Goal: Communication & Community: Answer question/provide support

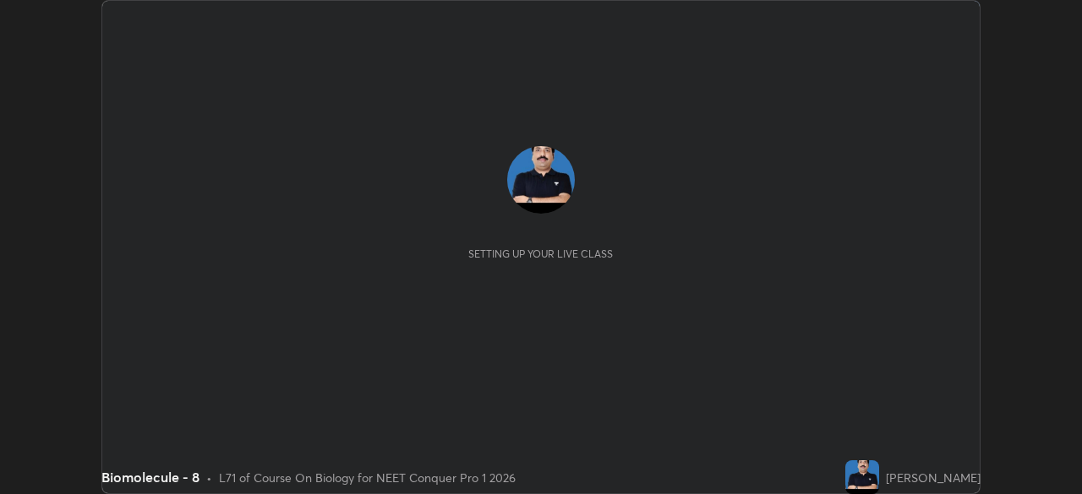
scroll to position [494, 1082]
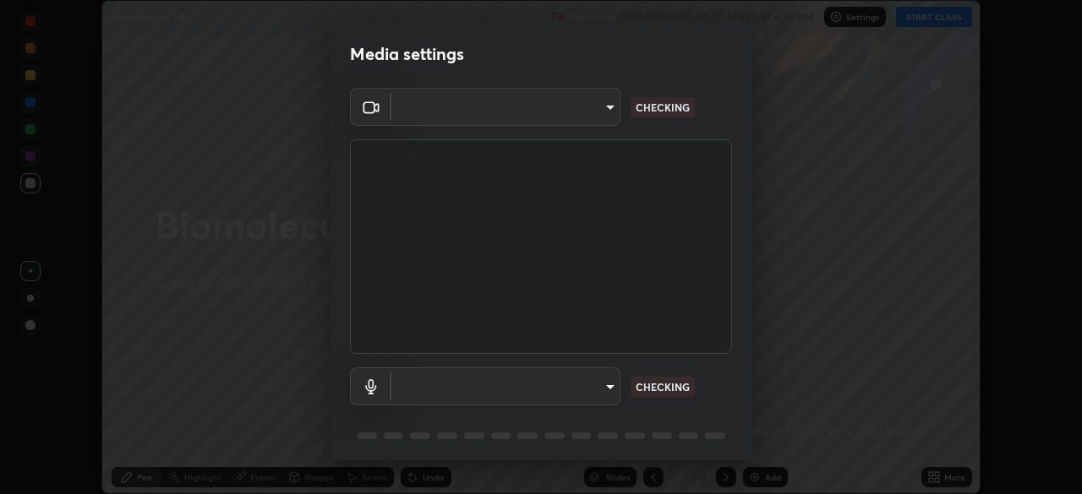
type input "e5f32b9a37d83756d2696e8423a1893a7de7eefef83412cf73fe4da3c4688103"
click at [511, 396] on body "Erase all Biomolecule - 8 Recording WAS SCHEDULED TO START AT 6:30 PM Settings …" at bounding box center [541, 247] width 1082 height 494
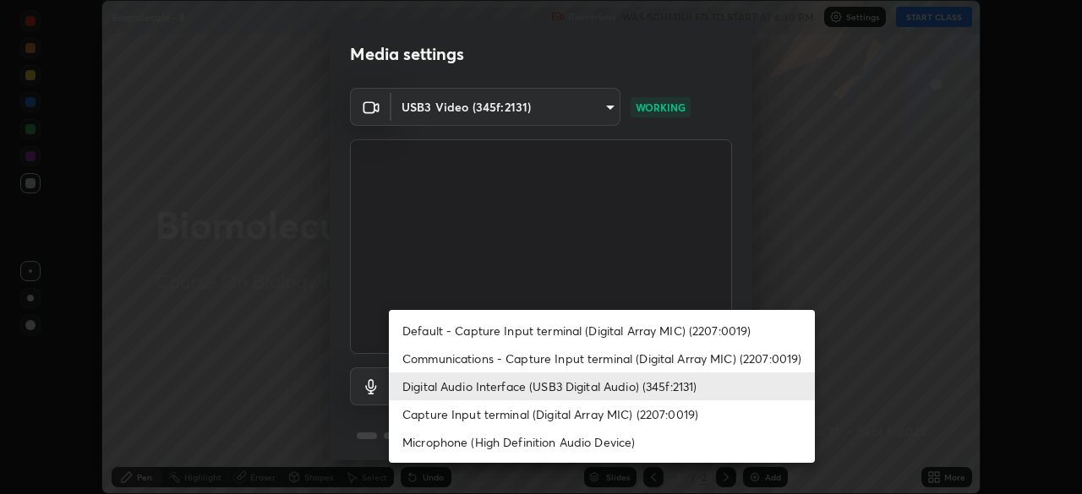
click at [502, 363] on li "Communications - Capture Input terminal (Digital Array MIC) (2207:0019)" at bounding box center [602, 359] width 426 height 28
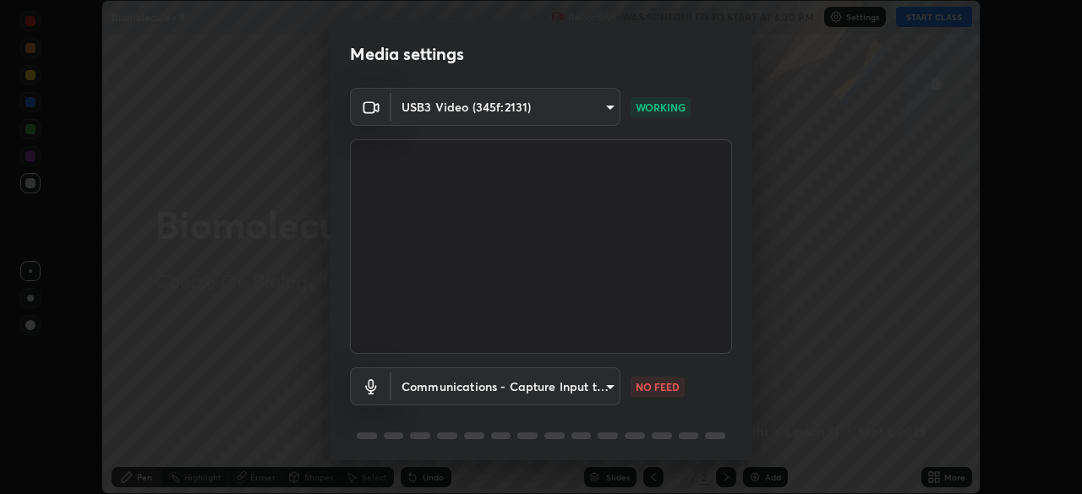
click at [496, 390] on li "Digital Audio Interface (USB3 Digital Audio) (345f:2131)" at bounding box center [549, 387] width 320 height 16
type input "ae0975cef7388746c2778fd6dc2b00d9a595315052e87b14b0d2850c1354851c"
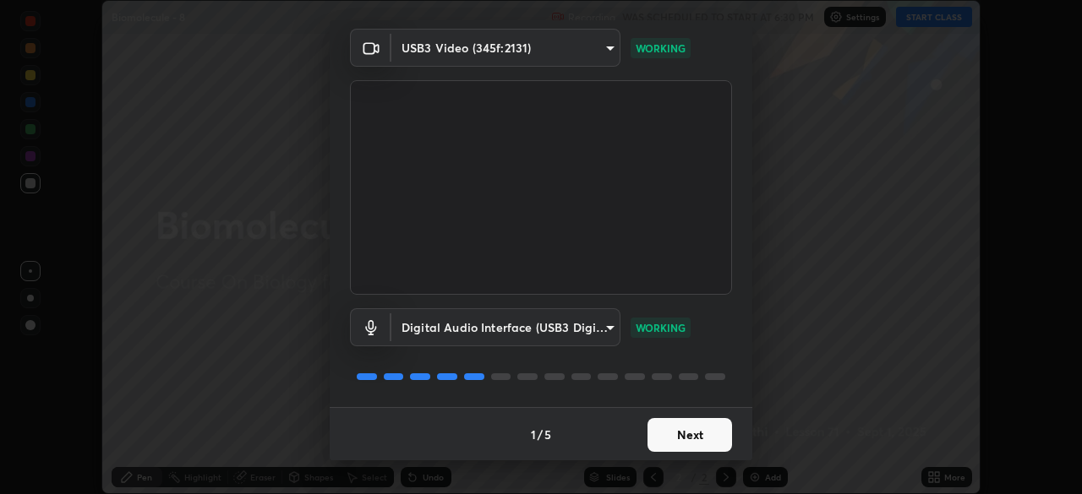
click at [696, 440] on button "Next" at bounding box center [689, 435] width 85 height 34
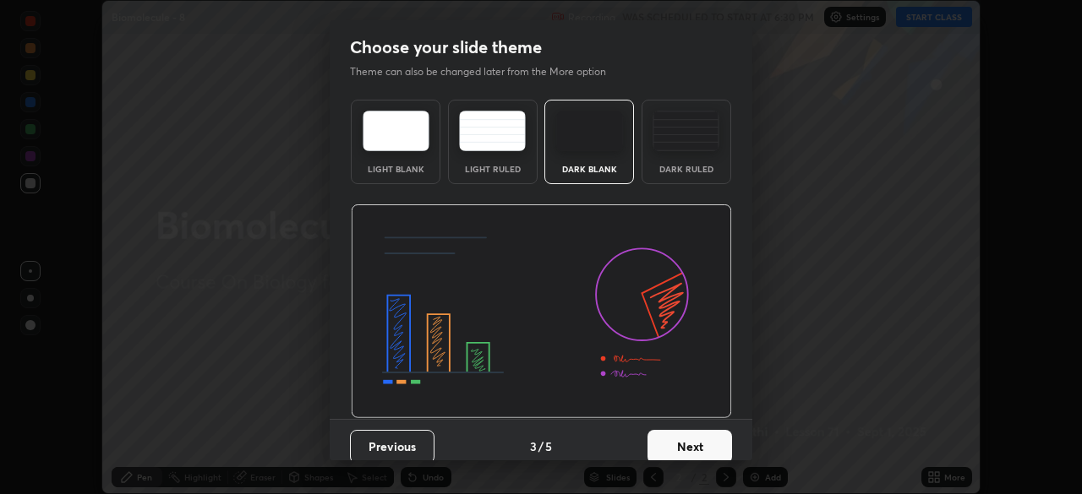
click at [706, 441] on button "Next" at bounding box center [689, 447] width 85 height 34
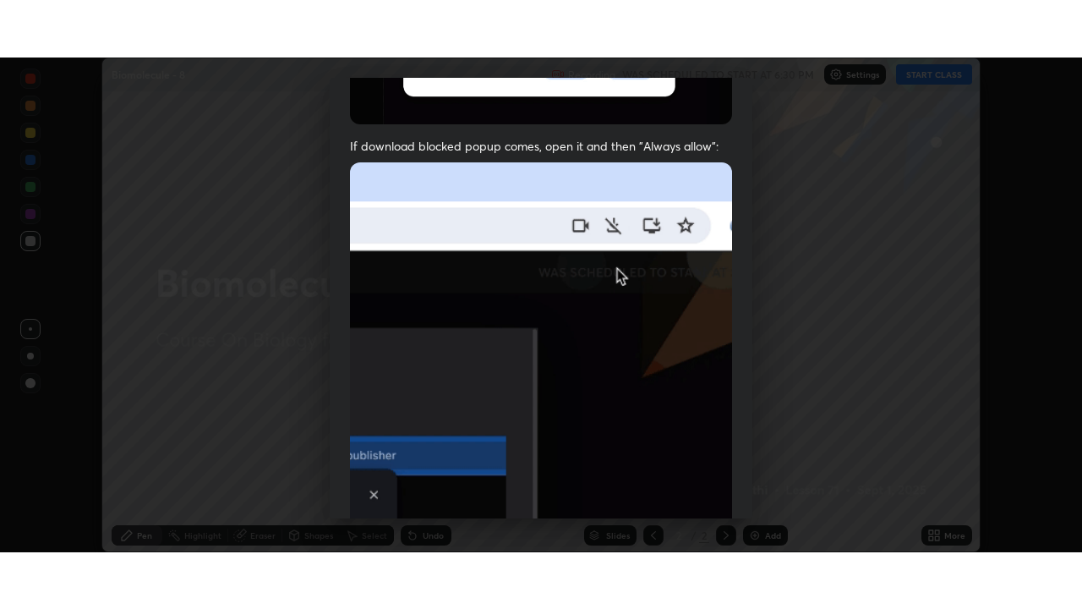
scroll to position [404, 0]
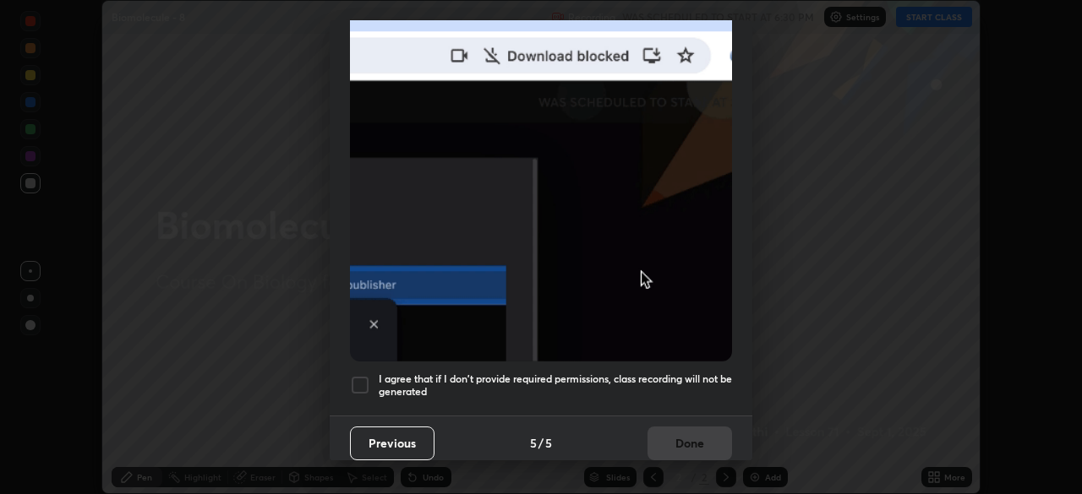
click at [666, 382] on h5 "I agree that if I don't provide required permissions, class recording will not …" at bounding box center [555, 386] width 353 height 26
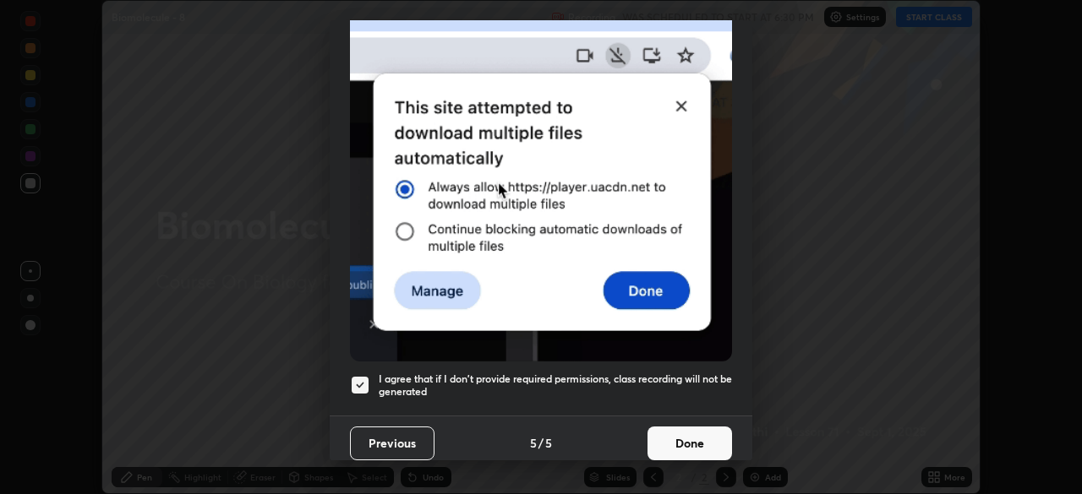
click at [686, 448] on button "Done" at bounding box center [689, 444] width 85 height 34
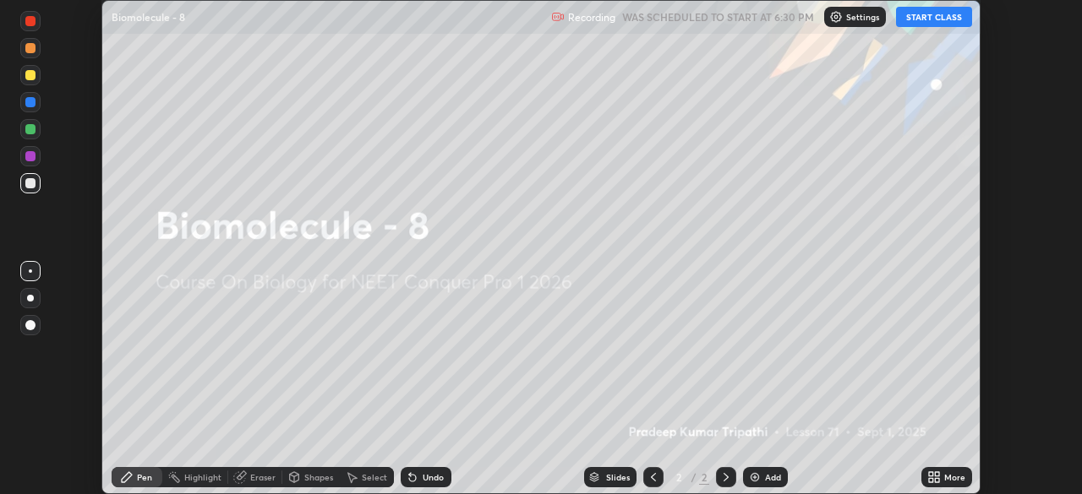
click at [937, 483] on icon at bounding box center [937, 480] width 4 height 4
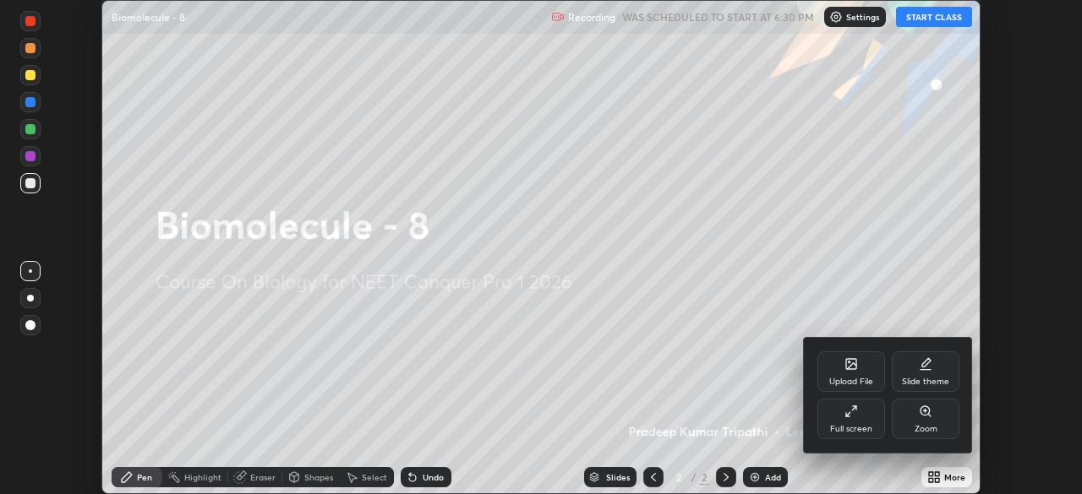
click at [867, 418] on div "Full screen" at bounding box center [851, 419] width 68 height 41
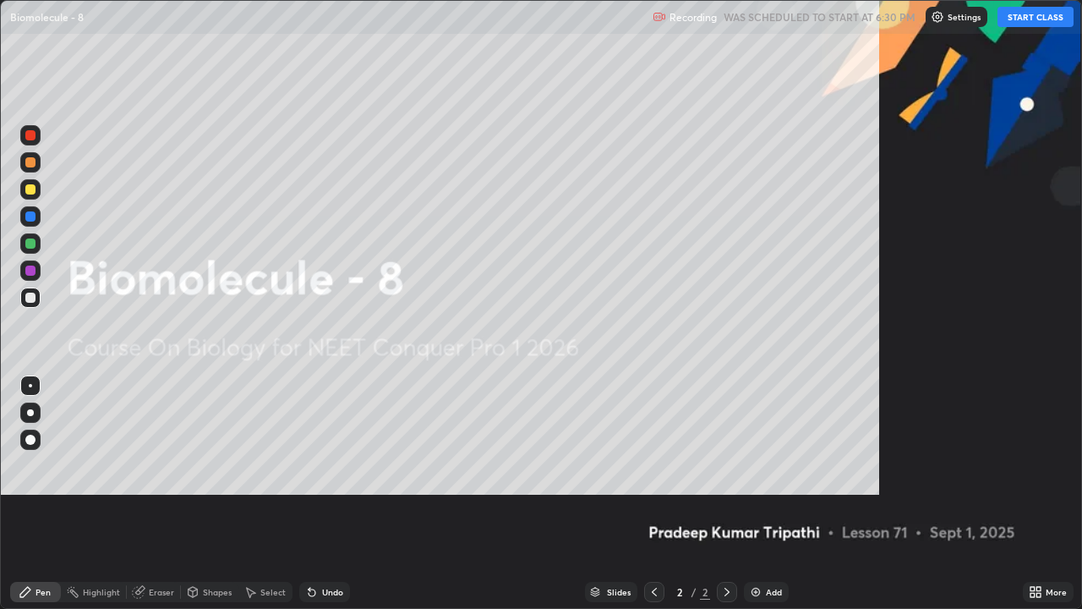
scroll to position [609, 1082]
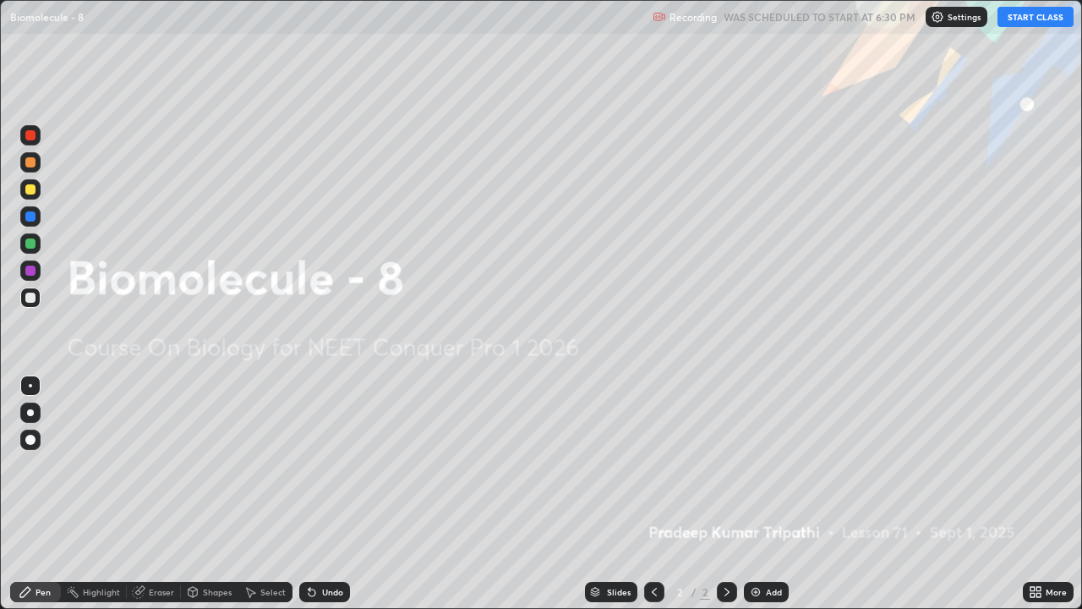
click at [1033, 15] on button "START CLASS" at bounding box center [1035, 17] width 76 height 20
click at [757, 494] on img at bounding box center [756, 592] width 14 height 14
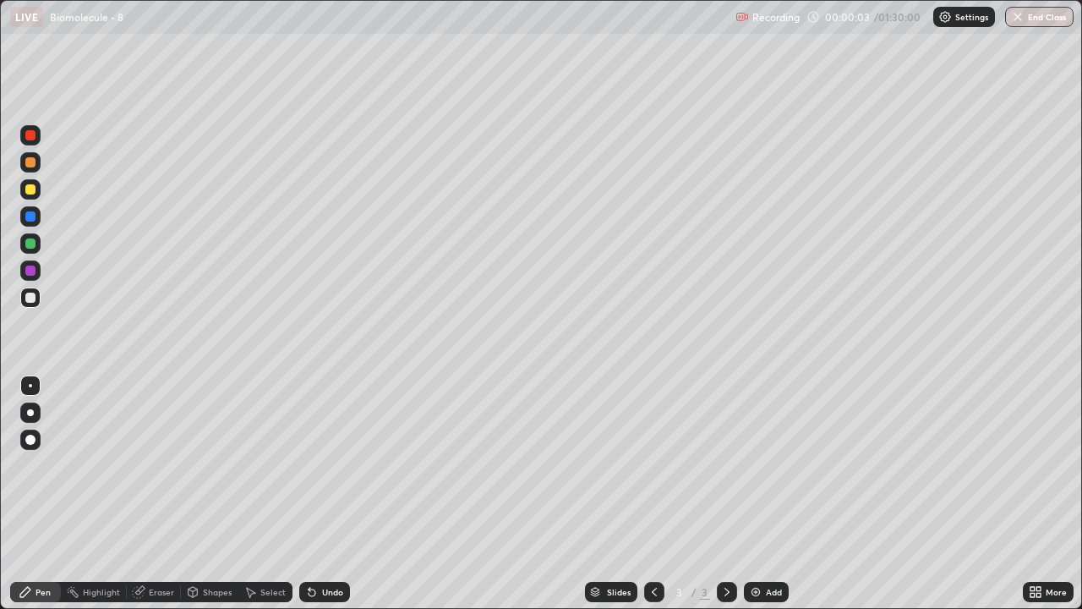
click at [30, 164] on div at bounding box center [30, 162] width 10 height 10
click at [32, 411] on div at bounding box center [30, 412] width 7 height 7
click at [32, 194] on div at bounding box center [30, 189] width 10 height 10
click at [203, 494] on div "Shapes" at bounding box center [217, 591] width 29 height 8
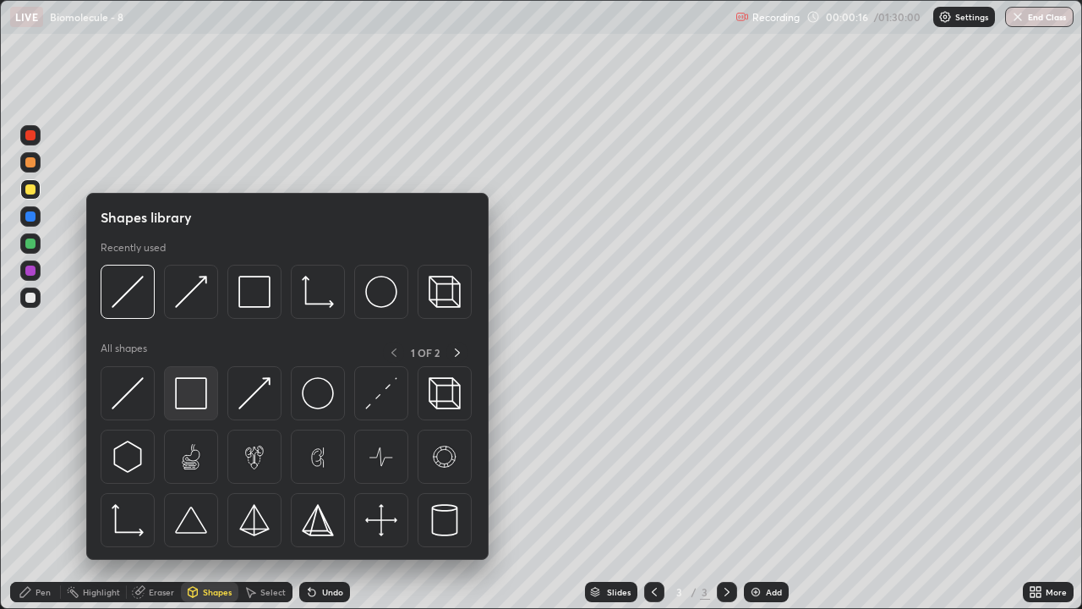
click at [186, 398] on img at bounding box center [191, 393] width 32 height 32
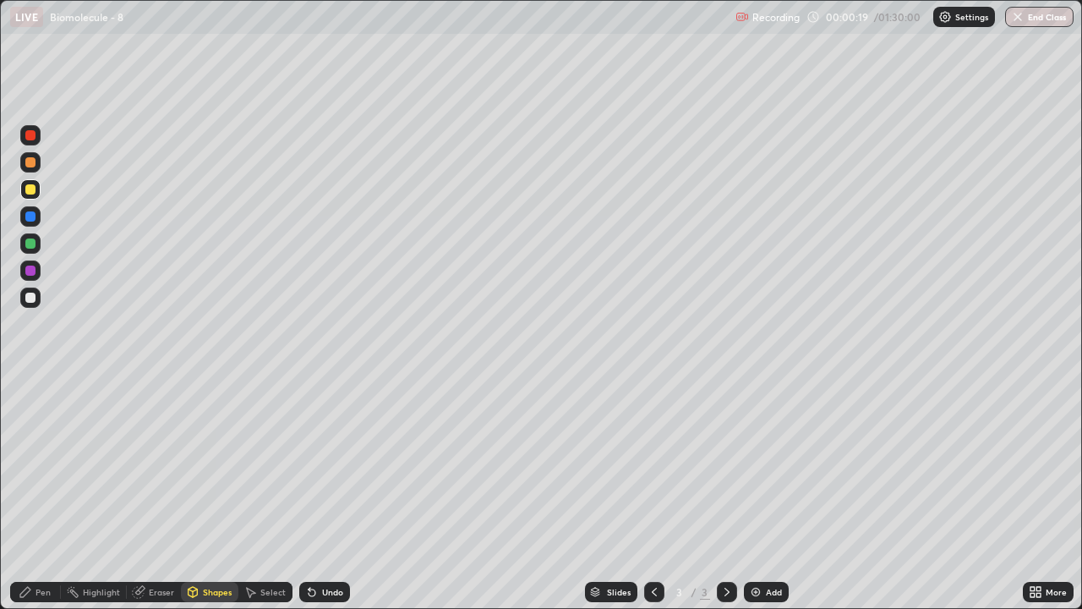
click at [41, 494] on div "Pen" at bounding box center [35, 592] width 51 height 20
click at [213, 494] on div "Shapes" at bounding box center [209, 592] width 57 height 20
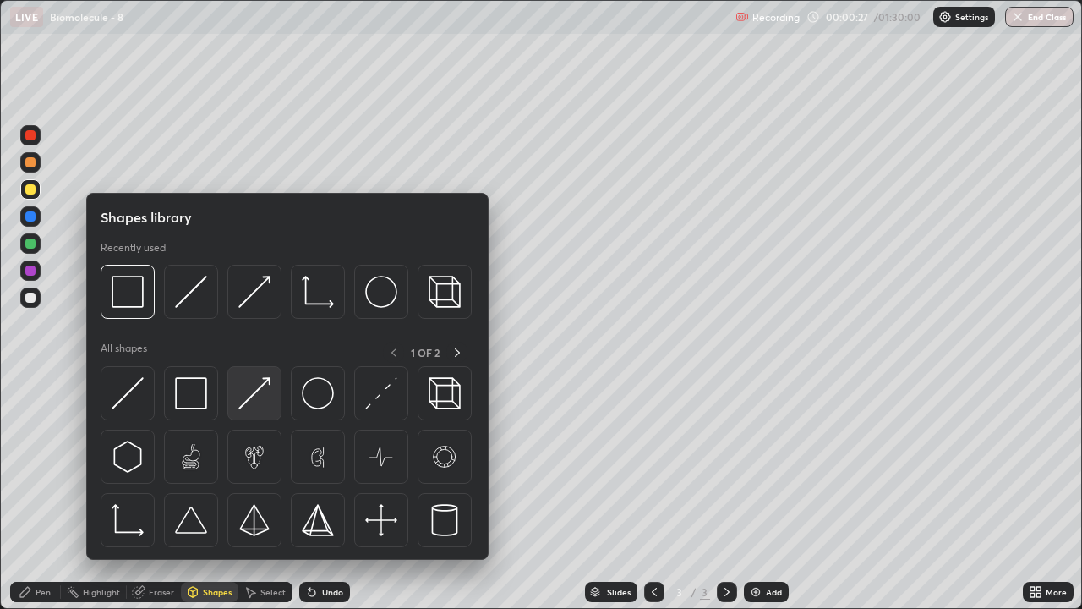
click at [257, 396] on img at bounding box center [254, 393] width 32 height 32
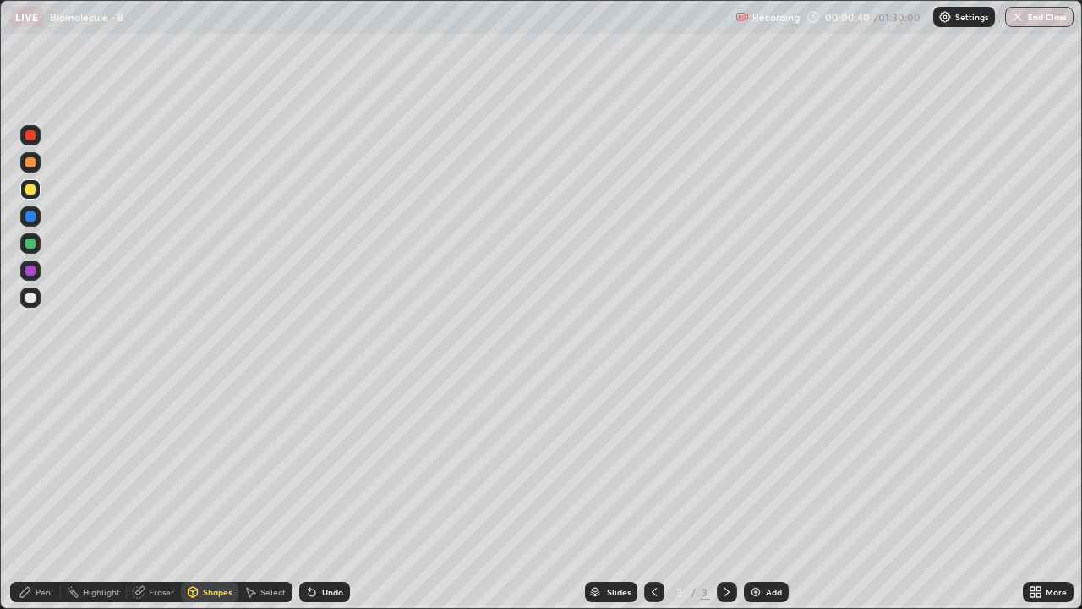
click at [31, 295] on div at bounding box center [30, 297] width 10 height 10
click at [44, 494] on div "Pen" at bounding box center [43, 591] width 15 height 8
click at [30, 193] on div at bounding box center [30, 189] width 10 height 10
click at [208, 494] on div "Shapes" at bounding box center [217, 591] width 29 height 8
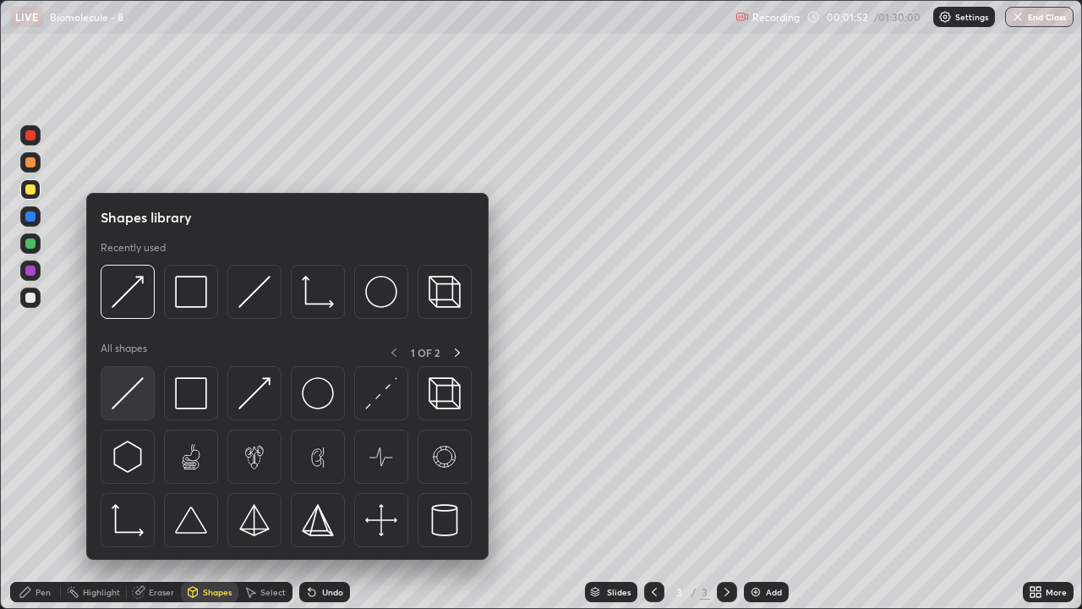
click at [144, 402] on div at bounding box center [128, 393] width 54 height 54
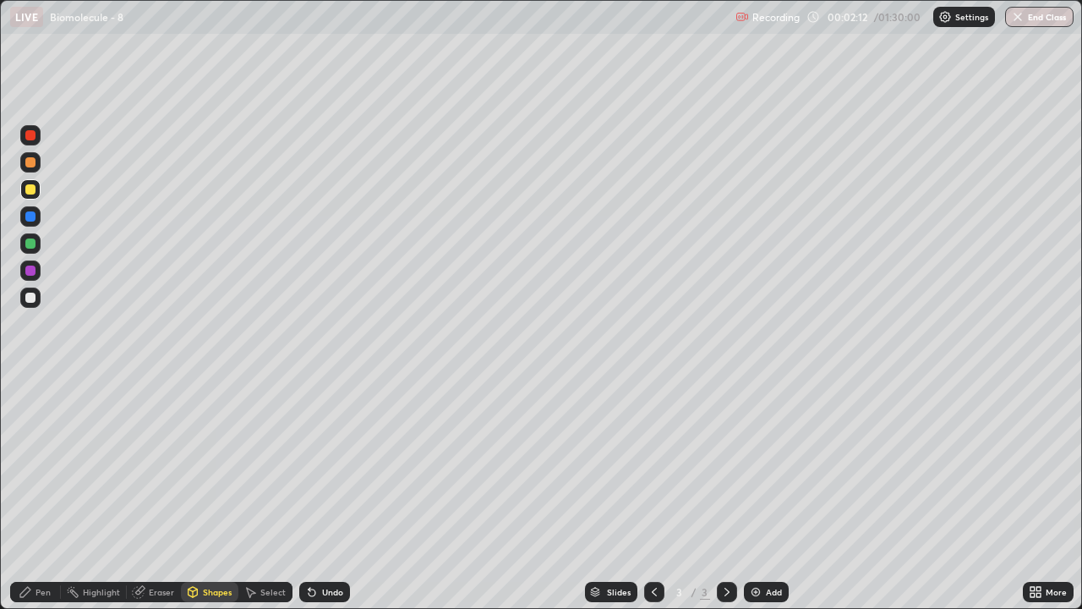
click at [210, 494] on div "Shapes" at bounding box center [217, 591] width 29 height 8
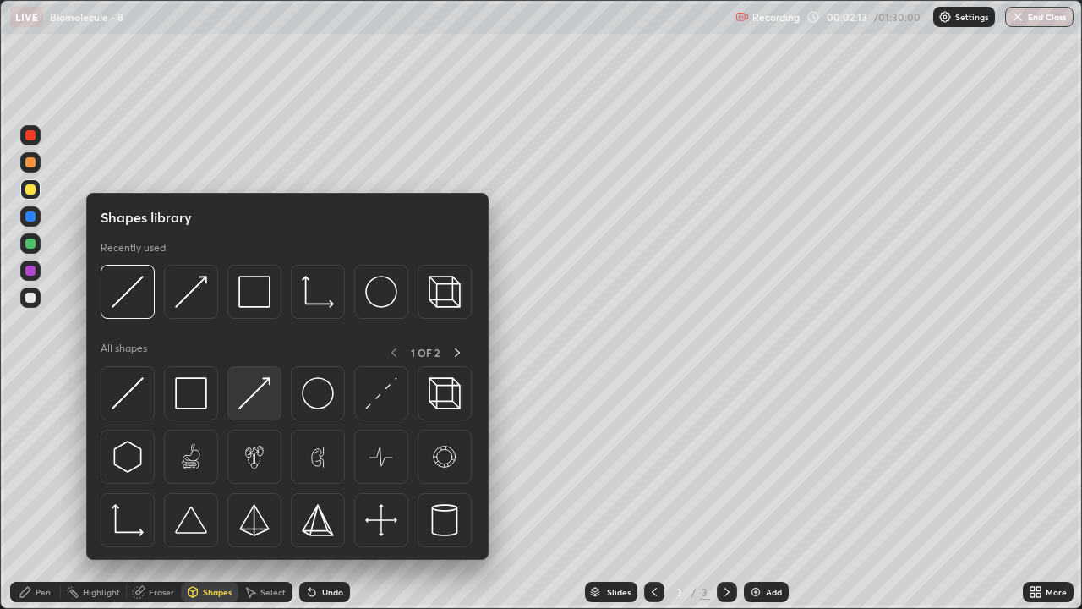
click at [253, 407] on img at bounding box center [254, 393] width 32 height 32
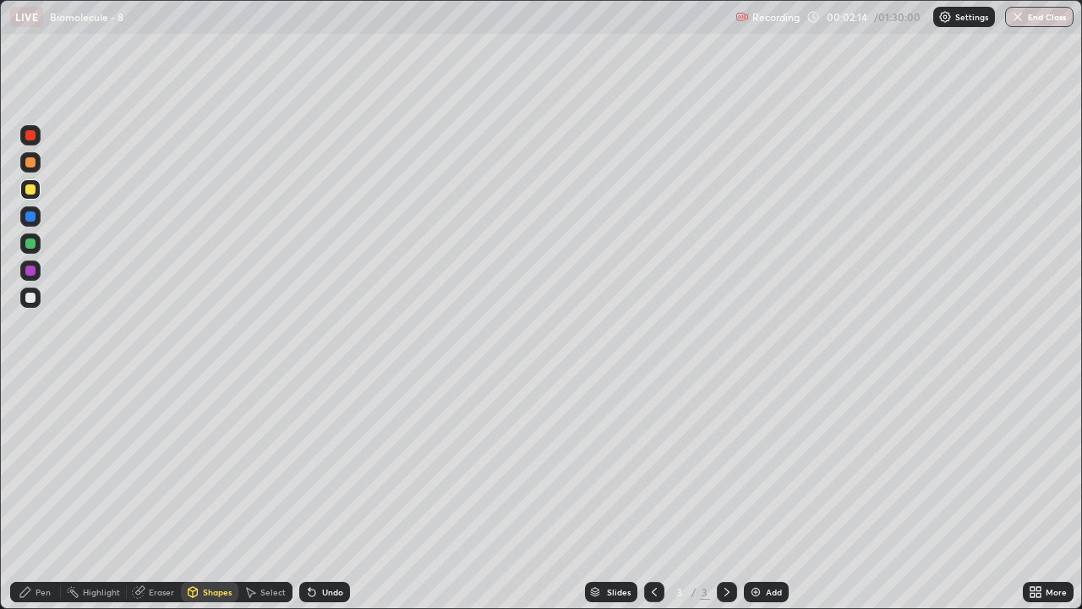
click at [54, 494] on div "Pen" at bounding box center [35, 592] width 51 height 20
click at [49, 494] on div "Pen" at bounding box center [43, 591] width 15 height 8
click at [39, 295] on div at bounding box center [30, 297] width 20 height 20
click at [221, 494] on div "Shapes" at bounding box center [217, 591] width 29 height 8
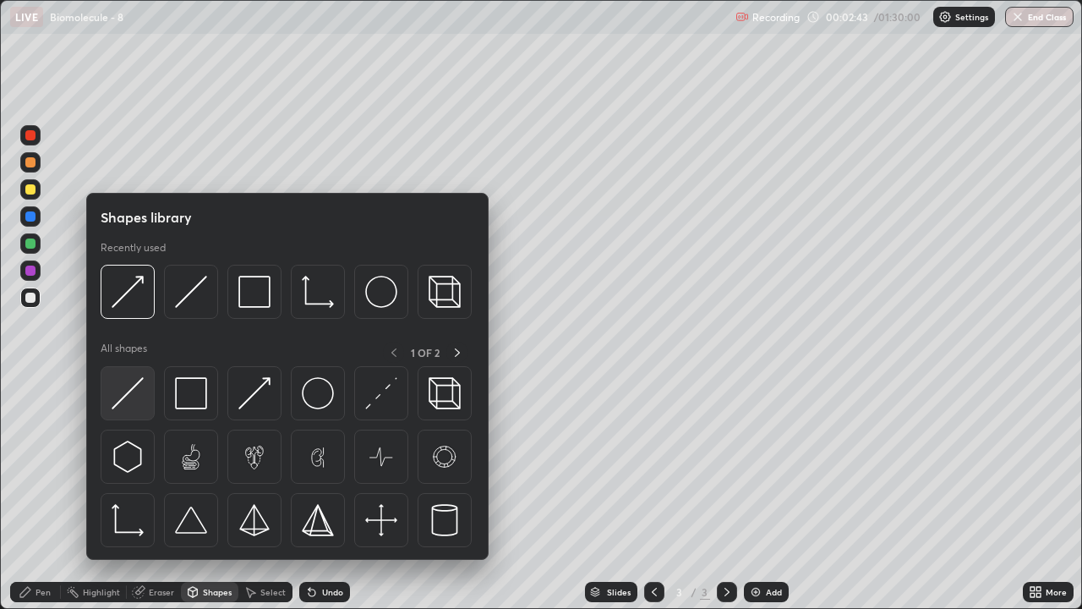
click at [145, 403] on div at bounding box center [128, 393] width 54 height 54
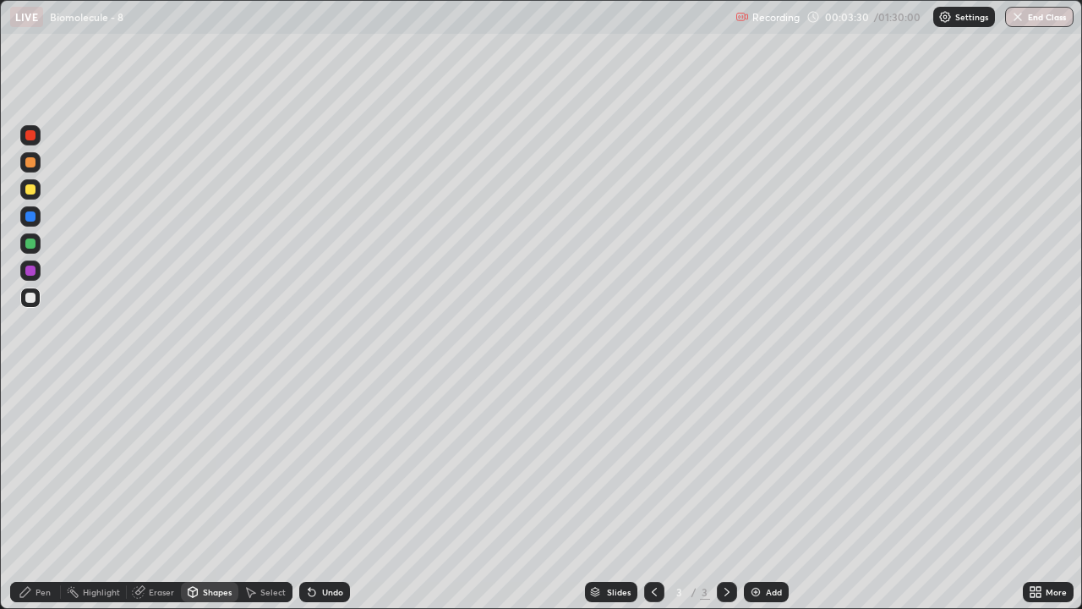
click at [32, 299] on div at bounding box center [30, 297] width 10 height 10
click at [41, 494] on div "Pen" at bounding box center [43, 591] width 15 height 8
click at [33, 193] on div at bounding box center [30, 189] width 10 height 10
click at [36, 196] on div at bounding box center [30, 189] width 20 height 20
click at [36, 494] on div "Pen" at bounding box center [43, 591] width 15 height 8
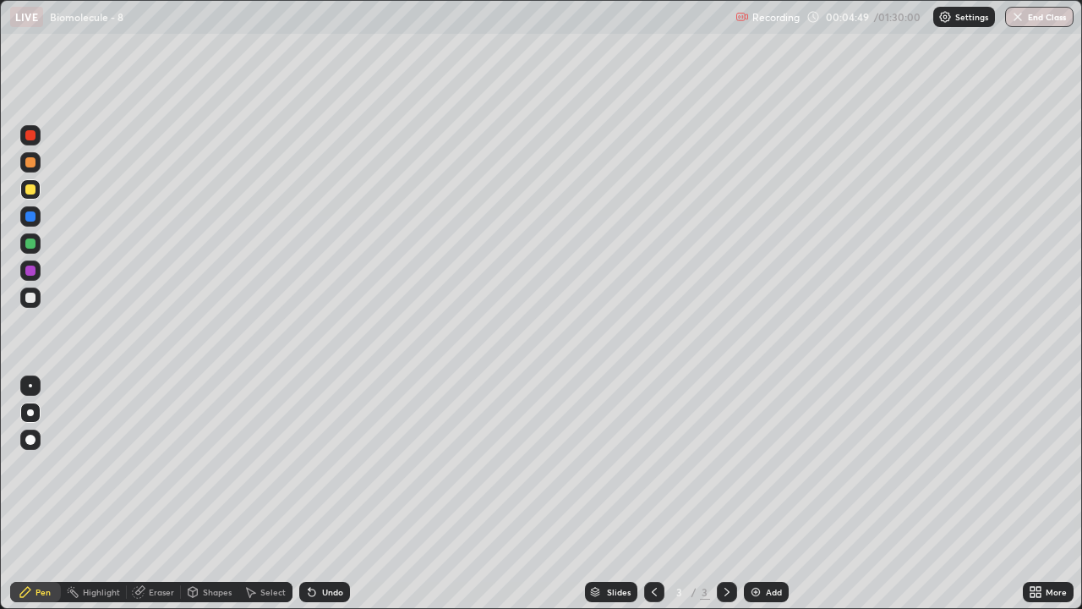
click at [31, 301] on div at bounding box center [30, 297] width 10 height 10
click at [210, 494] on div "Shapes" at bounding box center [209, 592] width 57 height 20
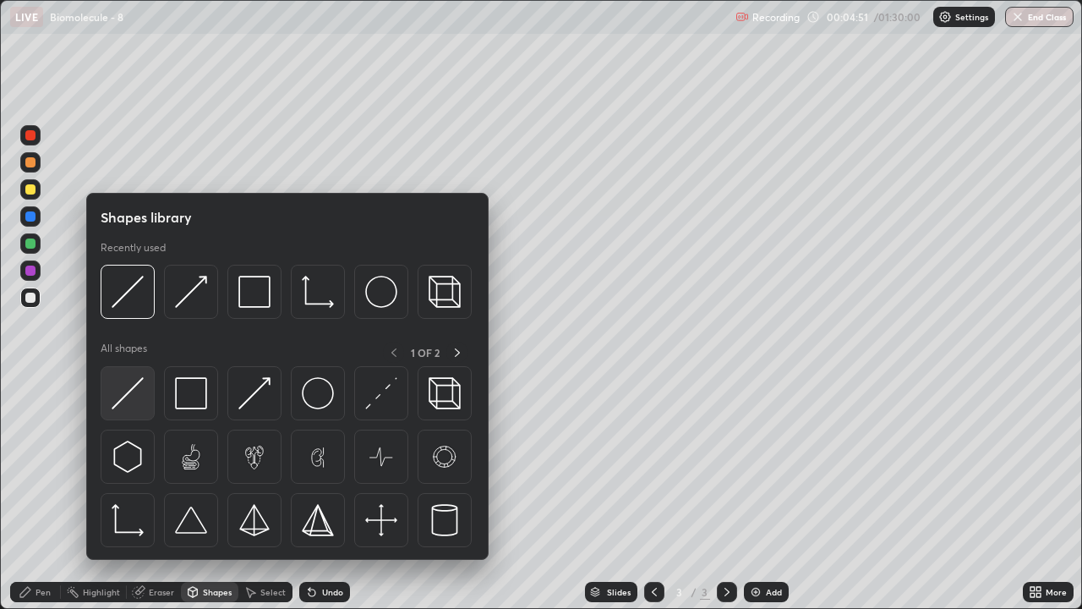
click at [140, 404] on img at bounding box center [128, 393] width 32 height 32
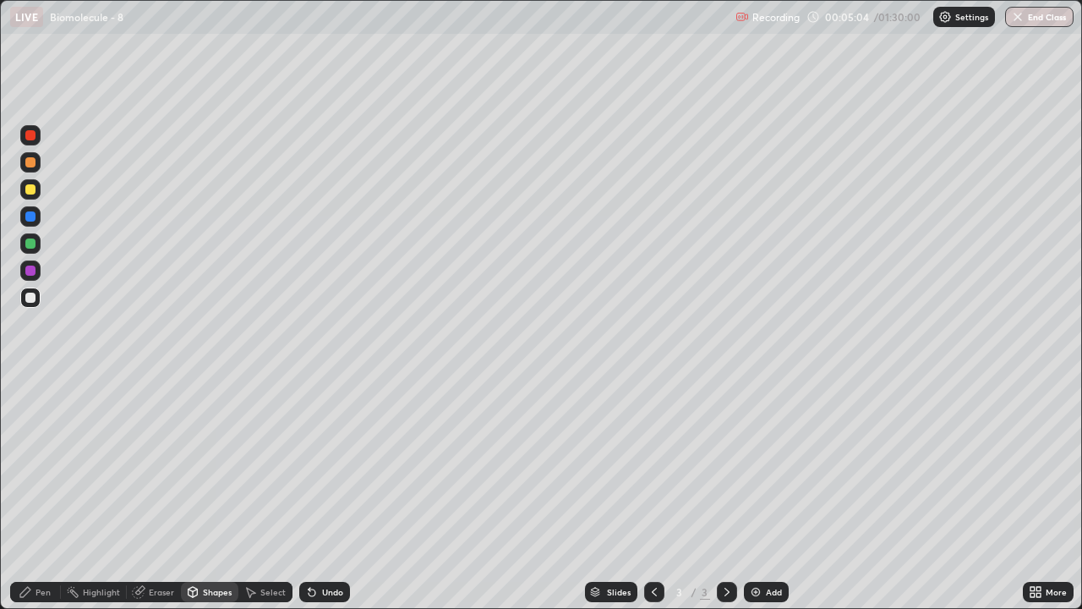
click at [36, 494] on div "Pen" at bounding box center [43, 591] width 15 height 8
click at [205, 494] on div "Shapes" at bounding box center [209, 592] width 57 height 20
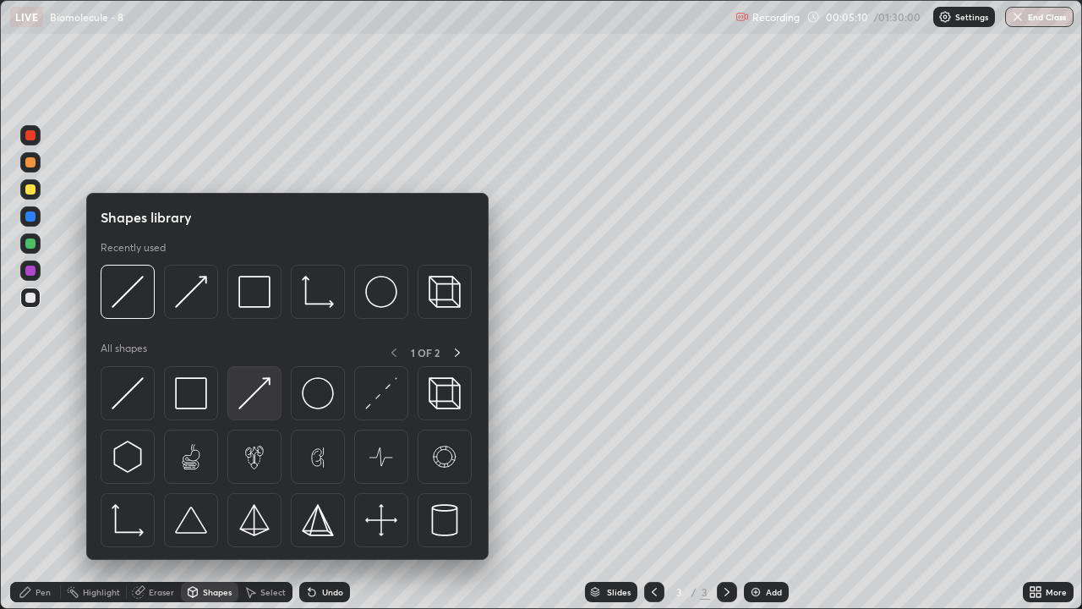
click at [261, 391] on img at bounding box center [254, 393] width 32 height 32
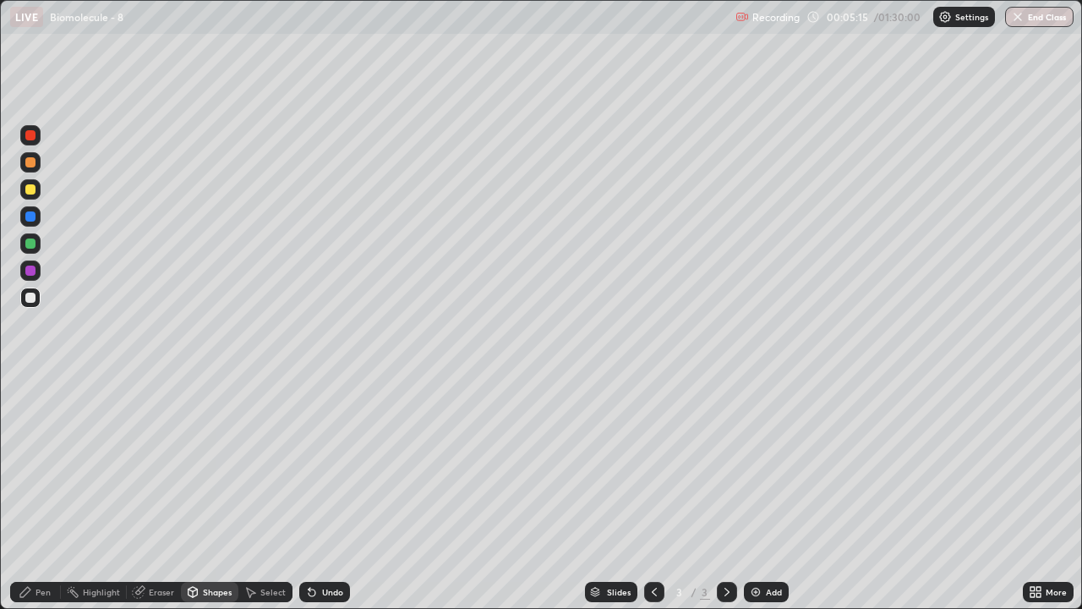
click at [43, 494] on div "Pen" at bounding box center [43, 591] width 15 height 8
click at [203, 494] on div "Shapes" at bounding box center [217, 591] width 29 height 8
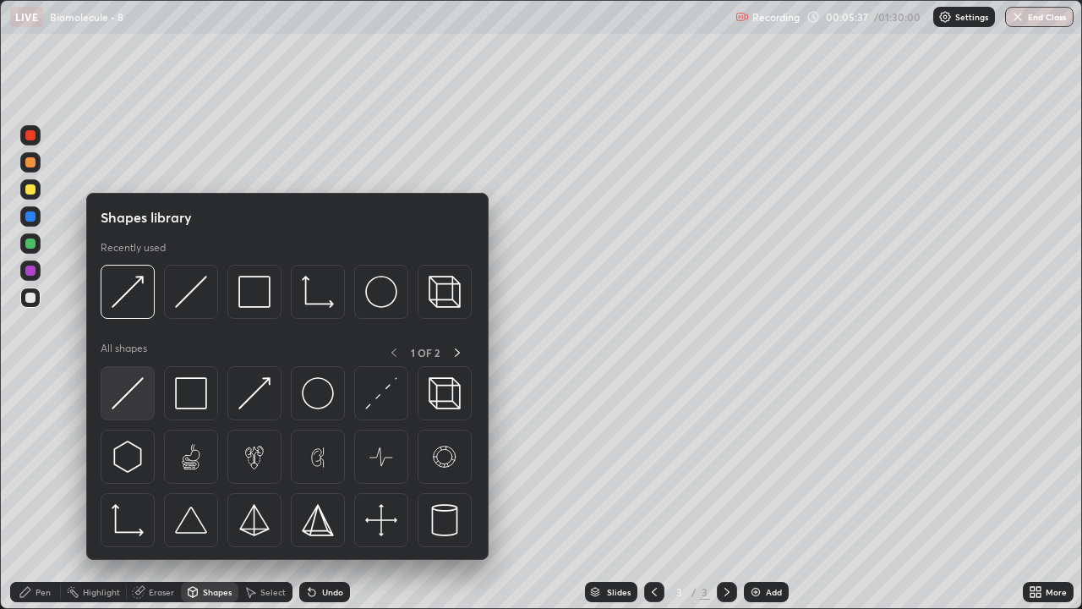
click at [130, 397] on img at bounding box center [128, 393] width 32 height 32
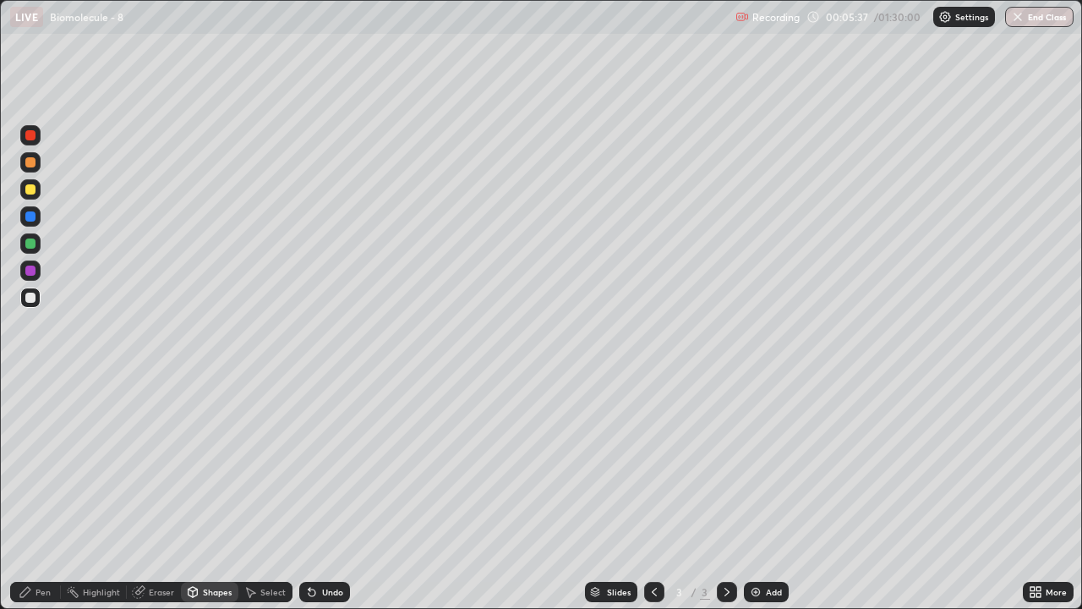
click at [25, 198] on div at bounding box center [30, 189] width 20 height 20
click at [222, 494] on div "Shapes" at bounding box center [217, 591] width 29 height 8
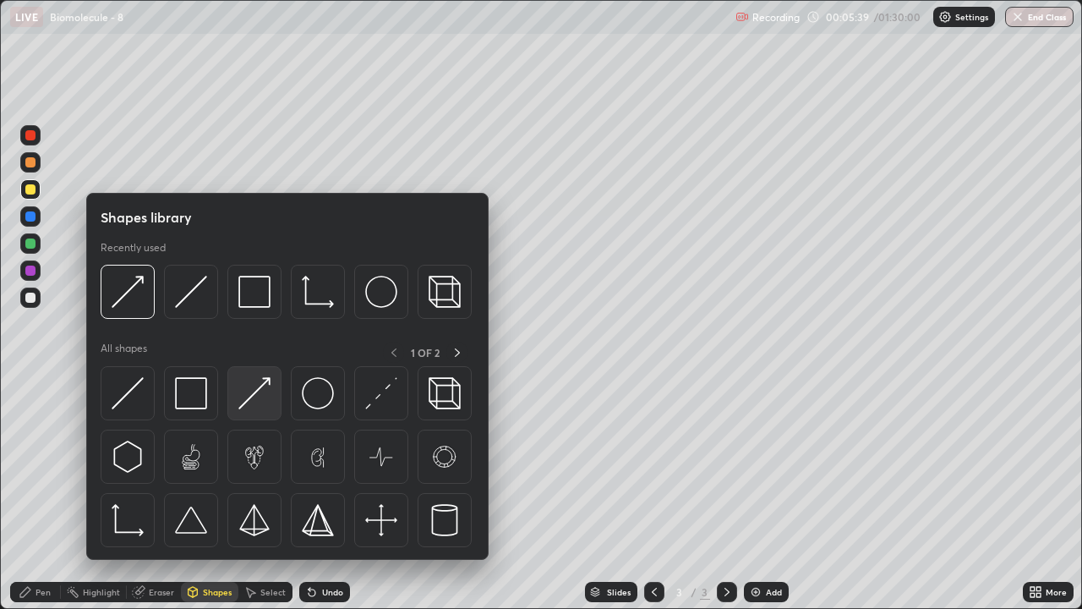
click at [259, 397] on img at bounding box center [254, 393] width 32 height 32
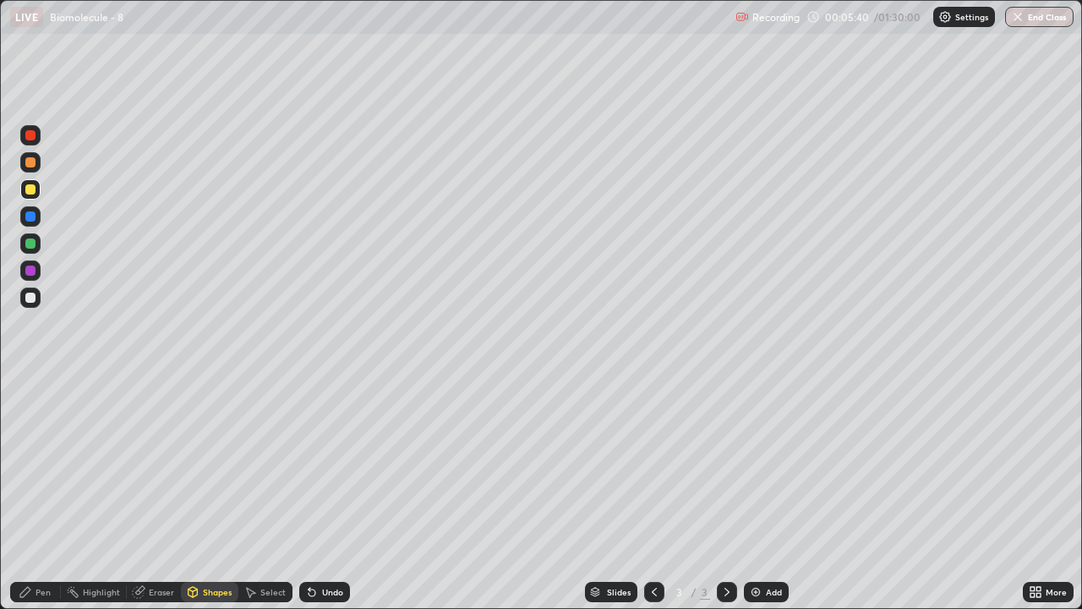
click at [217, 494] on div "Shapes" at bounding box center [209, 592] width 57 height 20
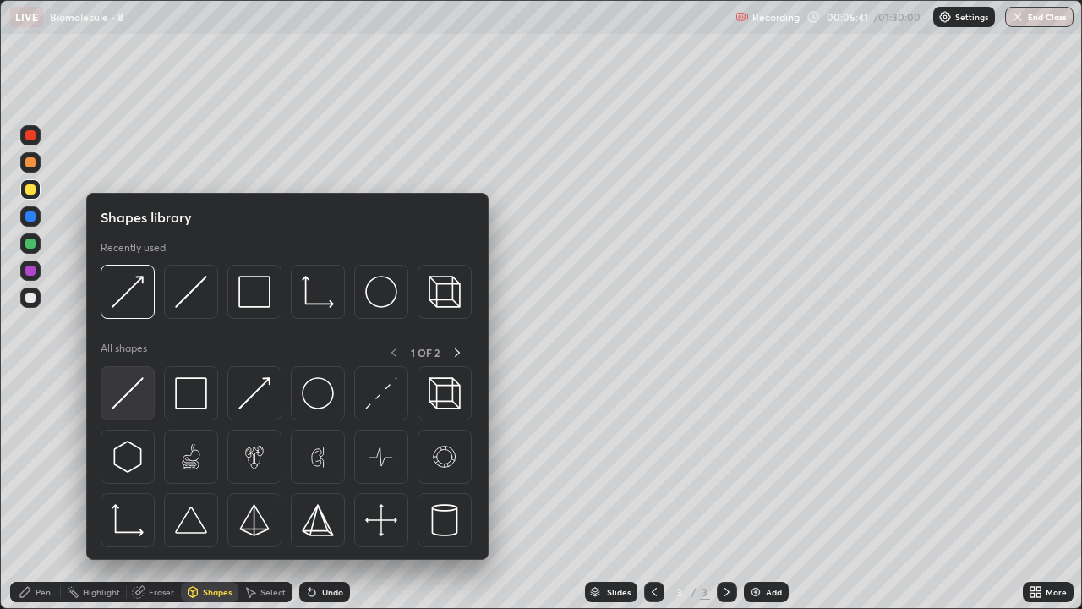
click at [134, 410] on div at bounding box center [128, 393] width 54 height 54
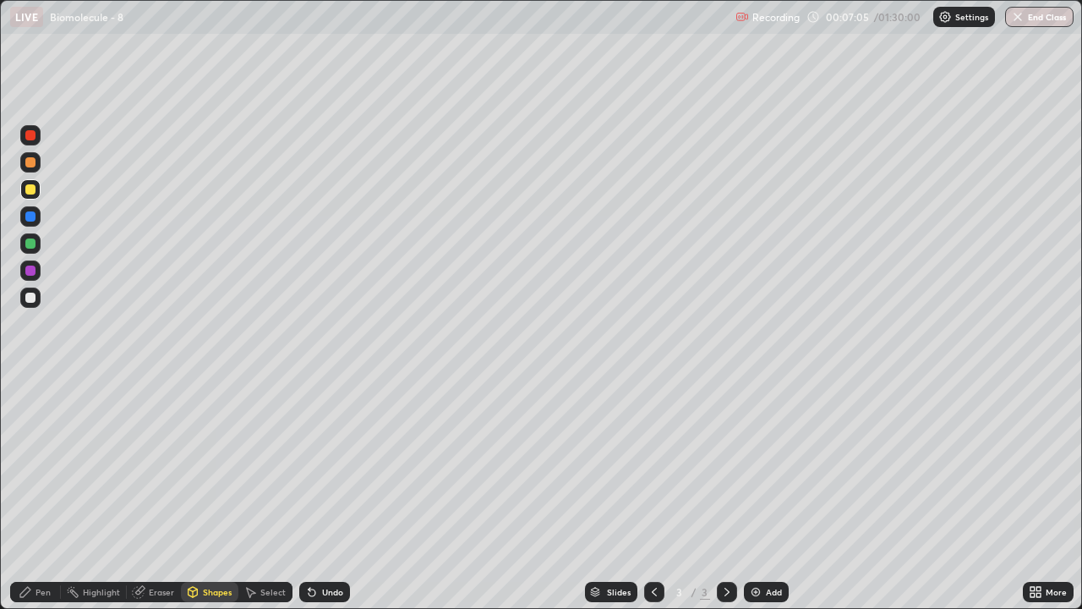
click at [34, 494] on div "Pen" at bounding box center [35, 592] width 51 height 20
click at [30, 189] on div at bounding box center [30, 189] width 10 height 10
click at [27, 299] on div at bounding box center [30, 297] width 10 height 10
click at [29, 167] on div at bounding box center [30, 162] width 10 height 10
click at [209, 494] on div "Shapes" at bounding box center [217, 591] width 29 height 8
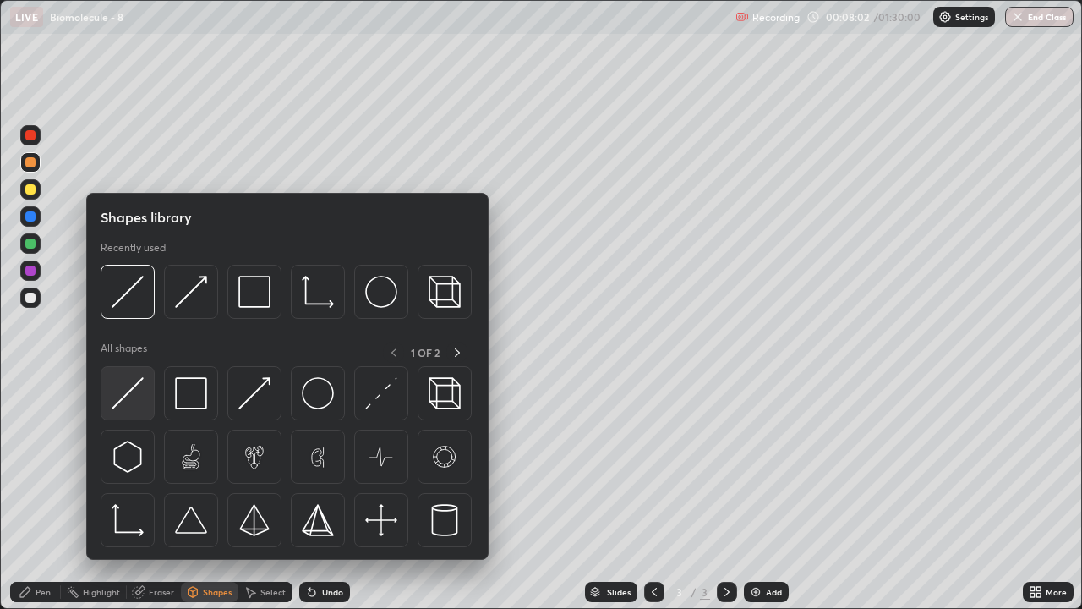
click at [139, 408] on img at bounding box center [128, 393] width 32 height 32
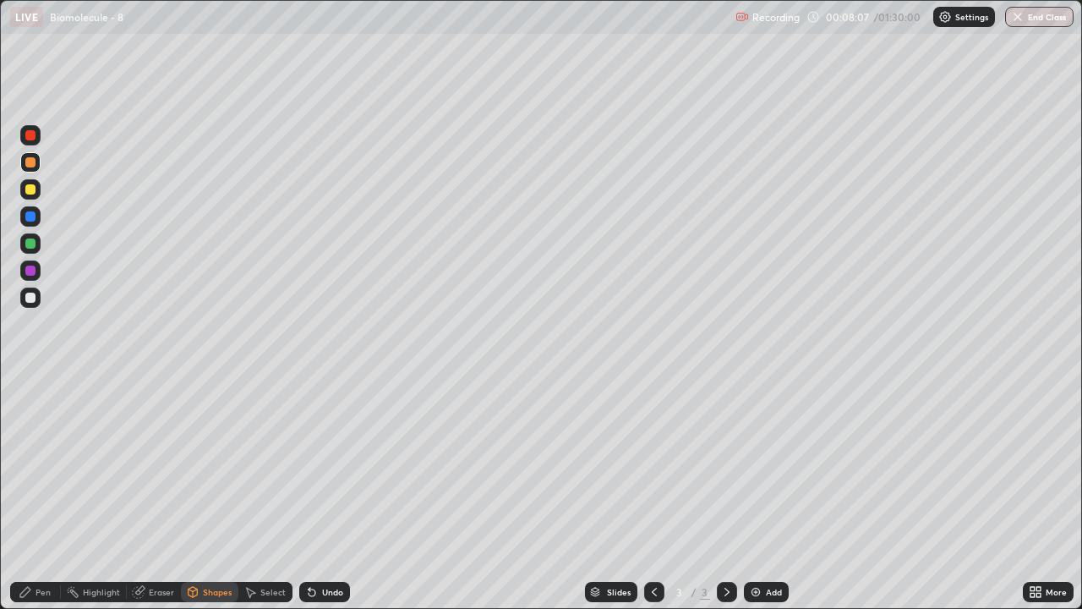
click at [32, 299] on div at bounding box center [30, 297] width 10 height 10
click at [207, 494] on div "Shapes" at bounding box center [217, 591] width 29 height 8
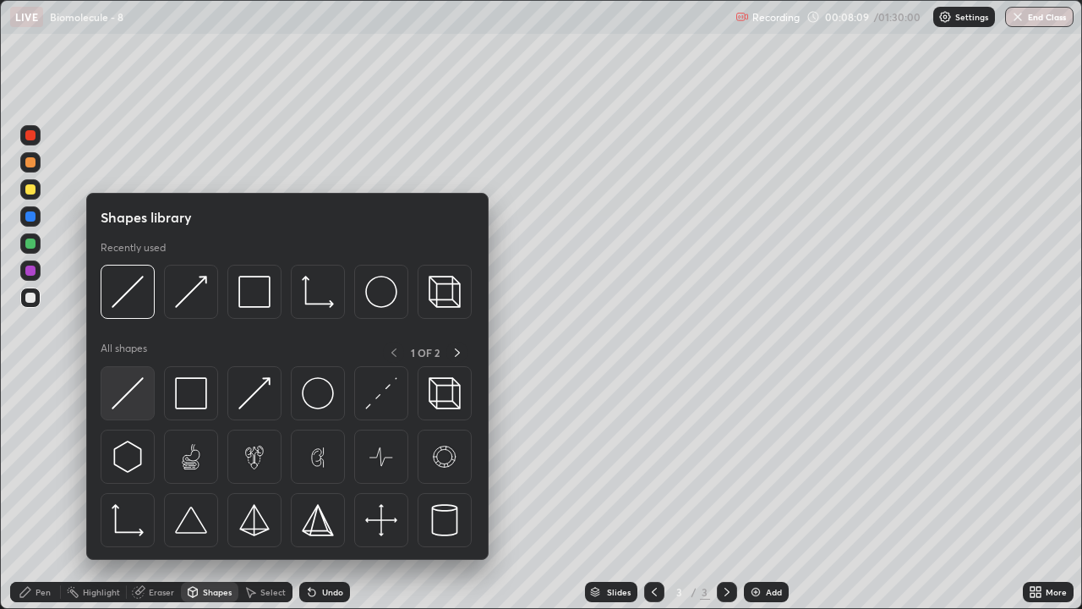
click at [140, 404] on img at bounding box center [128, 393] width 32 height 32
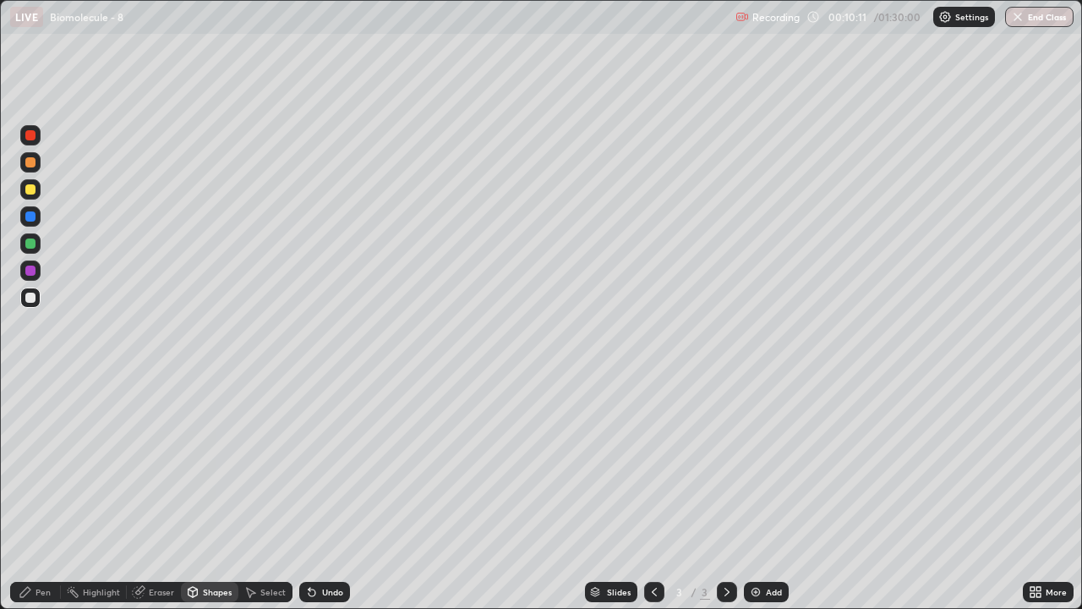
click at [723, 494] on icon at bounding box center [727, 592] width 14 height 14
click at [756, 494] on img at bounding box center [756, 592] width 14 height 14
click at [36, 171] on div at bounding box center [30, 162] width 20 height 20
click at [44, 494] on div "Pen" at bounding box center [35, 592] width 51 height 20
click at [32, 192] on div at bounding box center [30, 189] width 10 height 10
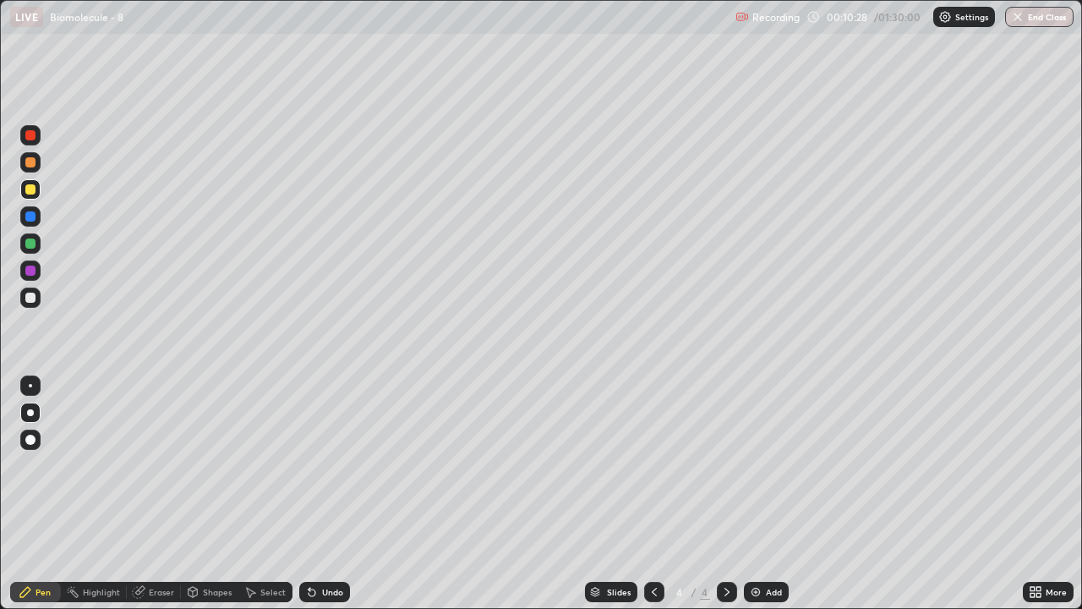
click at [205, 494] on div "Shapes" at bounding box center [209, 592] width 57 height 20
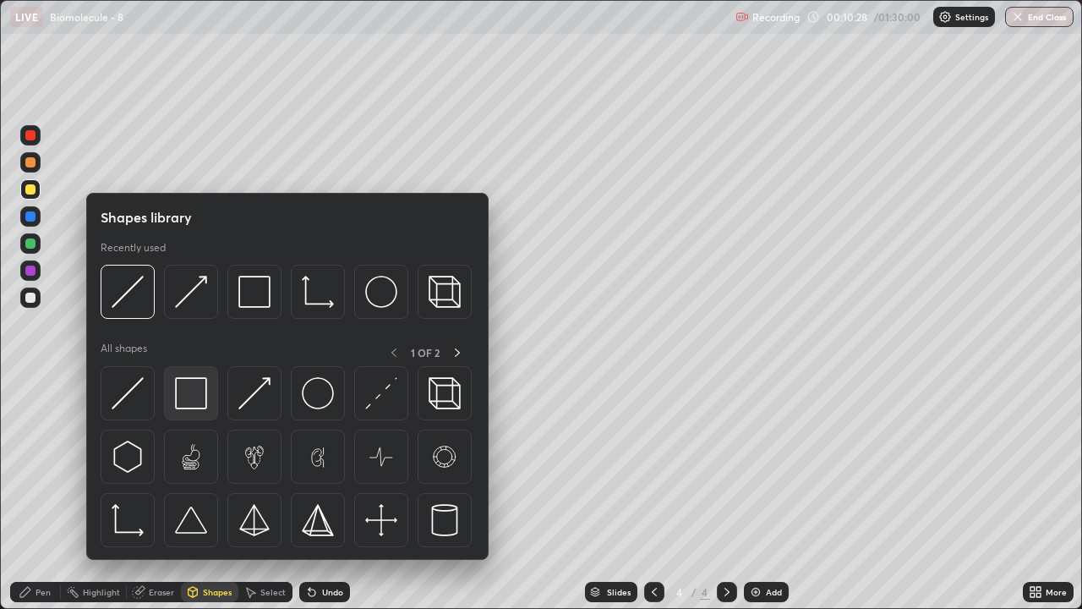
click at [188, 399] on img at bounding box center [191, 393] width 32 height 32
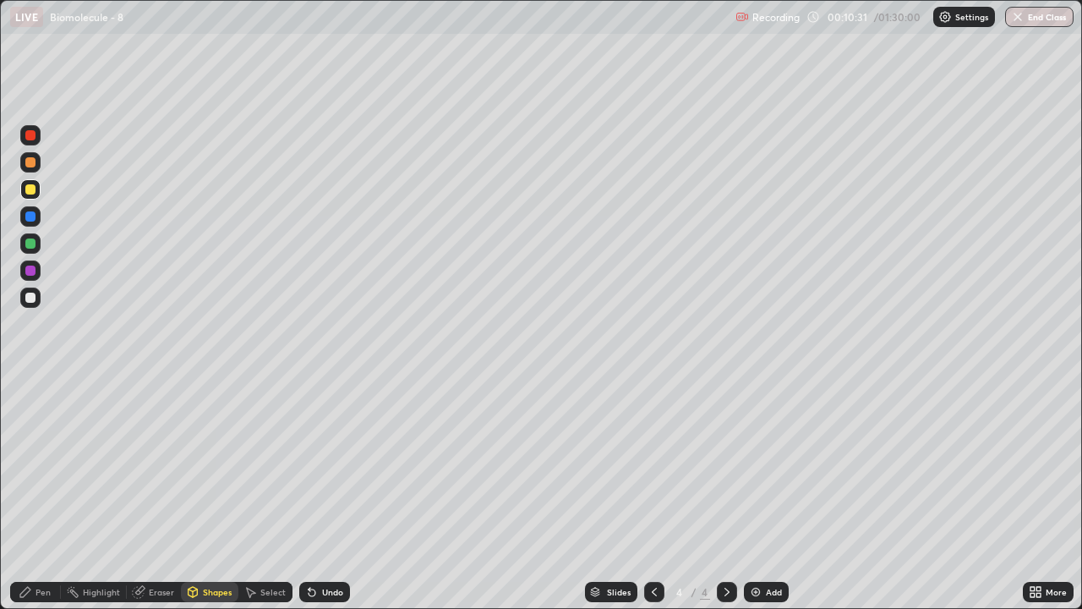
click at [44, 494] on div "Pen" at bounding box center [35, 592] width 51 height 20
click at [34, 295] on div at bounding box center [30, 297] width 10 height 10
click at [206, 494] on div "Shapes" at bounding box center [217, 591] width 29 height 8
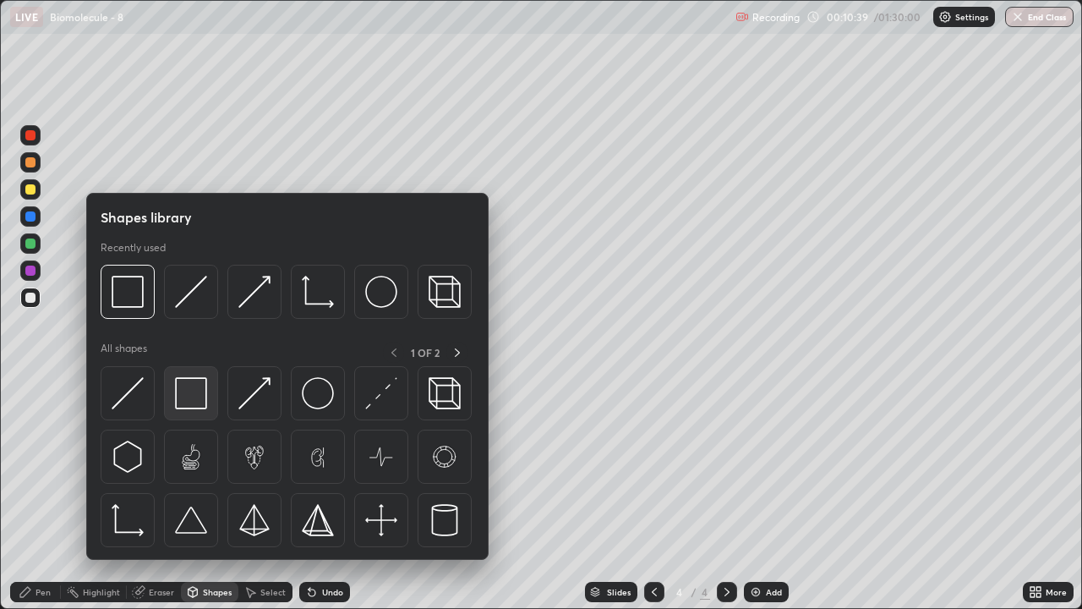
click at [181, 399] on img at bounding box center [191, 393] width 32 height 32
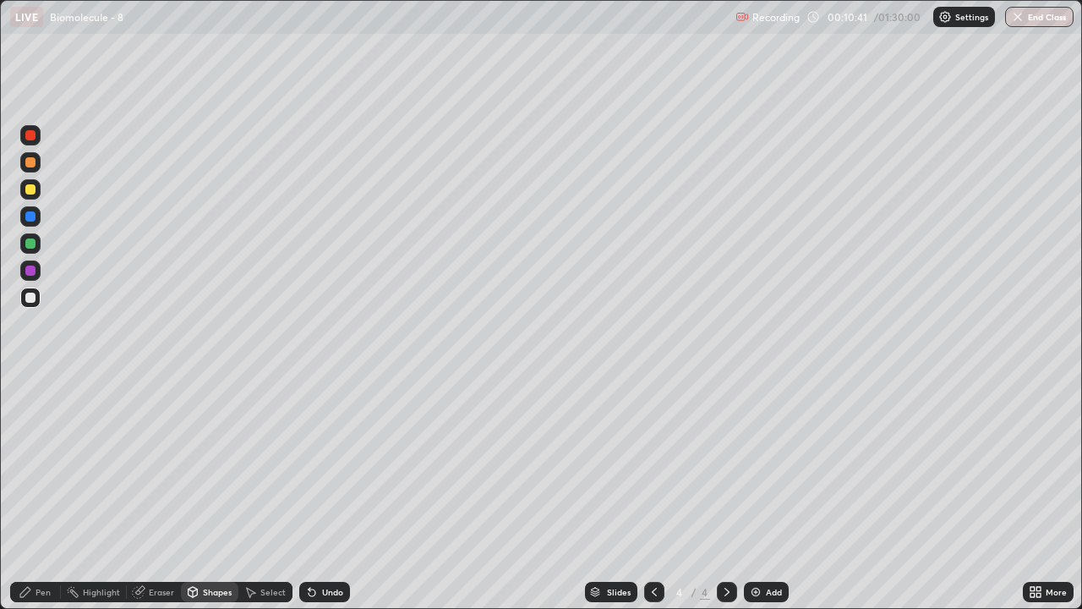
click at [205, 494] on div "Shapes" at bounding box center [217, 591] width 29 height 8
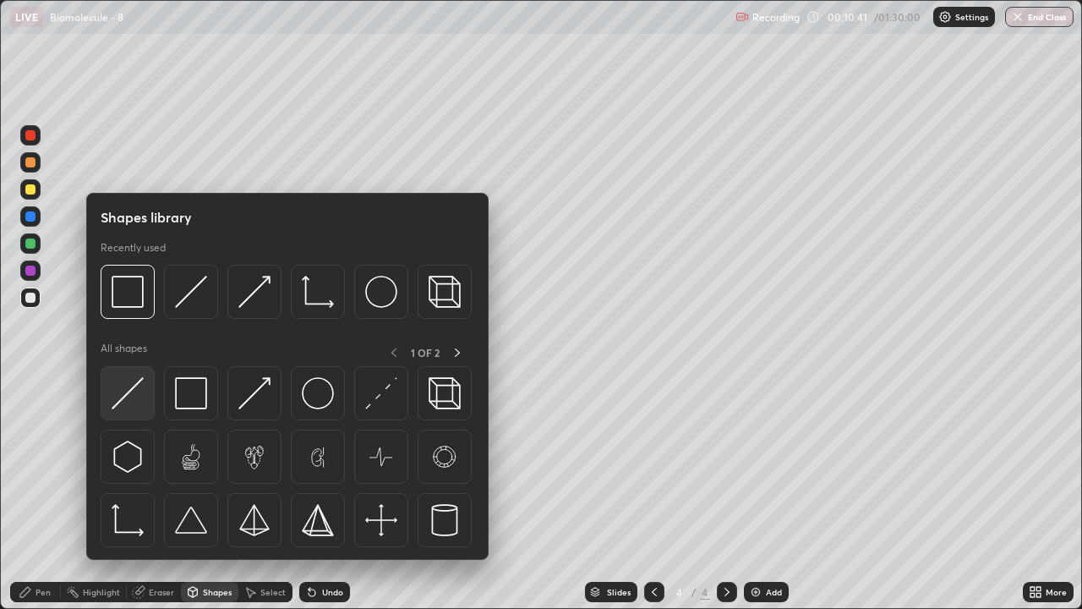
click at [139, 402] on img at bounding box center [128, 393] width 32 height 32
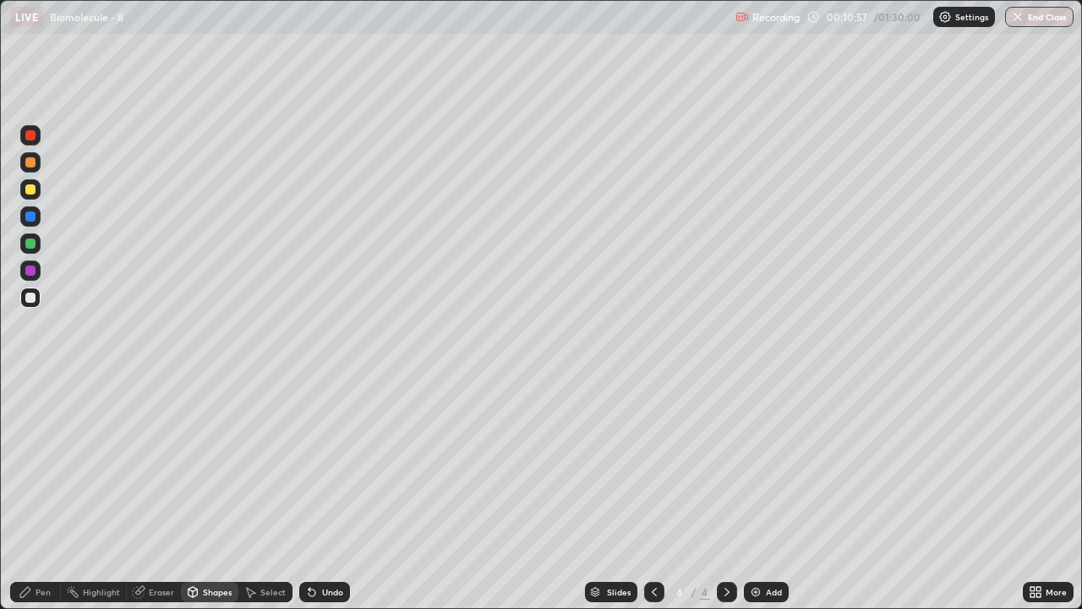
click at [30, 494] on icon at bounding box center [26, 592] width 14 height 14
click at [212, 494] on div "Shapes" at bounding box center [217, 591] width 29 height 8
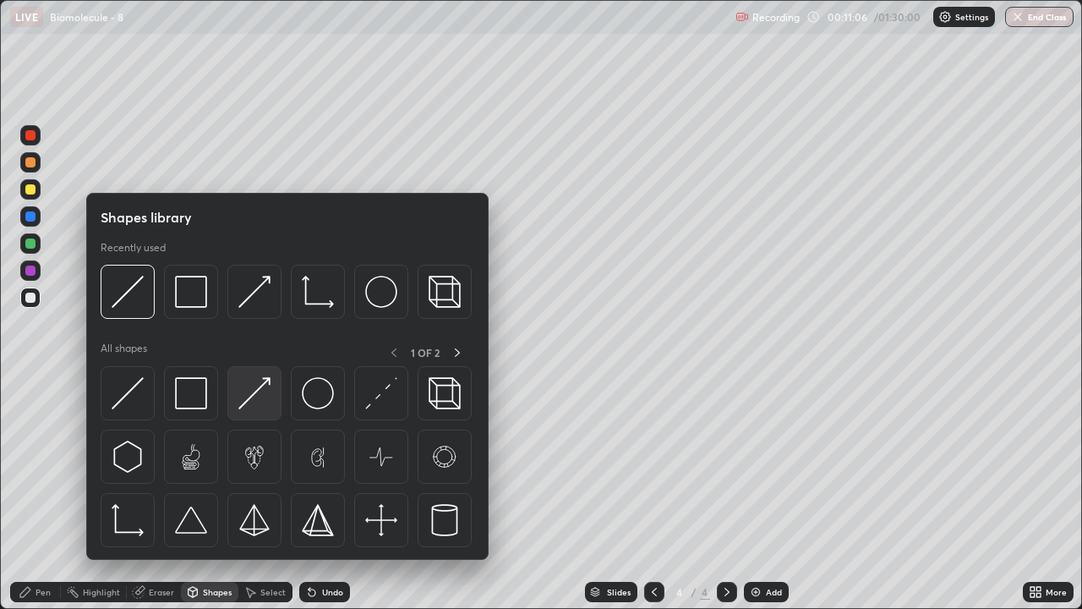
click at [260, 399] on img at bounding box center [254, 393] width 32 height 32
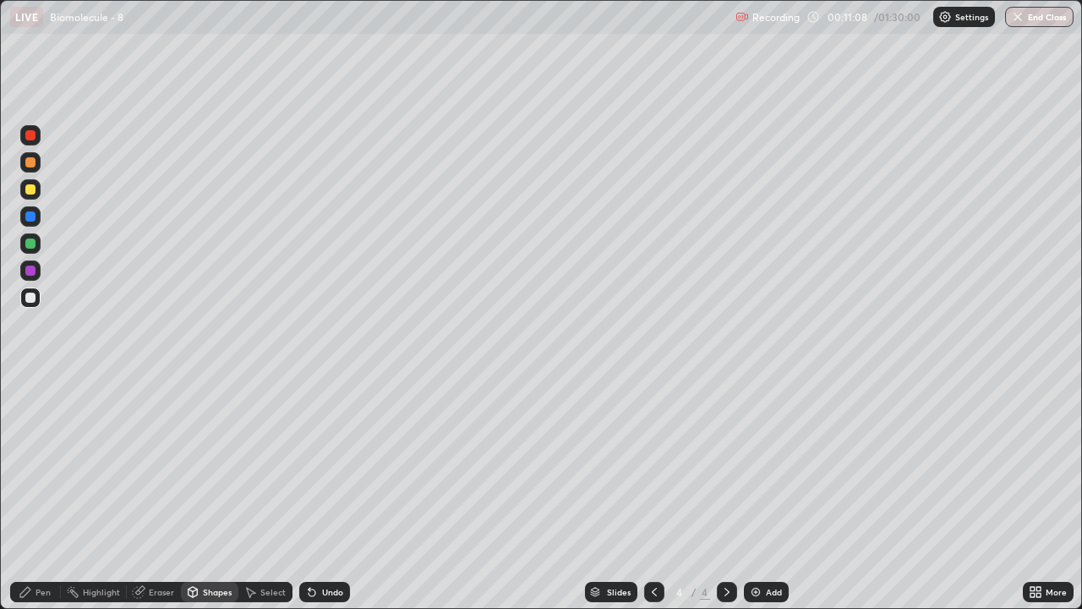
click at [36, 494] on div "Pen" at bounding box center [35, 592] width 51 height 20
click at [29, 192] on div at bounding box center [30, 189] width 10 height 10
click at [193, 494] on icon at bounding box center [193, 594] width 0 height 6
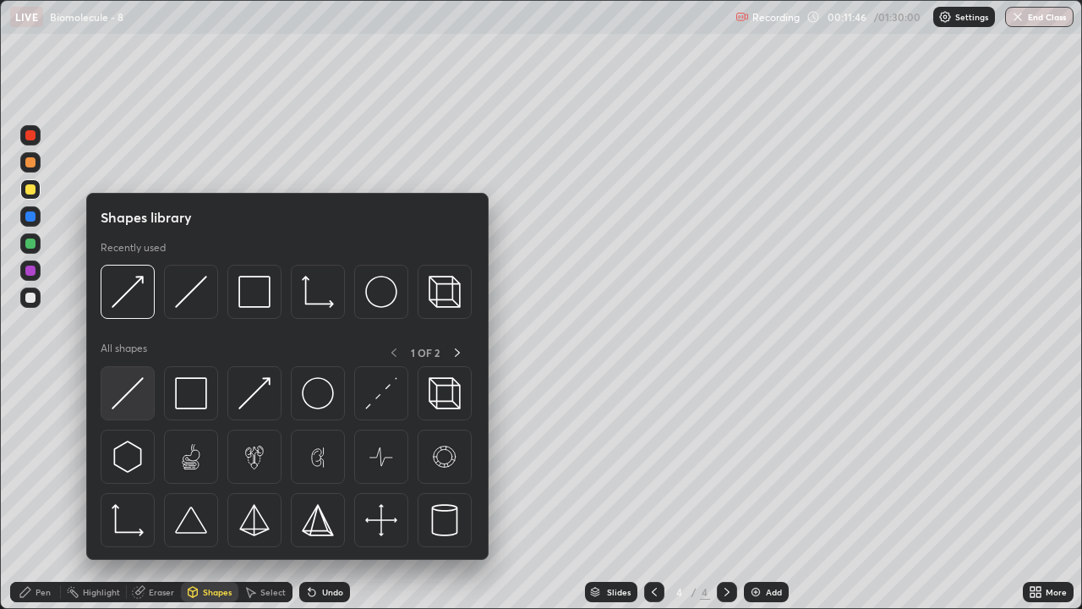
click at [134, 404] on img at bounding box center [128, 393] width 32 height 32
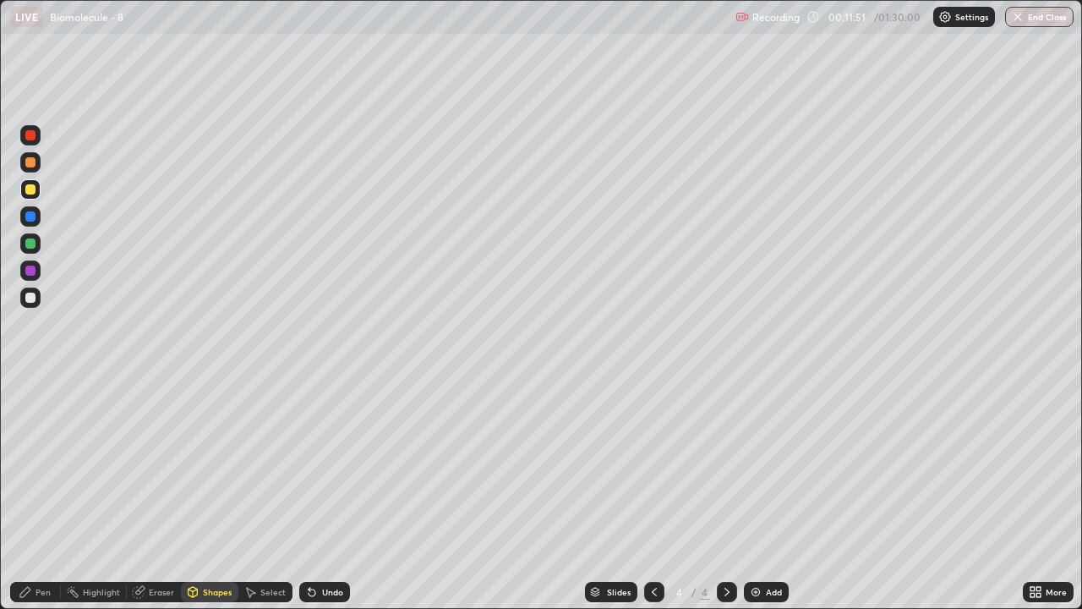
click at [37, 494] on div "Pen" at bounding box center [43, 591] width 15 height 8
click at [30, 298] on div at bounding box center [30, 297] width 10 height 10
click at [213, 494] on div "Shapes" at bounding box center [209, 592] width 57 height 20
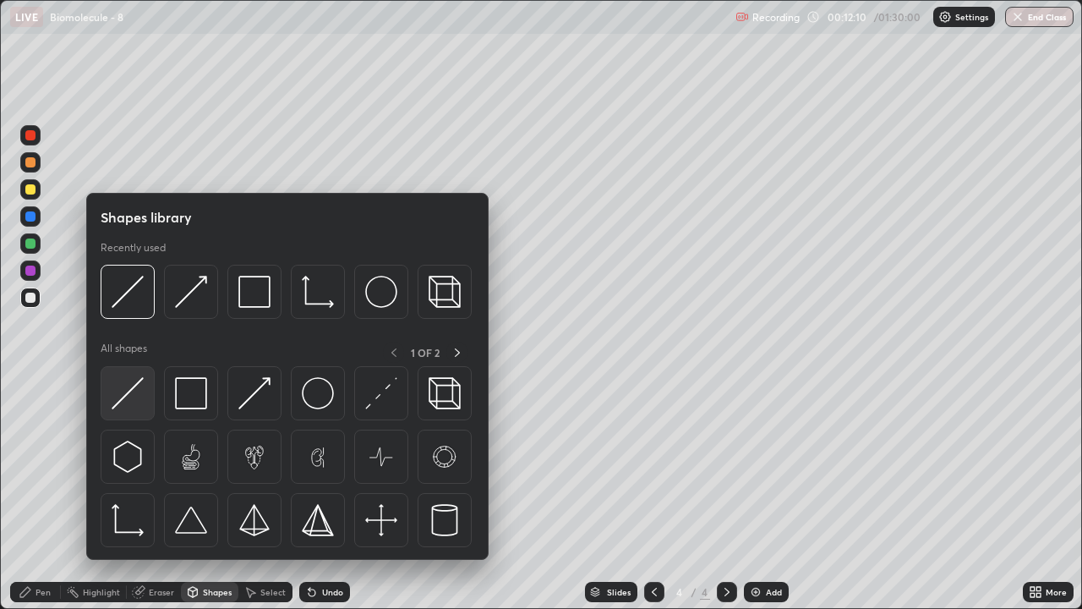
click at [144, 401] on div at bounding box center [128, 393] width 54 height 54
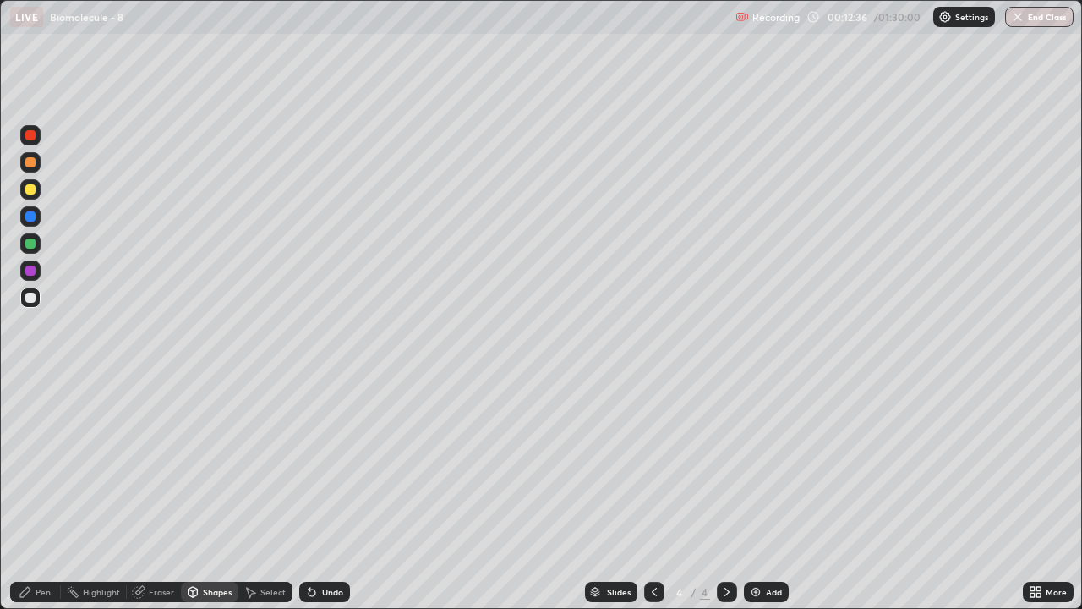
click at [32, 192] on div at bounding box center [30, 189] width 10 height 10
click at [205, 494] on div "Shapes" at bounding box center [217, 591] width 29 height 8
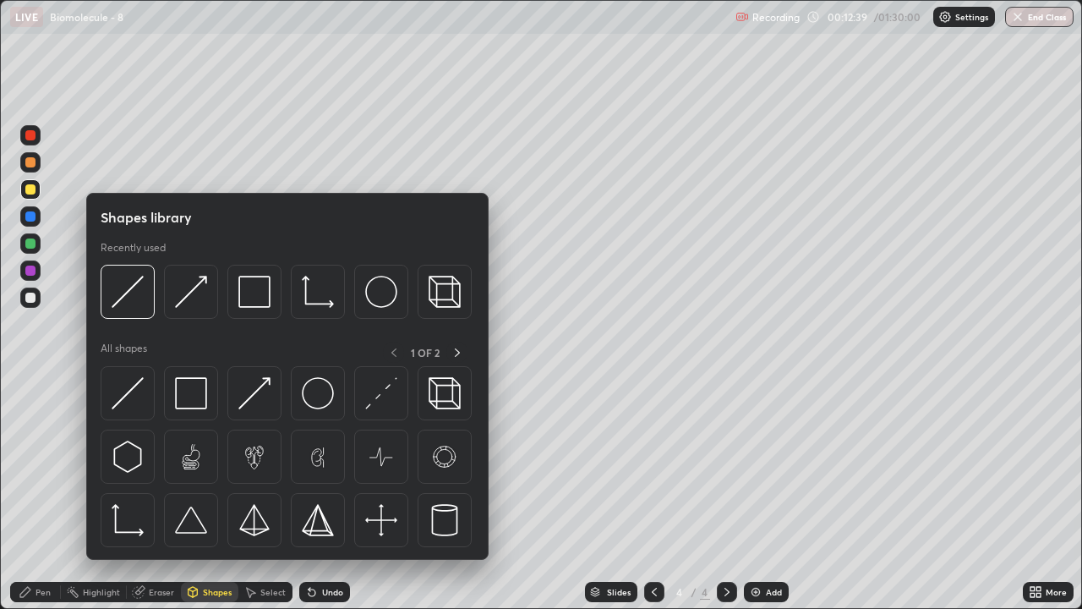
click at [44, 494] on div "Pen" at bounding box center [43, 591] width 15 height 8
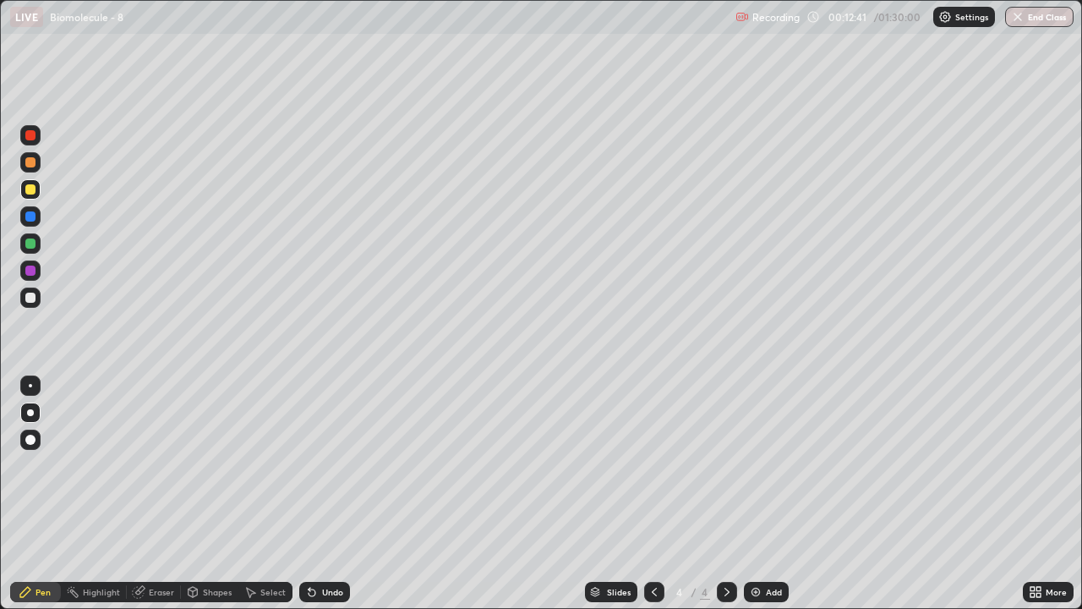
click at [210, 494] on div "Shapes" at bounding box center [217, 591] width 29 height 8
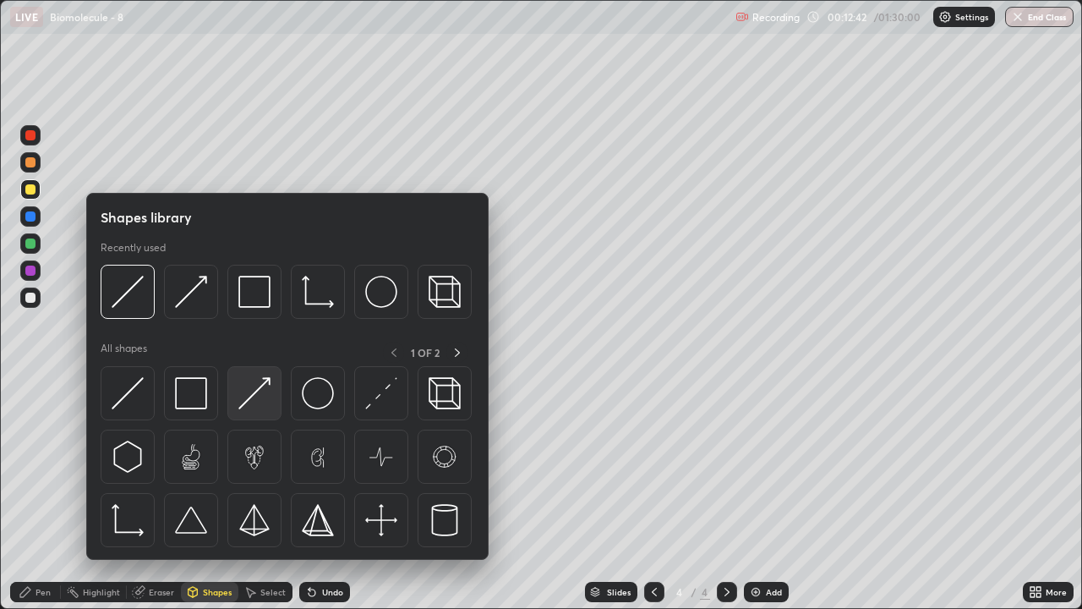
click at [254, 406] on img at bounding box center [254, 393] width 32 height 32
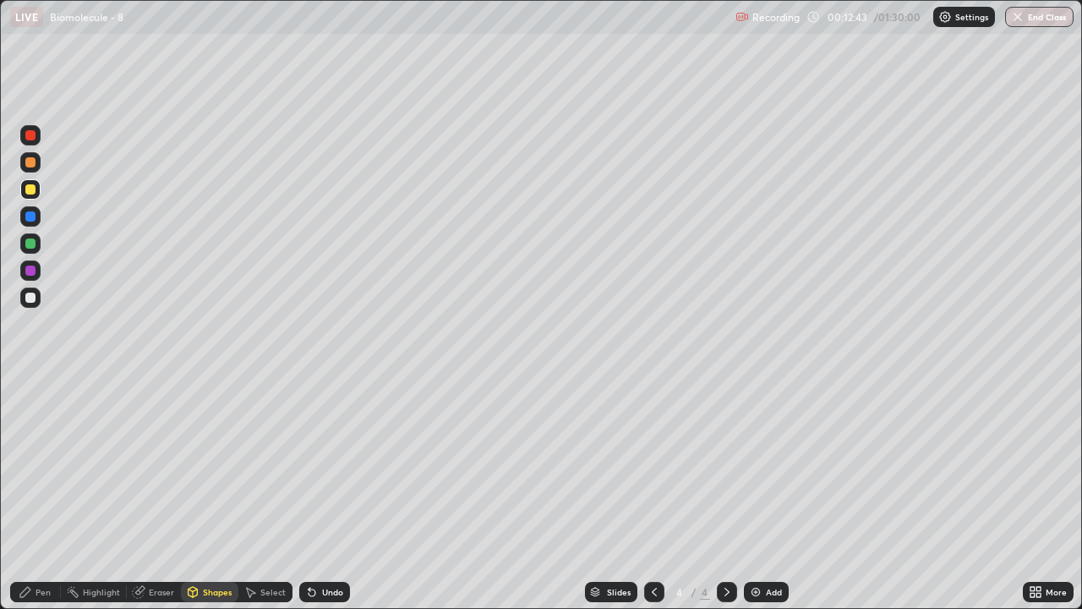
click at [42, 494] on div "Pen" at bounding box center [43, 591] width 15 height 8
click at [43, 494] on div "Pen" at bounding box center [43, 591] width 15 height 8
click at [214, 494] on div "Shapes" at bounding box center [209, 592] width 57 height 20
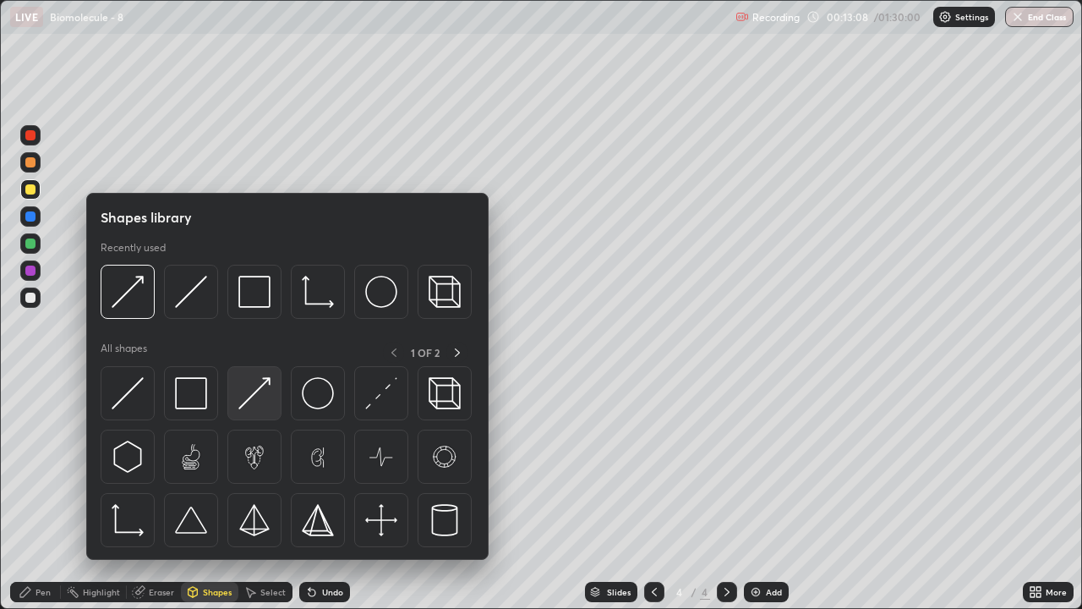
click at [255, 403] on img at bounding box center [254, 393] width 32 height 32
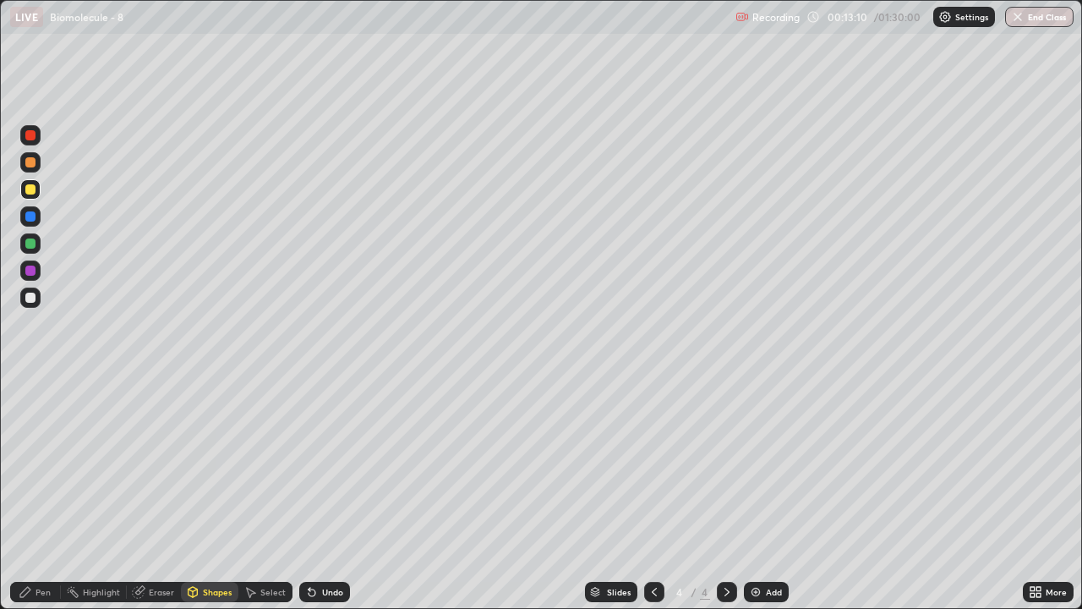
click at [47, 494] on div "Pen" at bounding box center [43, 591] width 15 height 8
click at [44, 494] on div "Pen" at bounding box center [35, 592] width 51 height 20
click at [33, 298] on div at bounding box center [30, 297] width 10 height 10
click at [221, 494] on div "Shapes" at bounding box center [217, 591] width 29 height 8
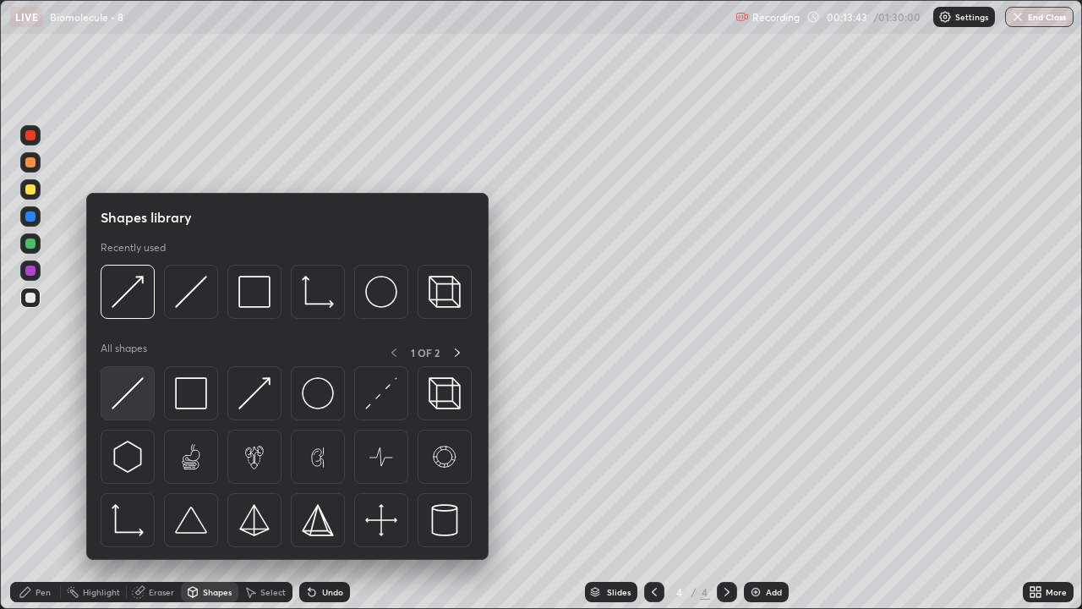
click at [142, 402] on img at bounding box center [128, 393] width 32 height 32
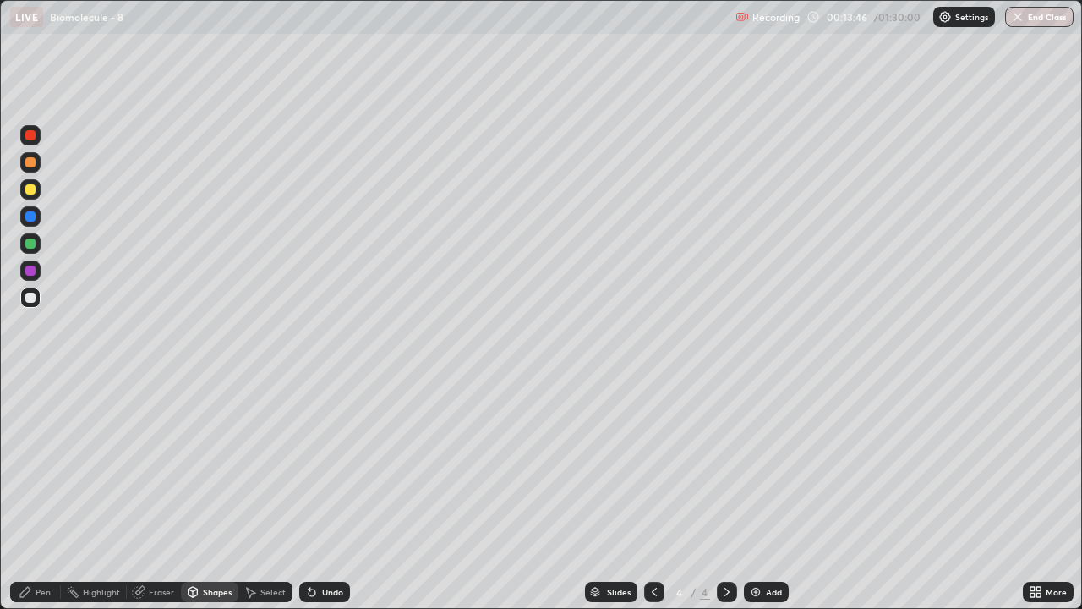
click at [213, 494] on div "Shapes" at bounding box center [217, 591] width 29 height 8
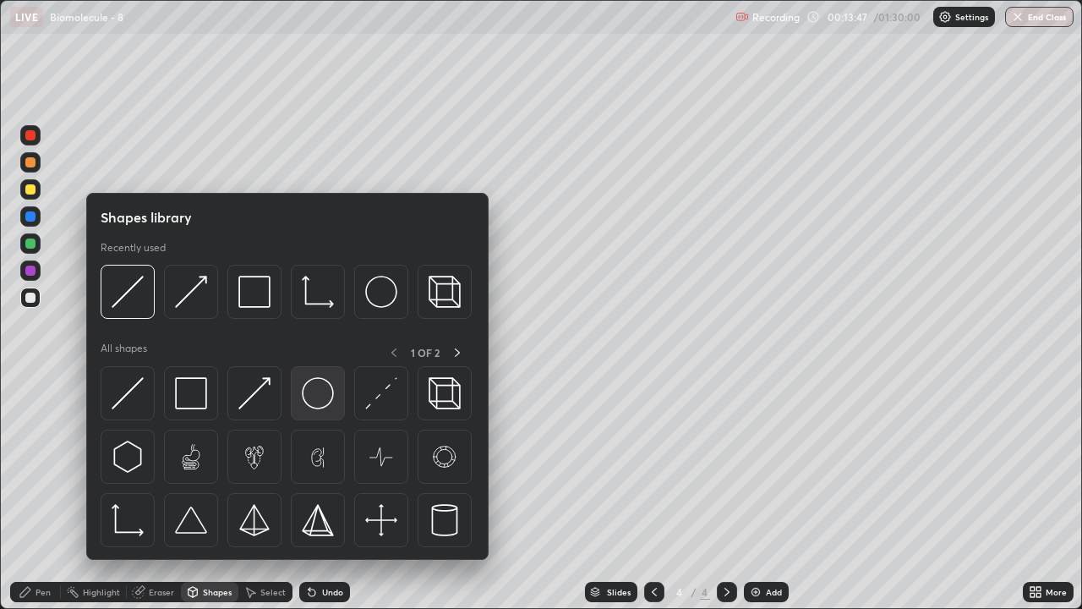
click at [318, 396] on img at bounding box center [318, 393] width 32 height 32
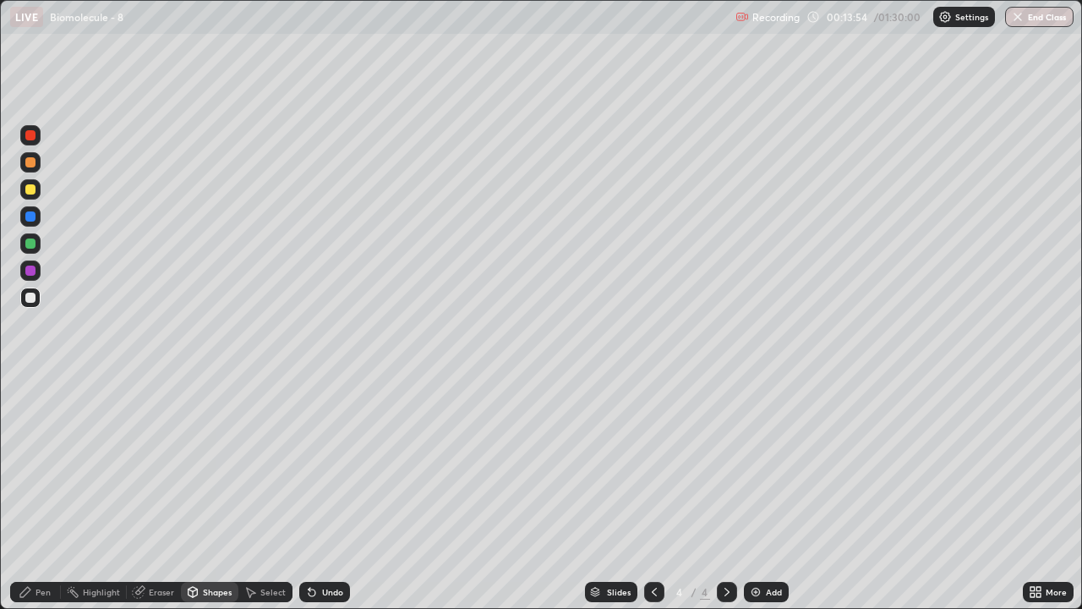
click at [154, 494] on div "Eraser" at bounding box center [161, 591] width 25 height 8
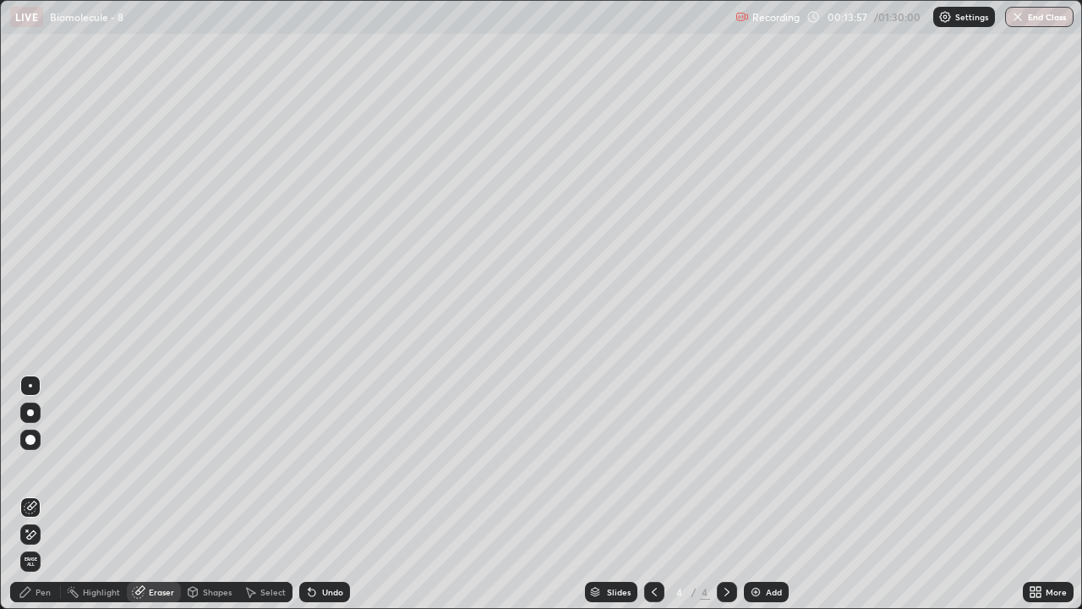
click at [161, 494] on div "Eraser" at bounding box center [161, 591] width 25 height 8
click at [32, 494] on icon at bounding box center [31, 534] width 14 height 14
click at [40, 494] on div "Pen" at bounding box center [43, 591] width 15 height 8
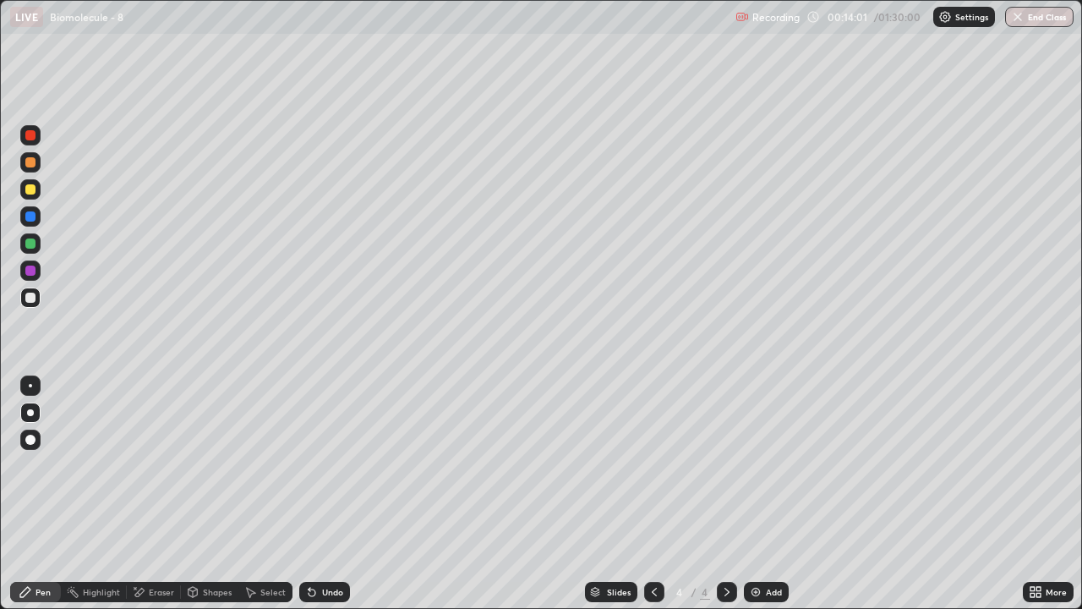
click at [216, 494] on div "Shapes" at bounding box center [217, 591] width 29 height 8
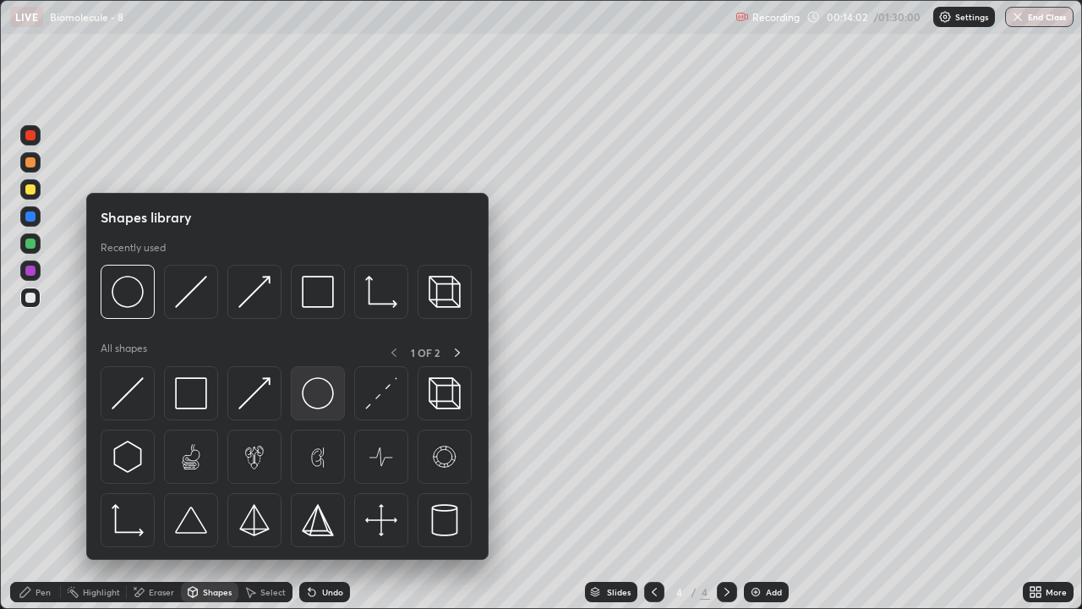
click at [324, 399] on img at bounding box center [318, 393] width 32 height 32
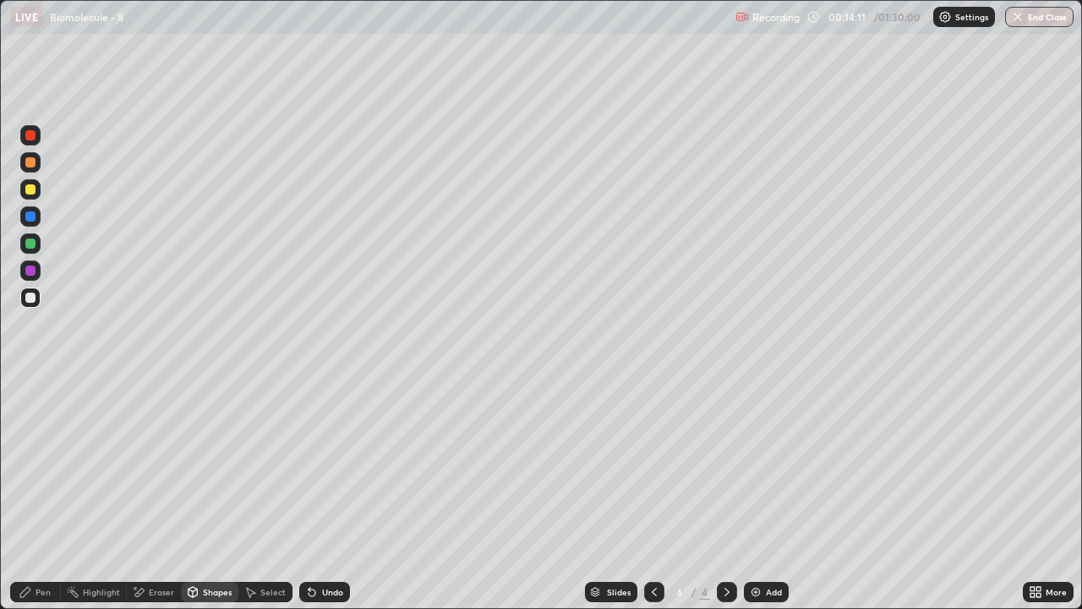
click at [218, 494] on div "Shapes" at bounding box center [217, 591] width 29 height 8
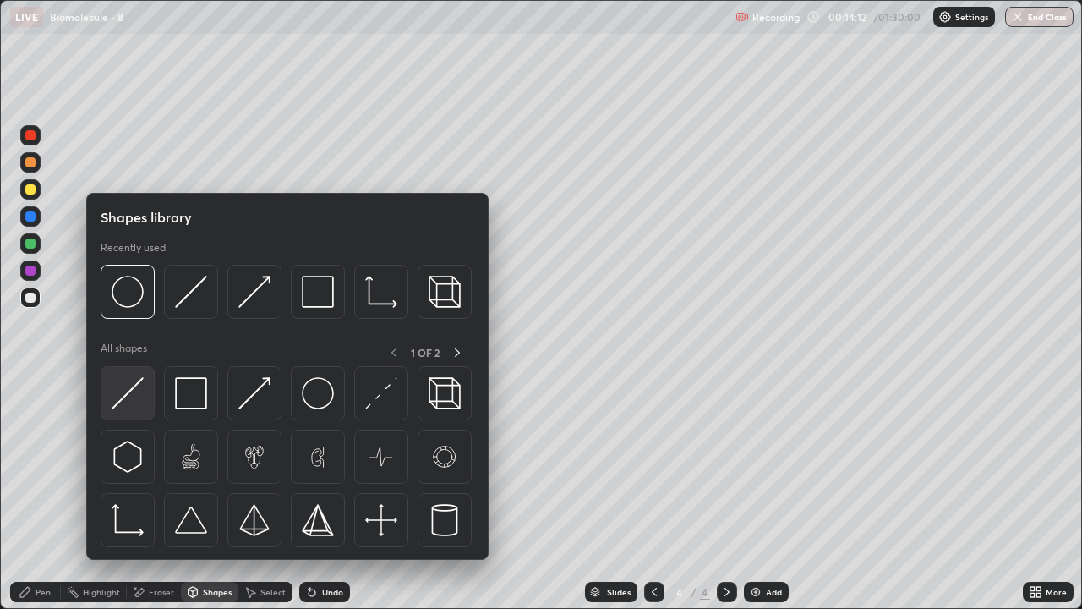
click at [132, 399] on img at bounding box center [128, 393] width 32 height 32
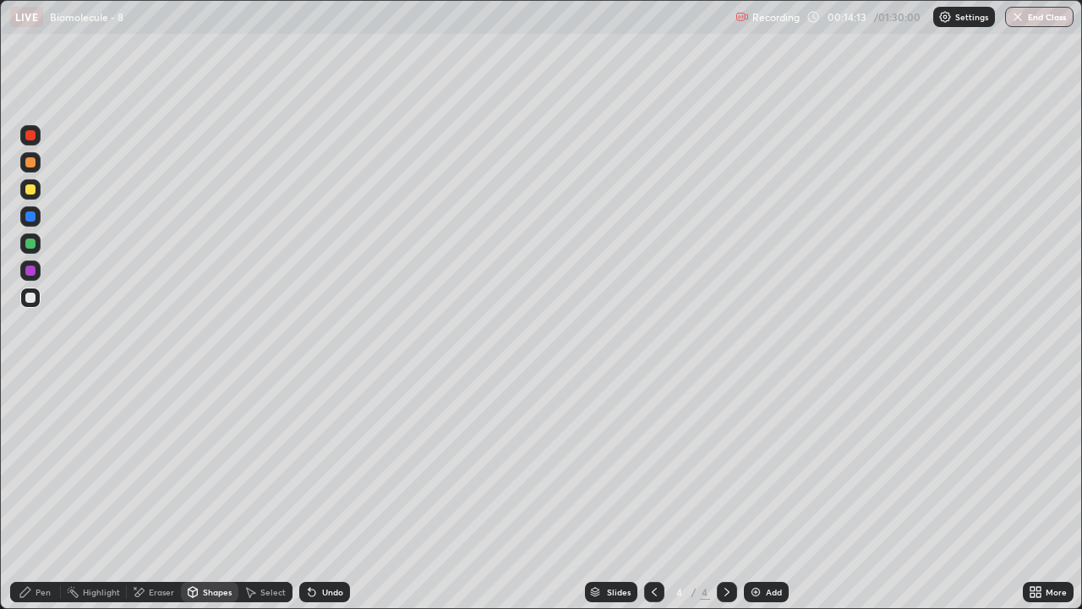
click at [37, 196] on div at bounding box center [30, 189] width 20 height 20
click at [214, 494] on div "Shapes" at bounding box center [217, 591] width 29 height 8
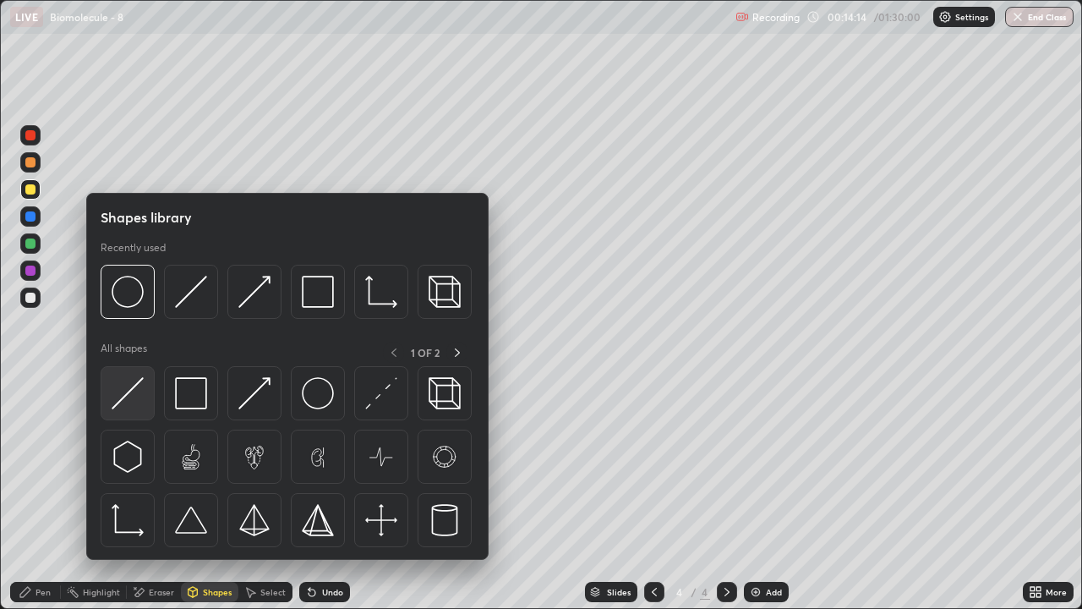
click at [145, 401] on div at bounding box center [128, 393] width 54 height 54
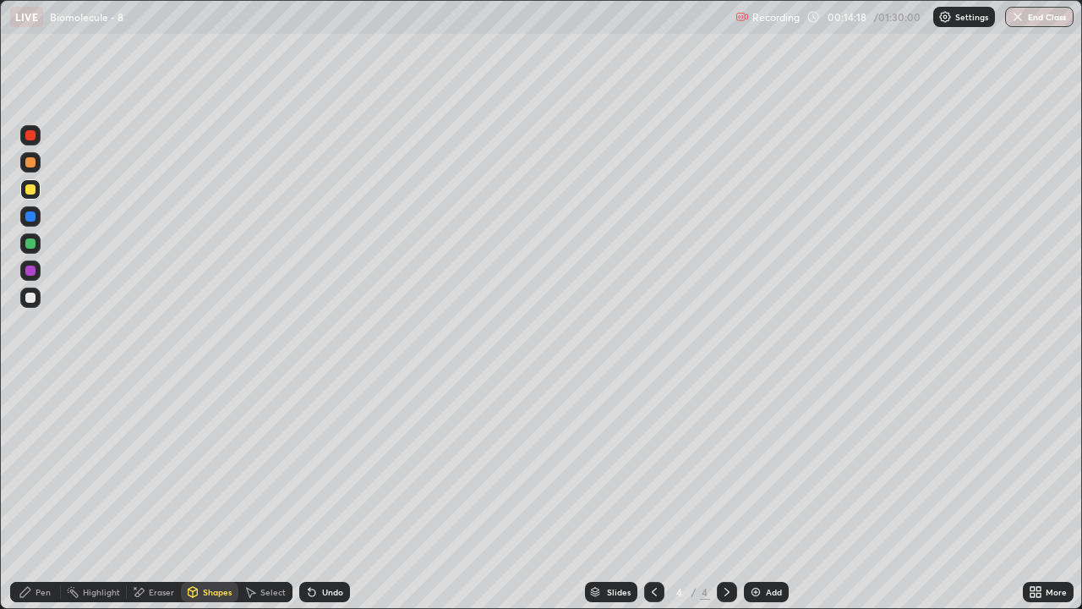
click at [161, 494] on div "Eraser" at bounding box center [161, 591] width 25 height 8
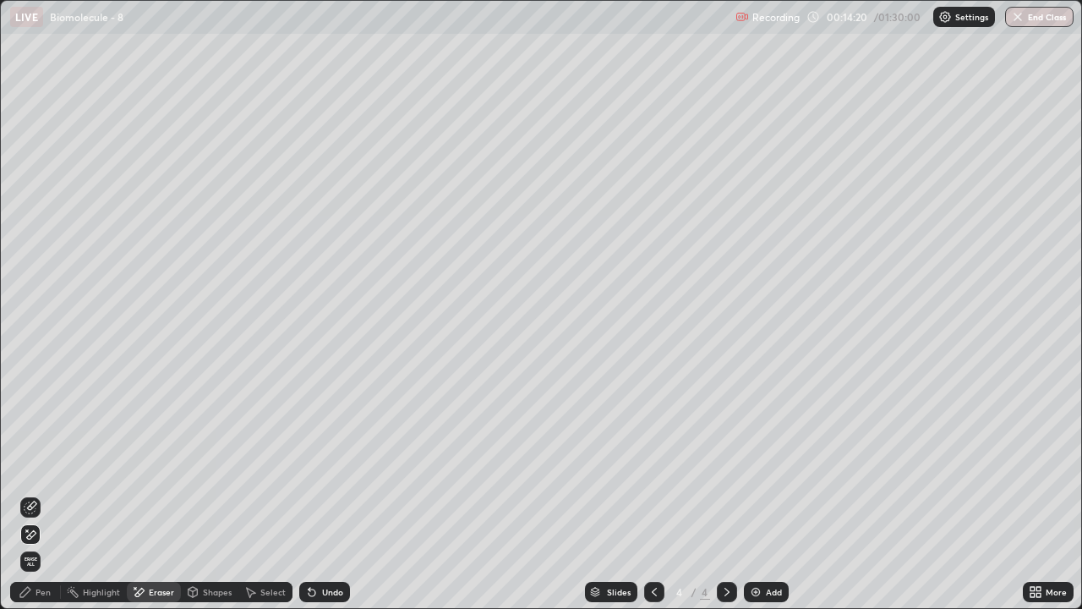
click at [30, 494] on icon at bounding box center [31, 507] width 14 height 14
click at [201, 494] on div "Shapes" at bounding box center [209, 592] width 57 height 20
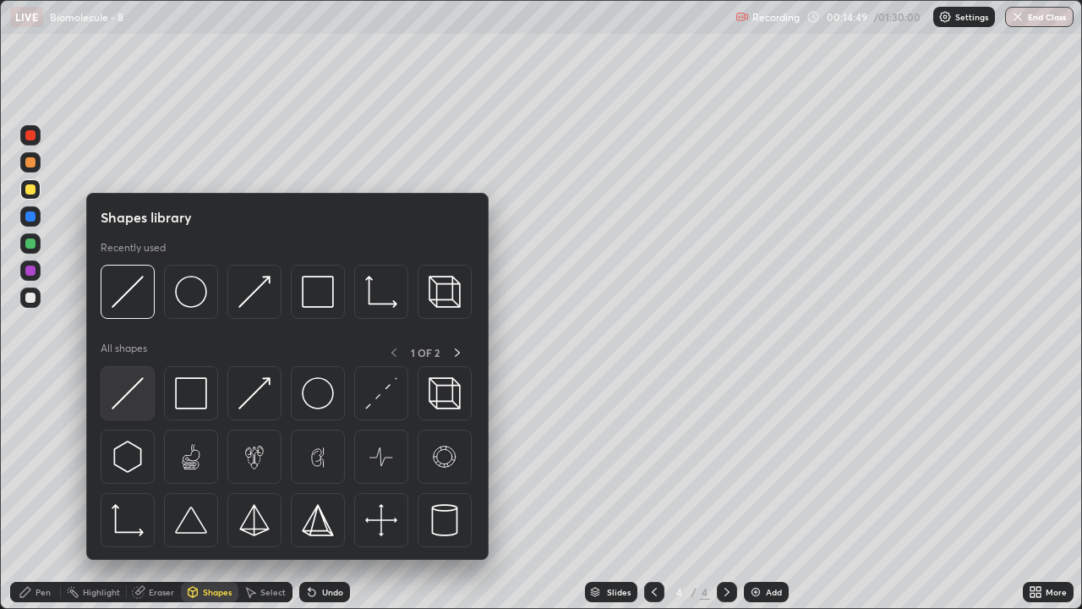
click at [138, 402] on img at bounding box center [128, 393] width 32 height 32
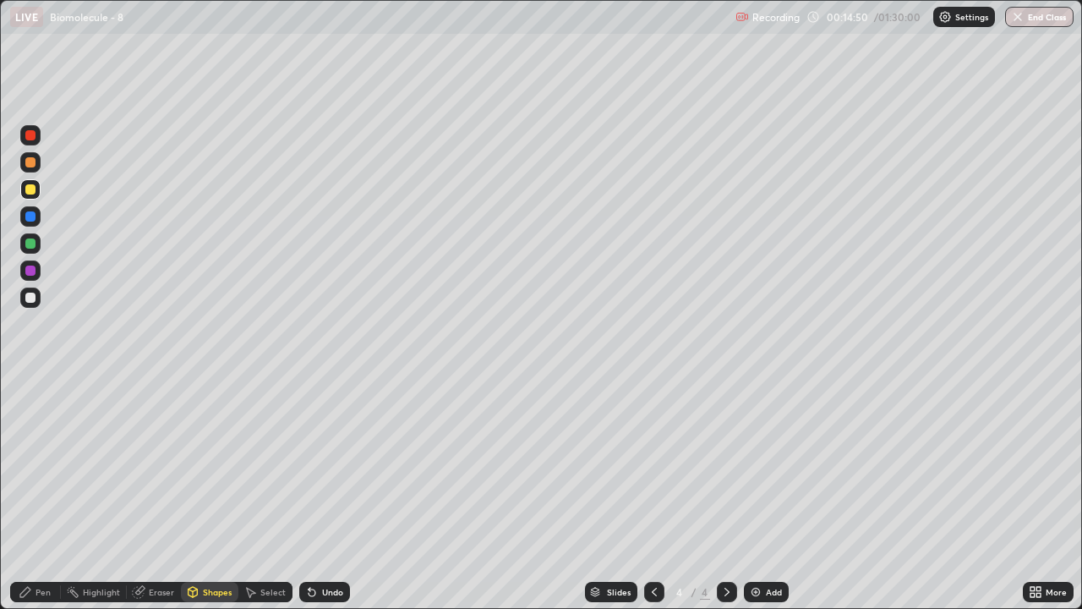
click at [30, 300] on div at bounding box center [30, 297] width 10 height 10
click at [207, 494] on div "Shapes" at bounding box center [217, 591] width 29 height 8
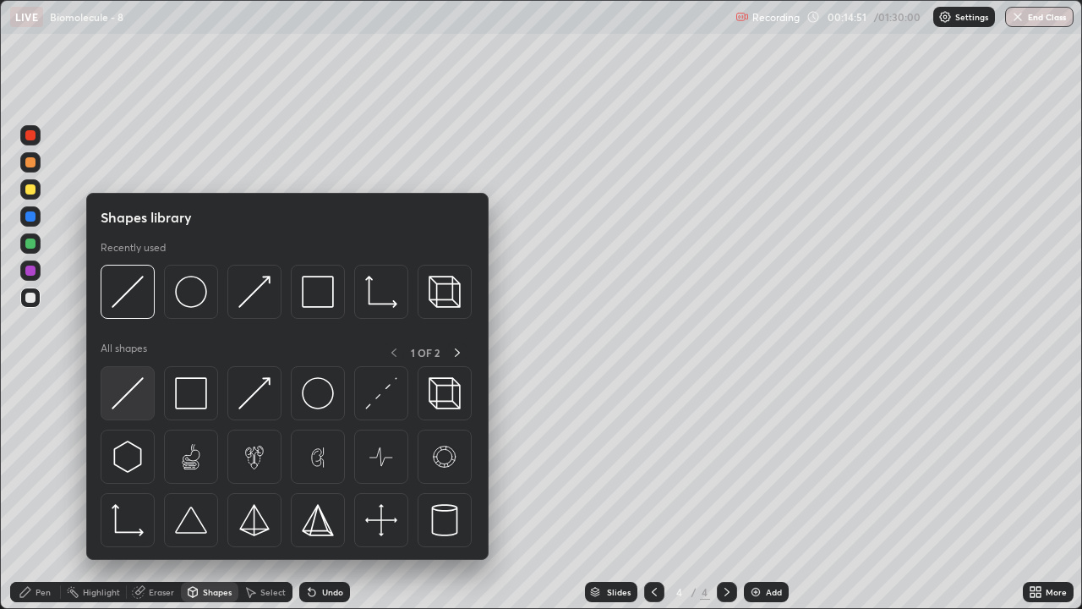
click at [140, 403] on img at bounding box center [128, 393] width 32 height 32
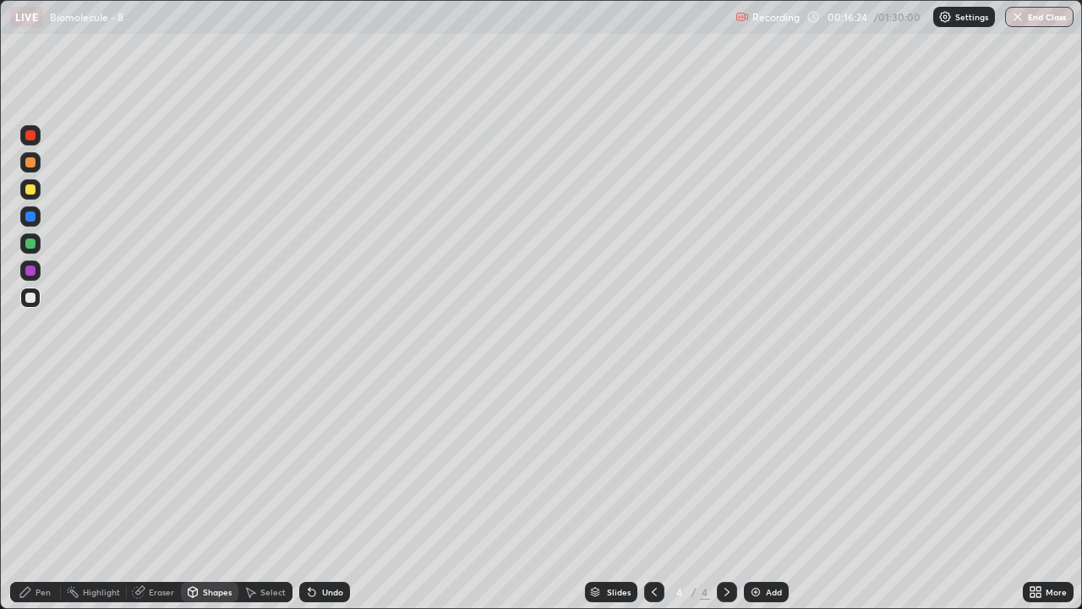
click at [43, 494] on div "Pen" at bounding box center [43, 591] width 15 height 8
click at [36, 301] on div at bounding box center [30, 297] width 20 height 20
click at [205, 494] on div "Shapes" at bounding box center [217, 591] width 29 height 8
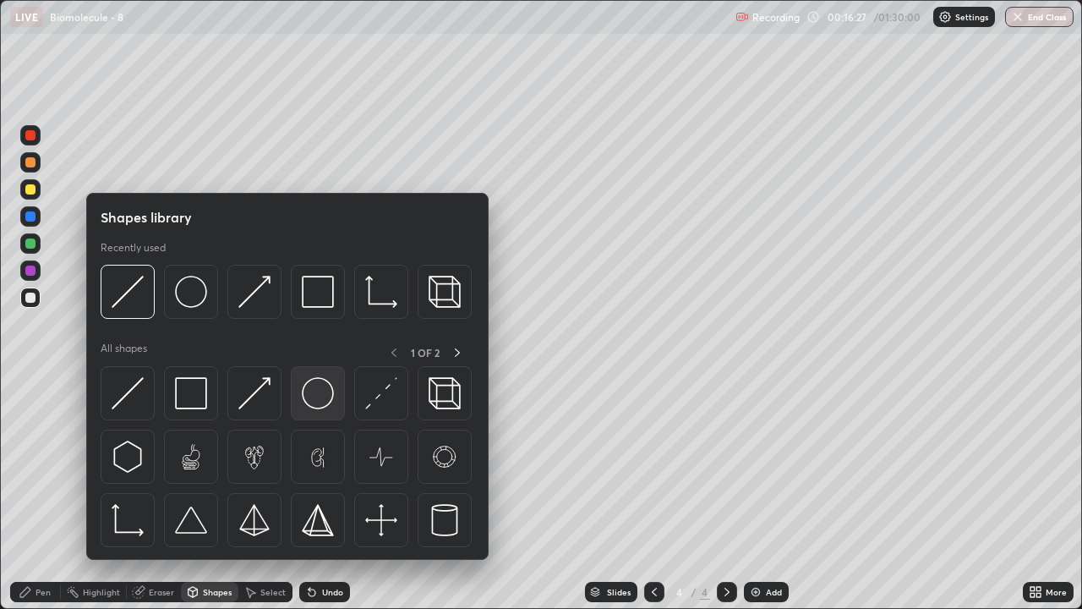
click at [313, 394] on img at bounding box center [318, 393] width 32 height 32
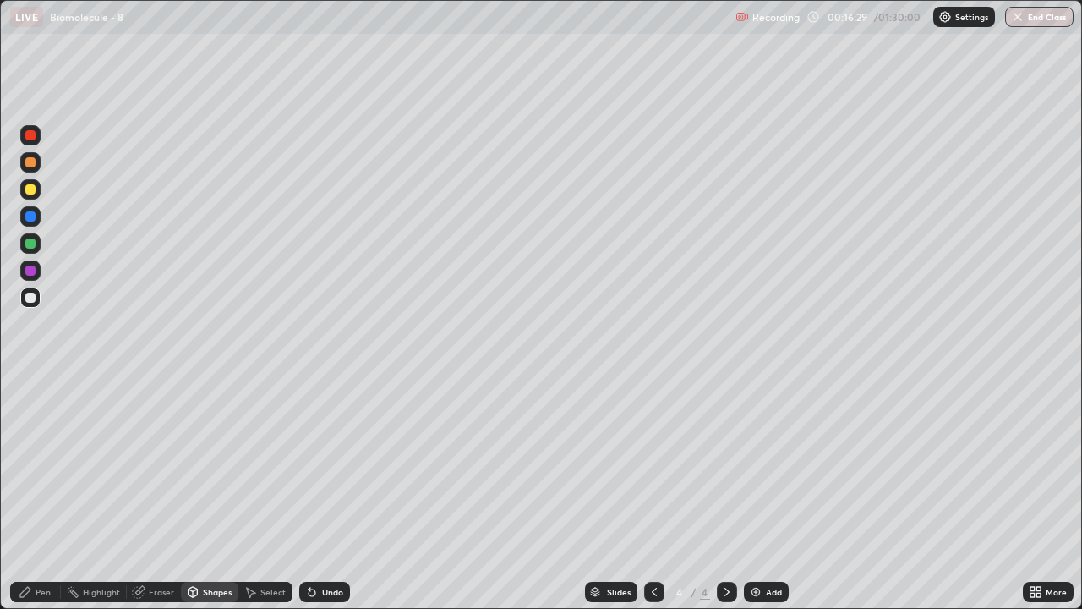
click at [212, 494] on div "Shapes" at bounding box center [217, 591] width 29 height 8
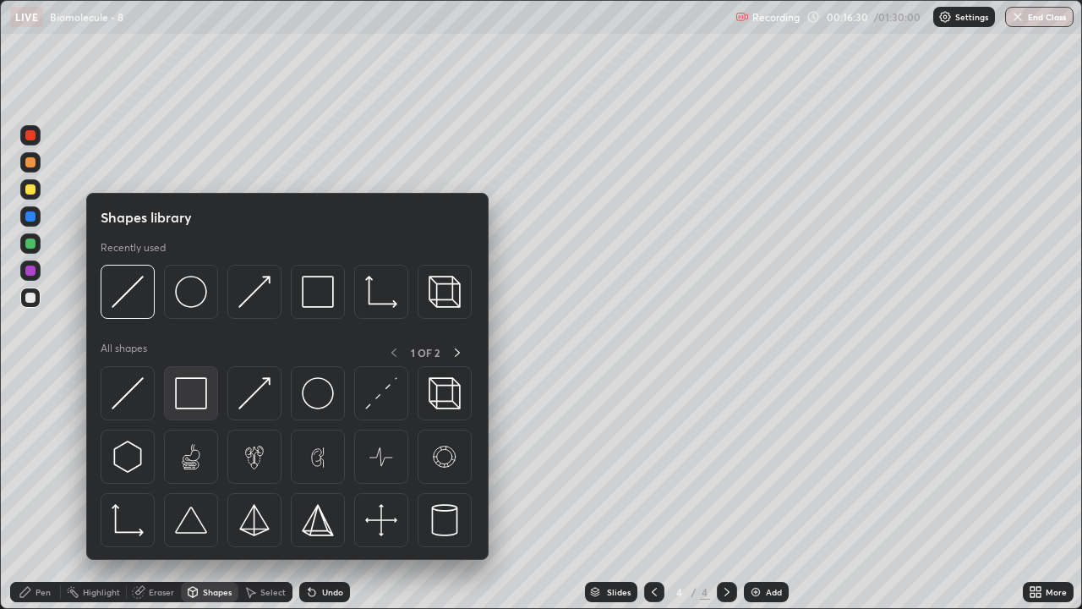
click at [210, 393] on div at bounding box center [191, 393] width 54 height 54
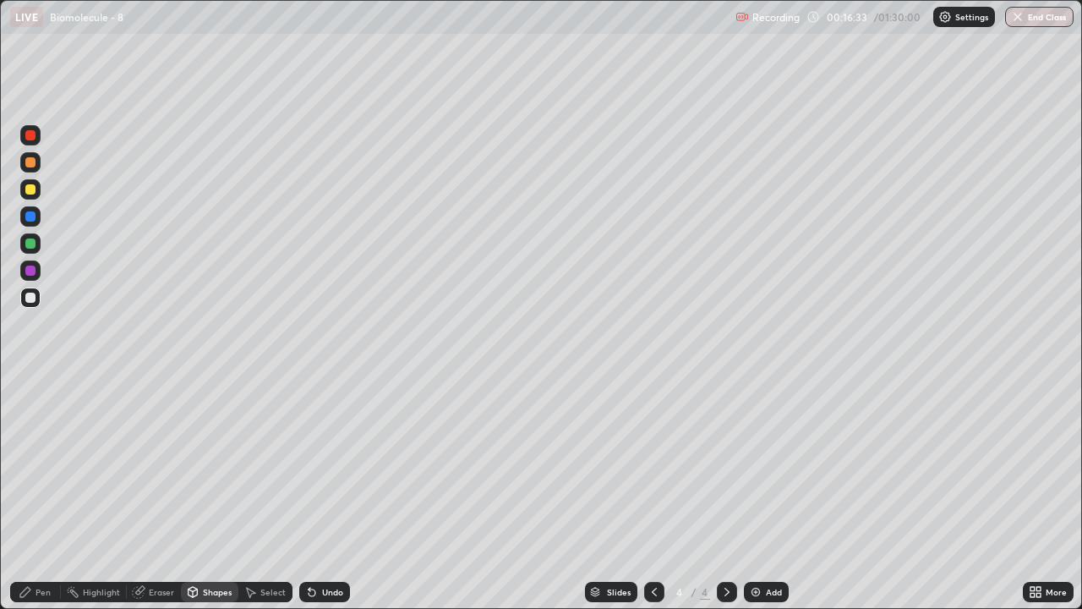
click at [215, 494] on div "Shapes" at bounding box center [217, 591] width 29 height 8
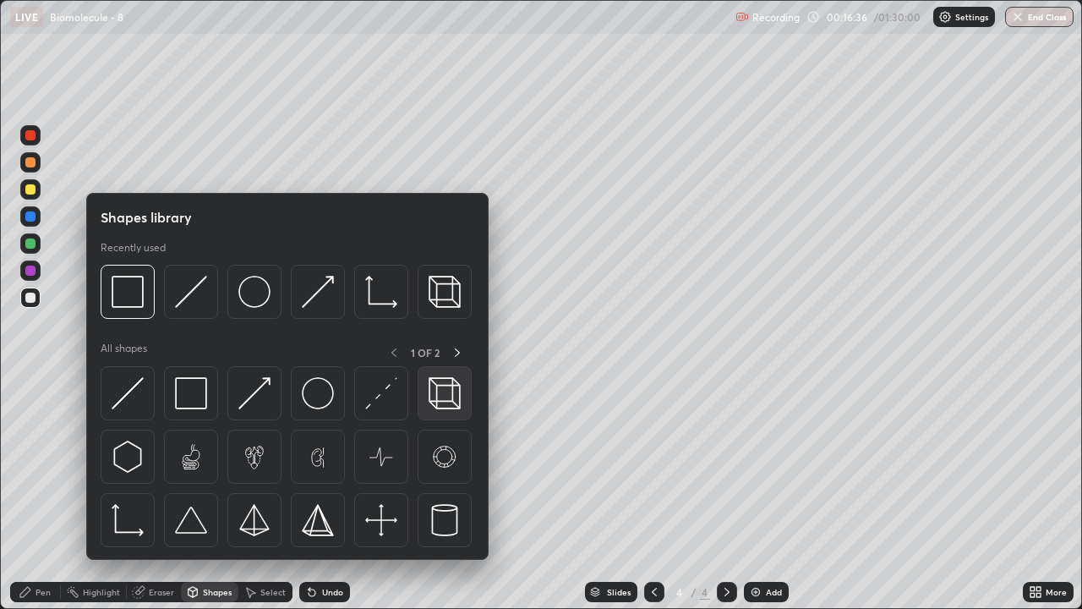
click at [446, 389] on img at bounding box center [445, 393] width 32 height 32
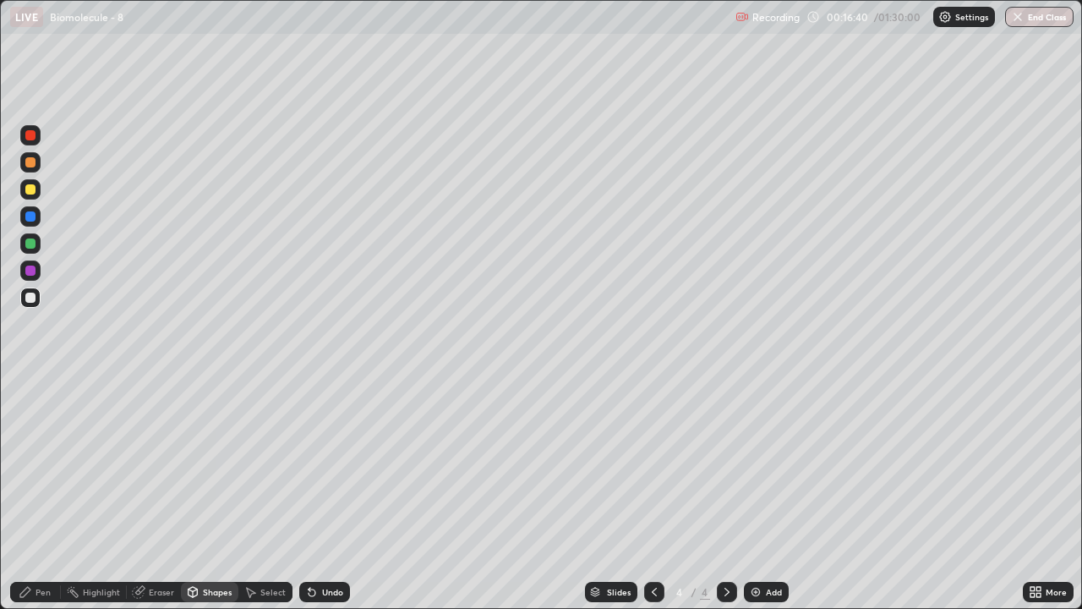
click at [42, 494] on div "Pen" at bounding box center [43, 591] width 15 height 8
click at [30, 190] on div at bounding box center [30, 189] width 10 height 10
click at [215, 494] on div "Shapes" at bounding box center [217, 591] width 29 height 8
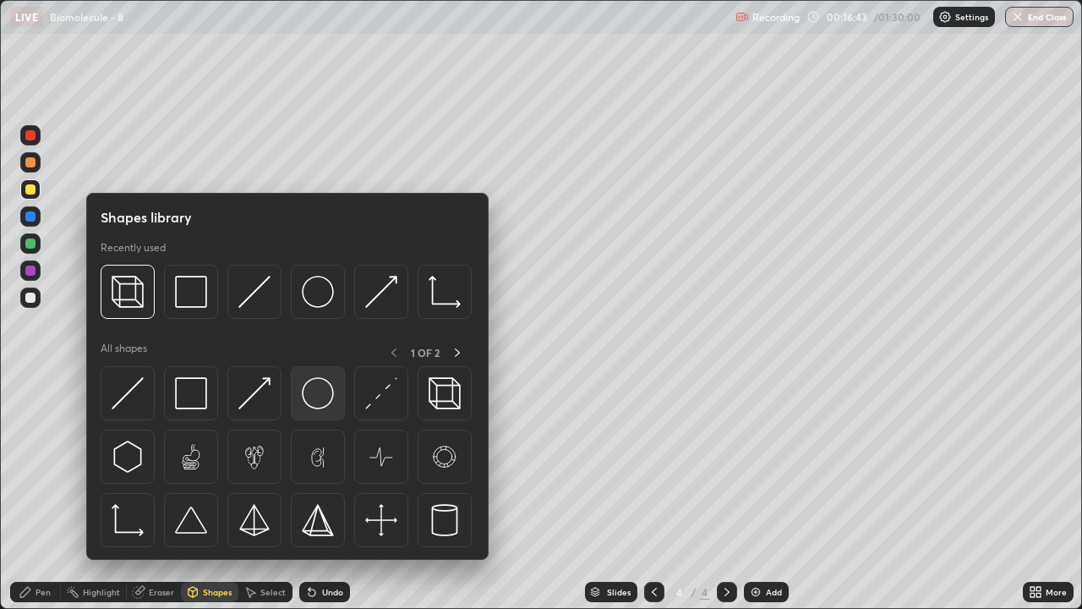
click at [311, 398] on img at bounding box center [318, 393] width 32 height 32
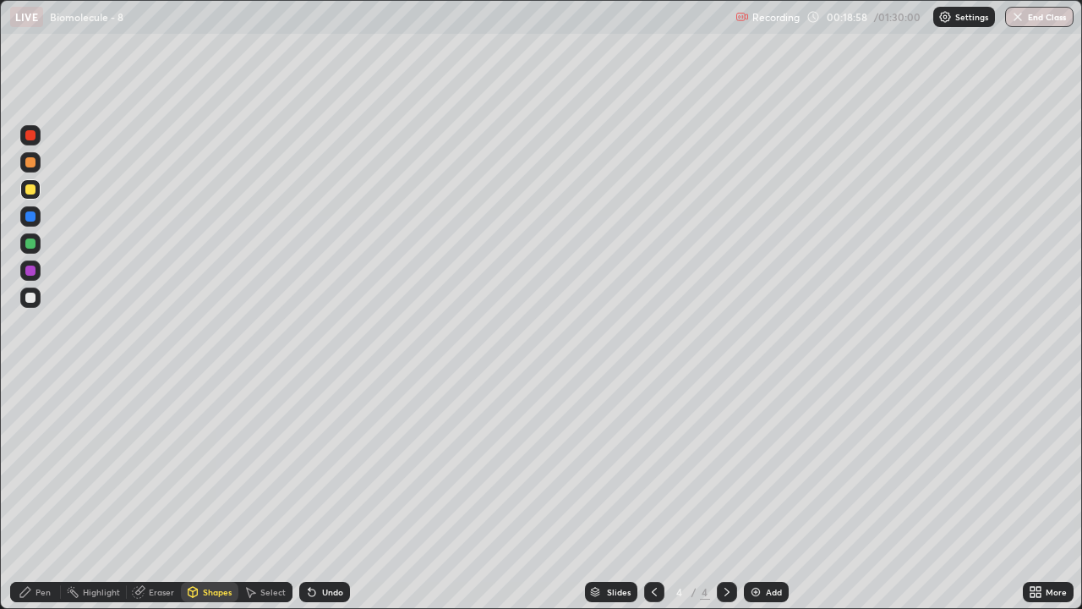
click at [31, 166] on div at bounding box center [30, 162] width 10 height 10
click at [205, 494] on div "Shapes" at bounding box center [217, 591] width 29 height 8
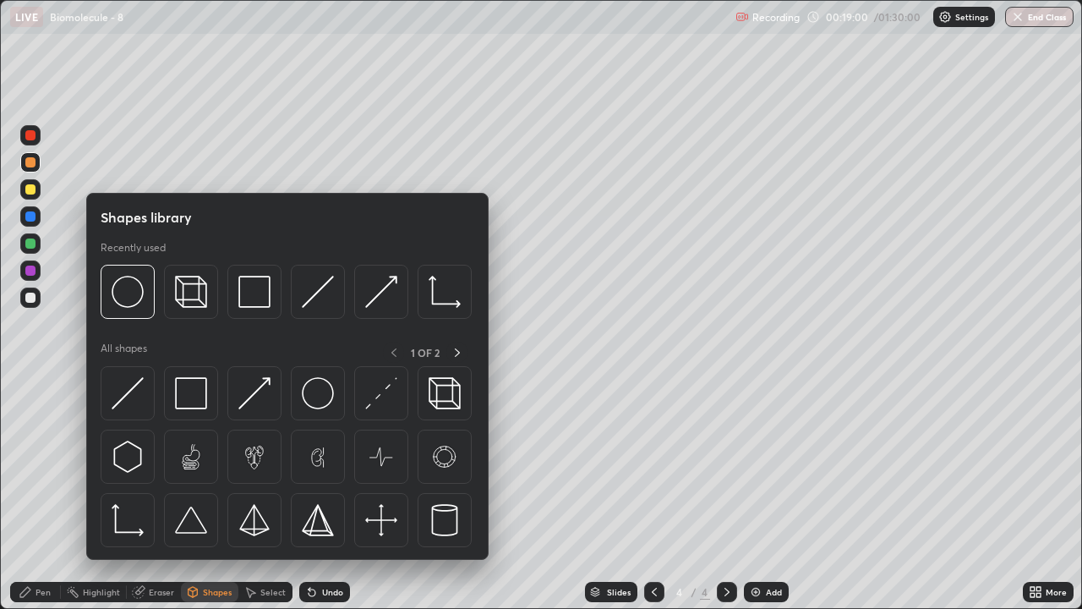
click at [42, 494] on div "Pen" at bounding box center [43, 591] width 15 height 8
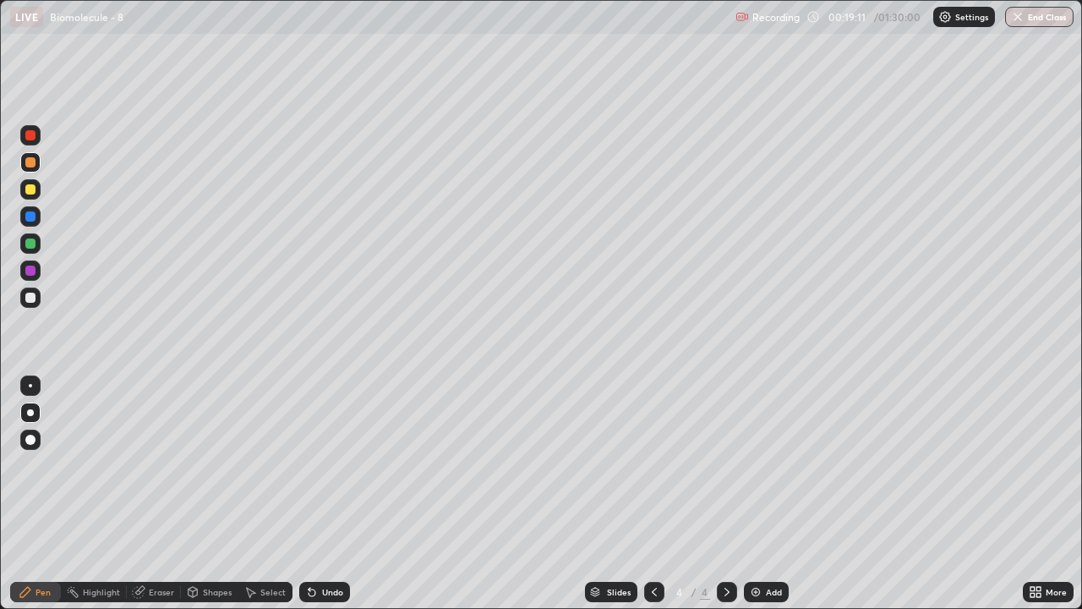
click at [150, 494] on div "Eraser" at bounding box center [161, 591] width 25 height 8
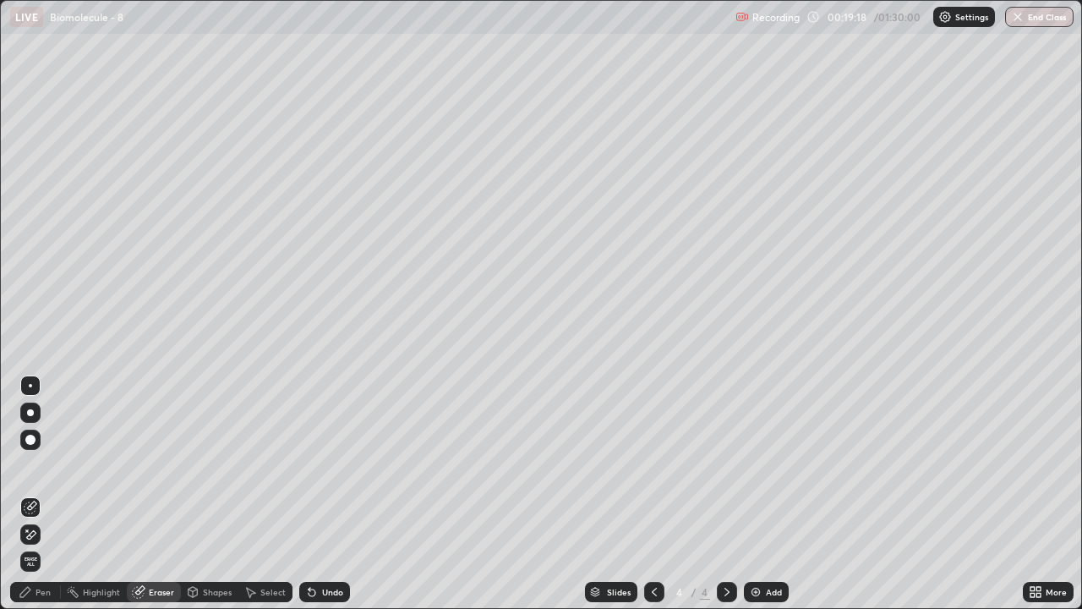
click at [44, 494] on div "Pen" at bounding box center [43, 591] width 15 height 8
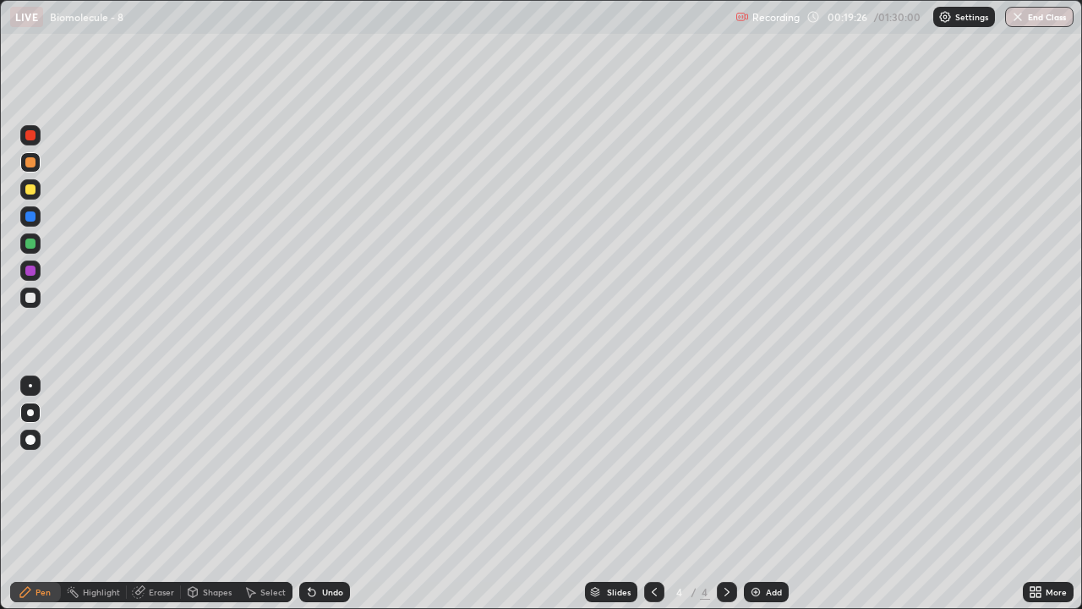
click at [30, 301] on div at bounding box center [30, 297] width 10 height 10
click at [213, 494] on div "Shapes" at bounding box center [217, 591] width 29 height 8
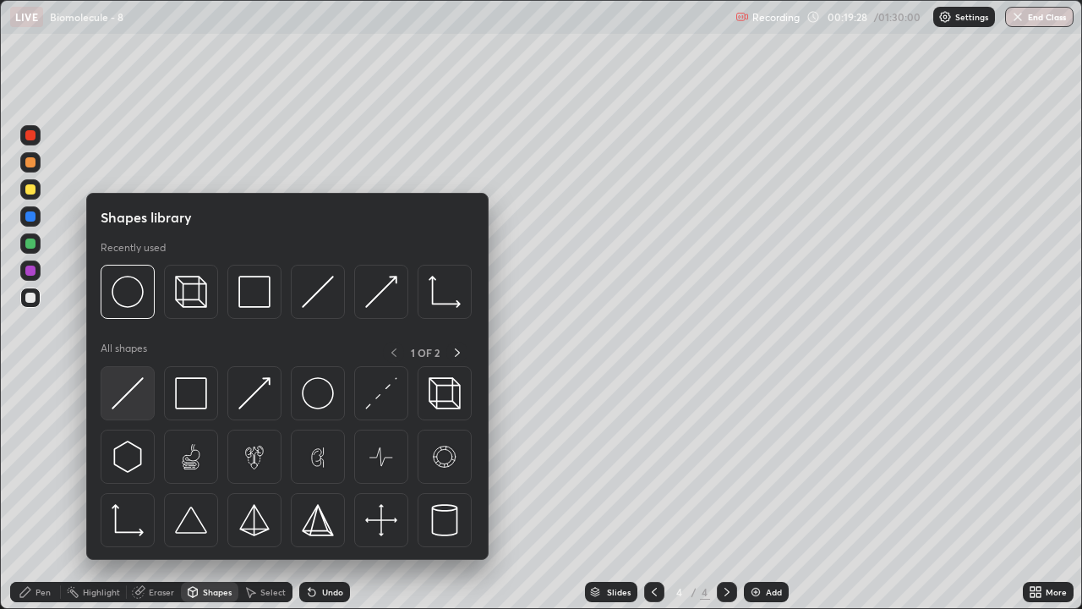
click at [133, 394] on img at bounding box center [128, 393] width 32 height 32
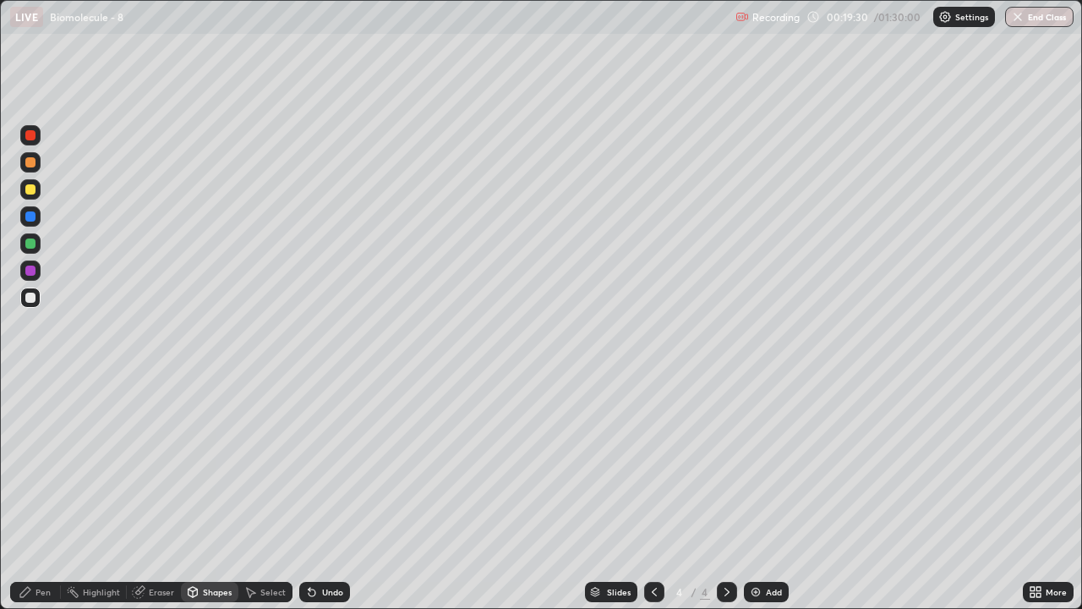
click at [44, 494] on div "Pen" at bounding box center [35, 592] width 51 height 20
click at [30, 193] on div at bounding box center [30, 189] width 10 height 10
click at [205, 494] on div "Shapes" at bounding box center [217, 591] width 29 height 8
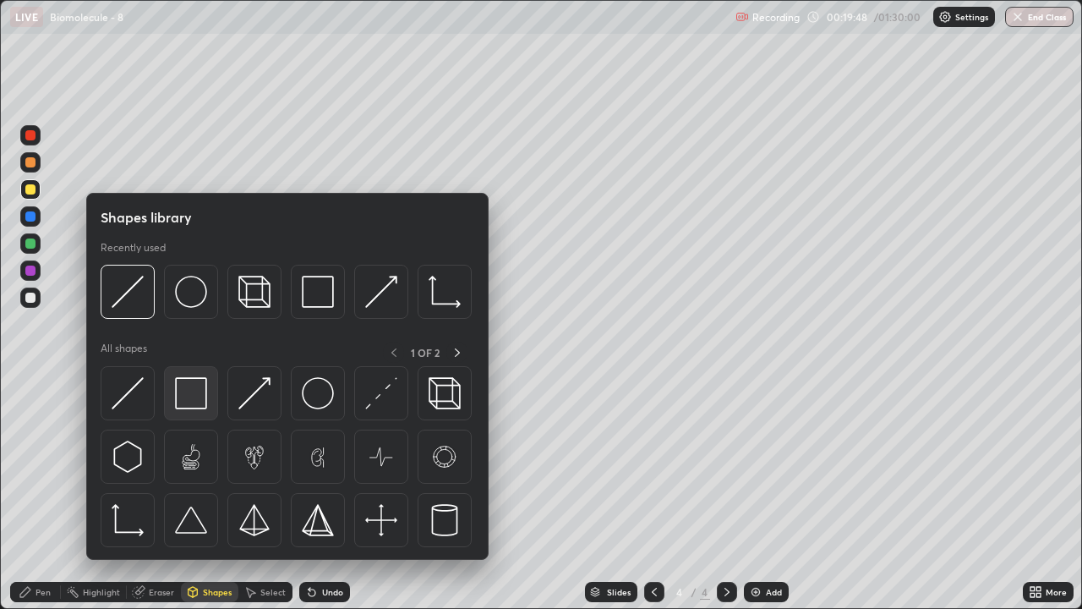
click at [185, 397] on img at bounding box center [191, 393] width 32 height 32
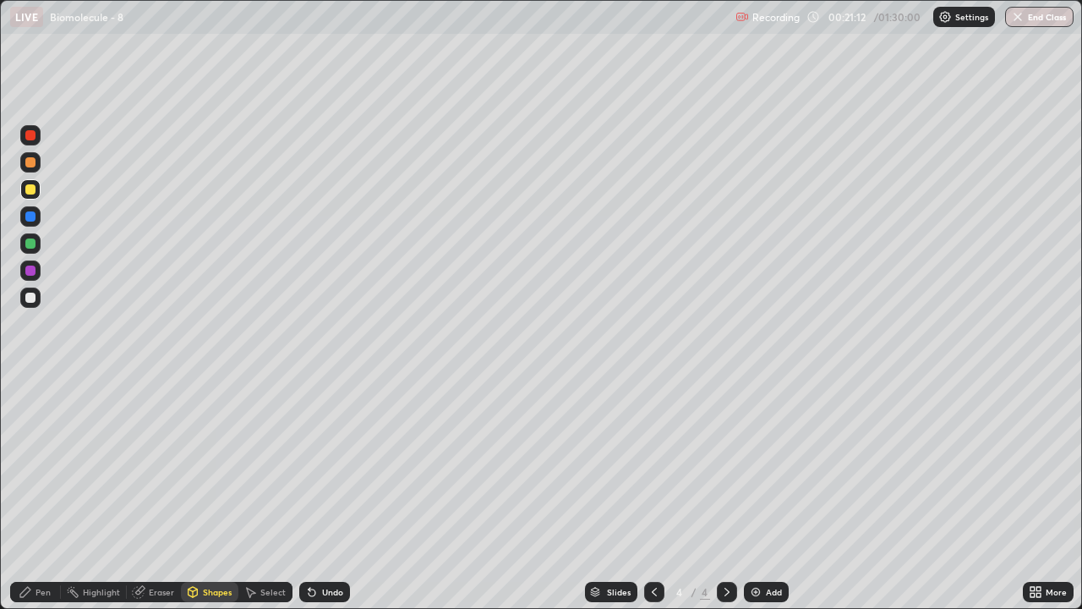
click at [725, 494] on icon at bounding box center [727, 592] width 14 height 14
click at [752, 494] on img at bounding box center [756, 592] width 14 height 14
click at [37, 494] on div "Pen" at bounding box center [43, 591] width 15 height 8
click at [31, 163] on div at bounding box center [30, 162] width 10 height 10
click at [42, 494] on div "Pen" at bounding box center [43, 591] width 15 height 8
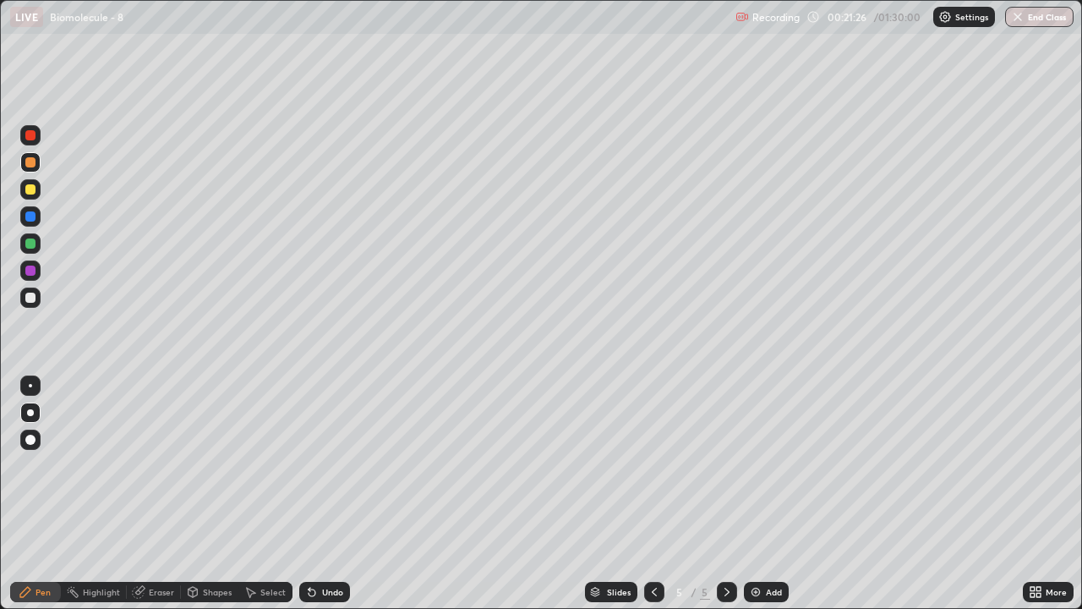
click at [35, 193] on div at bounding box center [30, 189] width 10 height 10
click at [212, 494] on div "Shapes" at bounding box center [209, 592] width 57 height 20
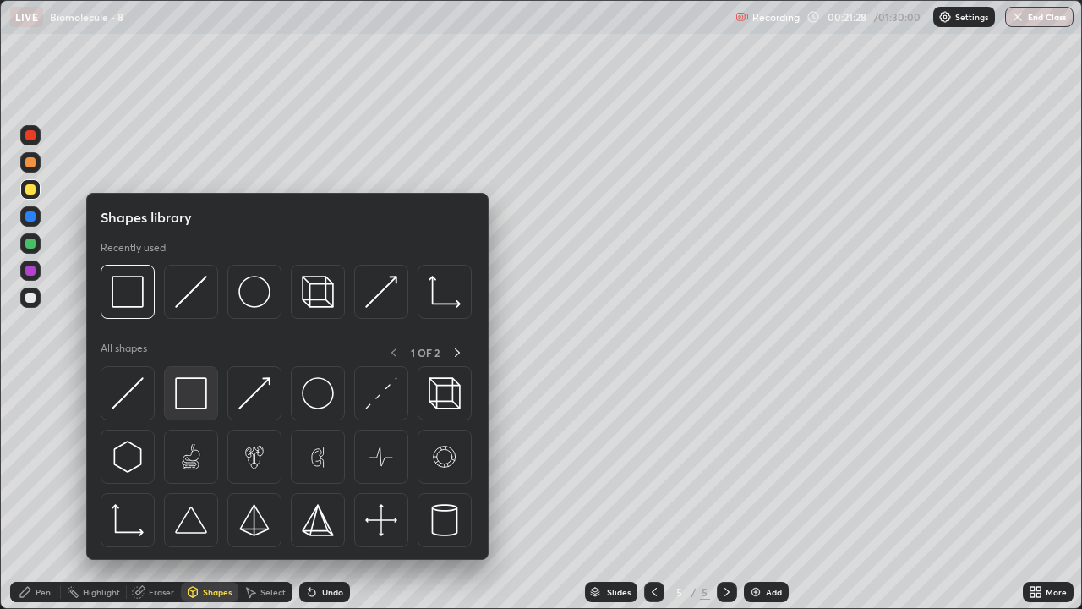
click at [189, 400] on img at bounding box center [191, 393] width 32 height 32
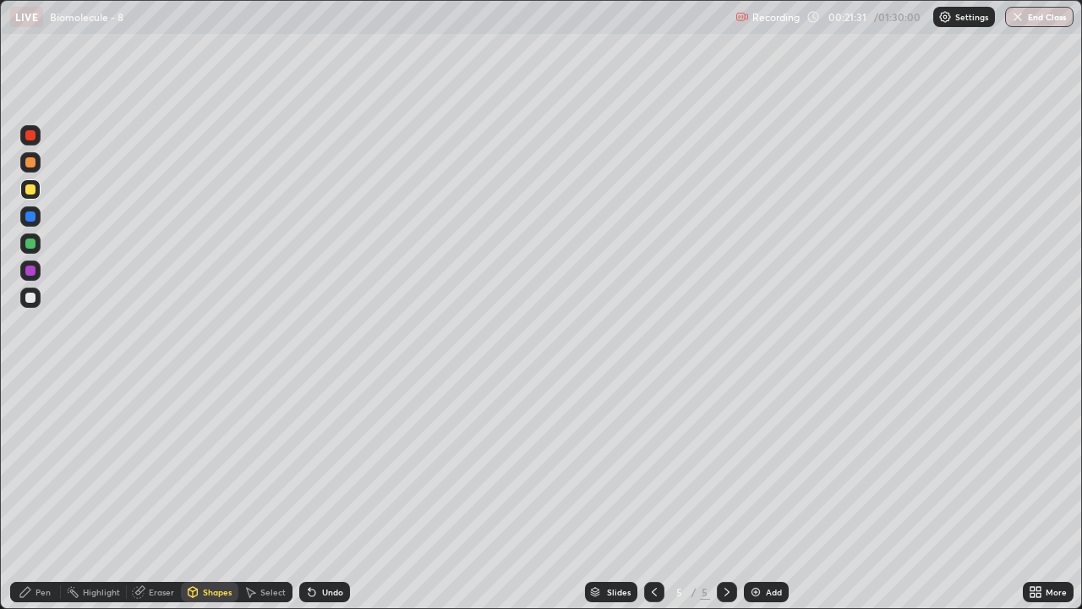
click at [44, 494] on div "Pen" at bounding box center [43, 591] width 15 height 8
click at [33, 299] on div at bounding box center [30, 297] width 10 height 10
click at [205, 494] on div "Shapes" at bounding box center [209, 592] width 57 height 20
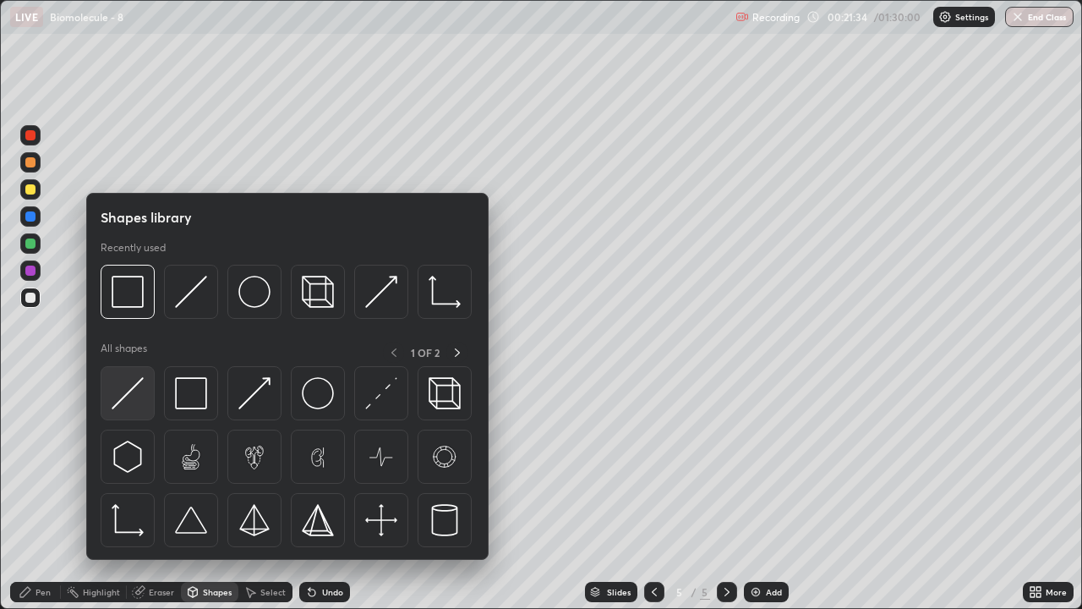
click at [141, 397] on img at bounding box center [128, 393] width 32 height 32
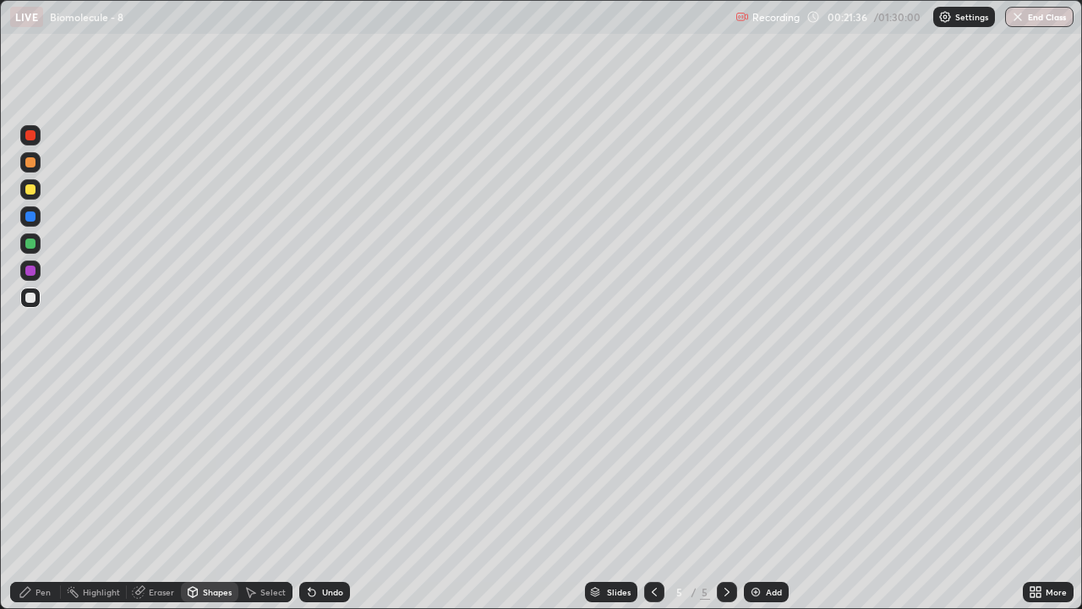
click at [46, 494] on div "Pen" at bounding box center [43, 591] width 15 height 8
click at [32, 188] on div at bounding box center [30, 189] width 10 height 10
click at [206, 494] on div "Shapes" at bounding box center [217, 591] width 29 height 8
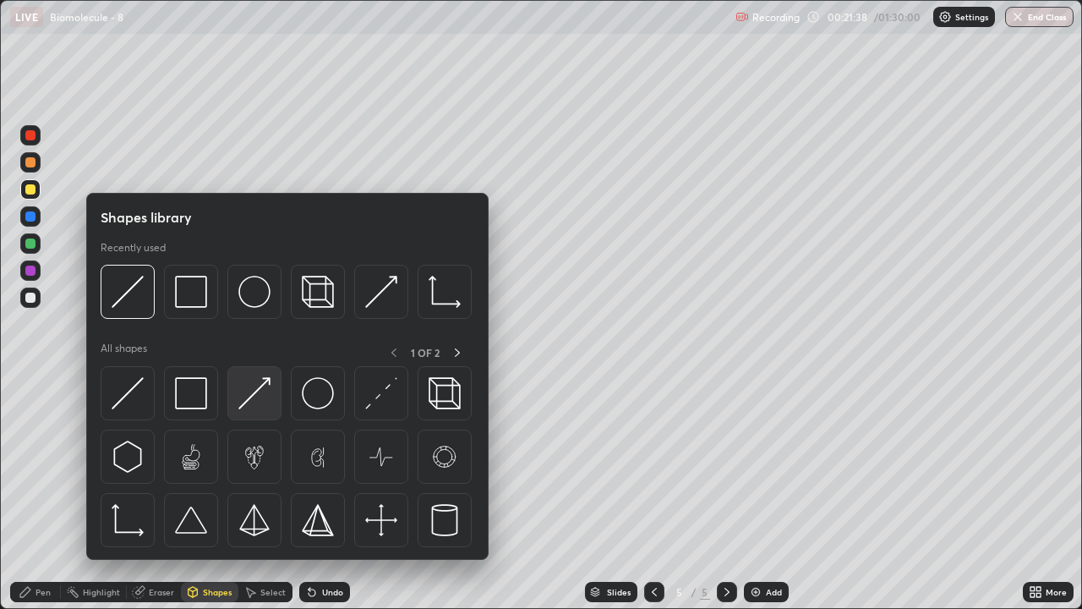
click at [258, 394] on img at bounding box center [254, 393] width 32 height 32
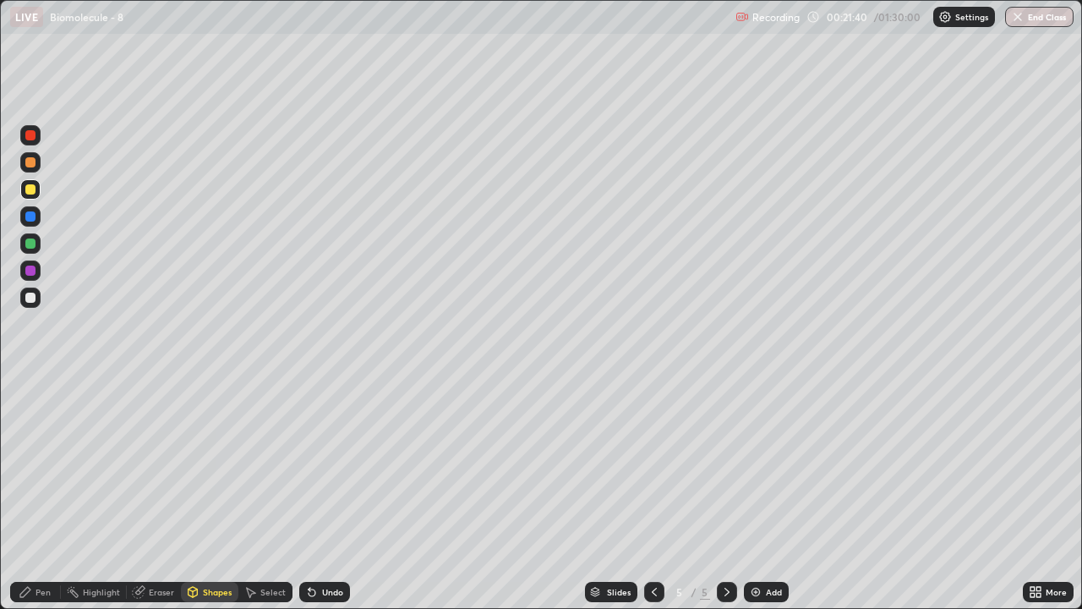
click at [38, 494] on div "Pen" at bounding box center [43, 591] width 15 height 8
click at [31, 298] on div at bounding box center [30, 297] width 10 height 10
click at [208, 494] on div "Shapes" at bounding box center [209, 592] width 57 height 20
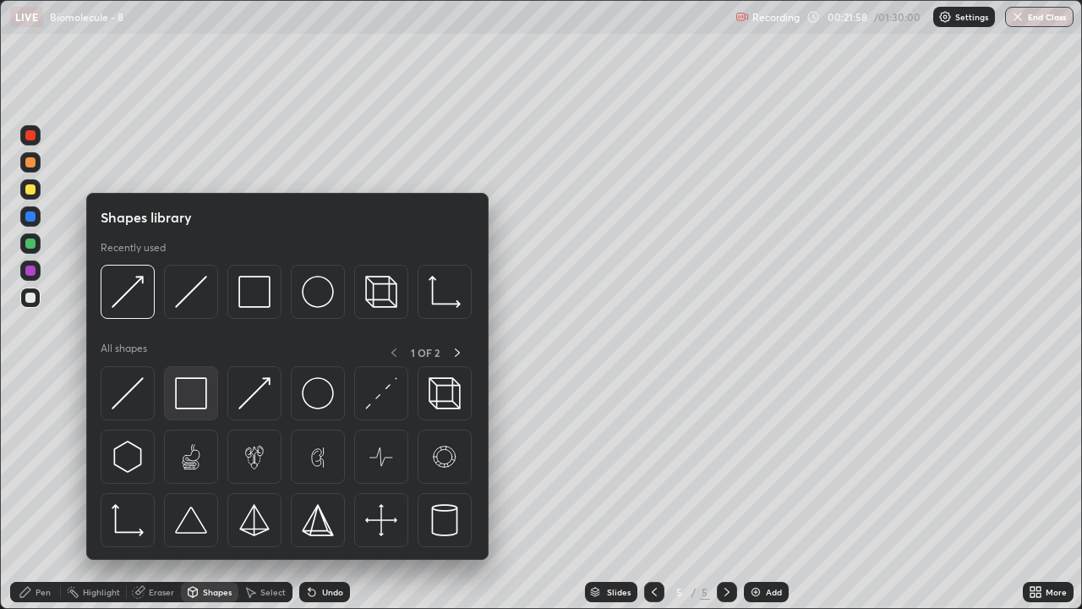
click at [194, 399] on img at bounding box center [191, 393] width 32 height 32
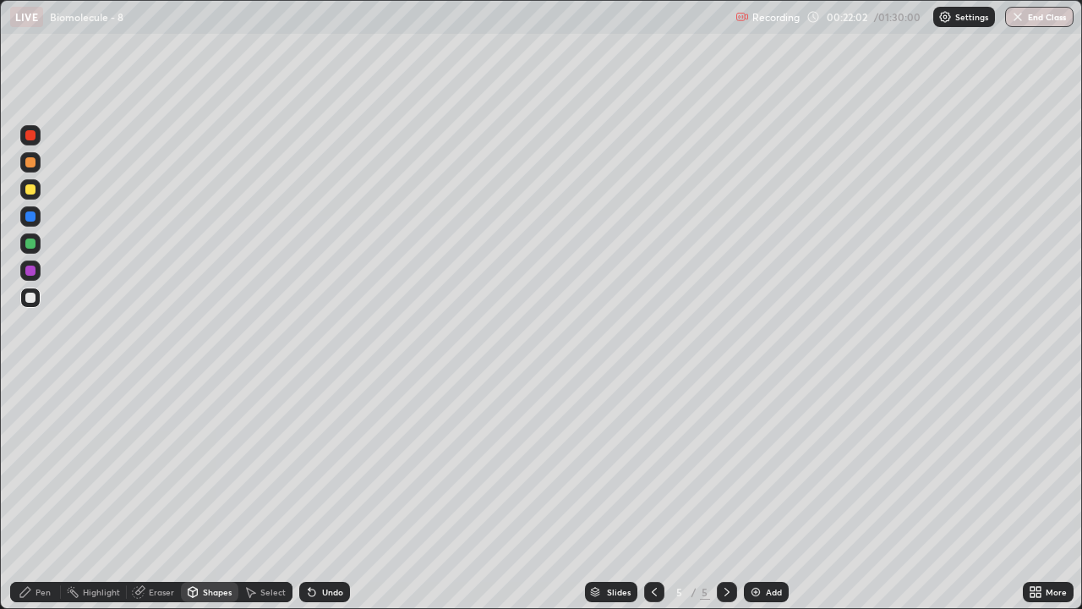
click at [32, 188] on div at bounding box center [30, 189] width 10 height 10
click at [161, 494] on div "Eraser" at bounding box center [161, 591] width 25 height 8
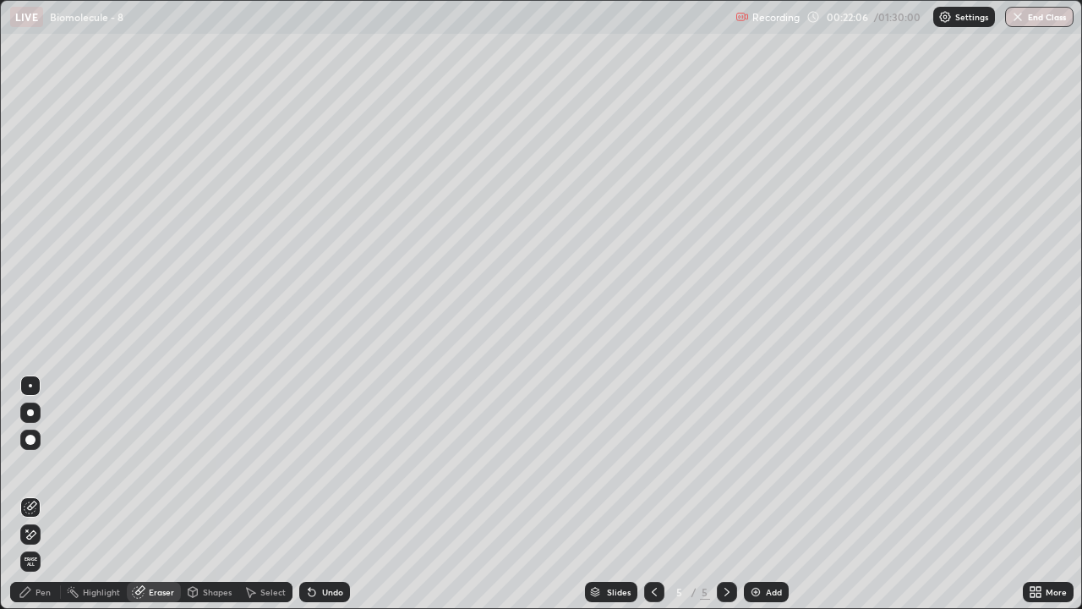
click at [49, 494] on div "Pen" at bounding box center [43, 591] width 15 height 8
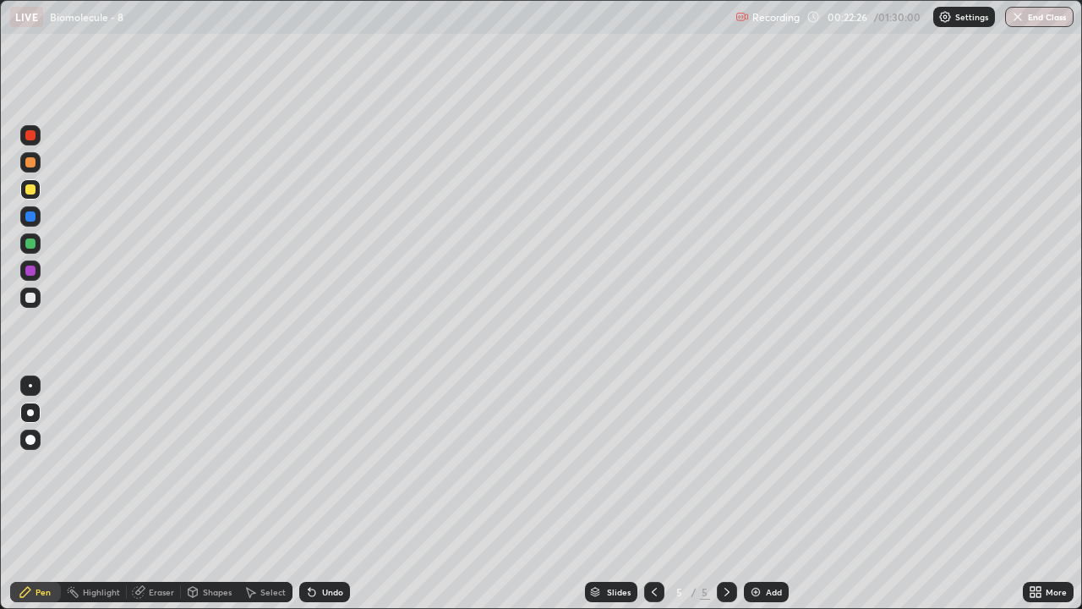
click at [157, 494] on div "Eraser" at bounding box center [161, 591] width 25 height 8
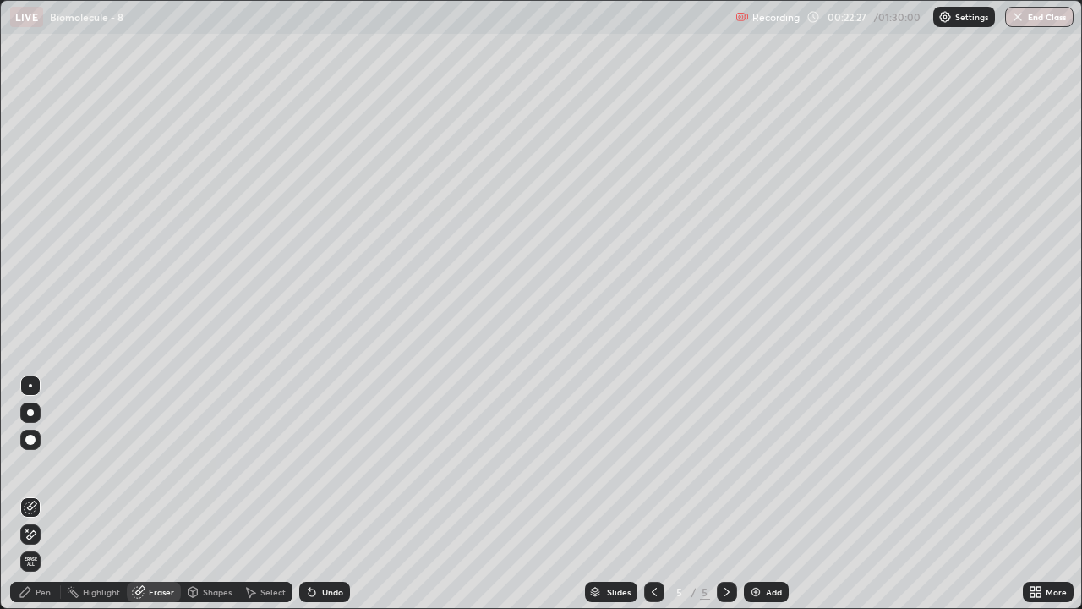
click at [32, 494] on icon at bounding box center [31, 534] width 14 height 14
click at [170, 494] on div "Eraser" at bounding box center [161, 591] width 25 height 8
click at [220, 494] on div "Shapes" at bounding box center [217, 591] width 29 height 8
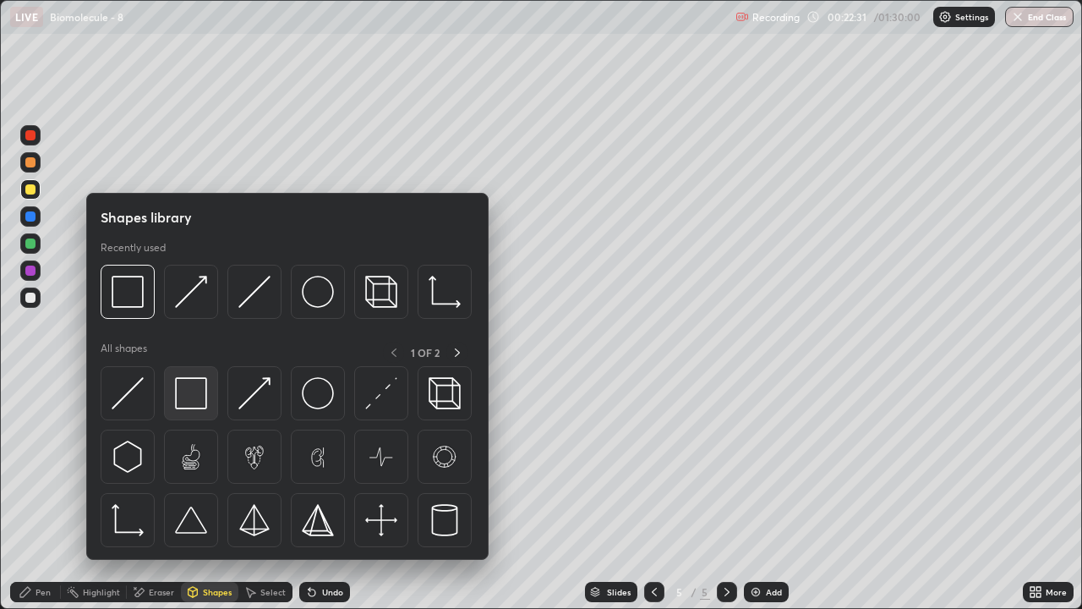
click at [193, 394] on img at bounding box center [191, 393] width 32 height 32
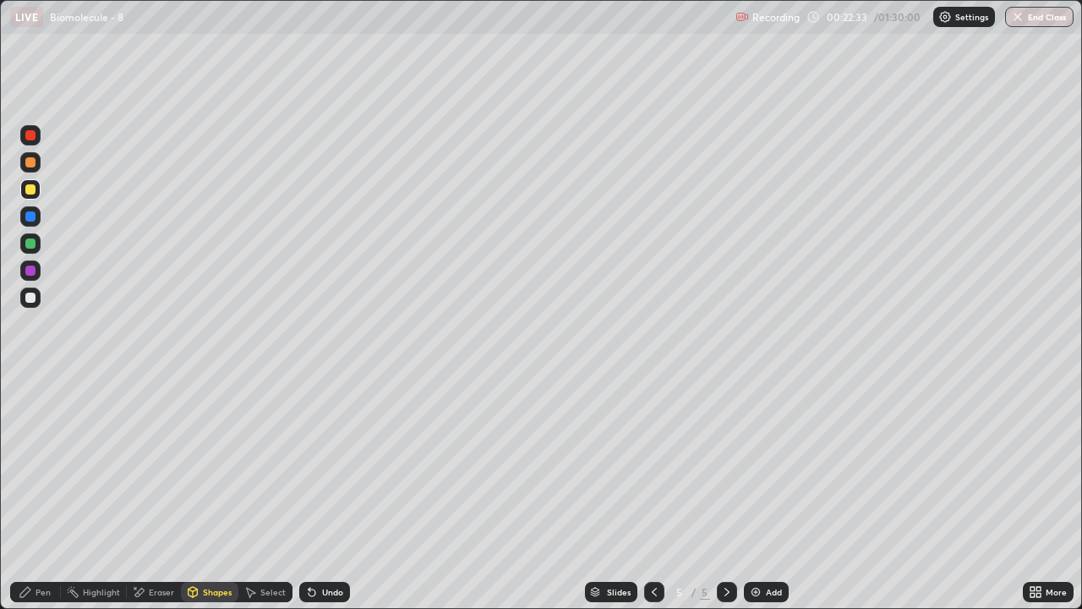
click at [30, 293] on div at bounding box center [30, 297] width 10 height 10
click at [204, 494] on div "Shapes" at bounding box center [209, 592] width 57 height 20
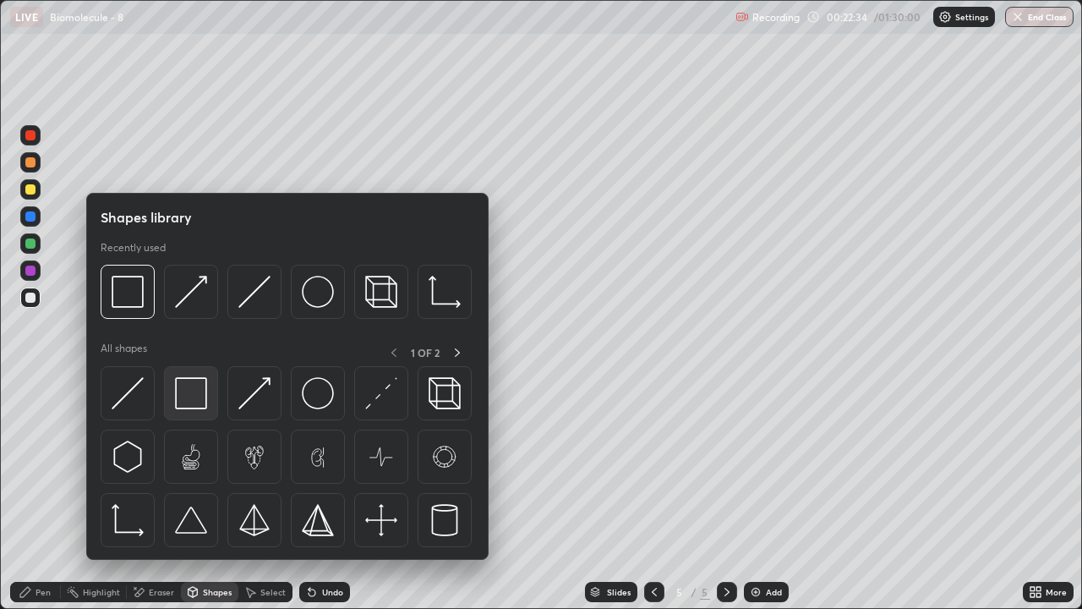
click at [192, 391] on img at bounding box center [191, 393] width 32 height 32
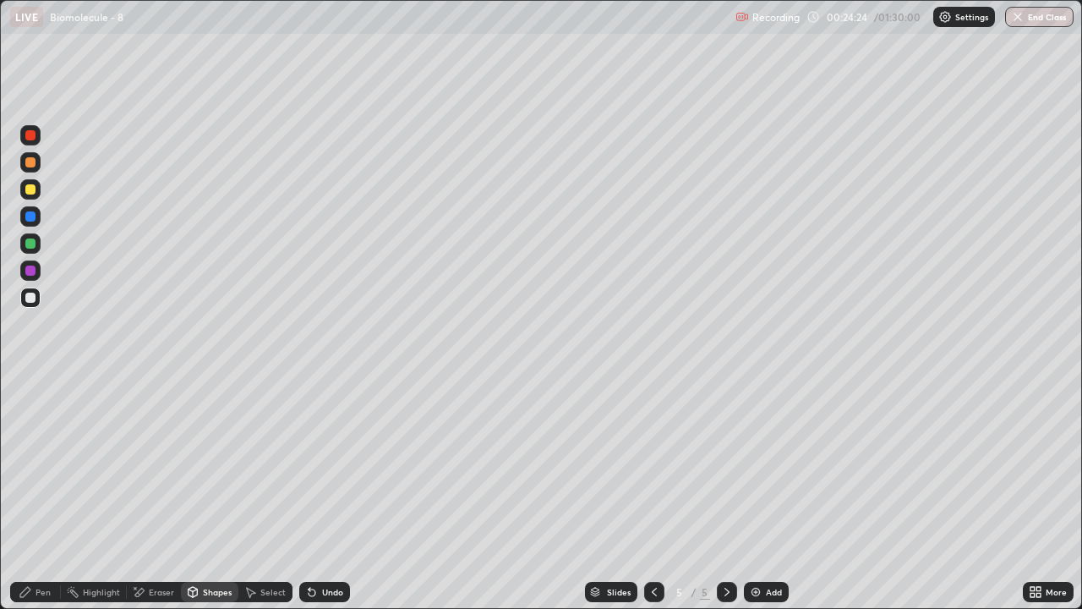
click at [153, 494] on div "Eraser" at bounding box center [161, 591] width 25 height 8
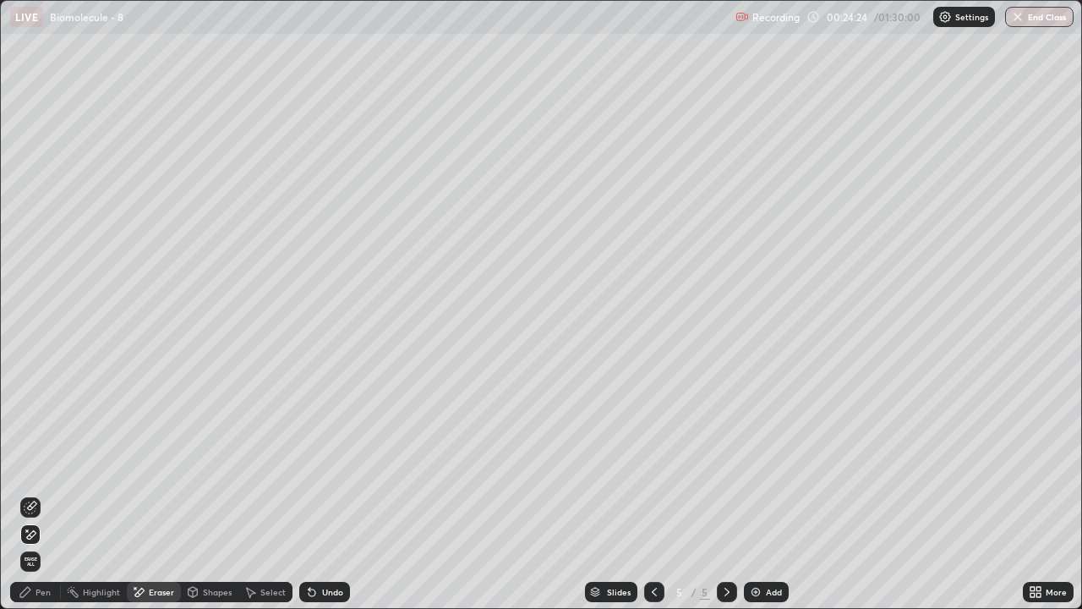
click at [34, 494] on div "Pen" at bounding box center [35, 592] width 51 height 20
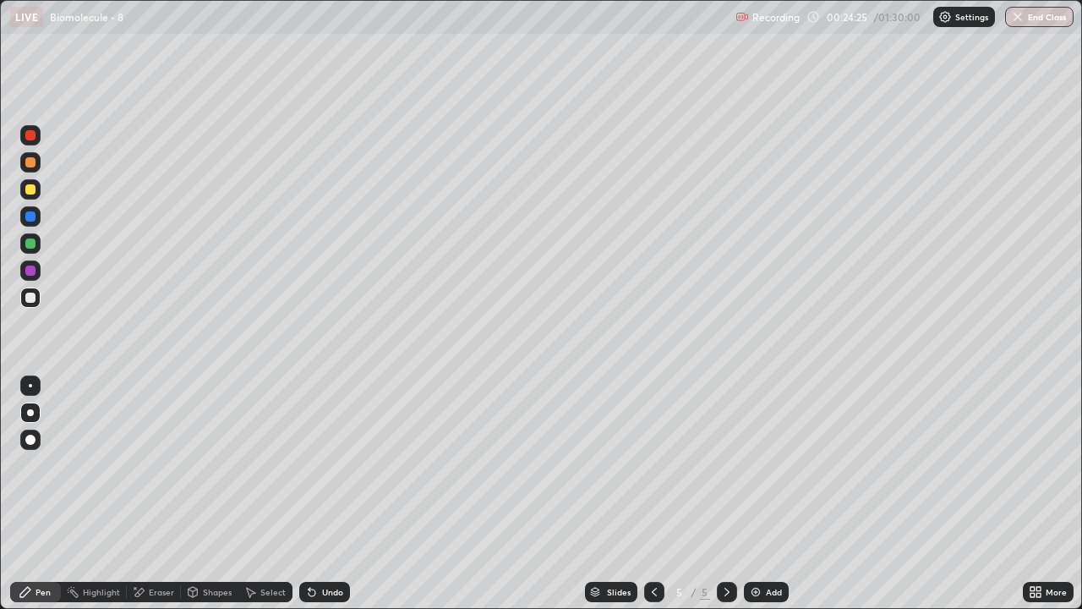
click at [30, 299] on div at bounding box center [30, 297] width 10 height 10
click at [25, 197] on div at bounding box center [30, 189] width 20 height 20
click at [205, 494] on div "Shapes" at bounding box center [217, 591] width 29 height 8
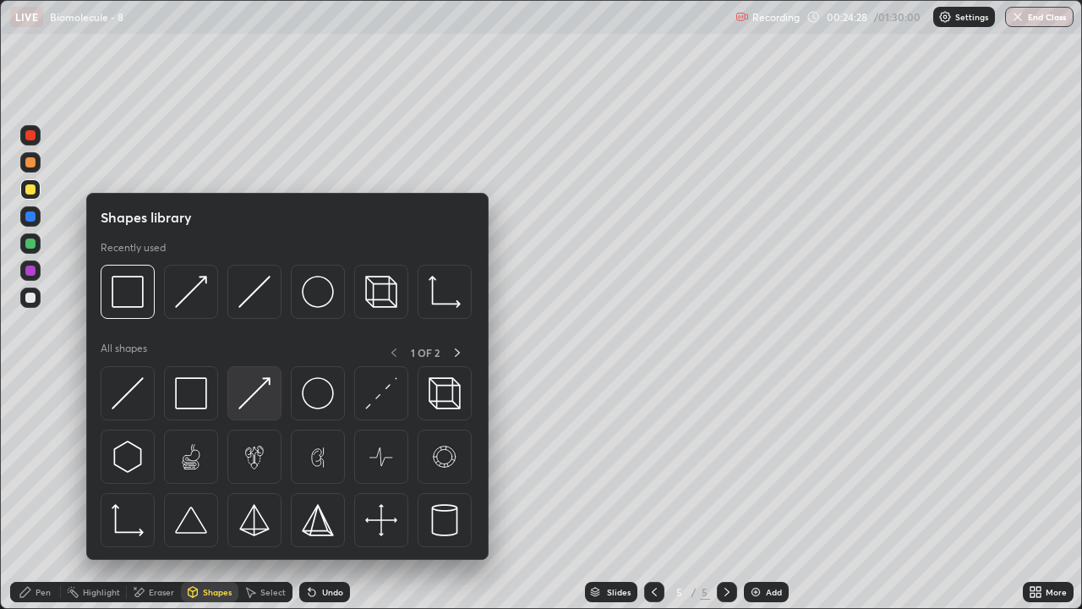
click at [257, 396] on img at bounding box center [254, 393] width 32 height 32
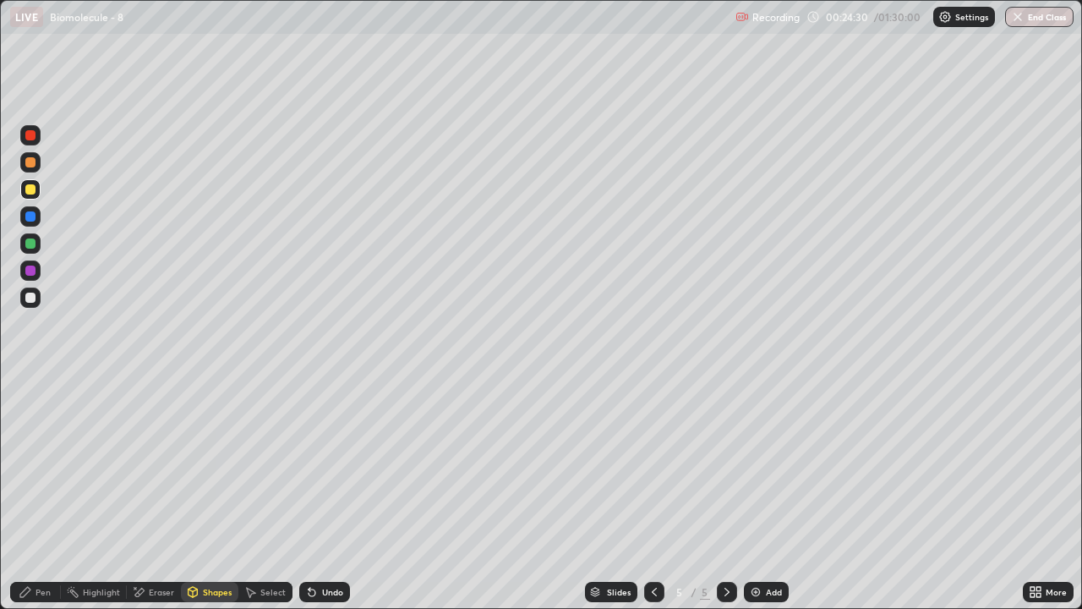
click at [42, 494] on div "Pen" at bounding box center [43, 591] width 15 height 8
click at [199, 494] on div "Shapes" at bounding box center [209, 592] width 57 height 20
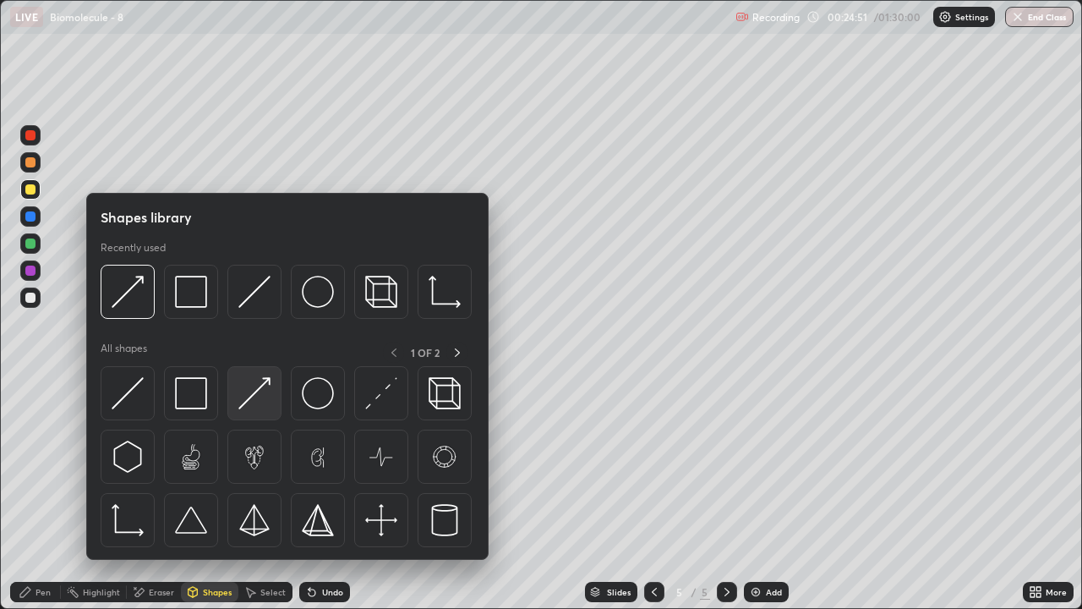
click at [249, 396] on img at bounding box center [254, 393] width 32 height 32
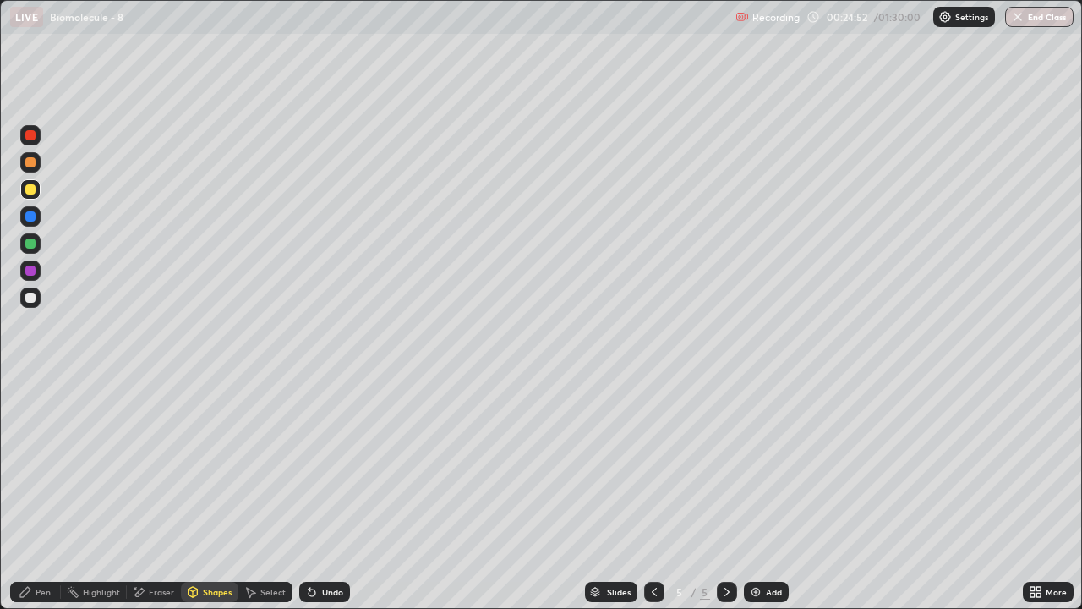
click at [30, 298] on div at bounding box center [30, 297] width 10 height 10
click at [36, 494] on div "Pen" at bounding box center [43, 591] width 15 height 8
click at [29, 193] on div at bounding box center [30, 189] width 10 height 10
click at [216, 494] on div "Shapes" at bounding box center [217, 591] width 29 height 8
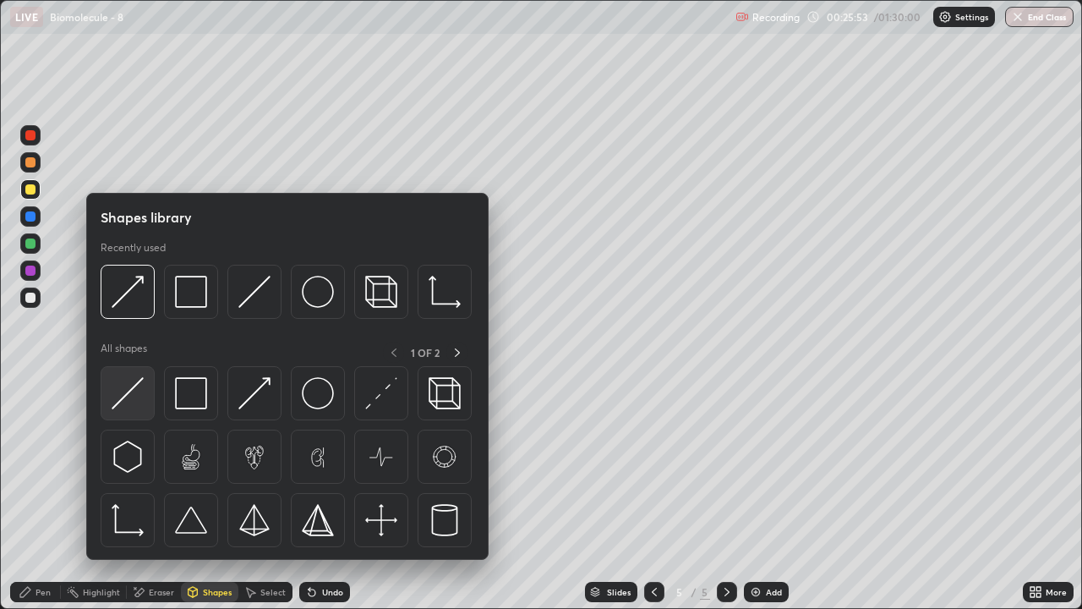
click at [146, 399] on div at bounding box center [128, 393] width 54 height 54
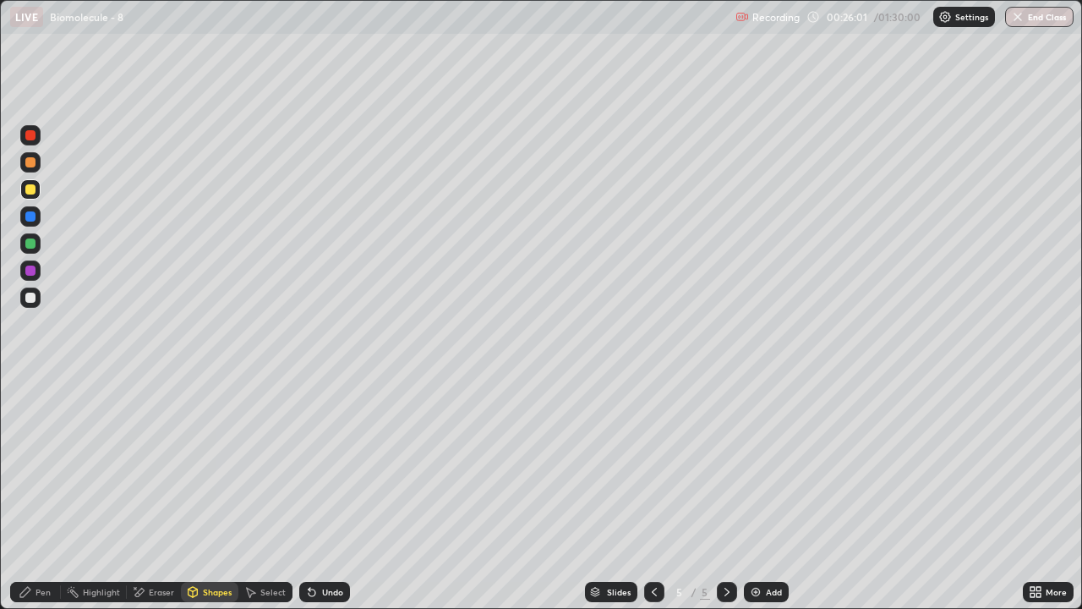
click at [30, 162] on div at bounding box center [30, 162] width 10 height 10
click at [42, 494] on div "Pen" at bounding box center [43, 591] width 15 height 8
click at [31, 189] on div at bounding box center [30, 189] width 10 height 10
click at [31, 171] on div at bounding box center [30, 162] width 20 height 20
click at [37, 494] on div "Pen" at bounding box center [43, 591] width 15 height 8
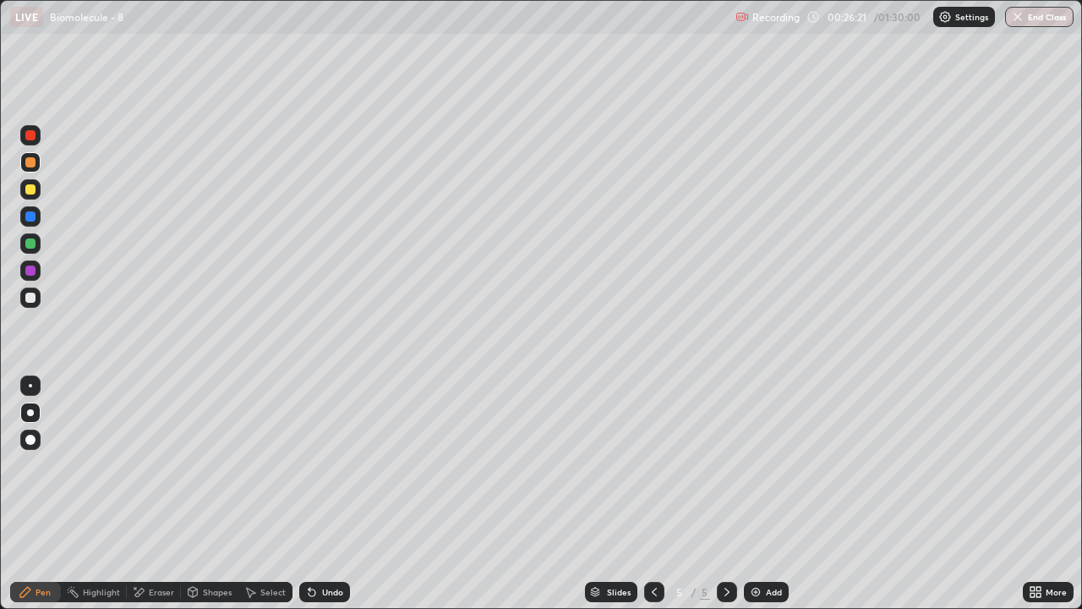
click at [203, 494] on div "Shapes" at bounding box center [217, 591] width 29 height 8
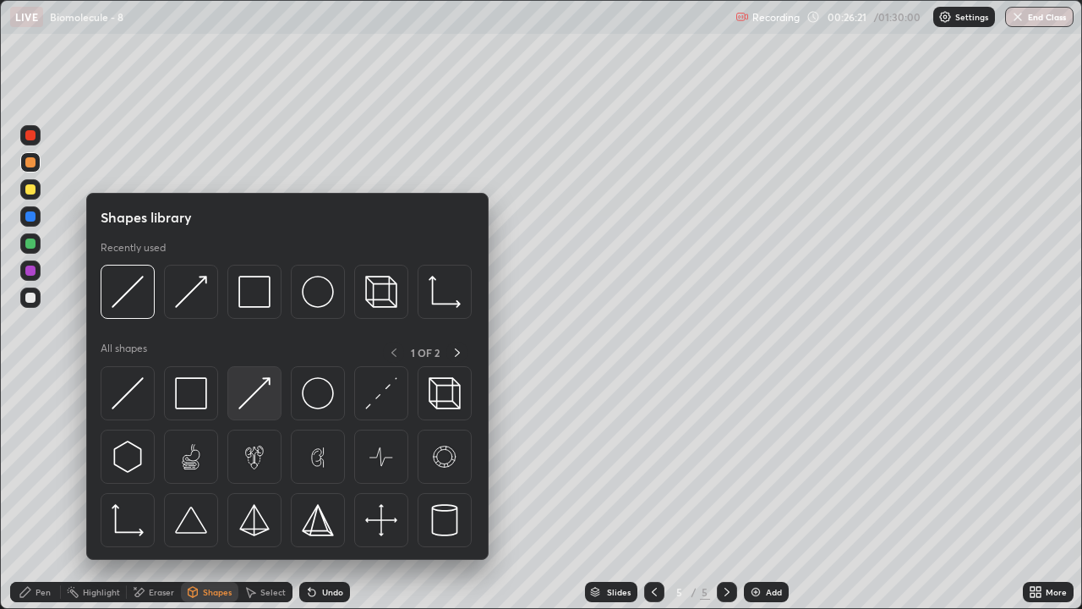
click at [264, 400] on img at bounding box center [254, 393] width 32 height 32
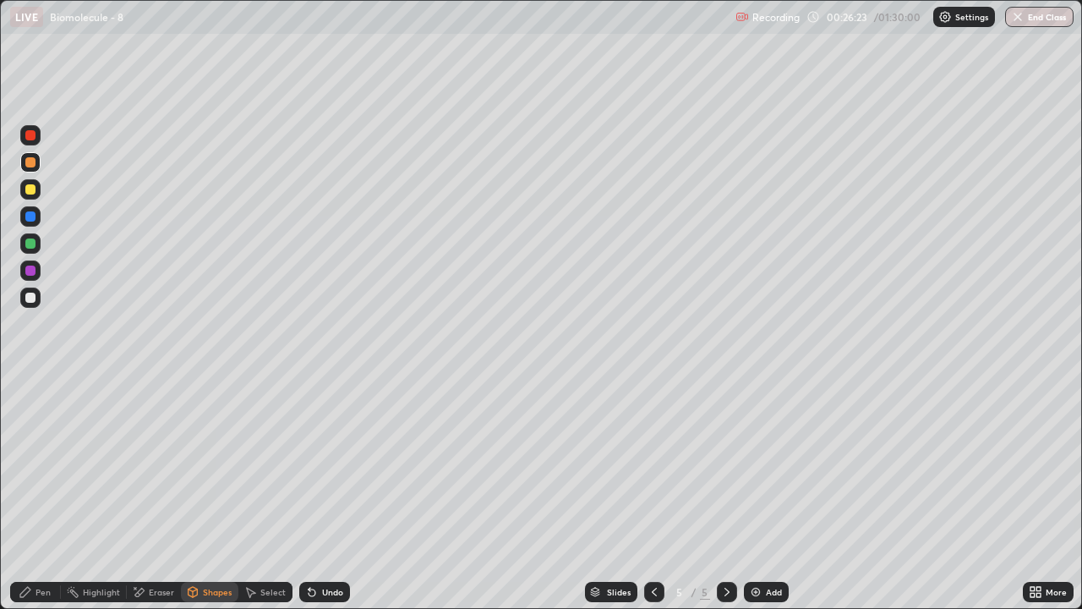
click at [49, 494] on div "Pen" at bounding box center [43, 591] width 15 height 8
click at [30, 190] on div at bounding box center [30, 189] width 10 height 10
click at [201, 494] on div "Shapes" at bounding box center [209, 592] width 57 height 20
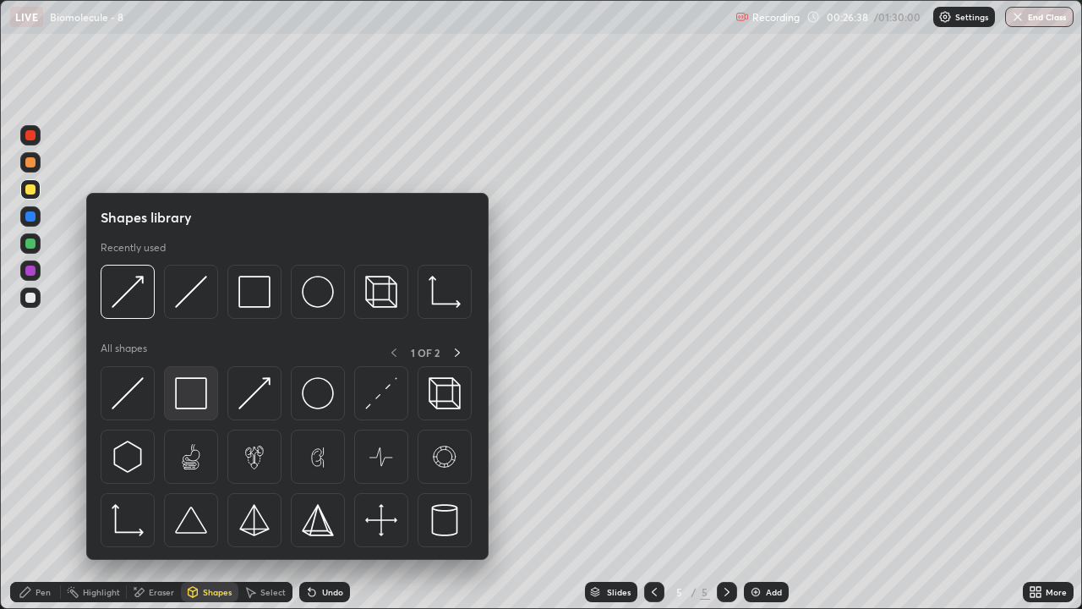
click at [194, 395] on img at bounding box center [191, 393] width 32 height 32
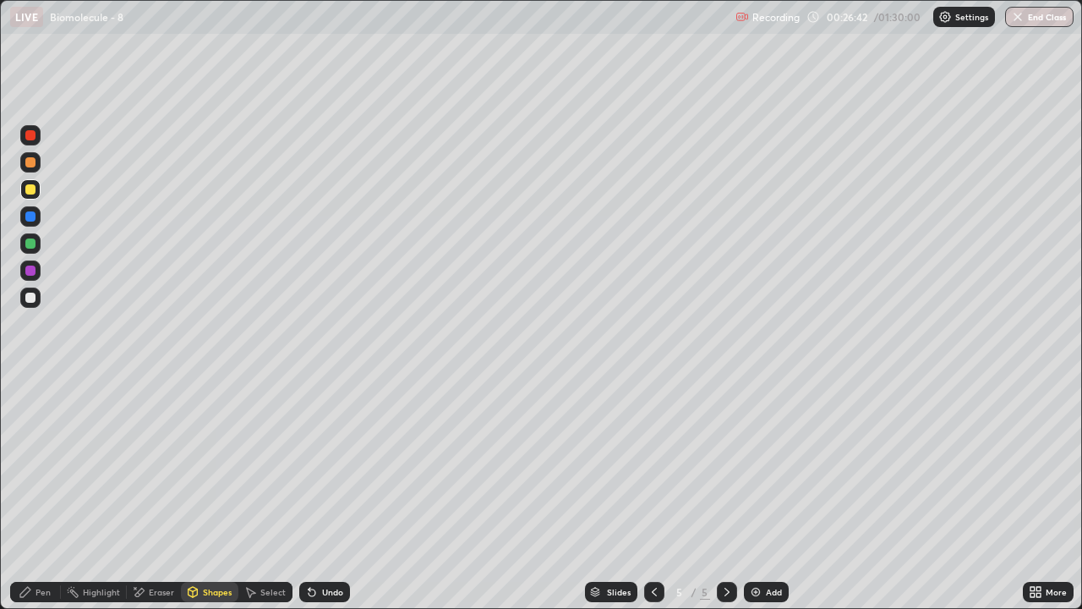
click at [203, 494] on div "Shapes" at bounding box center [217, 591] width 29 height 8
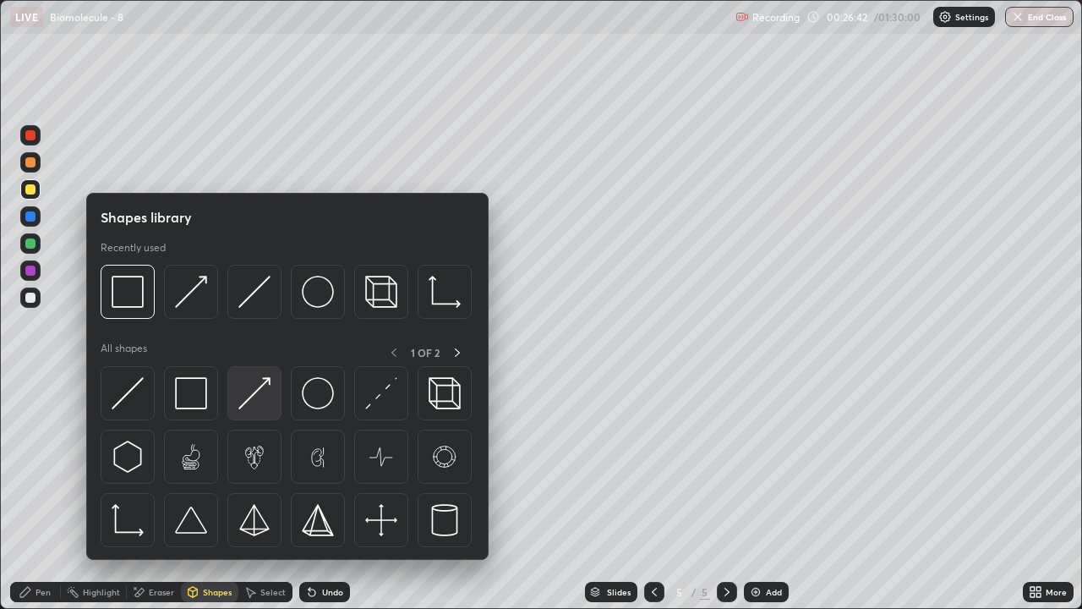
click at [255, 402] on img at bounding box center [254, 393] width 32 height 32
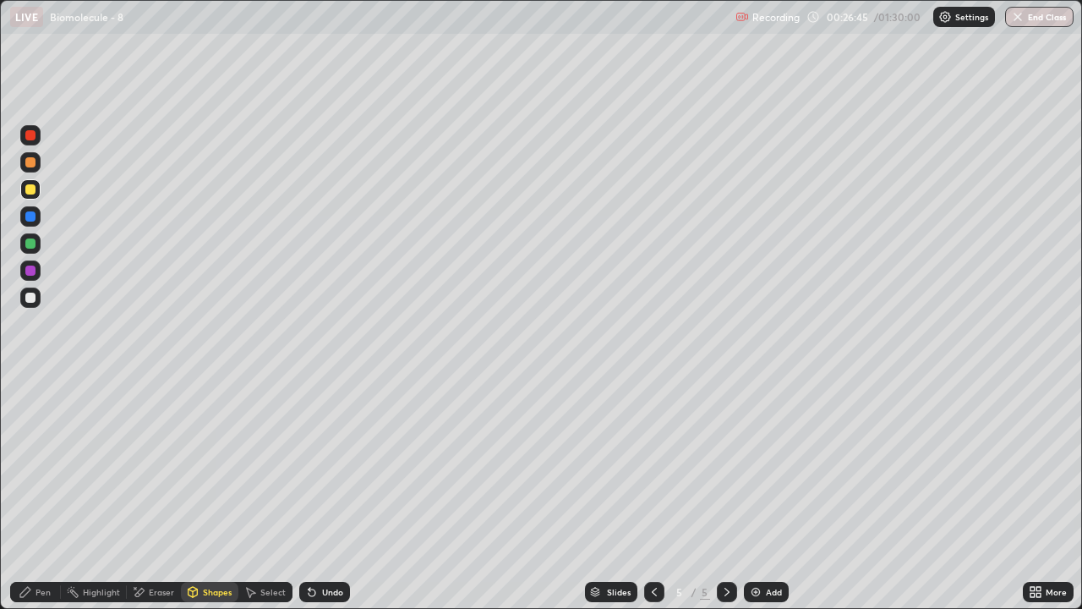
click at [39, 494] on div "Pen" at bounding box center [43, 591] width 15 height 8
click at [32, 298] on div at bounding box center [30, 297] width 10 height 10
click at [213, 494] on div "Shapes" at bounding box center [217, 591] width 29 height 8
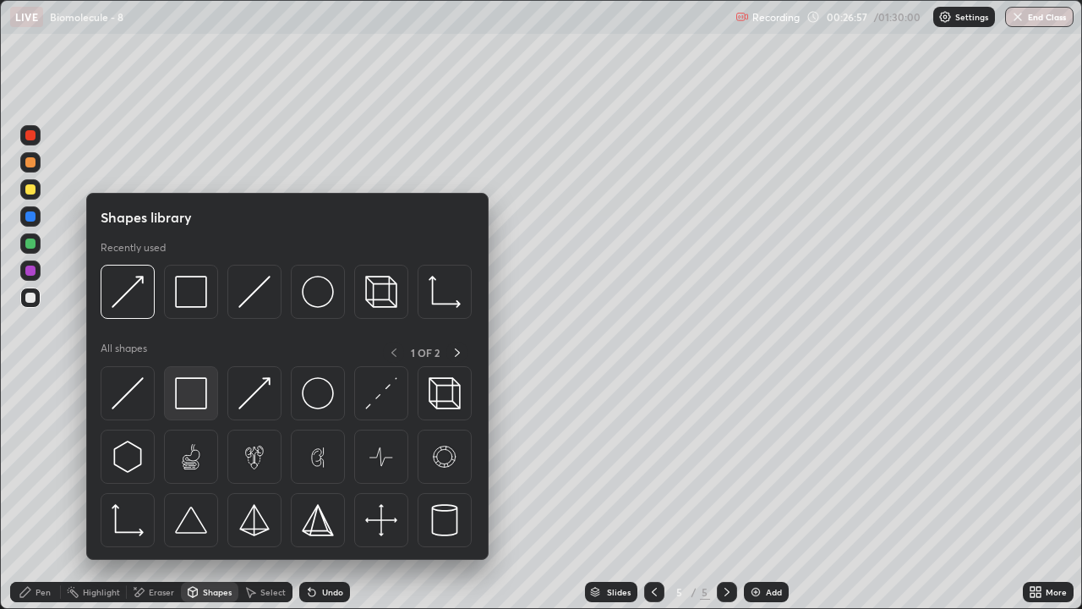
click at [183, 397] on img at bounding box center [191, 393] width 32 height 32
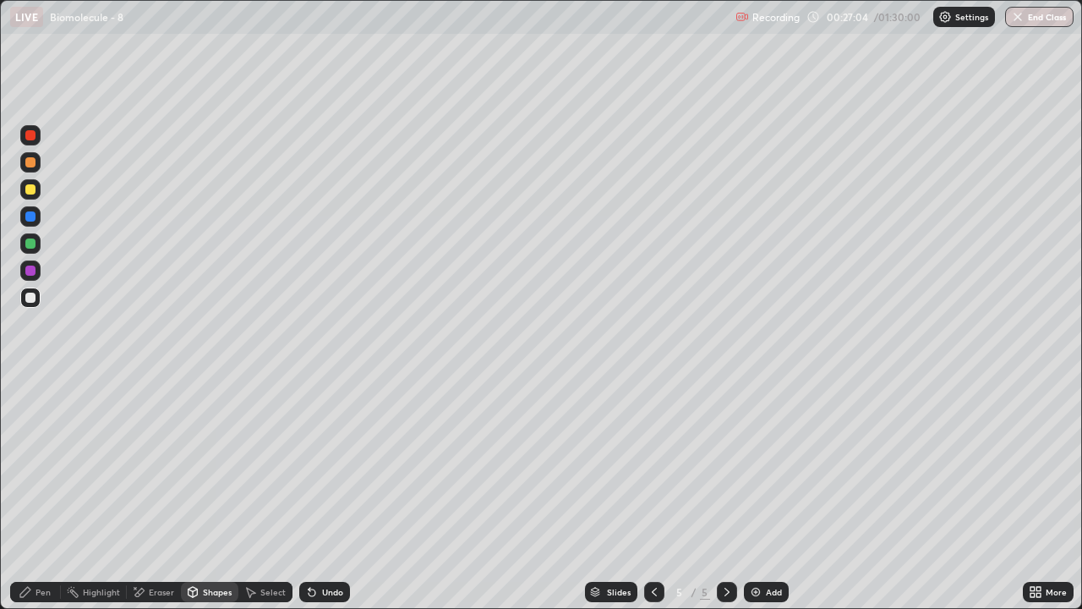
click at [42, 494] on div "Pen" at bounding box center [43, 591] width 15 height 8
click at [30, 191] on div at bounding box center [30, 189] width 10 height 10
click at [44, 494] on div "Pen" at bounding box center [43, 591] width 15 height 8
click at [34, 299] on div at bounding box center [30, 297] width 10 height 10
click at [209, 494] on div "Shapes" at bounding box center [217, 591] width 29 height 8
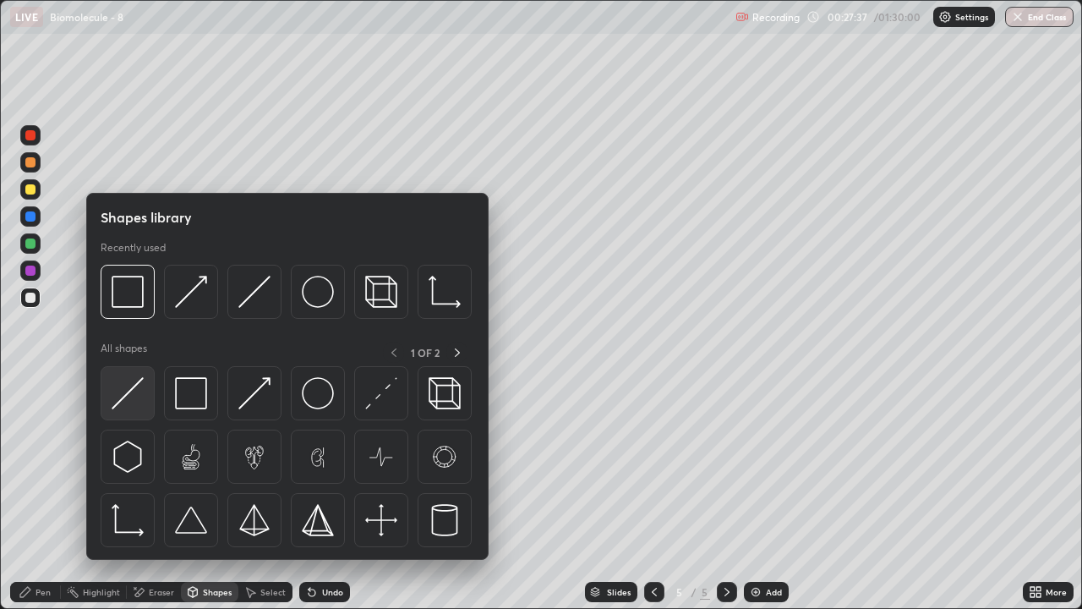
click at [136, 405] on img at bounding box center [128, 393] width 32 height 32
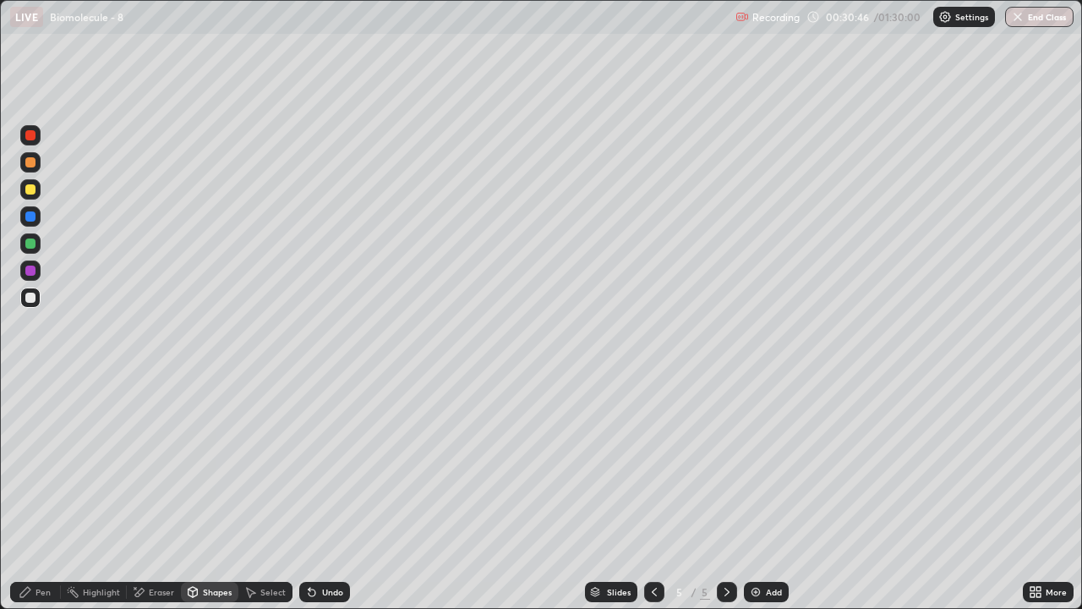
click at [47, 494] on div "Pen" at bounding box center [35, 592] width 51 height 20
click at [33, 298] on div at bounding box center [30, 297] width 10 height 10
click at [32, 244] on div at bounding box center [30, 243] width 10 height 10
click at [32, 272] on div at bounding box center [30, 270] width 10 height 10
click at [32, 296] on div at bounding box center [30, 297] width 10 height 10
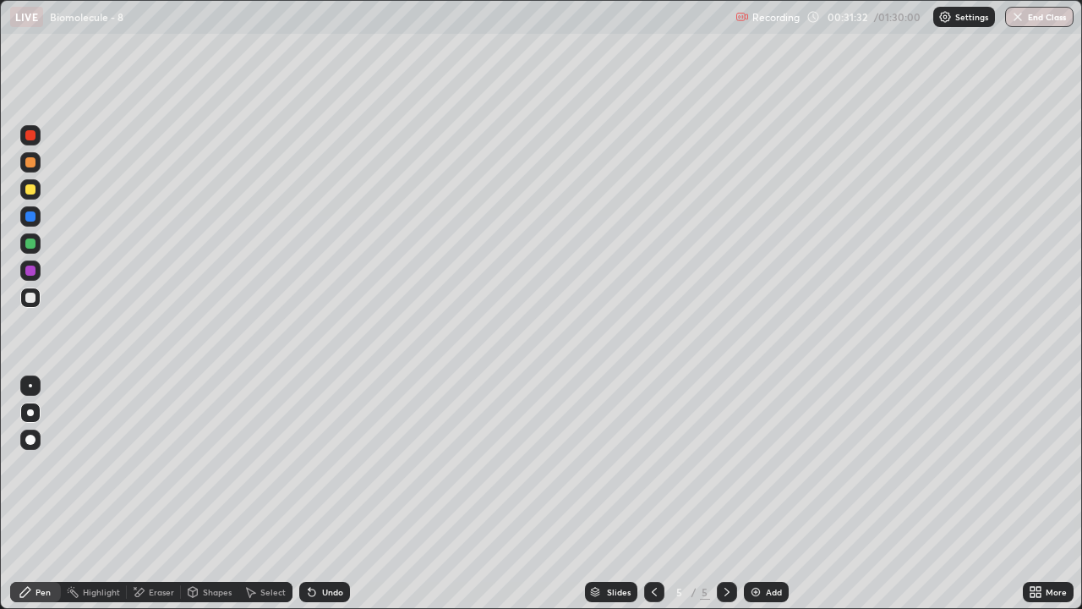
click at [33, 191] on div at bounding box center [30, 189] width 10 height 10
click at [213, 494] on div "Shapes" at bounding box center [209, 592] width 57 height 20
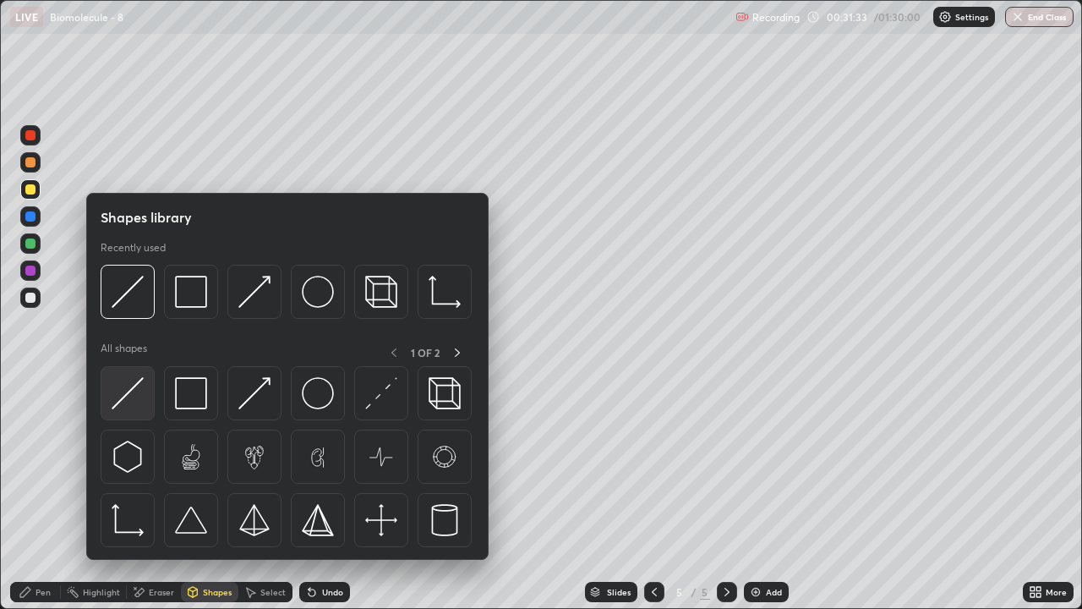
click at [137, 403] on img at bounding box center [128, 393] width 32 height 32
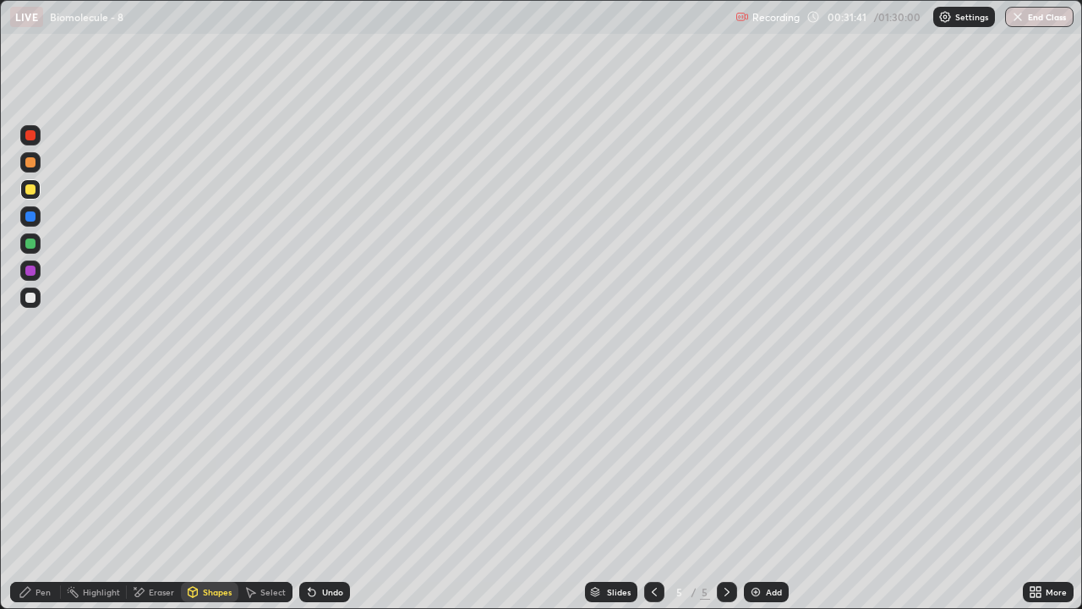
click at [205, 494] on div "Shapes" at bounding box center [217, 591] width 29 height 8
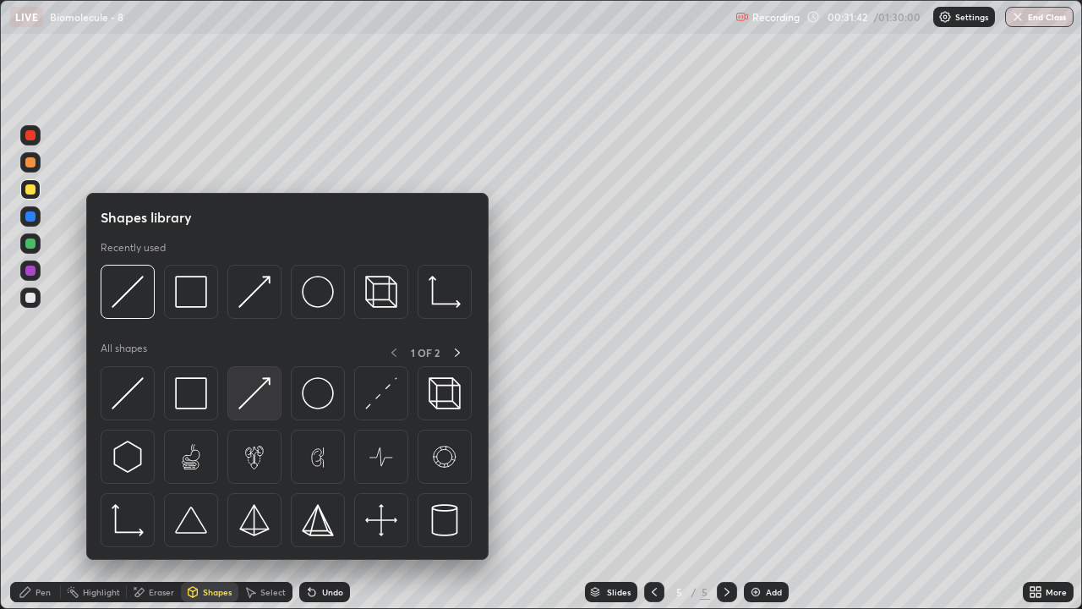
click at [254, 396] on img at bounding box center [254, 393] width 32 height 32
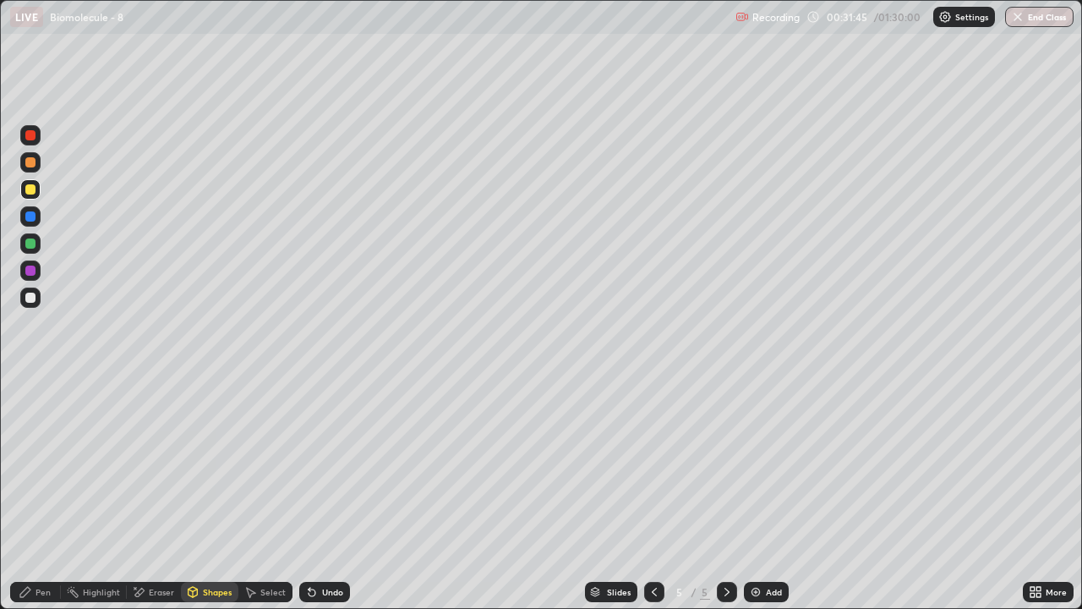
click at [46, 494] on div "Pen" at bounding box center [35, 592] width 51 height 20
click at [41, 494] on div "Pen" at bounding box center [43, 591] width 15 height 8
click at [32, 299] on div at bounding box center [30, 297] width 10 height 10
click at [31, 194] on div at bounding box center [30, 189] width 10 height 10
click at [30, 166] on div at bounding box center [30, 162] width 10 height 10
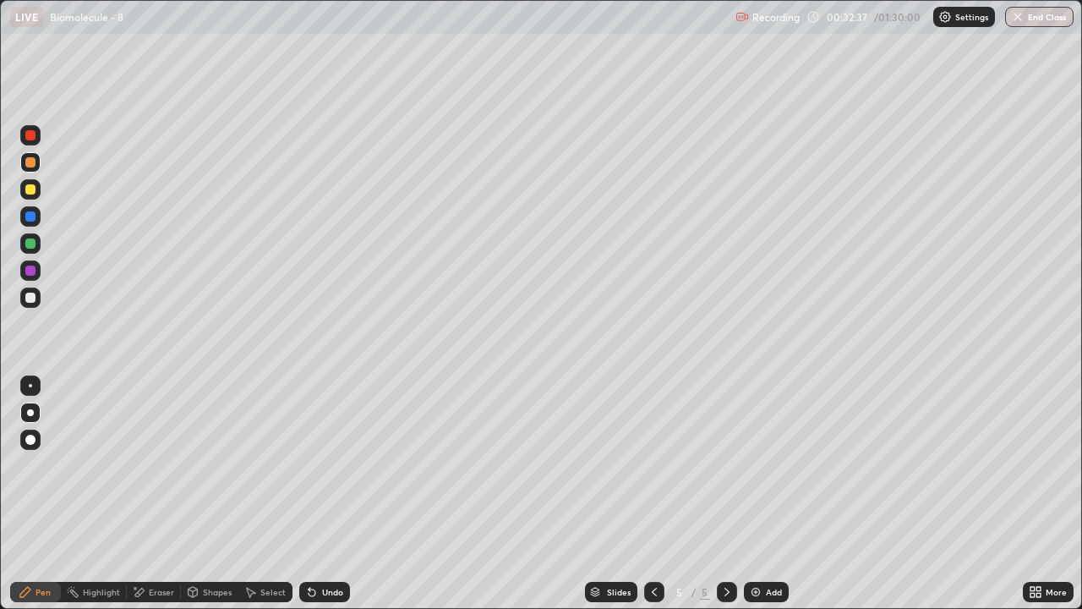
click at [38, 494] on div "Pen" at bounding box center [35, 592] width 51 height 20
click at [30, 298] on div at bounding box center [30, 297] width 10 height 10
click at [215, 494] on div "Shapes" at bounding box center [217, 591] width 29 height 8
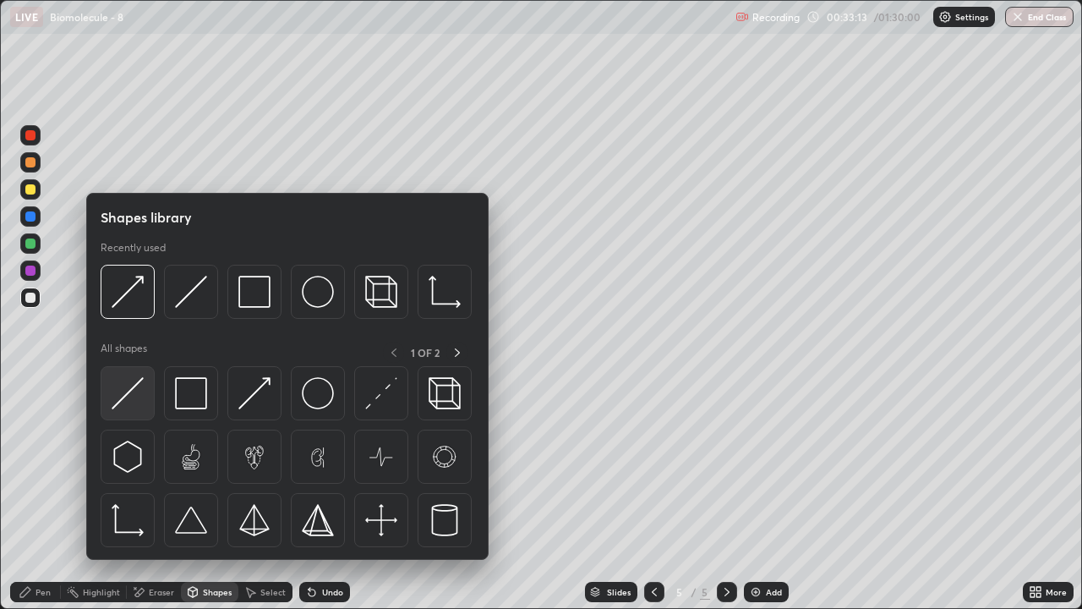
click at [144, 399] on div at bounding box center [128, 393] width 54 height 54
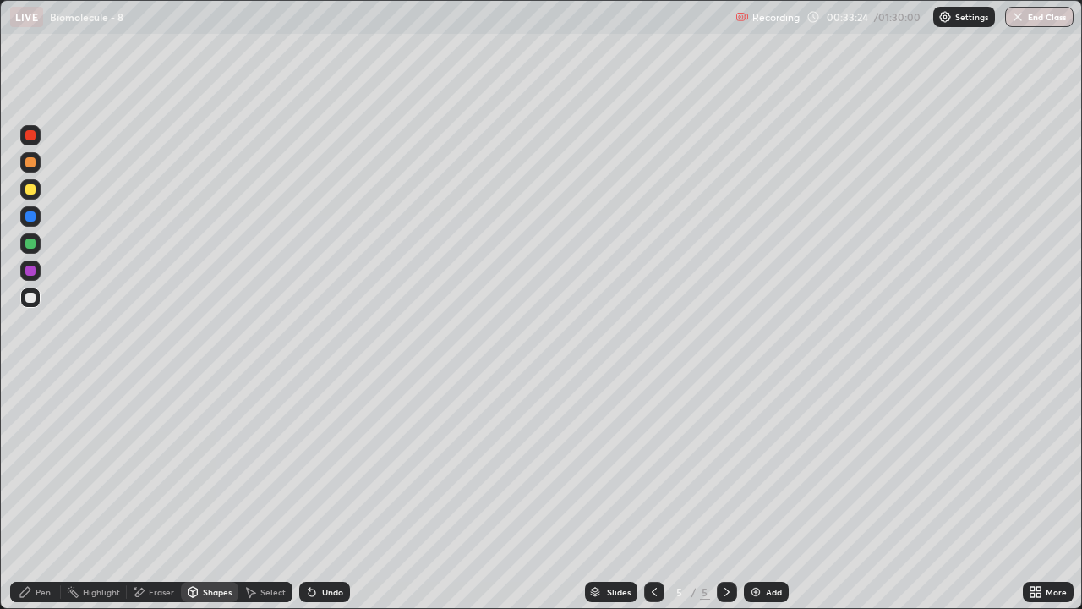
click at [215, 494] on div "Shapes" at bounding box center [217, 591] width 29 height 8
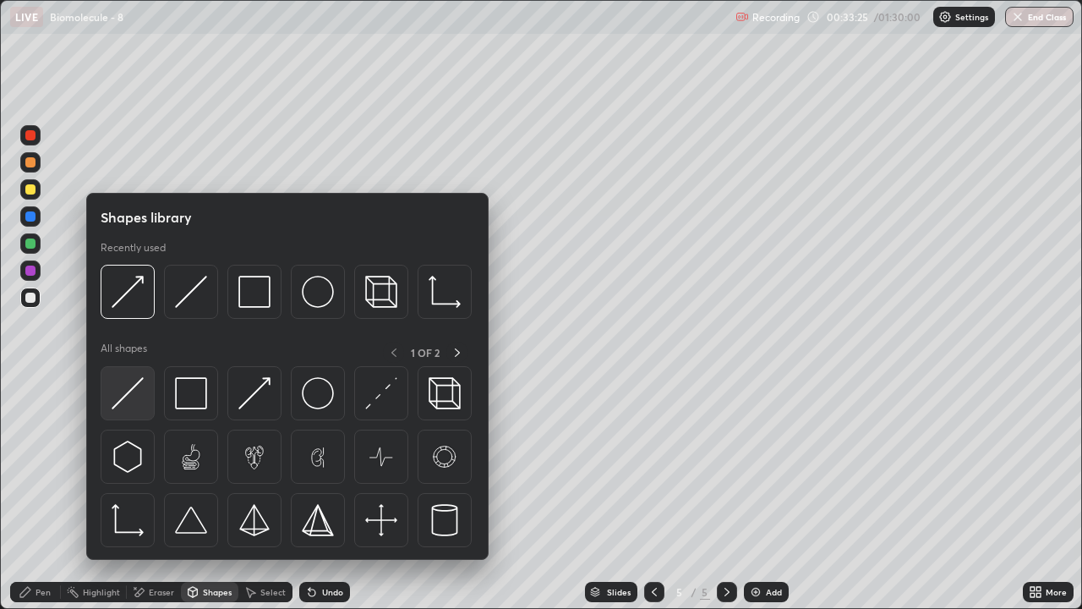
click at [144, 402] on img at bounding box center [128, 393] width 32 height 32
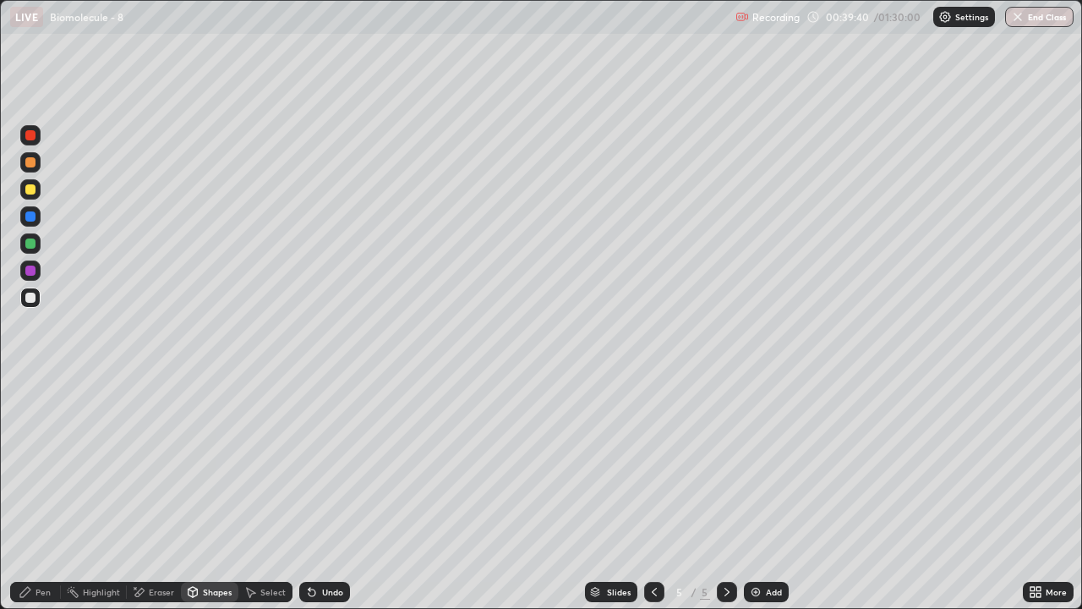
click at [732, 494] on icon at bounding box center [727, 592] width 14 height 14
click at [760, 494] on img at bounding box center [756, 592] width 14 height 14
click at [43, 494] on div "Pen" at bounding box center [43, 591] width 15 height 8
click at [34, 166] on div at bounding box center [30, 162] width 10 height 10
click at [29, 193] on div at bounding box center [30, 189] width 10 height 10
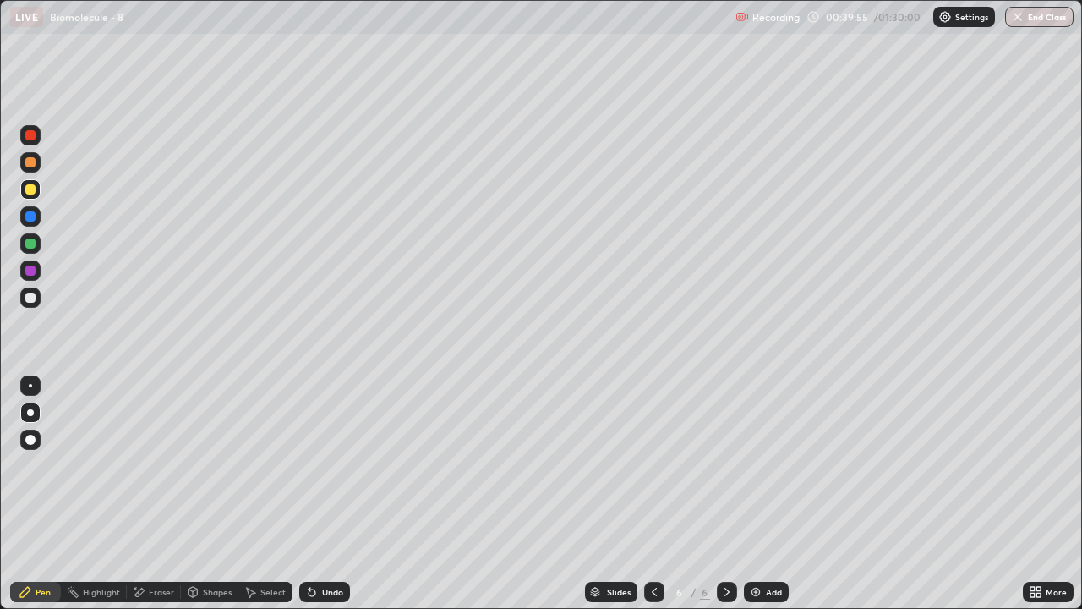
click at [216, 494] on div "Shapes" at bounding box center [217, 591] width 29 height 8
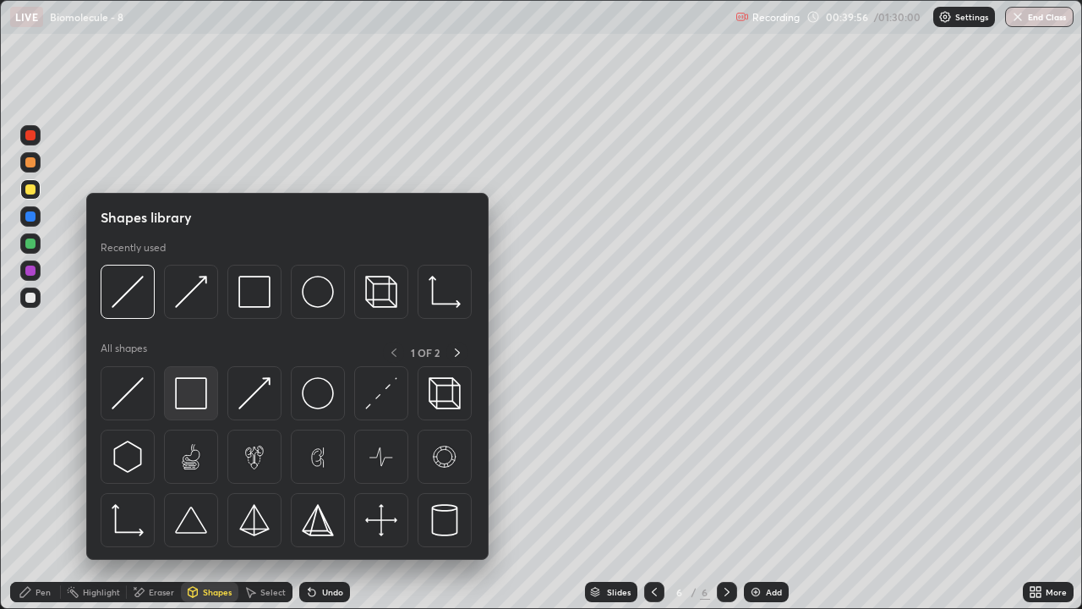
click at [199, 394] on img at bounding box center [191, 393] width 32 height 32
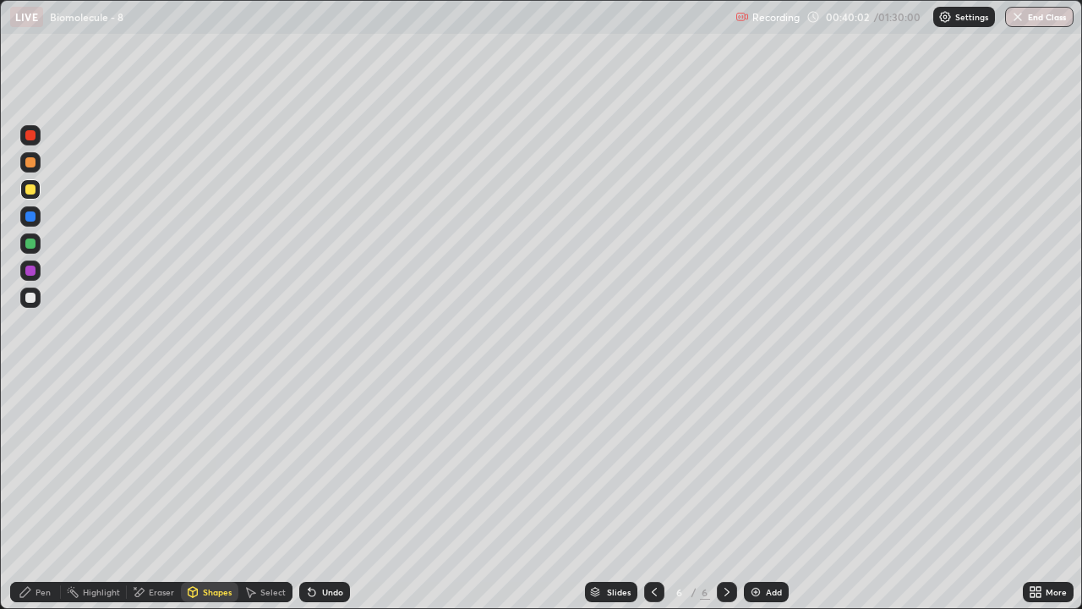
click at [150, 494] on div "Eraser" at bounding box center [154, 592] width 54 height 20
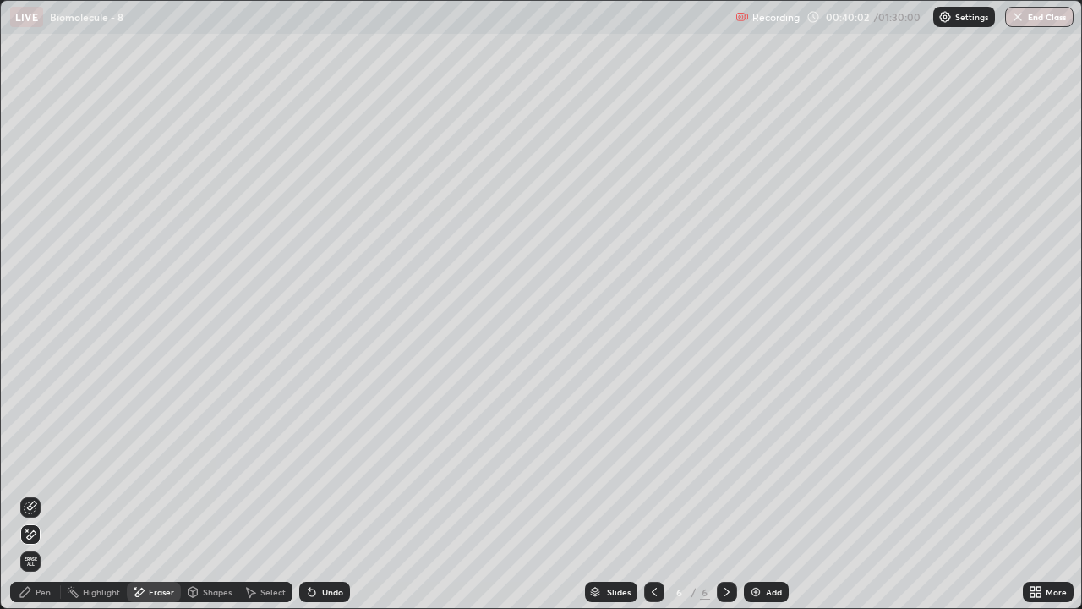
click at [33, 494] on div "Pen" at bounding box center [35, 592] width 51 height 20
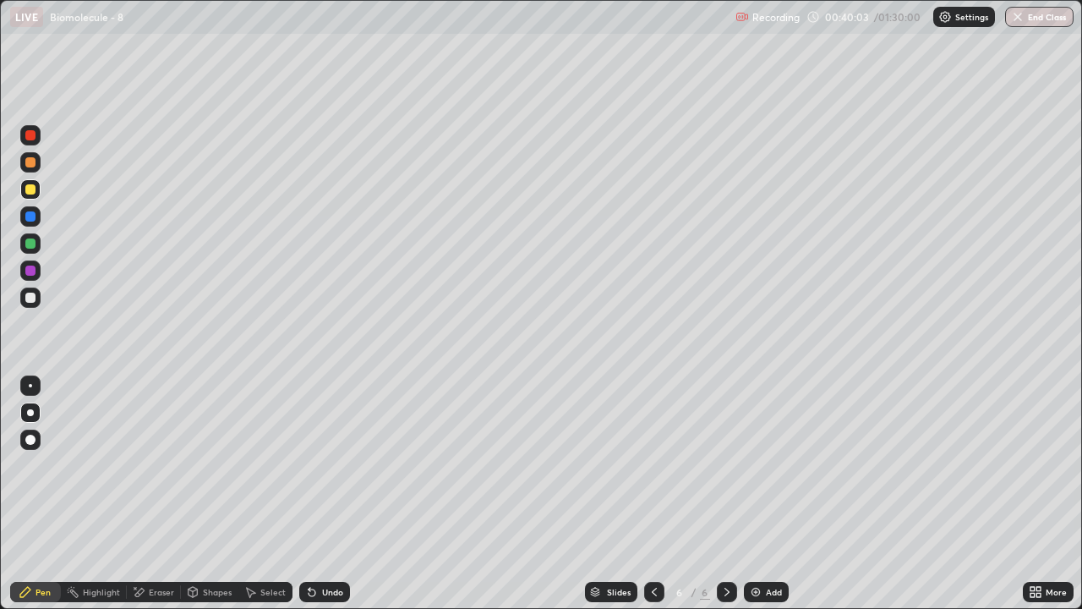
click at [29, 298] on div at bounding box center [30, 297] width 10 height 10
click at [207, 494] on div "Shapes" at bounding box center [209, 592] width 57 height 20
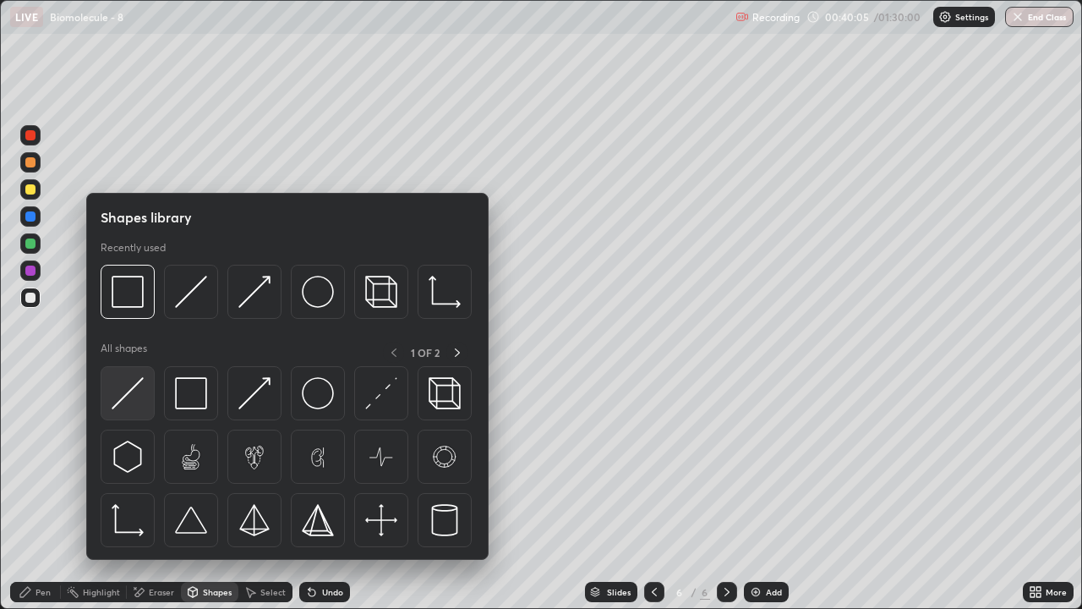
click at [142, 399] on img at bounding box center [128, 393] width 32 height 32
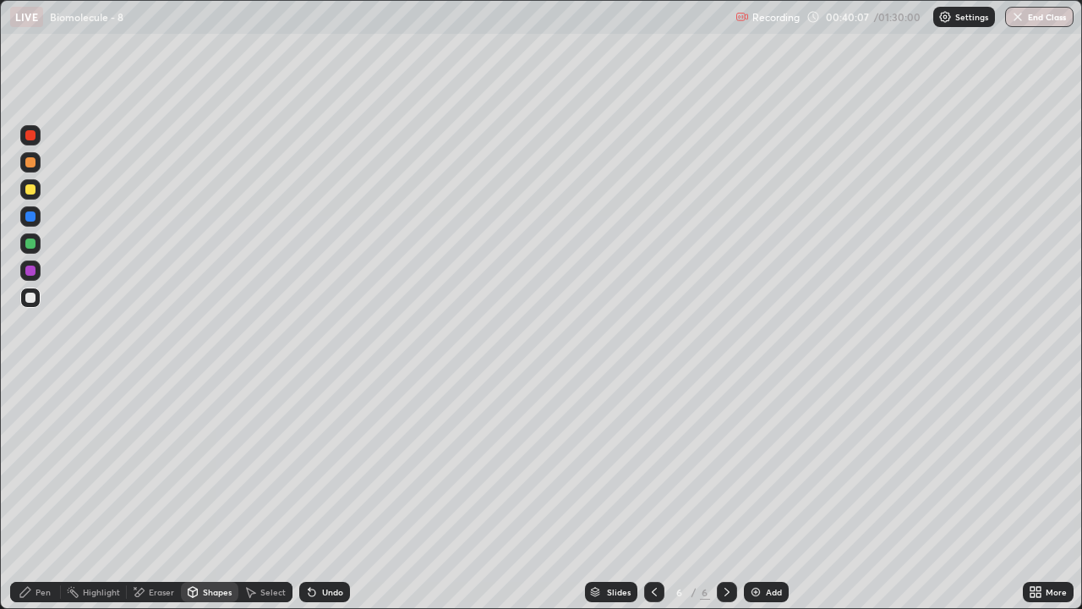
click at [47, 494] on div "Pen" at bounding box center [43, 591] width 15 height 8
click at [30, 189] on div at bounding box center [30, 189] width 10 height 10
click at [42, 494] on div "Pen" at bounding box center [43, 591] width 15 height 8
click at [32, 193] on div at bounding box center [30, 189] width 10 height 10
click at [214, 494] on div "Shapes" at bounding box center [217, 591] width 29 height 8
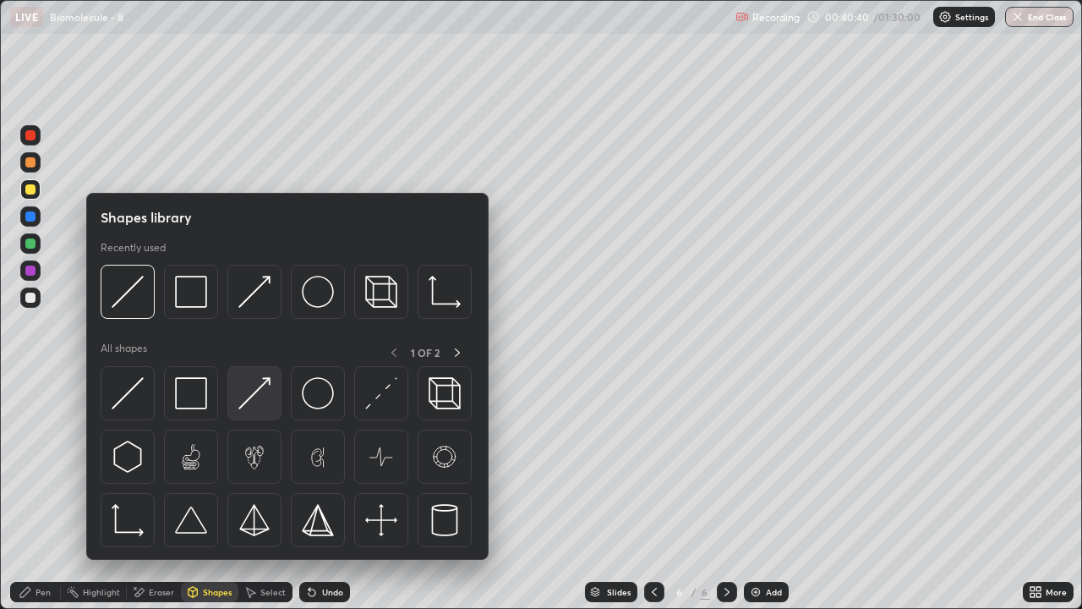
click at [258, 397] on img at bounding box center [254, 393] width 32 height 32
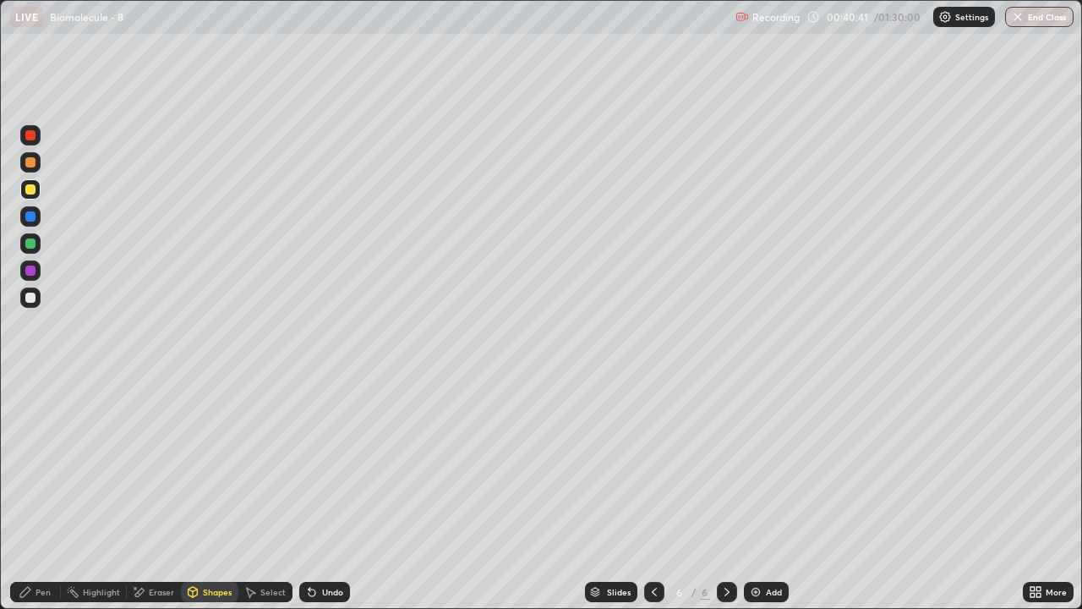
click at [41, 494] on div "Pen" at bounding box center [43, 591] width 15 height 8
click at [40, 494] on div "Pen" at bounding box center [43, 591] width 15 height 8
click at [29, 301] on div at bounding box center [30, 297] width 10 height 10
click at [207, 494] on div "Shapes" at bounding box center [217, 591] width 29 height 8
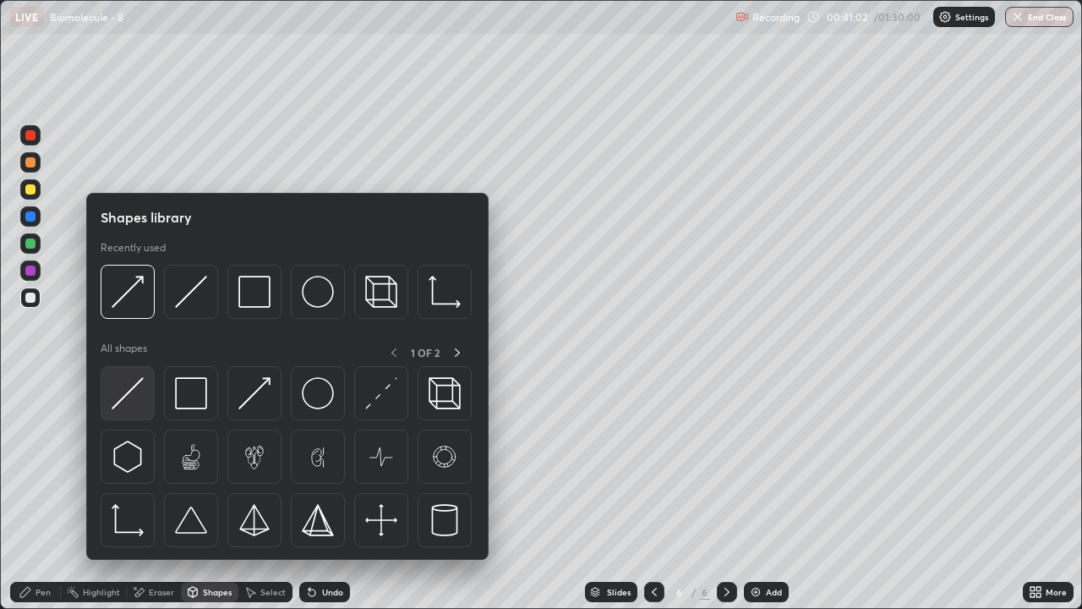
click at [136, 403] on img at bounding box center [128, 393] width 32 height 32
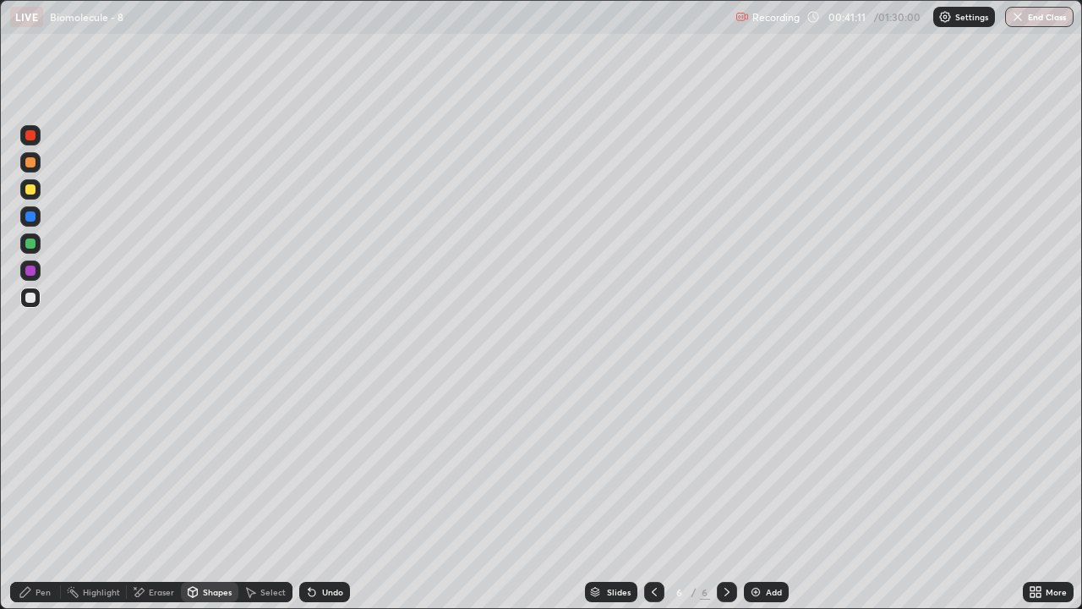
click at [39, 494] on div "Pen" at bounding box center [43, 591] width 15 height 8
click at [39, 194] on div at bounding box center [30, 189] width 20 height 20
click at [220, 494] on div "Shapes" at bounding box center [217, 591] width 29 height 8
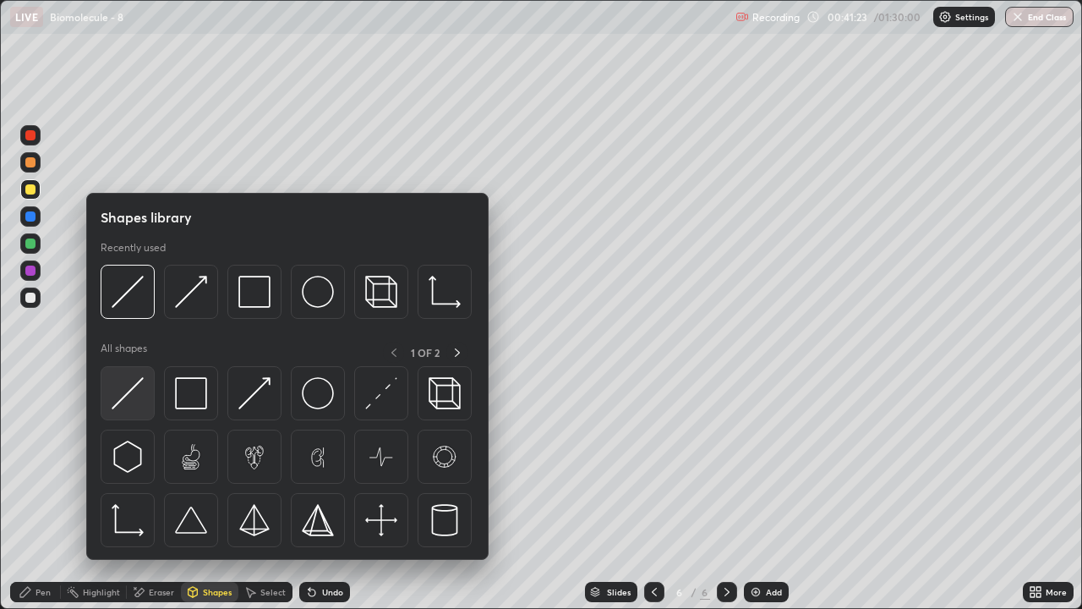
click at [140, 403] on img at bounding box center [128, 393] width 32 height 32
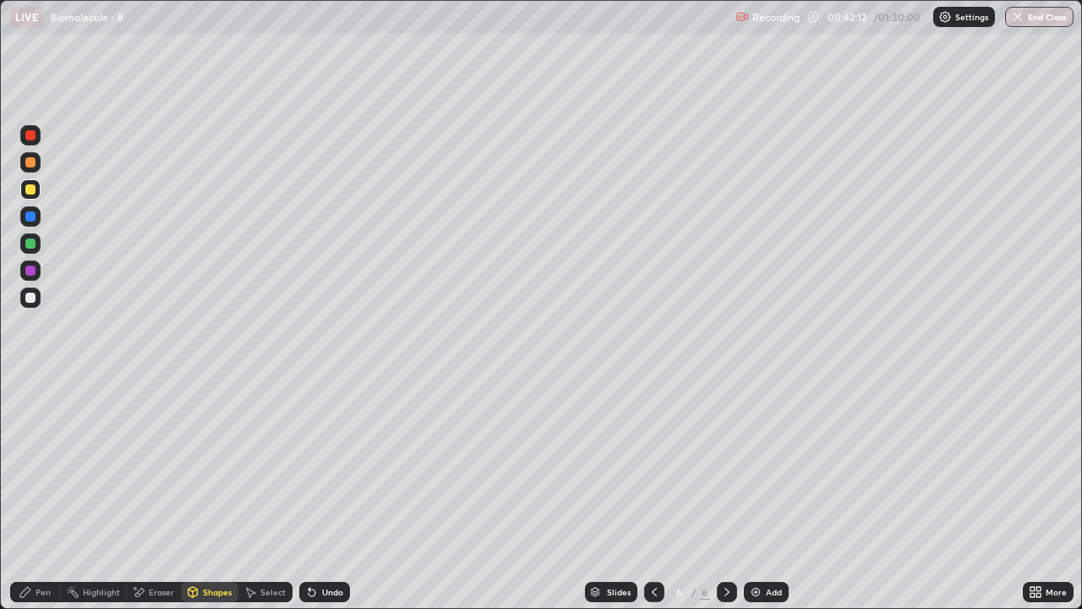
click at [215, 494] on div "Shapes" at bounding box center [217, 591] width 29 height 8
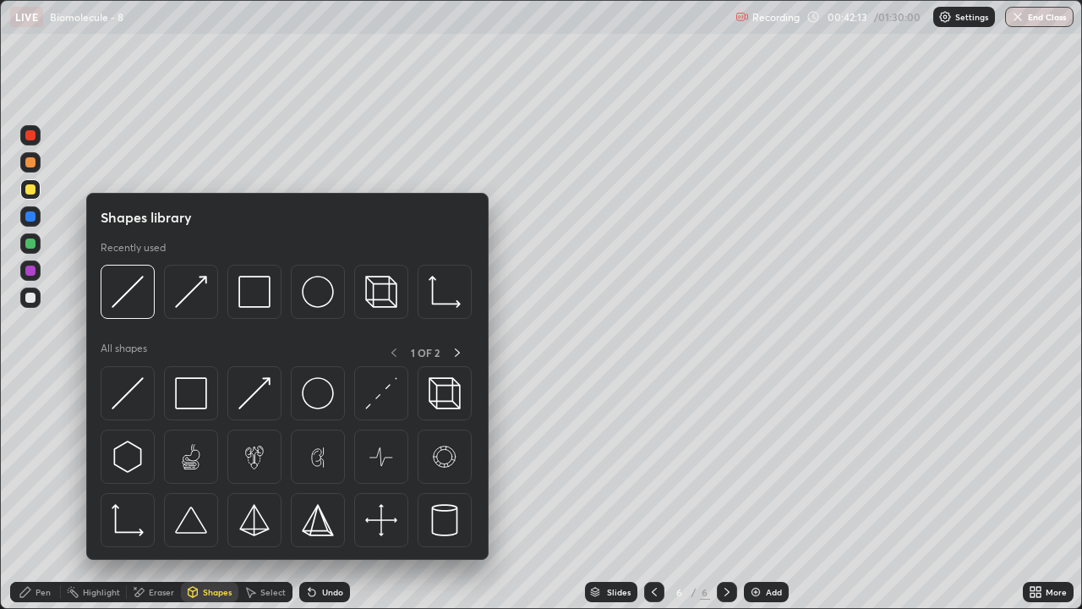
click at [52, 494] on div "Pen" at bounding box center [35, 592] width 51 height 20
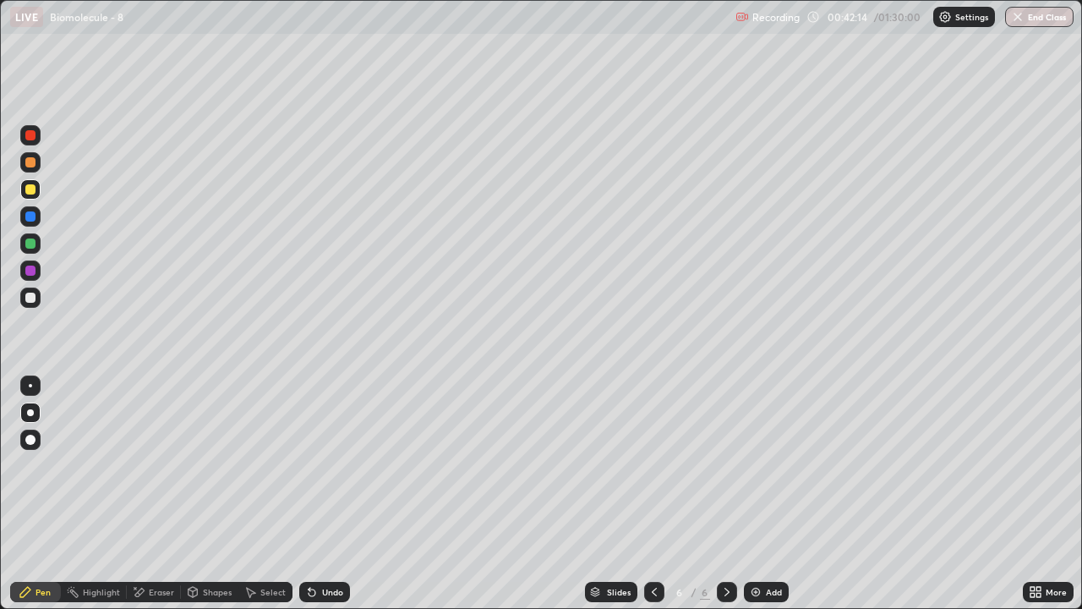
click at [36, 299] on div at bounding box center [30, 297] width 20 height 20
click at [210, 494] on div "Shapes" at bounding box center [217, 591] width 29 height 8
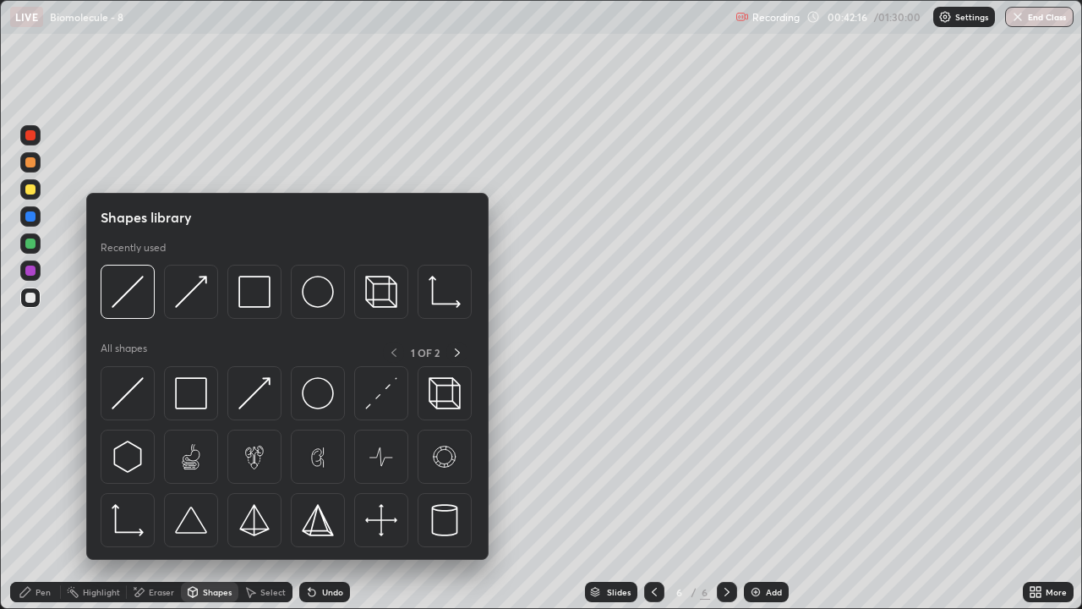
click at [31, 189] on div at bounding box center [30, 189] width 10 height 10
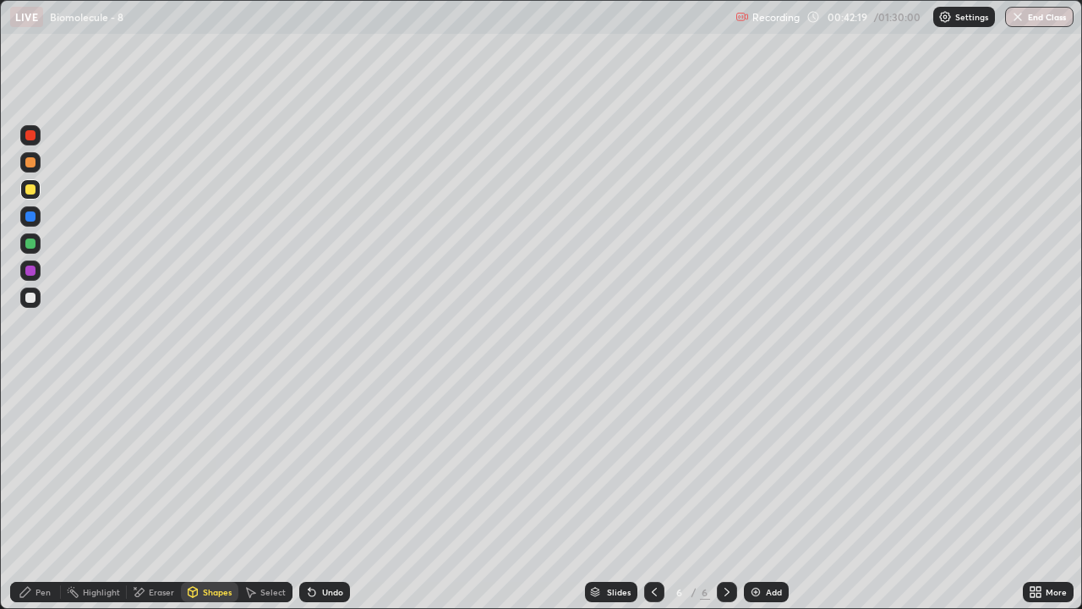
click at [42, 494] on div "Pen" at bounding box center [43, 591] width 15 height 8
click at [36, 299] on div at bounding box center [30, 297] width 20 height 20
click at [210, 494] on div "Shapes" at bounding box center [217, 591] width 29 height 8
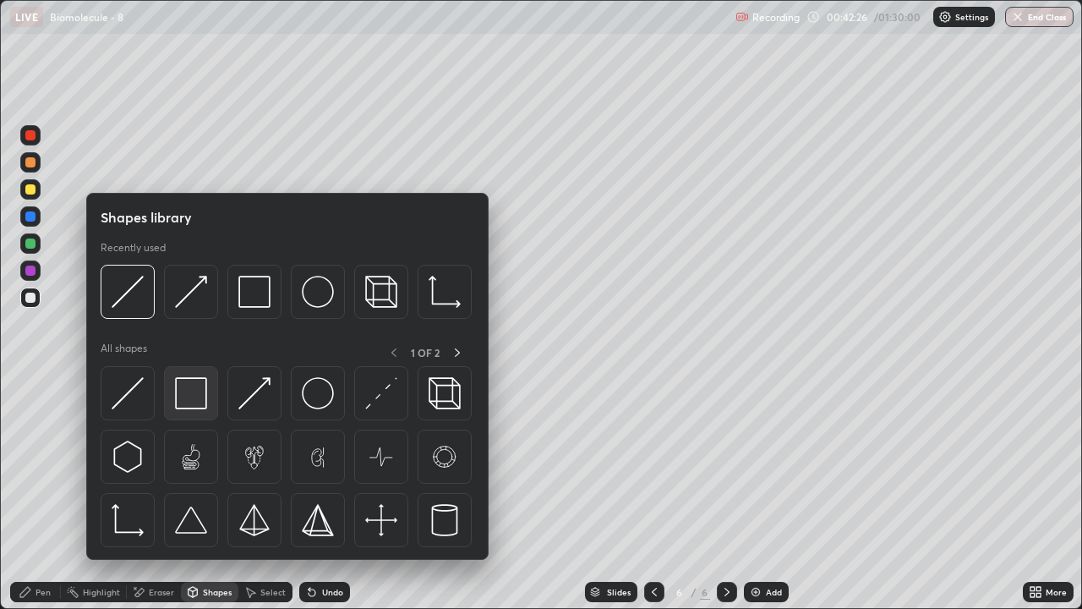
click at [189, 396] on img at bounding box center [191, 393] width 32 height 32
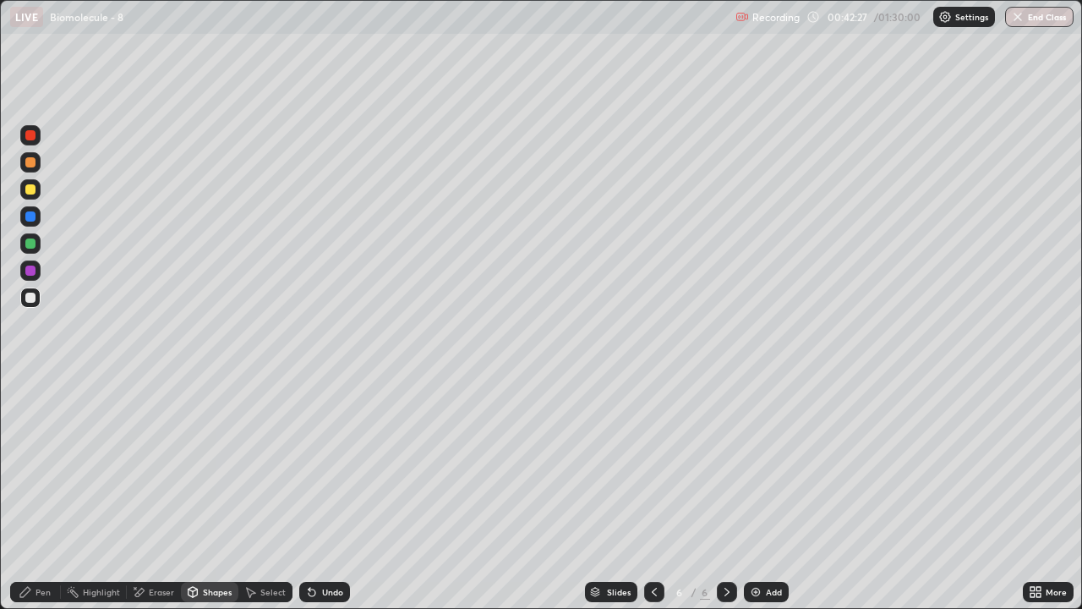
click at [213, 494] on div "Shapes" at bounding box center [217, 591] width 29 height 8
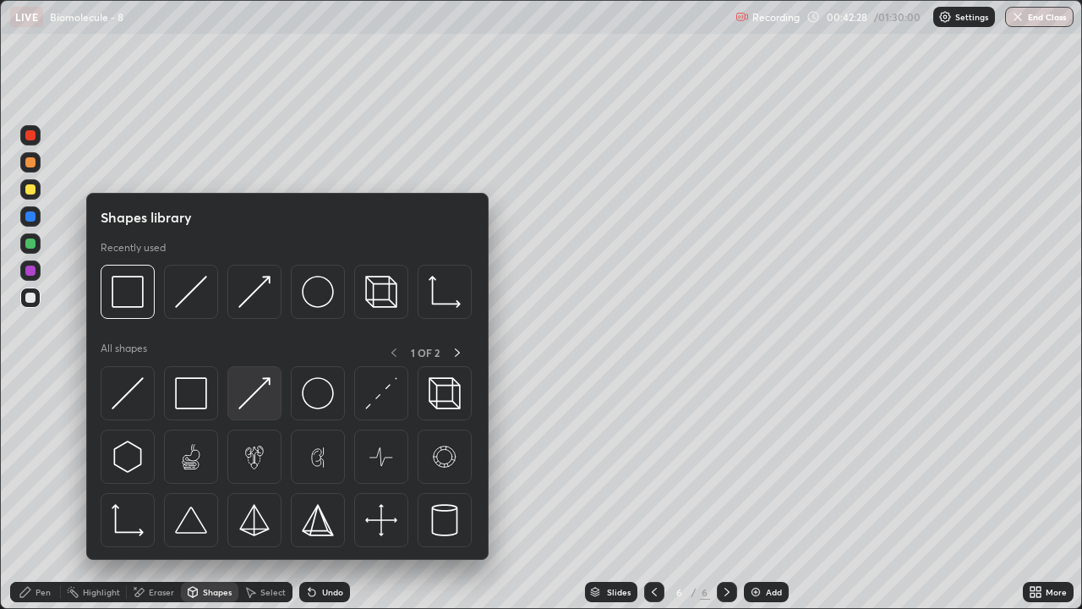
click at [252, 400] on img at bounding box center [254, 393] width 32 height 32
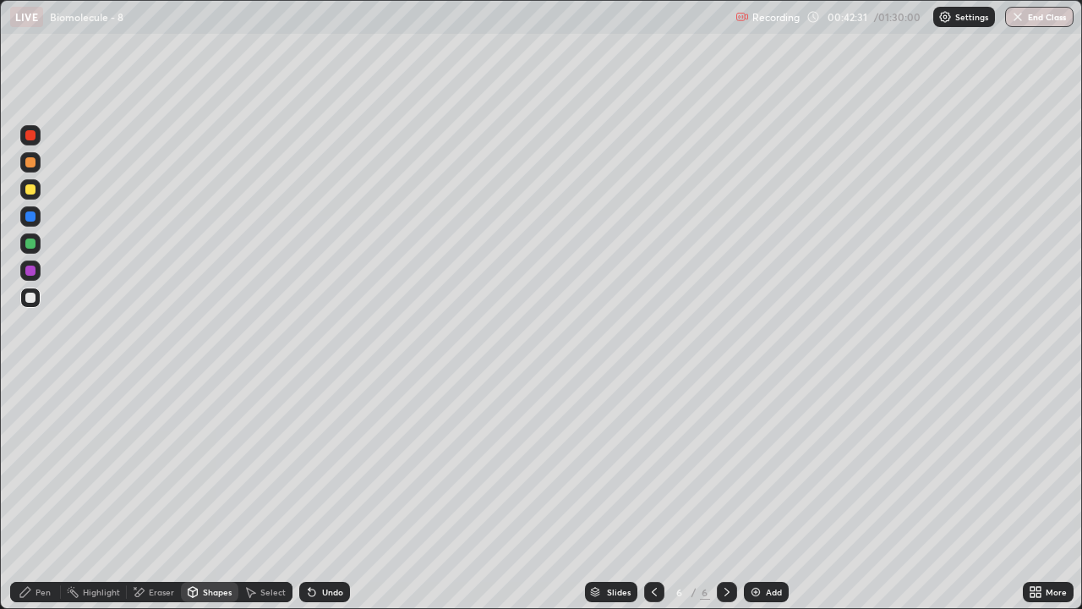
click at [43, 494] on div "Pen" at bounding box center [35, 592] width 51 height 20
click at [205, 494] on div "Shapes" at bounding box center [217, 591] width 29 height 8
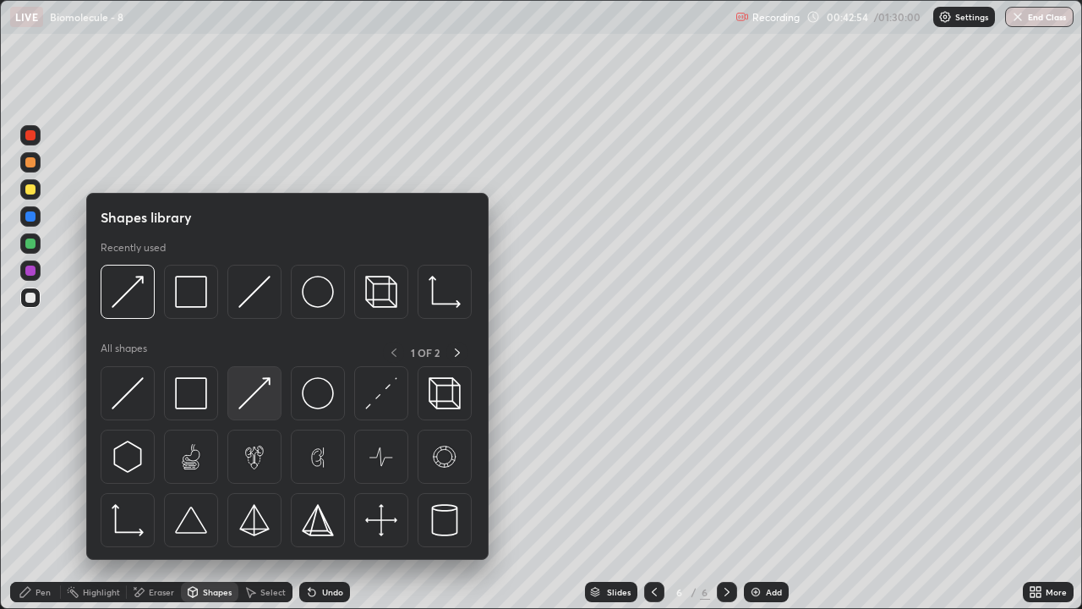
click at [264, 401] on img at bounding box center [254, 393] width 32 height 32
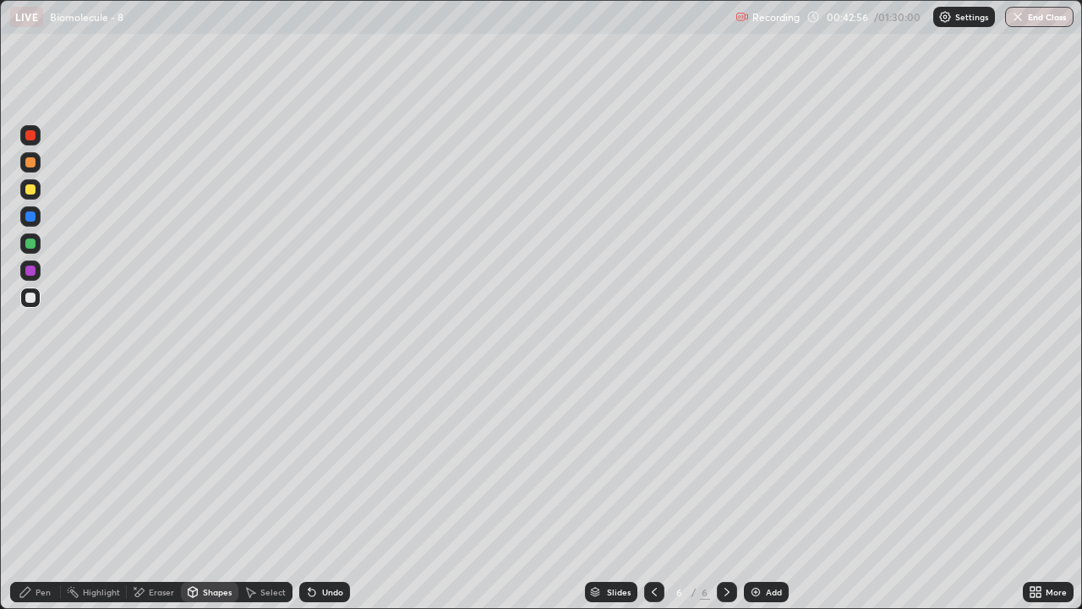
click at [653, 494] on icon at bounding box center [654, 591] width 5 height 8
click at [654, 494] on icon at bounding box center [654, 592] width 14 height 14
click at [653, 494] on icon at bounding box center [654, 592] width 14 height 14
click at [722, 494] on icon at bounding box center [727, 592] width 14 height 14
click at [723, 494] on icon at bounding box center [727, 592] width 14 height 14
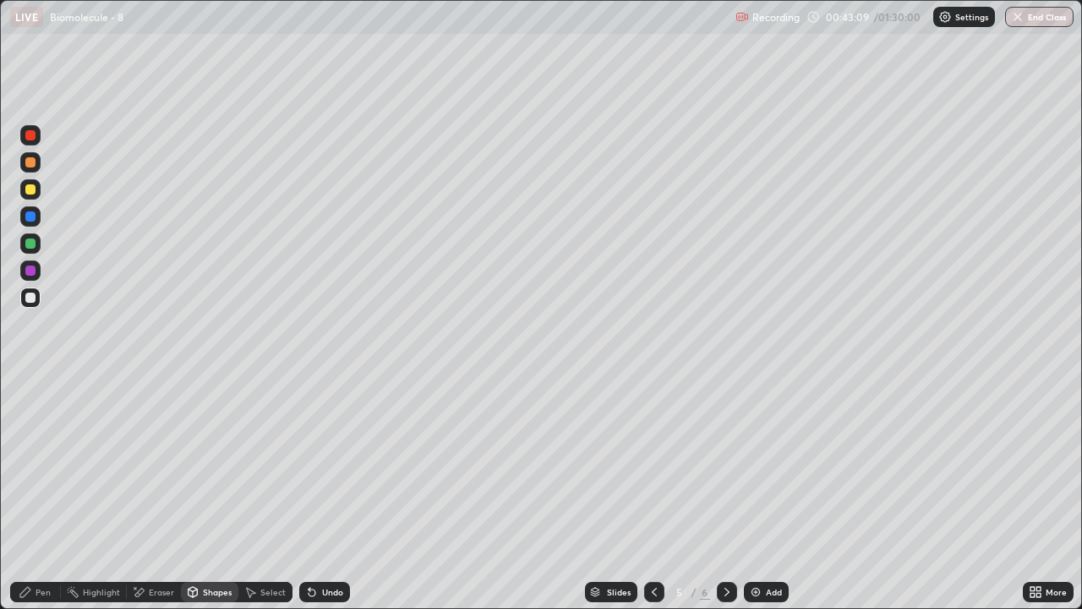
click at [725, 494] on icon at bounding box center [727, 592] width 14 height 14
click at [213, 494] on div "Shapes" at bounding box center [217, 591] width 29 height 8
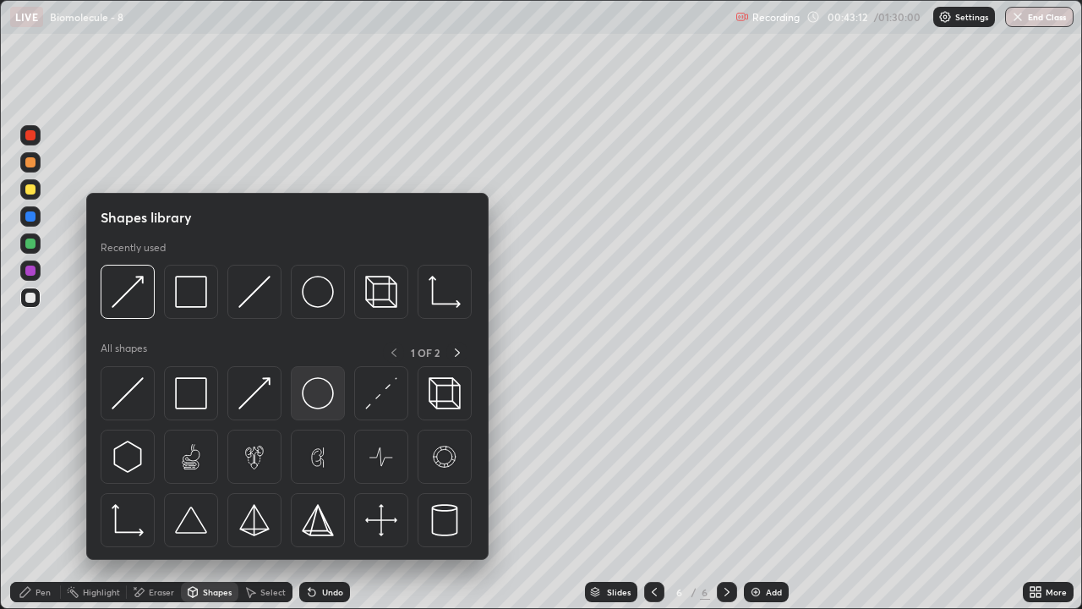
click at [322, 392] on img at bounding box center [318, 393] width 32 height 32
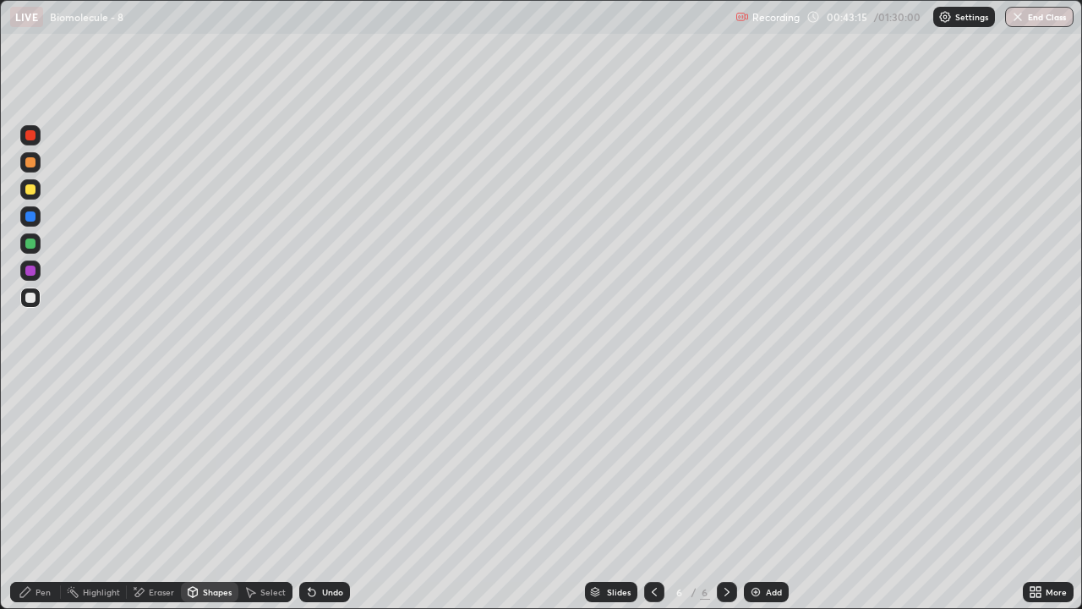
click at [32, 197] on div at bounding box center [30, 189] width 20 height 20
click at [37, 494] on div "Pen" at bounding box center [35, 592] width 51 height 20
click at [206, 494] on div "Shapes" at bounding box center [217, 591] width 29 height 8
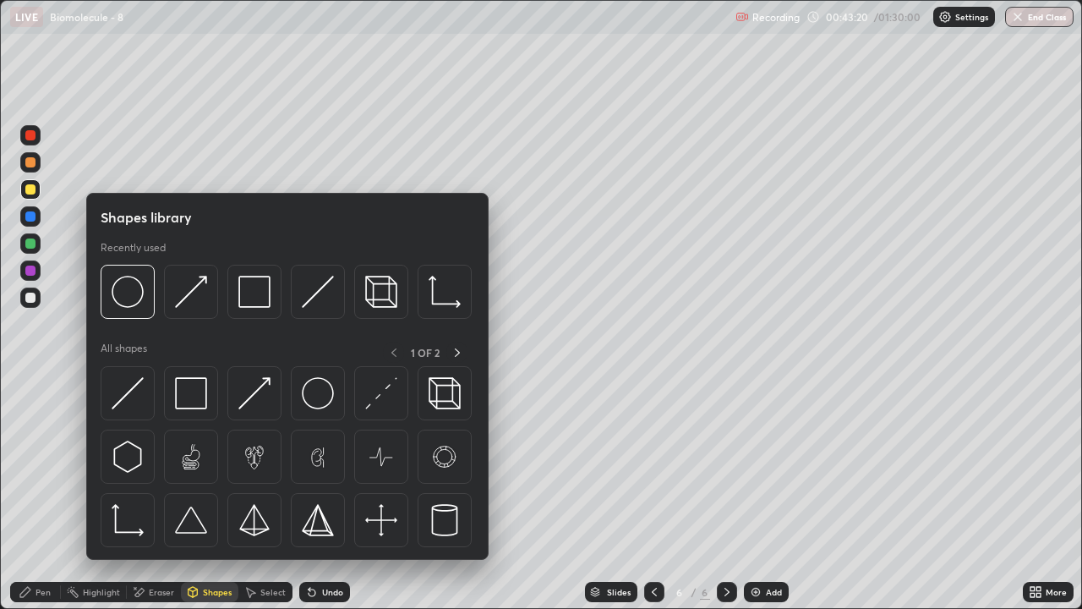
click at [46, 494] on div "Pen" at bounding box center [43, 591] width 15 height 8
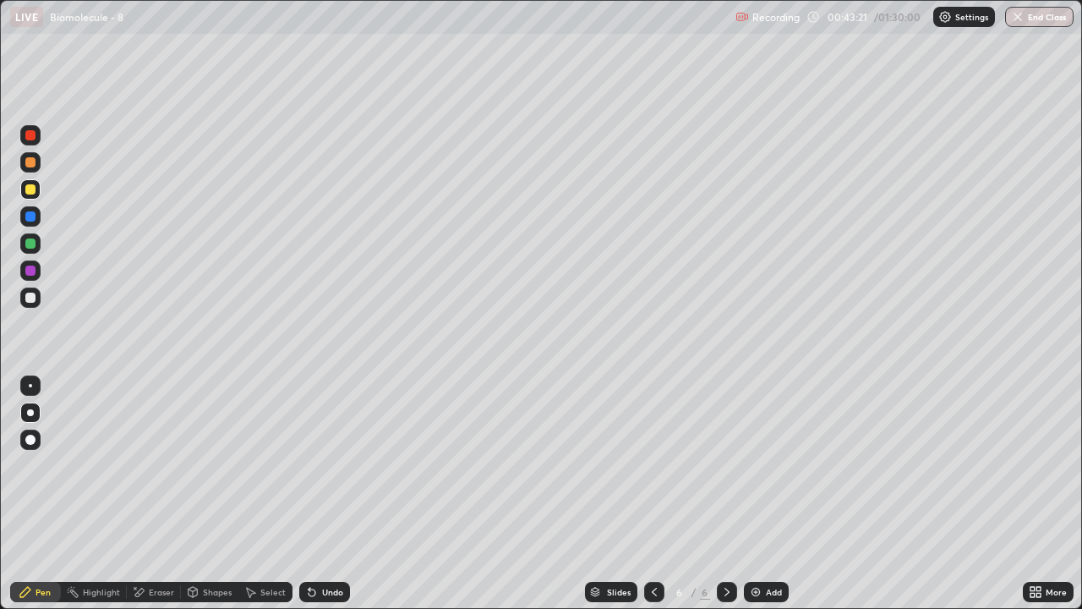
click at [212, 494] on div "Shapes" at bounding box center [217, 591] width 29 height 8
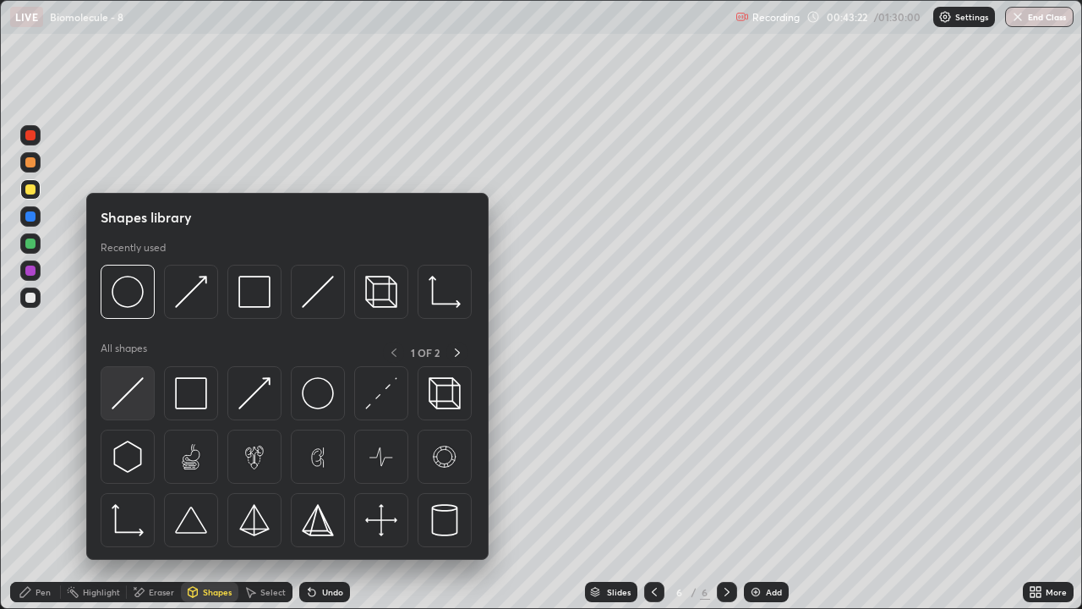
click at [135, 406] on img at bounding box center [128, 393] width 32 height 32
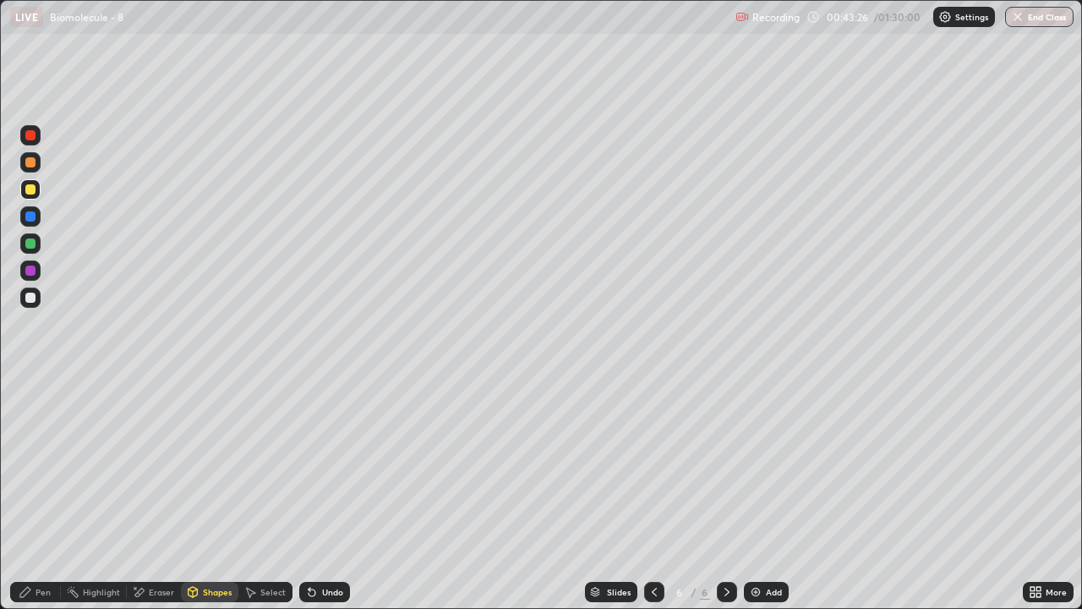
click at [34, 494] on div "Pen" at bounding box center [35, 592] width 51 height 20
click at [212, 494] on div "Shapes" at bounding box center [217, 591] width 29 height 8
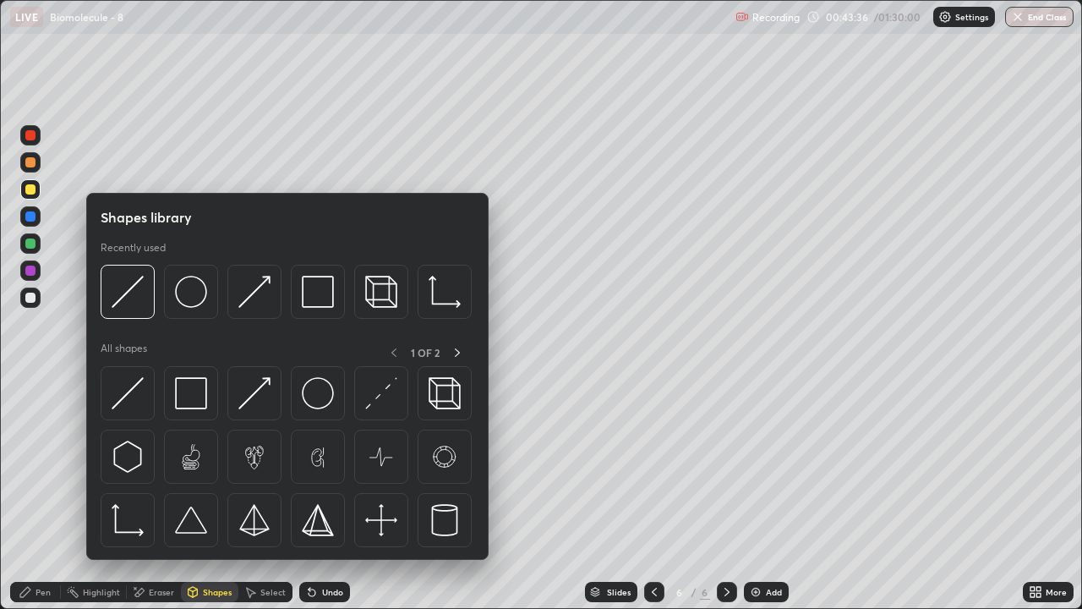
click at [220, 494] on div "Shapes" at bounding box center [217, 591] width 29 height 8
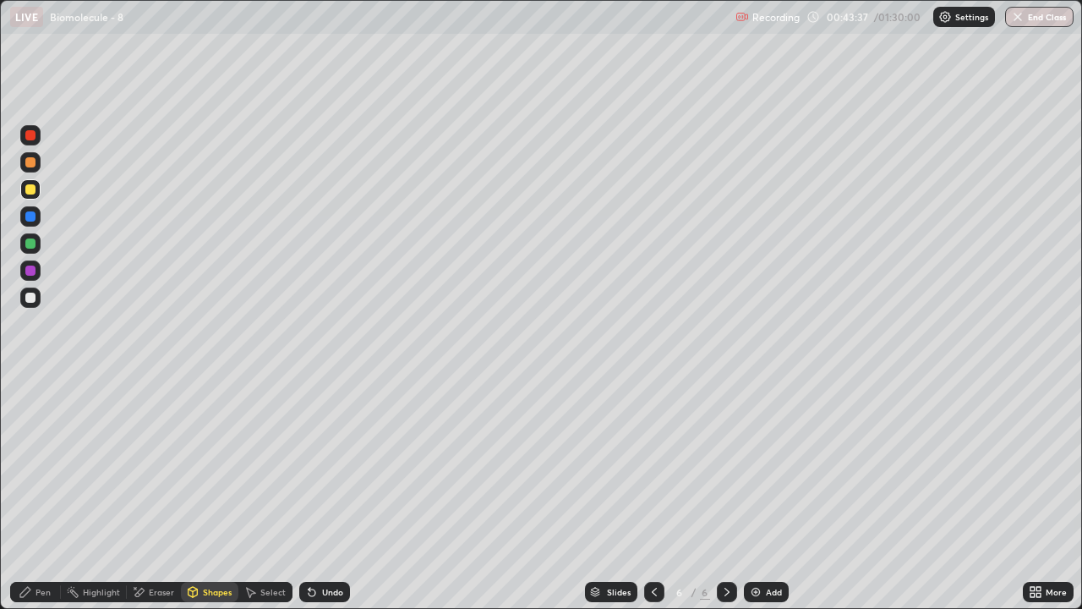
click at [231, 494] on div "Shapes" at bounding box center [209, 592] width 57 height 20
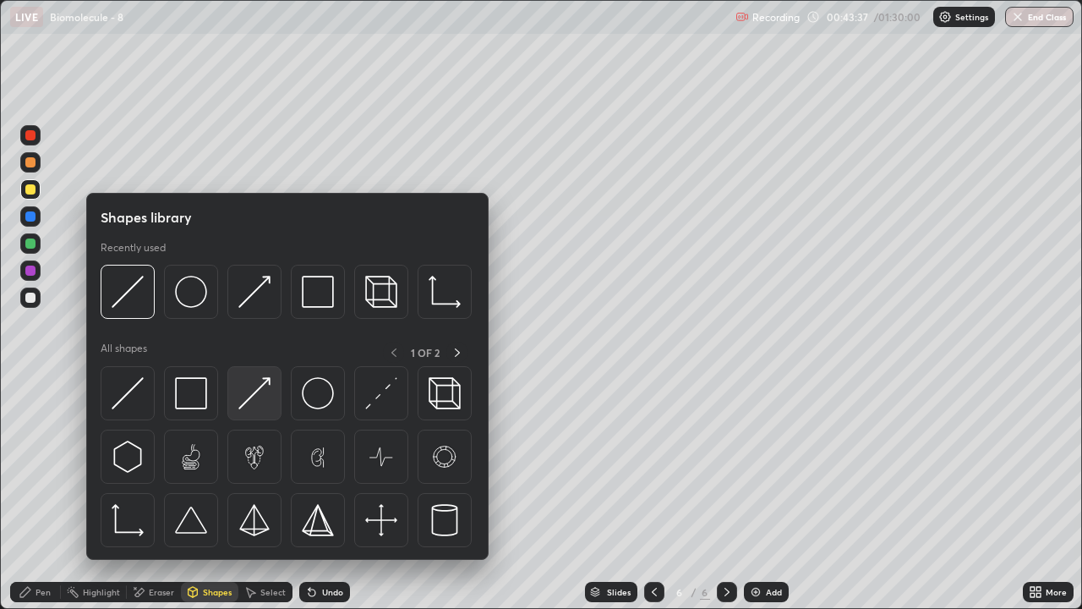
click at [263, 402] on img at bounding box center [254, 393] width 32 height 32
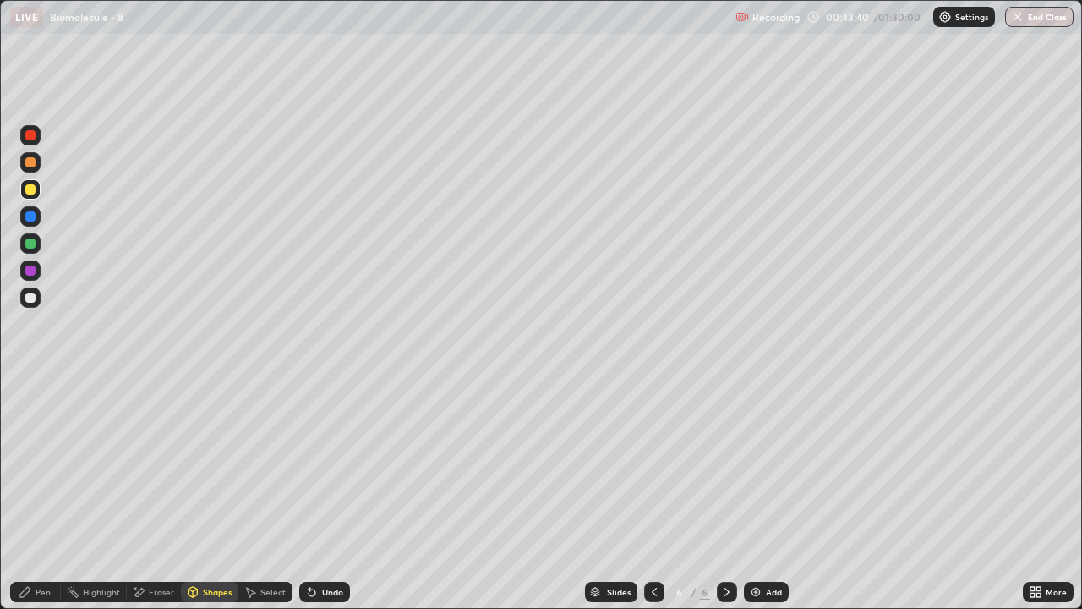
click at [43, 494] on div "Pen" at bounding box center [43, 591] width 15 height 8
click at [32, 299] on div at bounding box center [30, 297] width 10 height 10
click at [211, 494] on div "Shapes" at bounding box center [217, 591] width 29 height 8
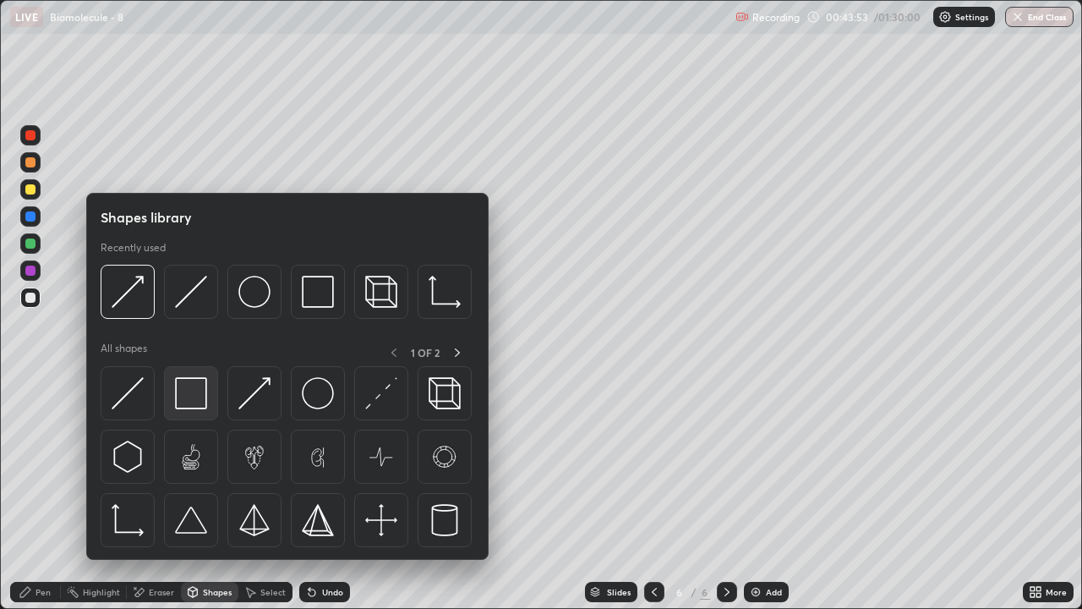
click at [194, 396] on img at bounding box center [191, 393] width 32 height 32
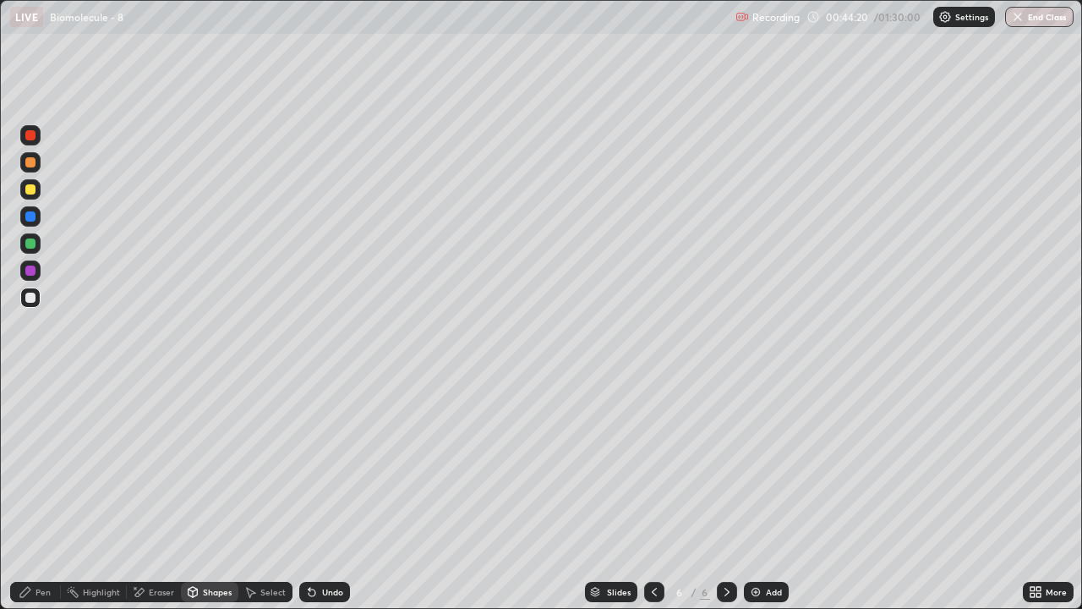
click at [34, 166] on div at bounding box center [30, 162] width 10 height 10
click at [47, 494] on div "Pen" at bounding box center [43, 591] width 15 height 8
click at [207, 494] on div "Shapes" at bounding box center [217, 591] width 29 height 8
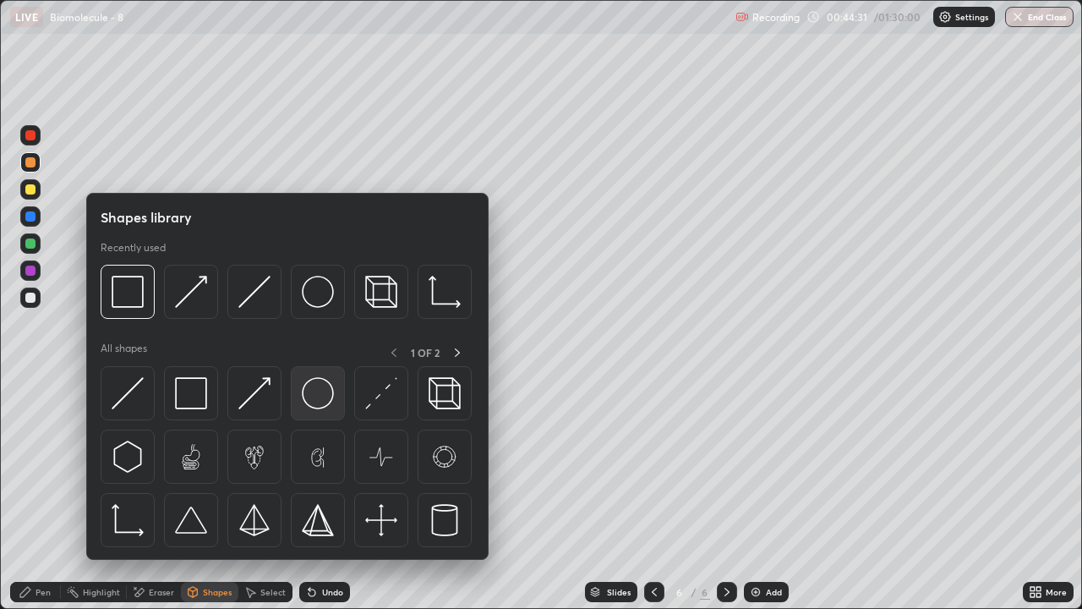
click at [309, 394] on img at bounding box center [318, 393] width 32 height 32
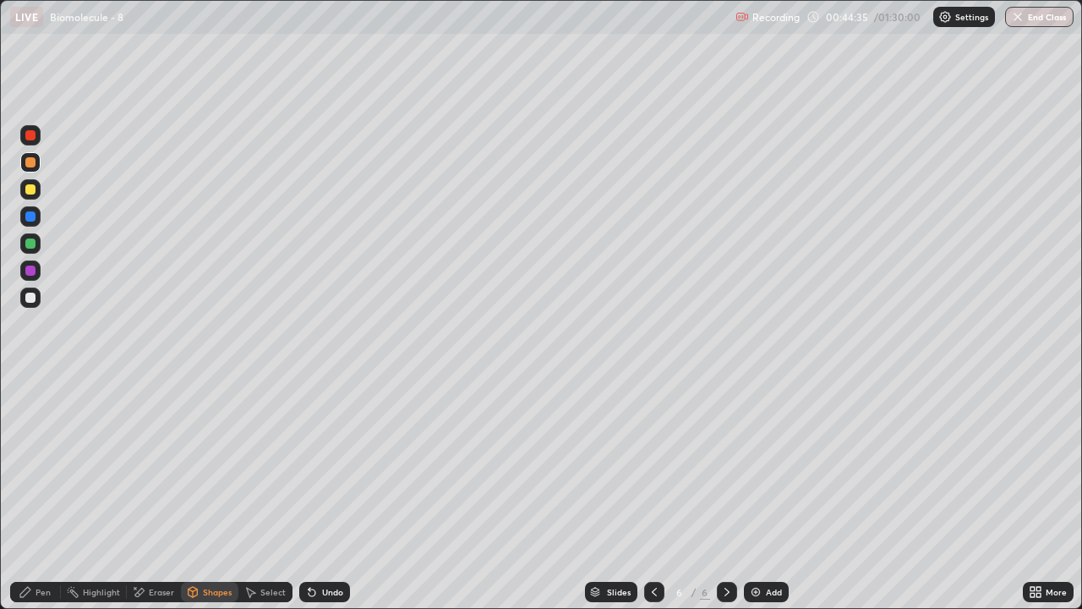
click at [44, 494] on div "Pen" at bounding box center [35, 592] width 51 height 20
click at [42, 494] on div "Pen" at bounding box center [43, 591] width 15 height 8
click at [30, 190] on div at bounding box center [30, 189] width 10 height 10
click at [204, 494] on div "Shapes" at bounding box center [209, 592] width 57 height 20
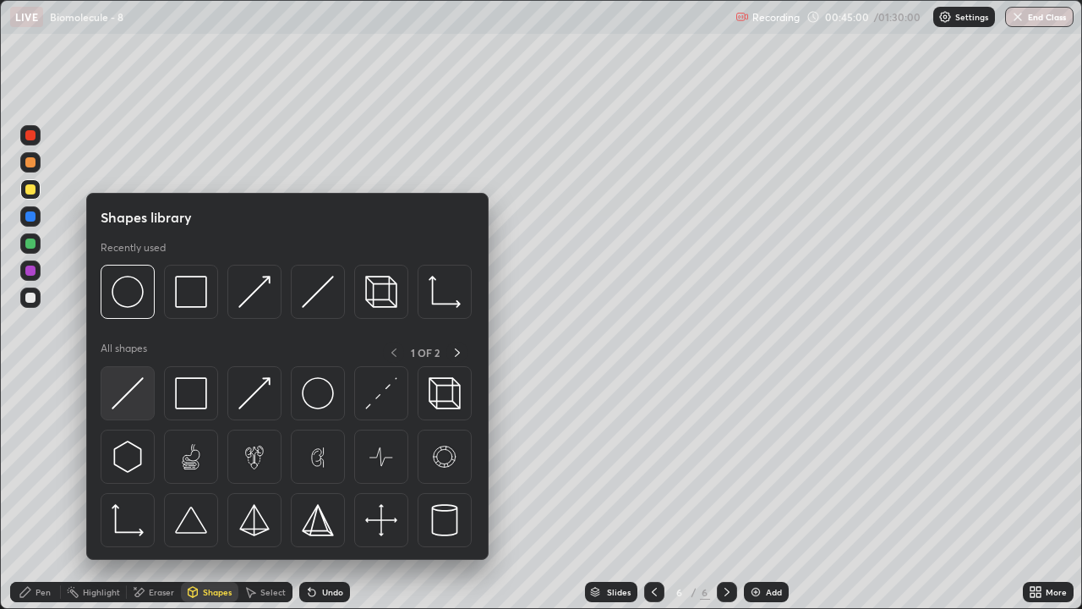
click at [128, 397] on img at bounding box center [128, 393] width 32 height 32
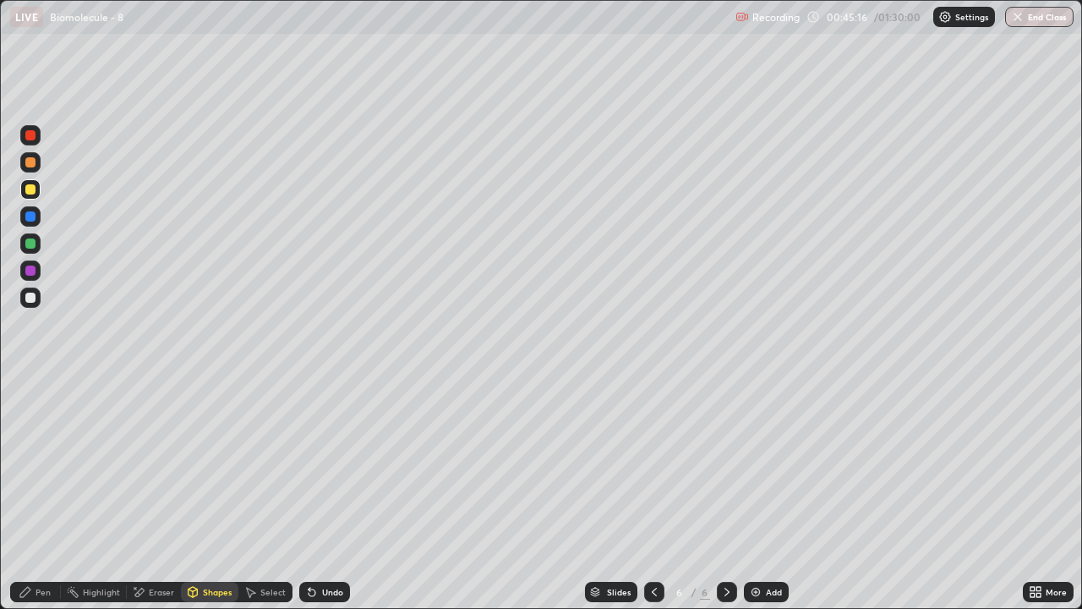
click at [33, 300] on div at bounding box center [30, 297] width 10 height 10
click at [40, 494] on div "Pen" at bounding box center [35, 592] width 51 height 20
click at [34, 299] on div at bounding box center [30, 297] width 10 height 10
click at [39, 194] on div at bounding box center [30, 189] width 20 height 20
click at [206, 494] on div "Shapes" at bounding box center [217, 591] width 29 height 8
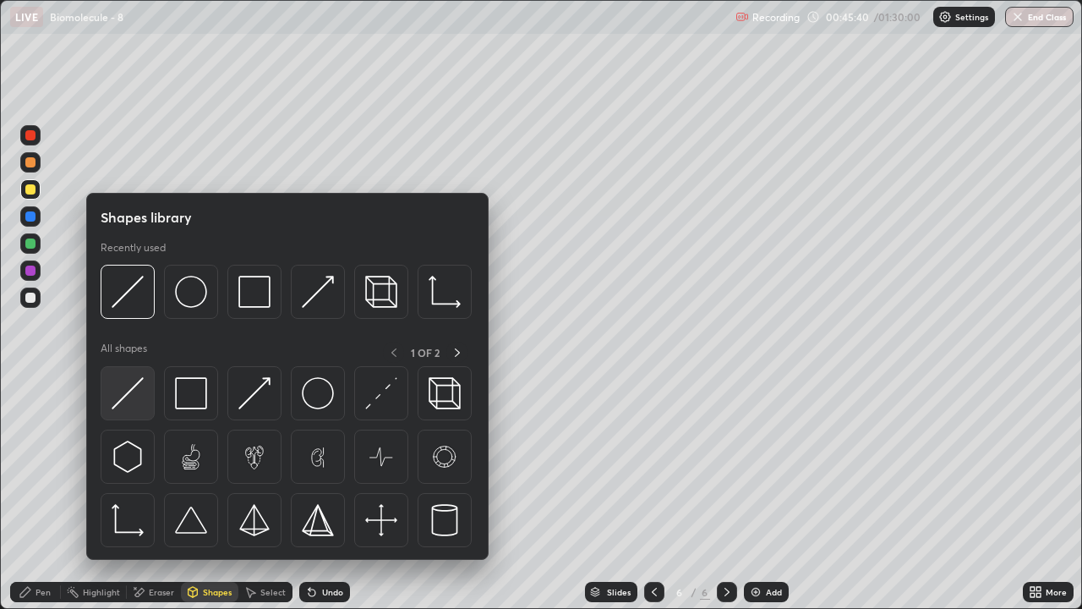
click at [144, 397] on div at bounding box center [128, 393] width 54 height 54
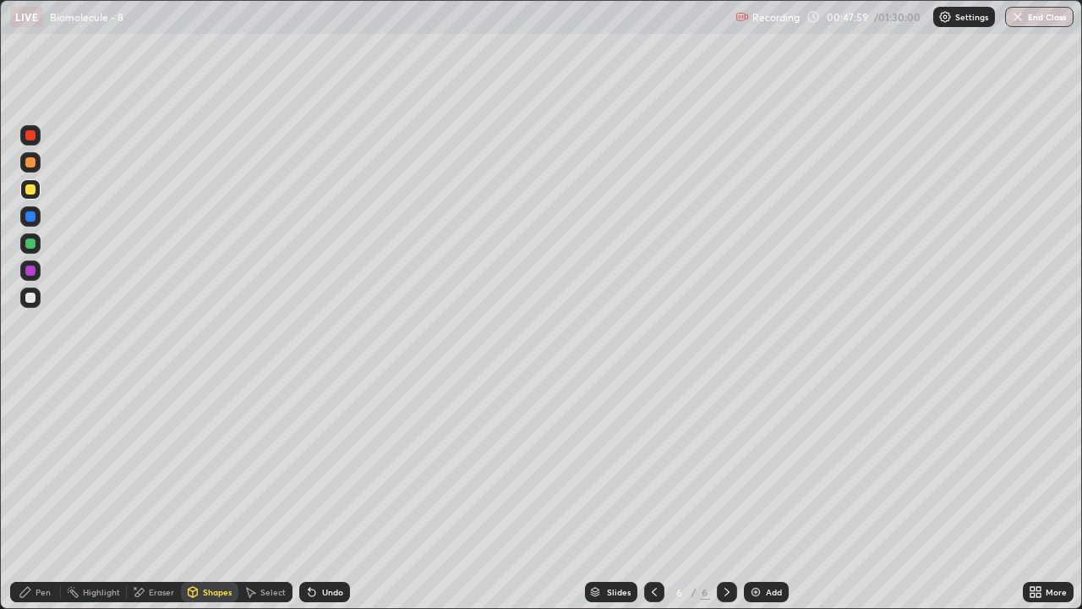
click at [30, 190] on div at bounding box center [30, 189] width 10 height 10
click at [205, 494] on div "Shapes" at bounding box center [217, 591] width 29 height 8
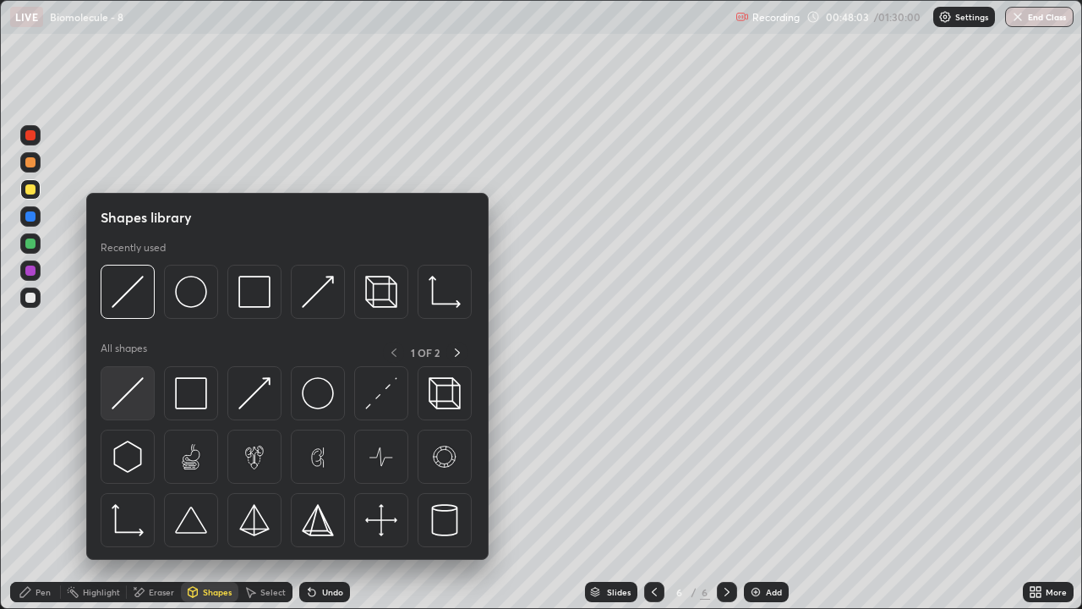
click at [141, 403] on img at bounding box center [128, 393] width 32 height 32
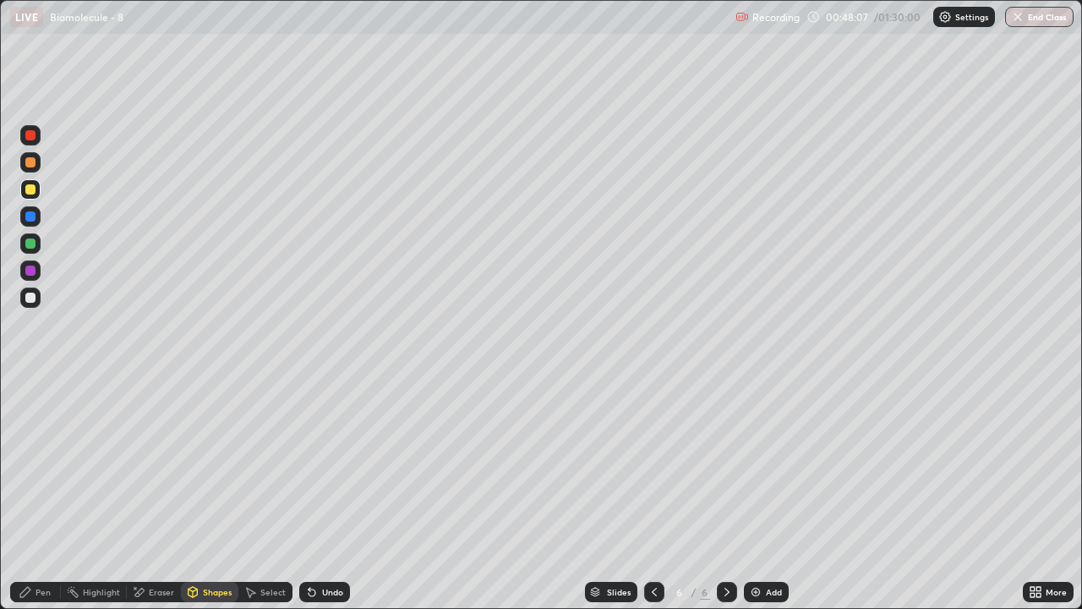
click at [39, 494] on div "Pen" at bounding box center [43, 591] width 15 height 8
click at [27, 189] on div at bounding box center [30, 189] width 10 height 10
click at [156, 494] on div "Eraser" at bounding box center [161, 591] width 25 height 8
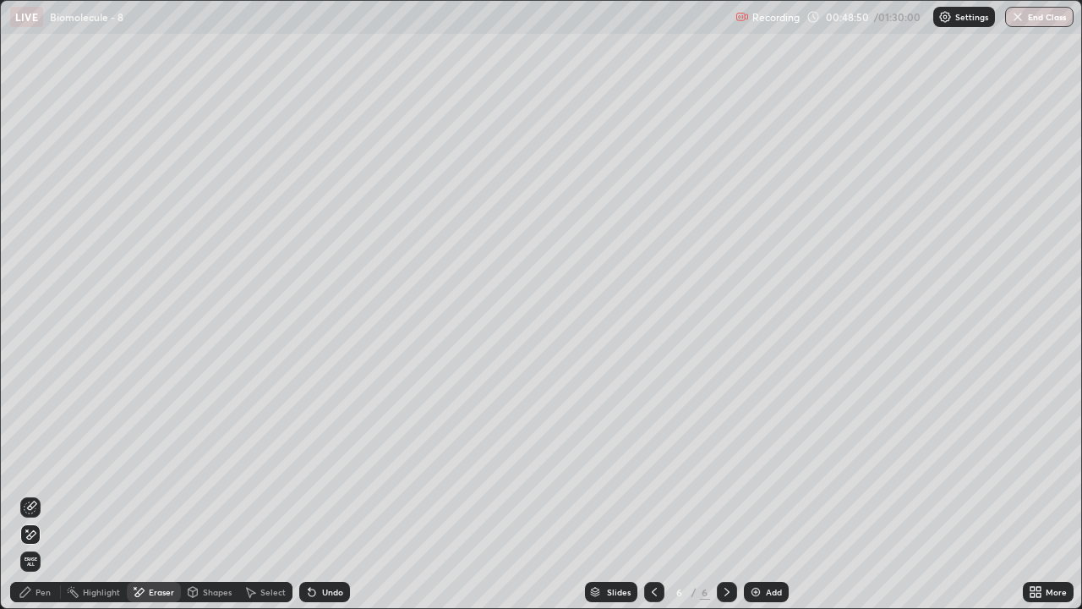
click at [36, 494] on icon at bounding box center [31, 534] width 14 height 14
click at [44, 494] on div "Pen" at bounding box center [43, 591] width 15 height 8
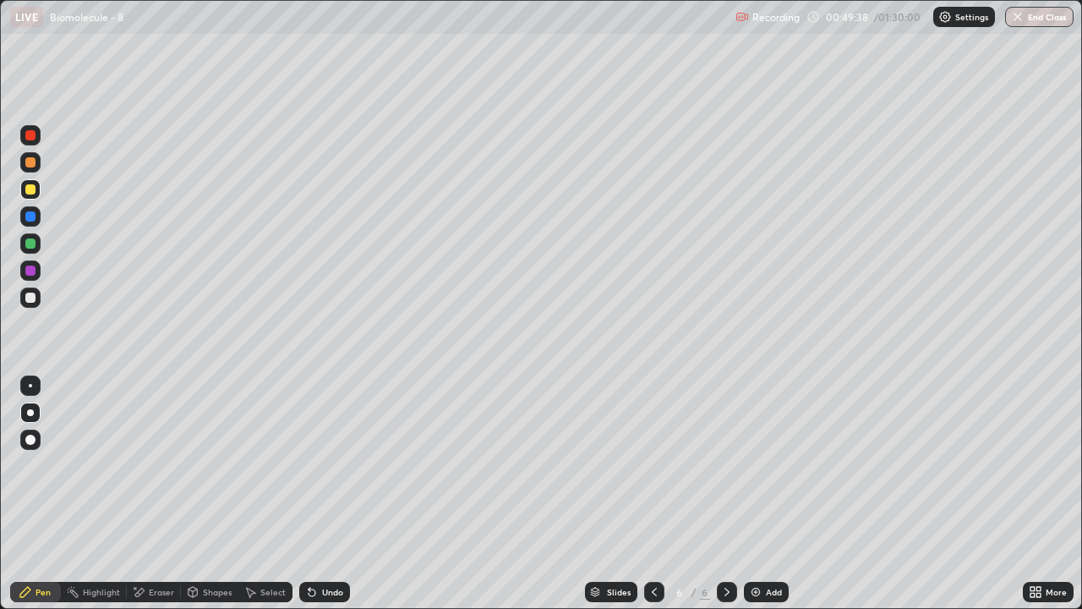
click at [34, 192] on div at bounding box center [30, 189] width 10 height 10
click at [26, 299] on div at bounding box center [30, 297] width 10 height 10
click at [206, 494] on div "Shapes" at bounding box center [217, 591] width 29 height 8
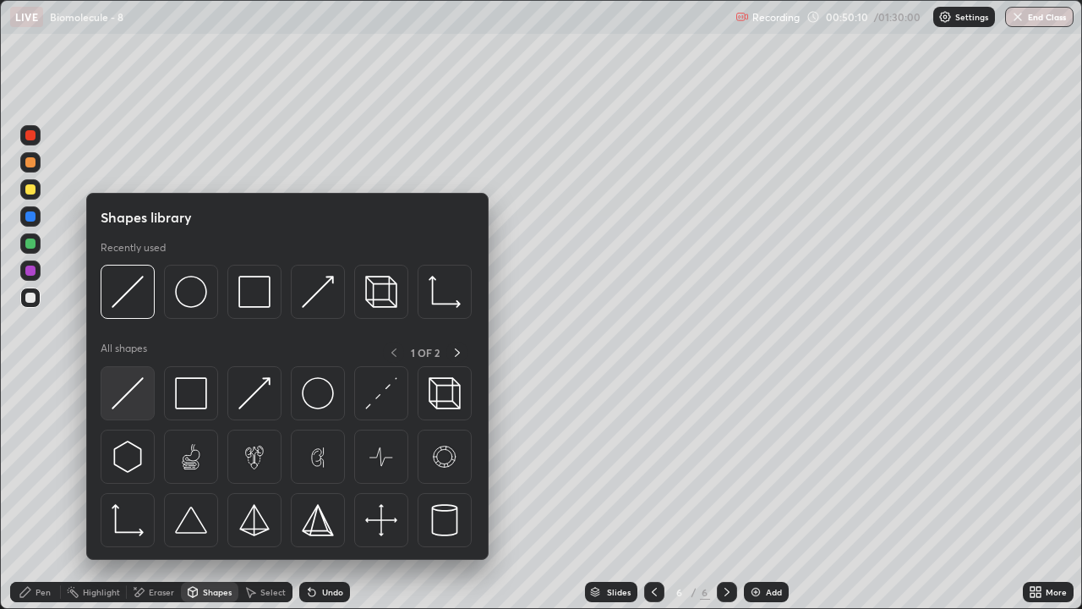
click at [138, 402] on img at bounding box center [128, 393] width 32 height 32
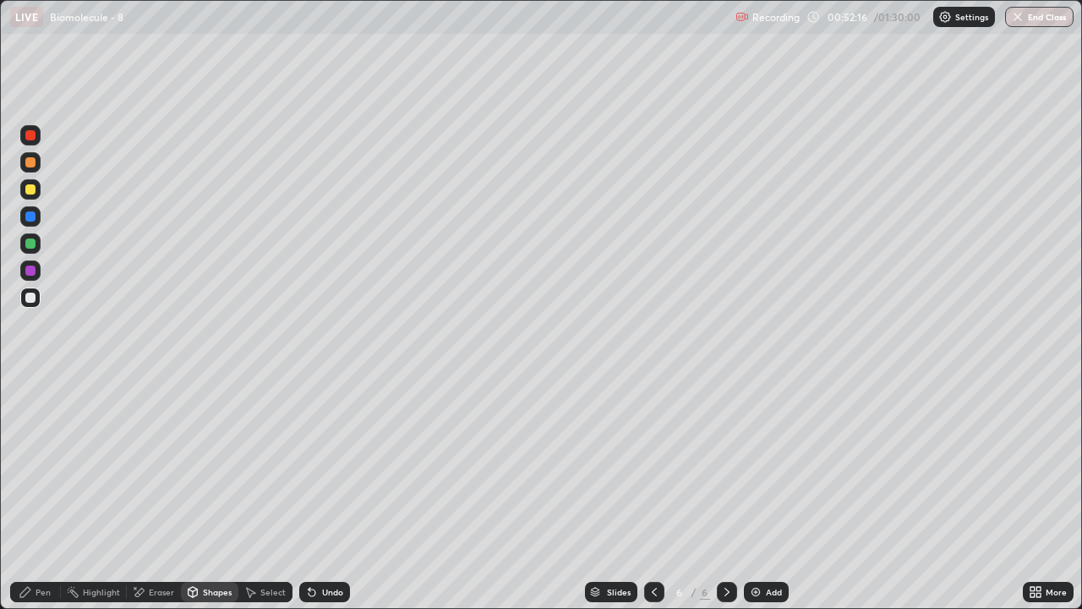
click at [46, 494] on div "Pen" at bounding box center [43, 591] width 15 height 8
click at [32, 302] on div at bounding box center [30, 297] width 10 height 10
click at [28, 196] on div at bounding box center [30, 189] width 20 height 20
click at [206, 494] on div "Shapes" at bounding box center [217, 591] width 29 height 8
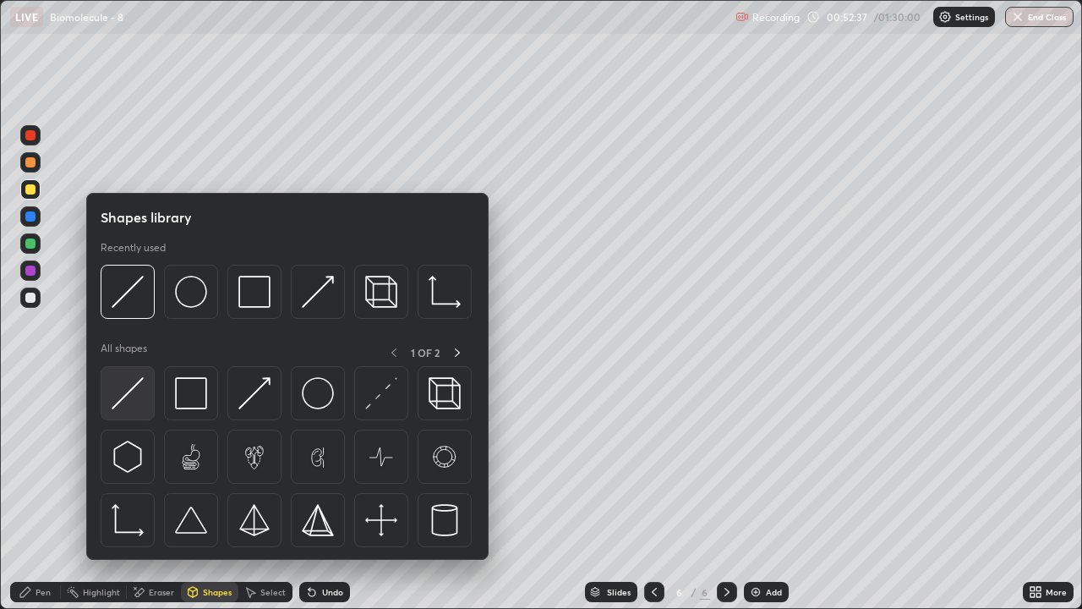
click at [137, 402] on img at bounding box center [128, 393] width 32 height 32
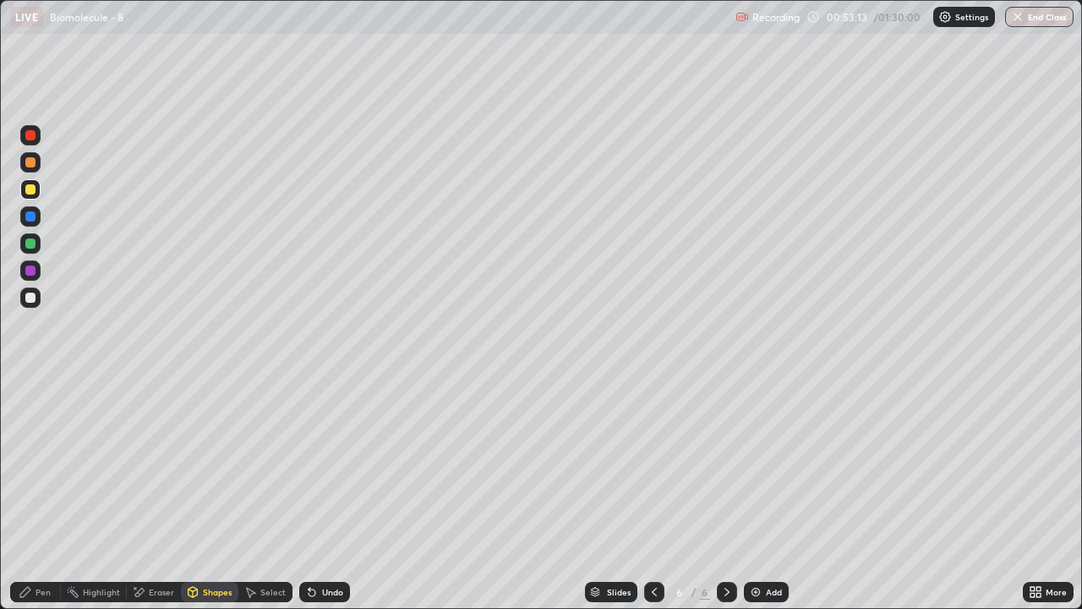
click at [720, 494] on icon at bounding box center [727, 592] width 14 height 14
click at [751, 494] on img at bounding box center [756, 592] width 14 height 14
click at [40, 494] on div "Pen" at bounding box center [43, 591] width 15 height 8
click at [30, 191] on div at bounding box center [30, 189] width 10 height 10
click at [30, 167] on div at bounding box center [30, 162] width 10 height 10
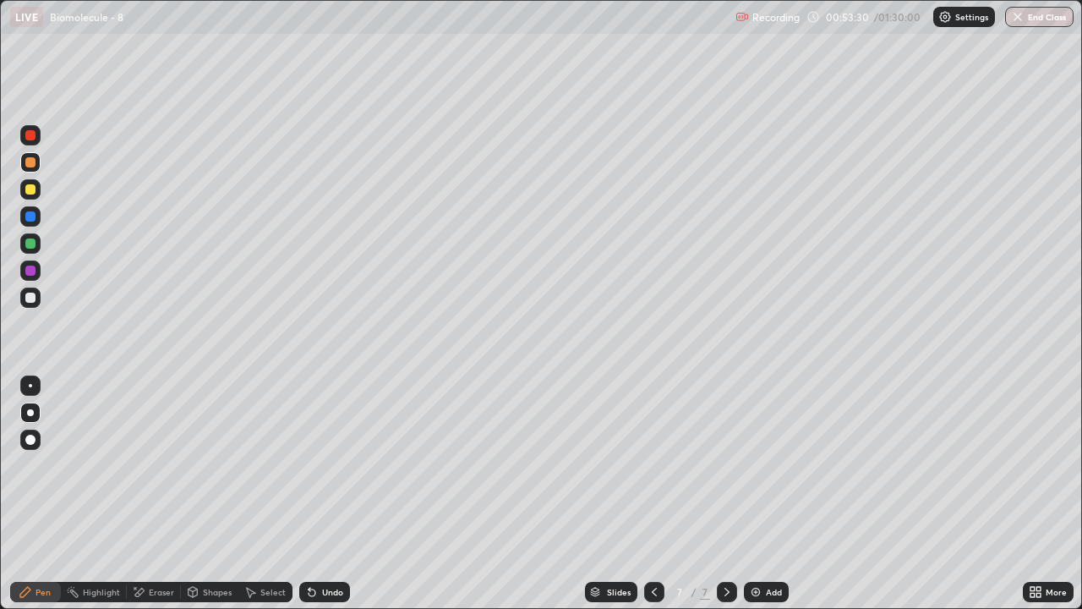
click at [40, 494] on div "Pen" at bounding box center [43, 591] width 15 height 8
click at [34, 164] on div at bounding box center [30, 162] width 10 height 10
click at [37, 194] on div at bounding box center [30, 189] width 20 height 20
click at [219, 494] on div "Shapes" at bounding box center [217, 591] width 29 height 8
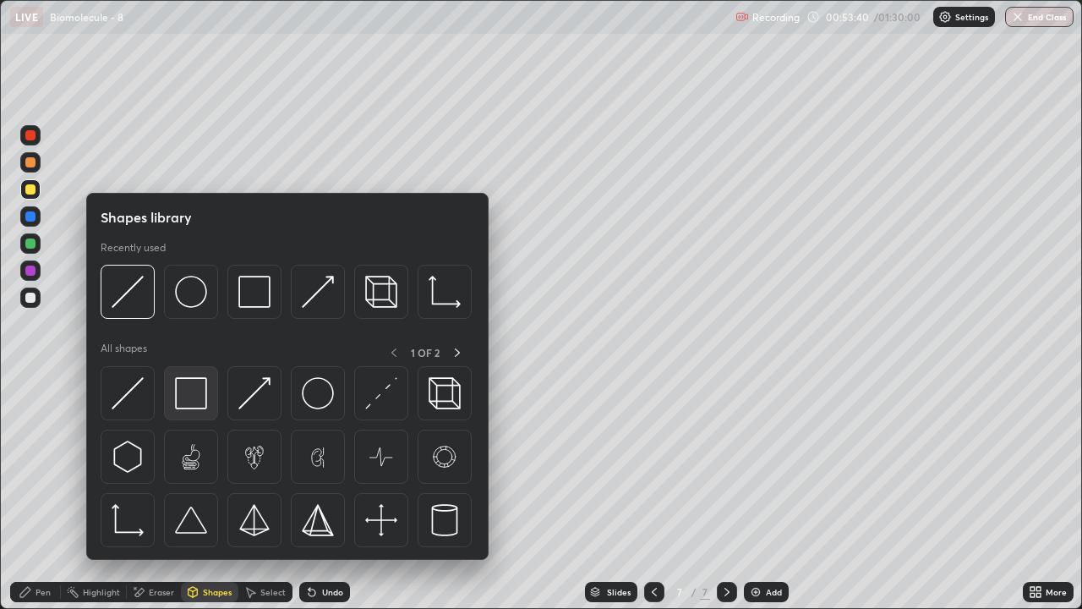
click at [190, 399] on img at bounding box center [191, 393] width 32 height 32
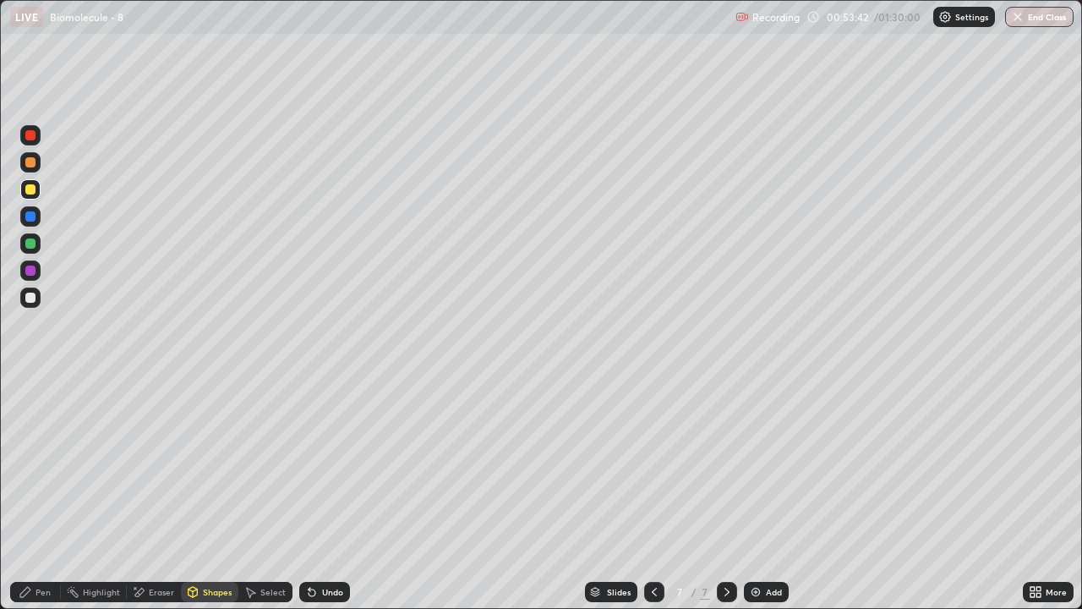
click at [223, 494] on div "Shapes" at bounding box center [217, 591] width 29 height 8
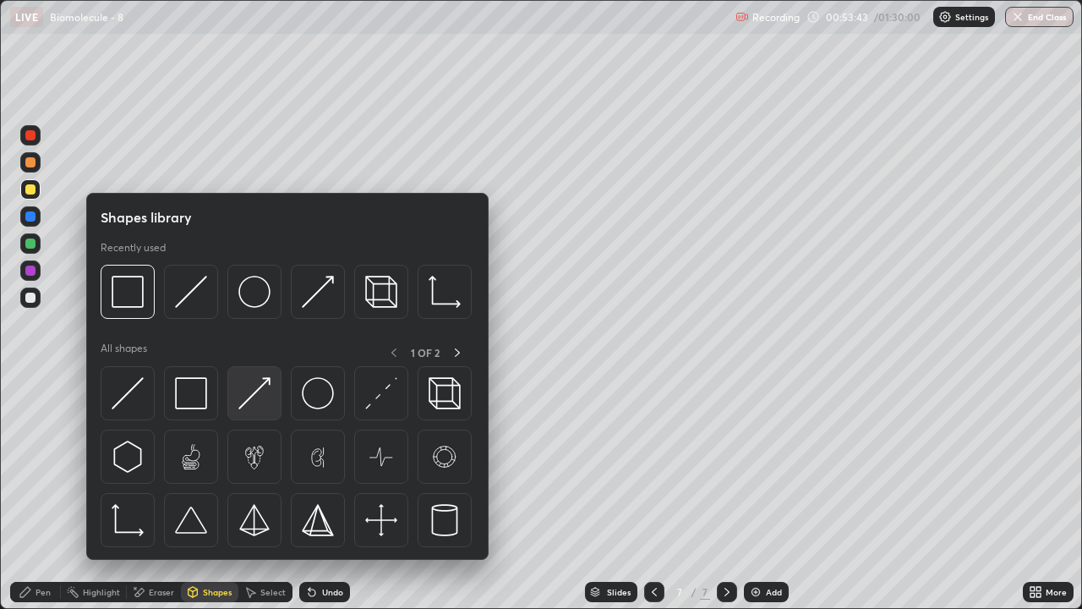
click at [249, 394] on img at bounding box center [254, 393] width 32 height 32
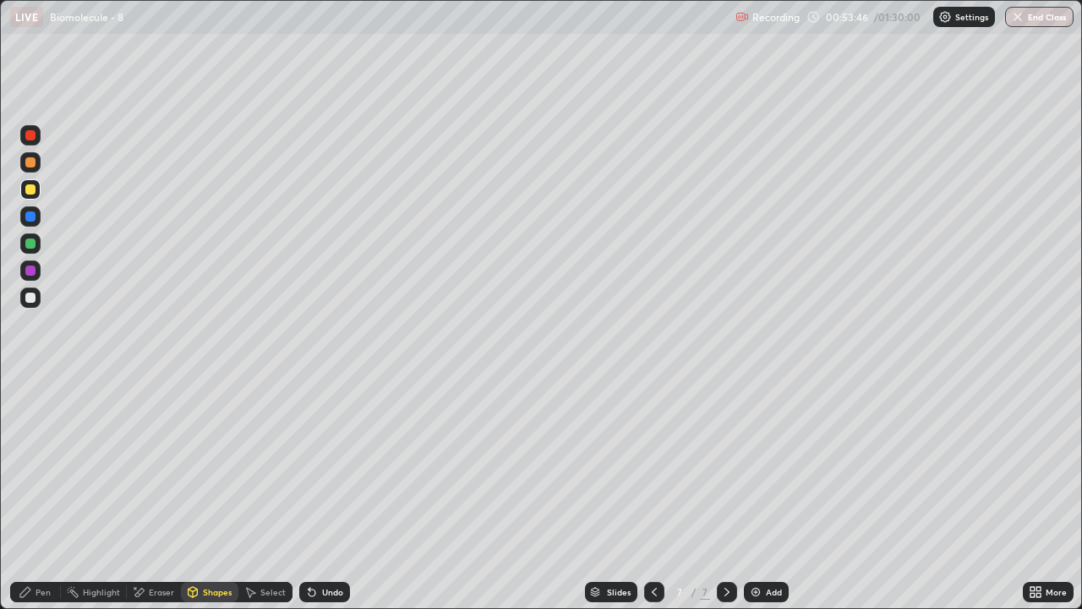
click at [36, 494] on div "Pen" at bounding box center [43, 591] width 15 height 8
click at [30, 298] on div at bounding box center [30, 297] width 10 height 10
click at [212, 494] on div "Shapes" at bounding box center [217, 591] width 29 height 8
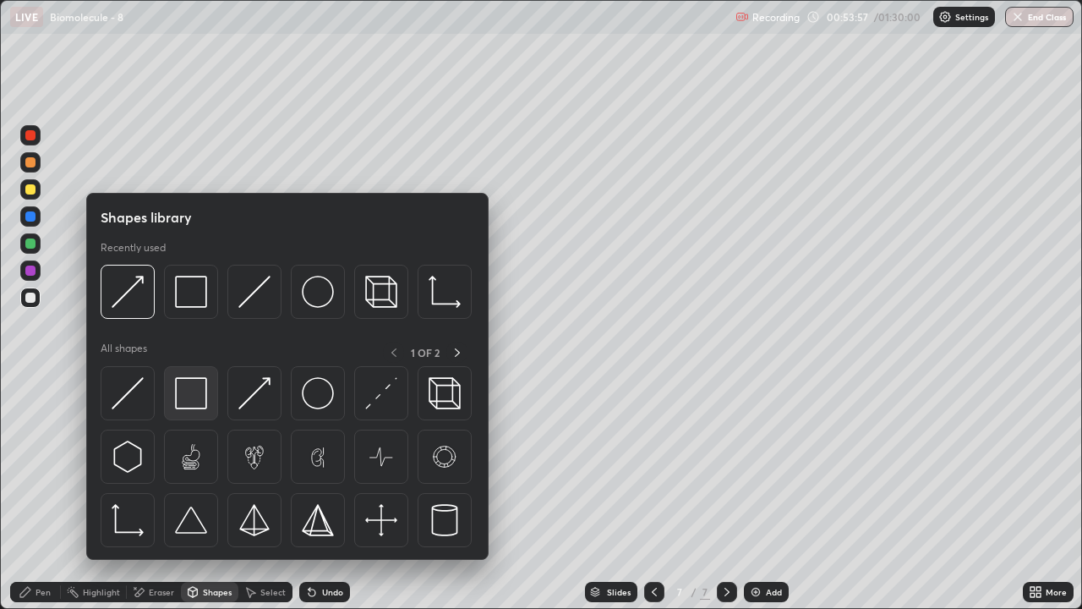
click at [188, 394] on img at bounding box center [191, 393] width 32 height 32
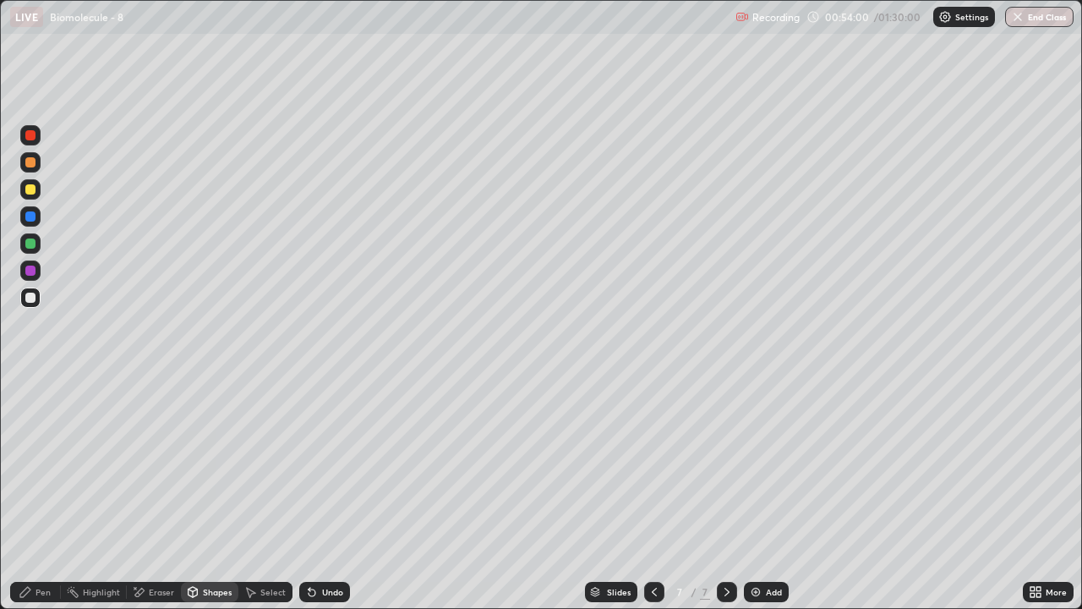
click at [51, 494] on div "Pen" at bounding box center [35, 592] width 51 height 20
click at [35, 194] on div at bounding box center [30, 189] width 20 height 20
click at [210, 494] on div "Shapes" at bounding box center [217, 591] width 29 height 8
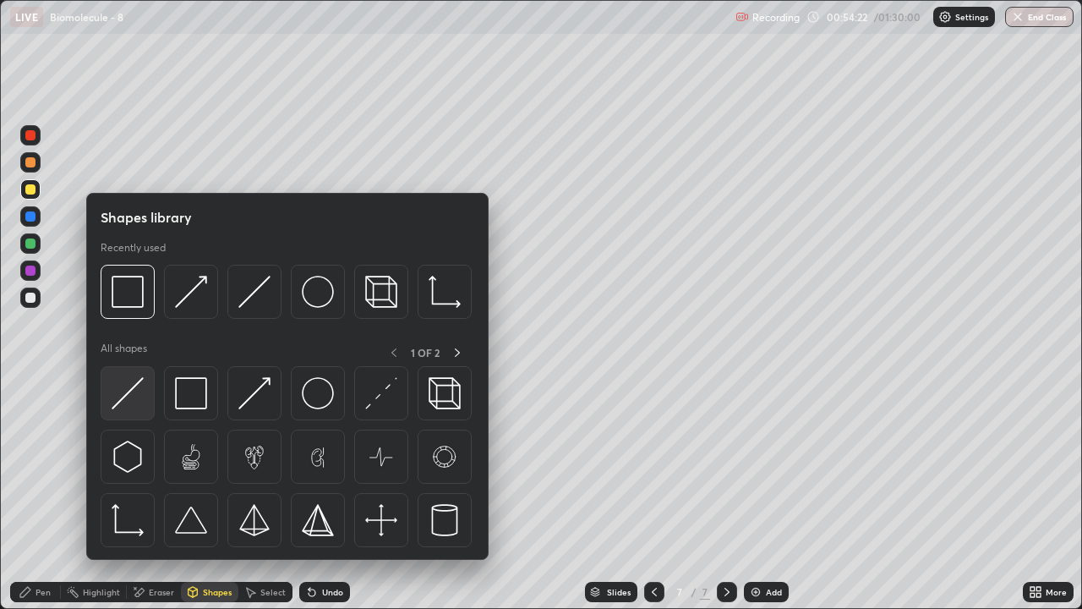
click at [138, 404] on img at bounding box center [128, 393] width 32 height 32
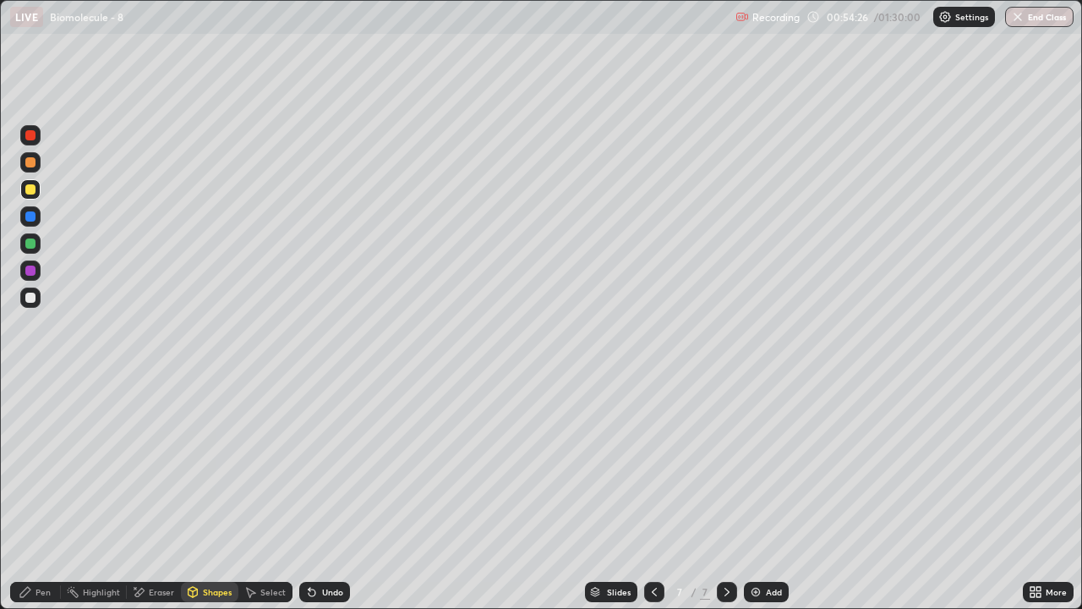
click at [30, 189] on div at bounding box center [30, 189] width 10 height 10
click at [46, 494] on div "Pen" at bounding box center [43, 591] width 15 height 8
click at [30, 163] on div at bounding box center [30, 162] width 10 height 10
click at [215, 494] on div "Shapes" at bounding box center [217, 591] width 29 height 8
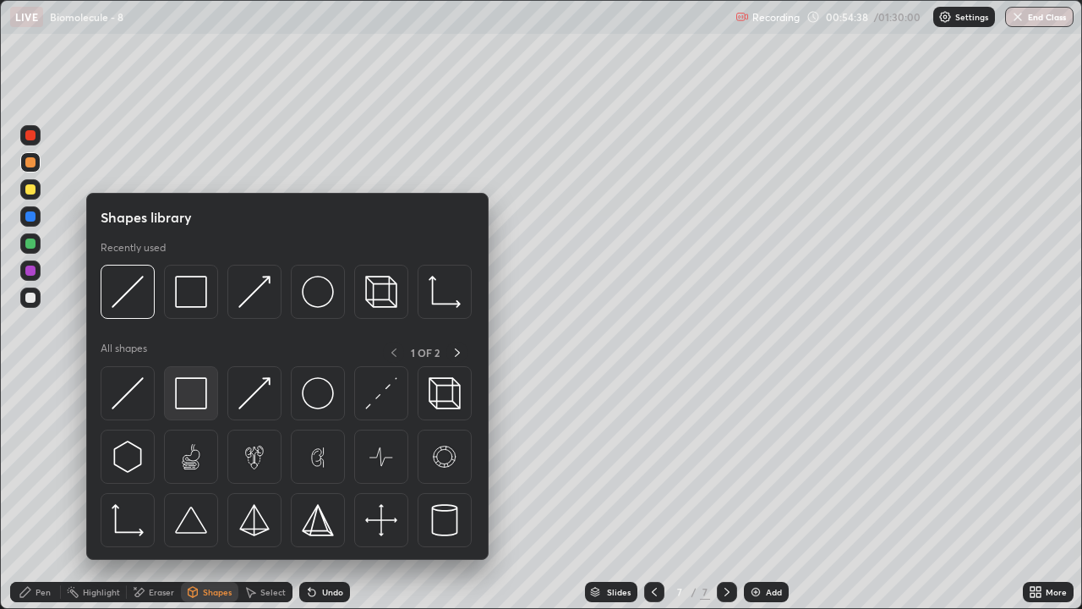
click at [186, 399] on img at bounding box center [191, 393] width 32 height 32
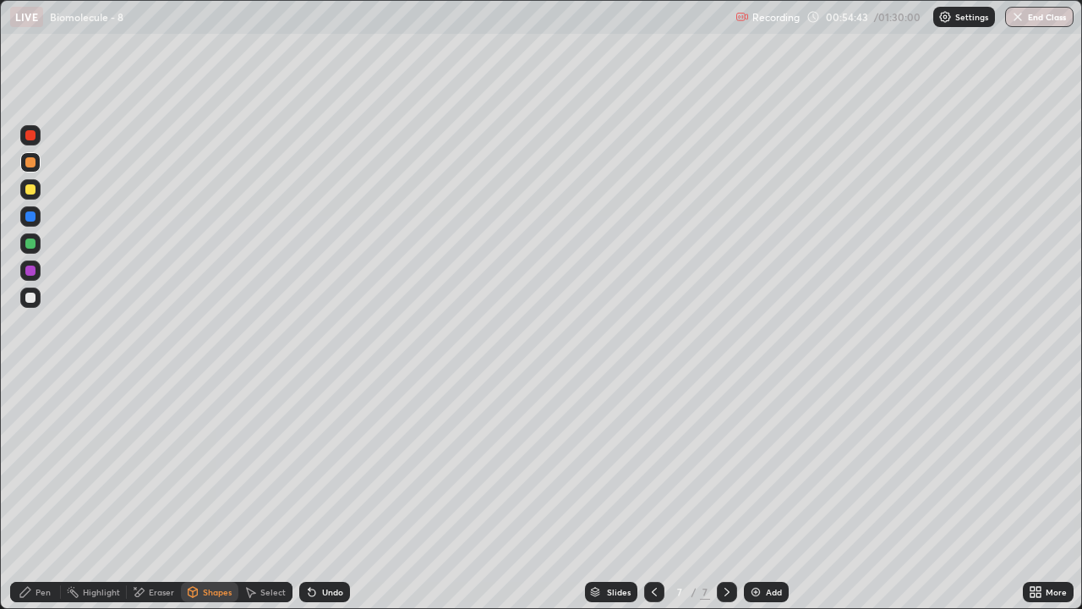
click at [53, 494] on div "Pen" at bounding box center [35, 592] width 51 height 20
click at [31, 302] on div at bounding box center [30, 297] width 10 height 10
click at [213, 494] on div "Shapes" at bounding box center [217, 591] width 29 height 8
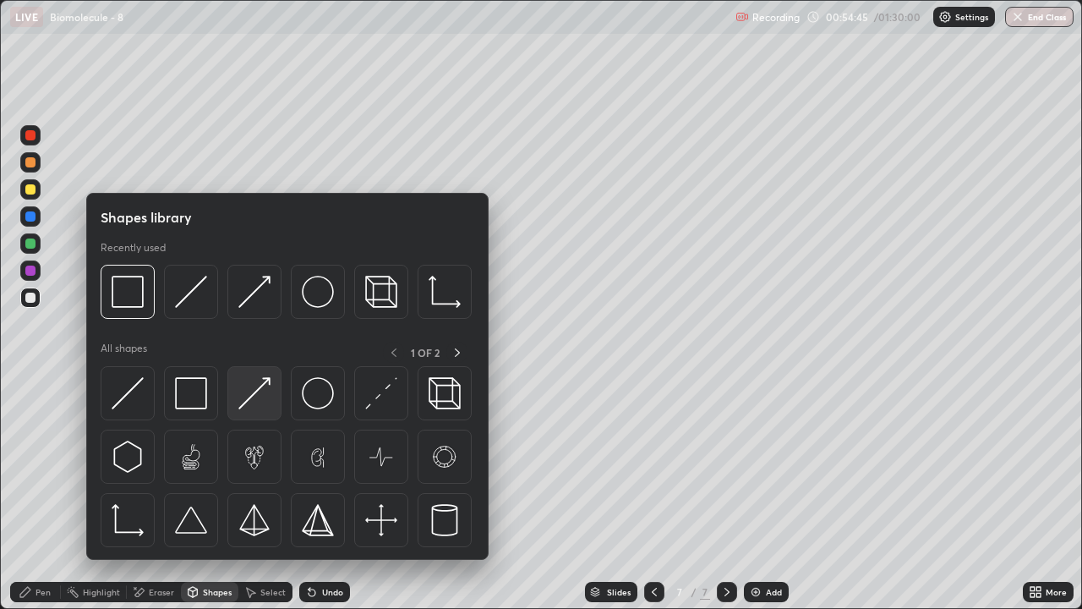
click at [265, 407] on img at bounding box center [254, 393] width 32 height 32
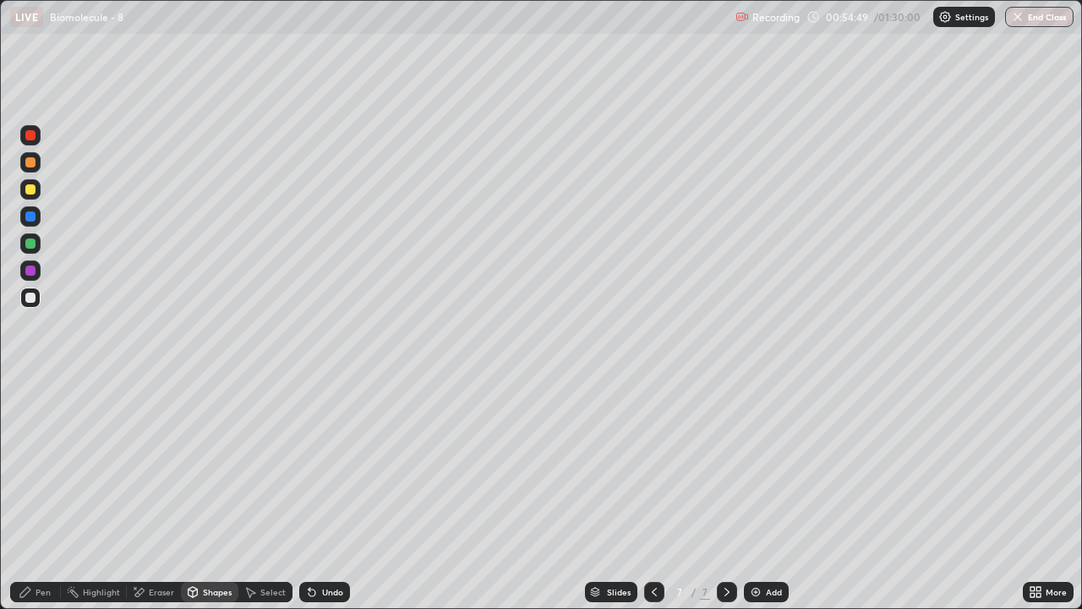
click at [32, 192] on div at bounding box center [30, 189] width 10 height 10
click at [25, 494] on icon at bounding box center [26, 592] width 14 height 14
click at [34, 161] on div at bounding box center [30, 162] width 10 height 10
click at [209, 494] on div "Shapes" at bounding box center [209, 592] width 57 height 20
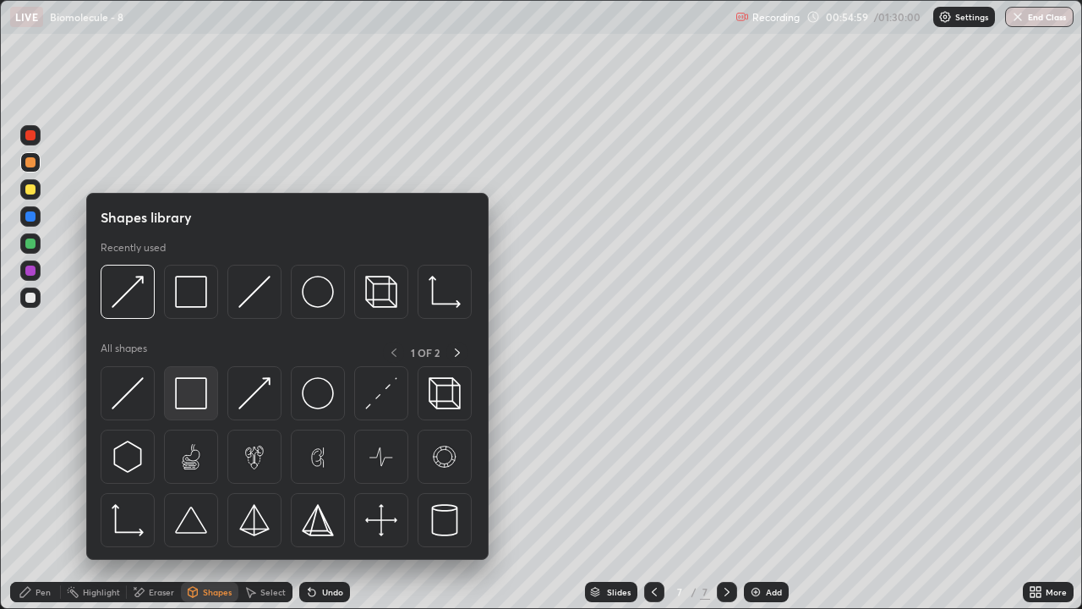
click at [197, 397] on img at bounding box center [191, 393] width 32 height 32
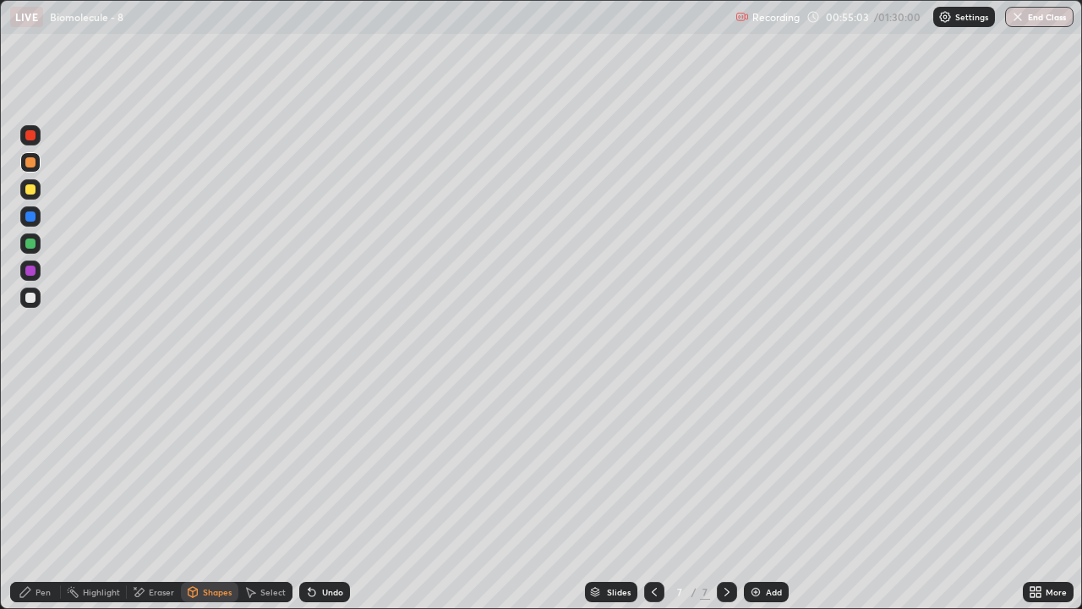
click at [41, 494] on div "Pen" at bounding box center [43, 591] width 15 height 8
click at [30, 195] on div at bounding box center [30, 189] width 20 height 20
click at [30, 306] on div at bounding box center [30, 297] width 20 height 20
click at [205, 494] on div "Shapes" at bounding box center [217, 591] width 29 height 8
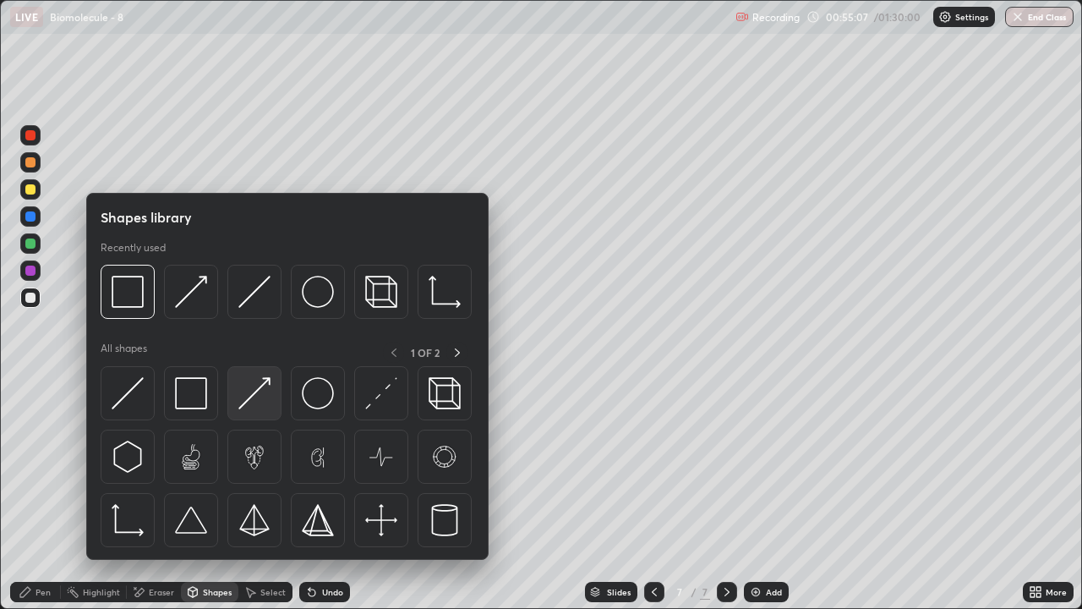
click at [252, 395] on img at bounding box center [254, 393] width 32 height 32
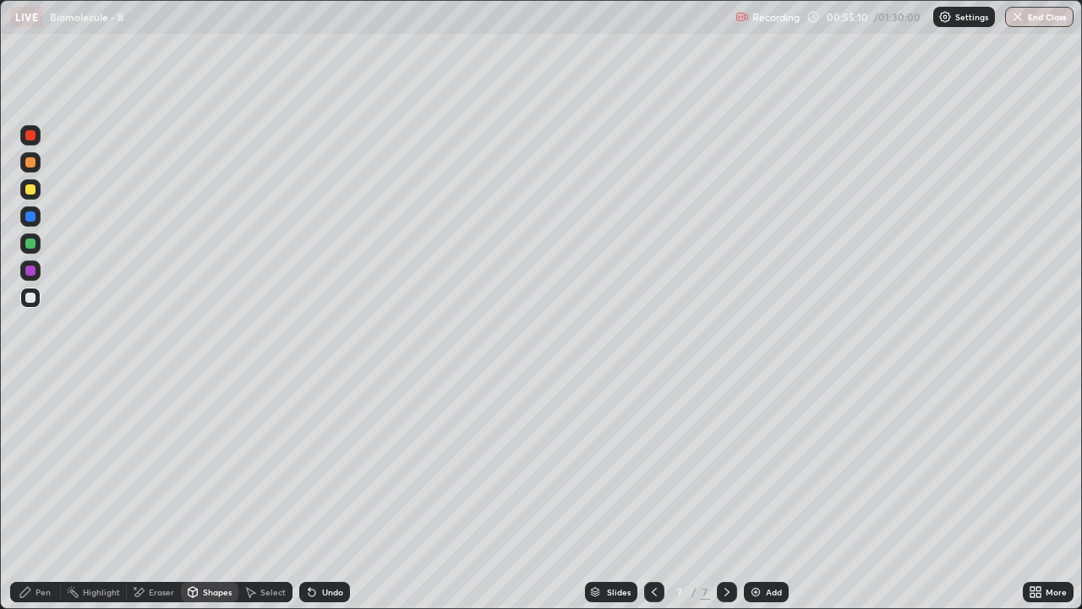
click at [41, 494] on div "Pen" at bounding box center [43, 591] width 15 height 8
click at [39, 494] on div "Pen" at bounding box center [43, 591] width 15 height 8
click at [30, 494] on icon at bounding box center [26, 592] width 14 height 14
click at [30, 298] on div at bounding box center [30, 297] width 10 height 10
click at [30, 195] on div at bounding box center [30, 189] width 20 height 20
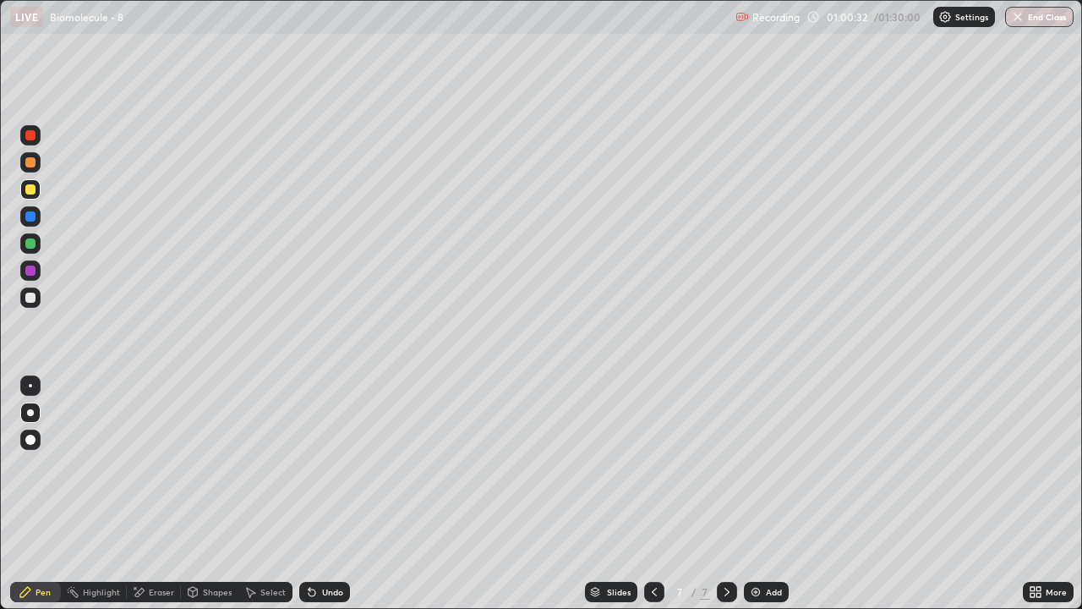
click at [41, 494] on div "Pen" at bounding box center [43, 591] width 15 height 8
click at [30, 296] on div at bounding box center [30, 297] width 10 height 10
click at [34, 192] on div at bounding box center [30, 189] width 10 height 10
click at [211, 494] on div "Shapes" at bounding box center [217, 591] width 29 height 8
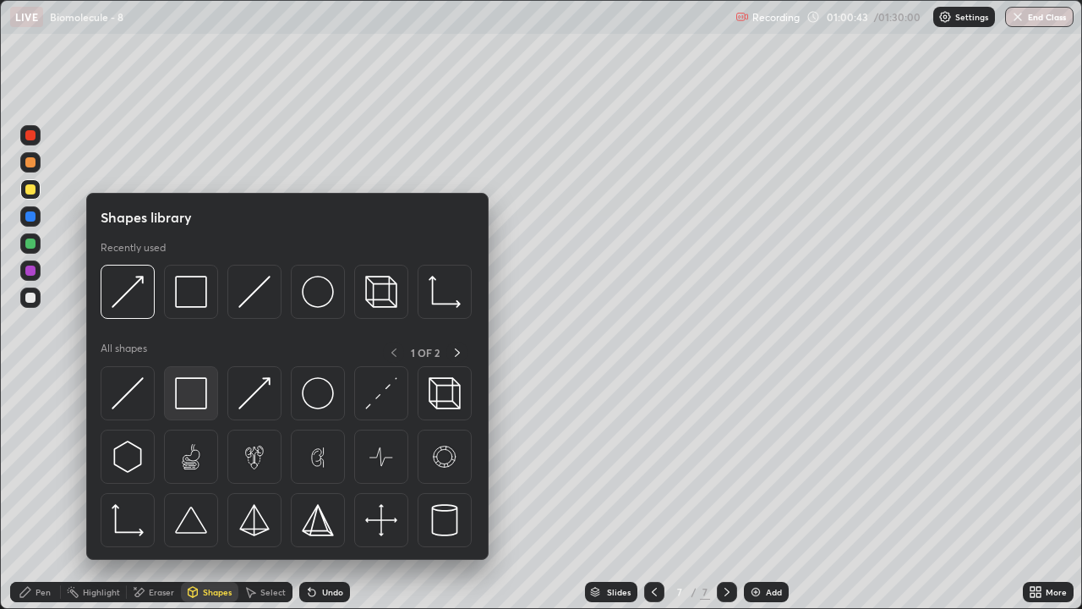
click at [194, 399] on img at bounding box center [191, 393] width 32 height 32
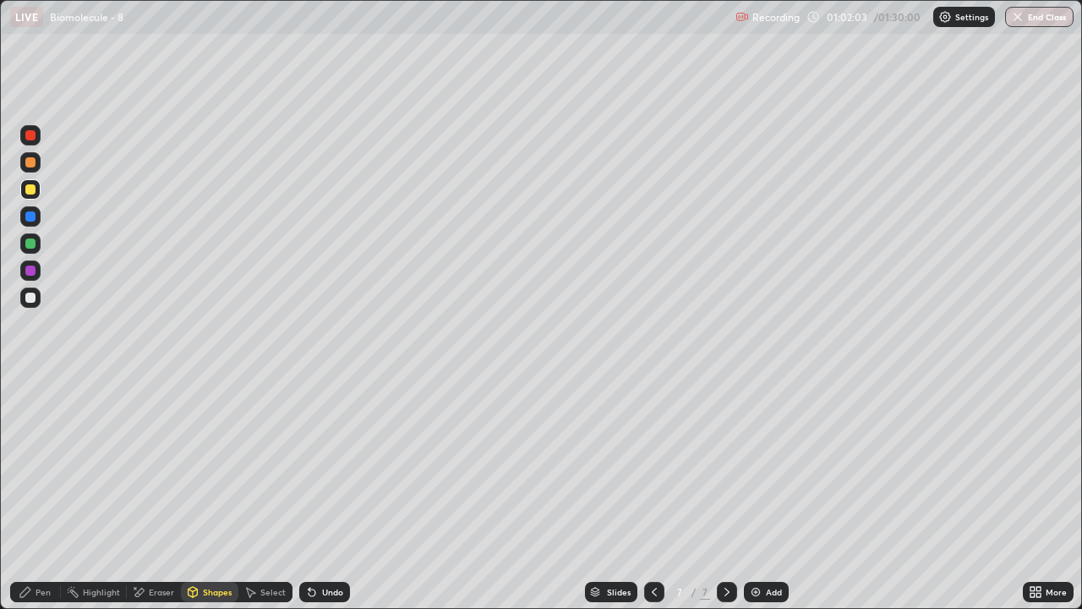
click at [36, 494] on div "Pen" at bounding box center [43, 591] width 15 height 8
click at [30, 190] on div at bounding box center [30, 189] width 10 height 10
click at [30, 298] on div at bounding box center [30, 297] width 10 height 10
click at [213, 494] on div "Shapes" at bounding box center [209, 592] width 57 height 20
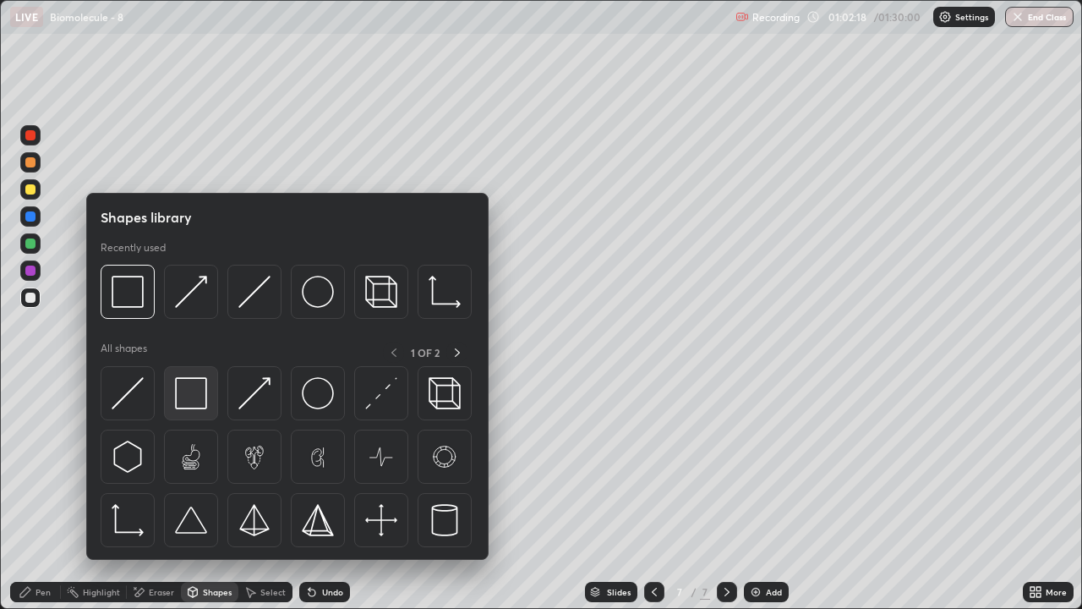
click at [193, 396] on img at bounding box center [191, 393] width 32 height 32
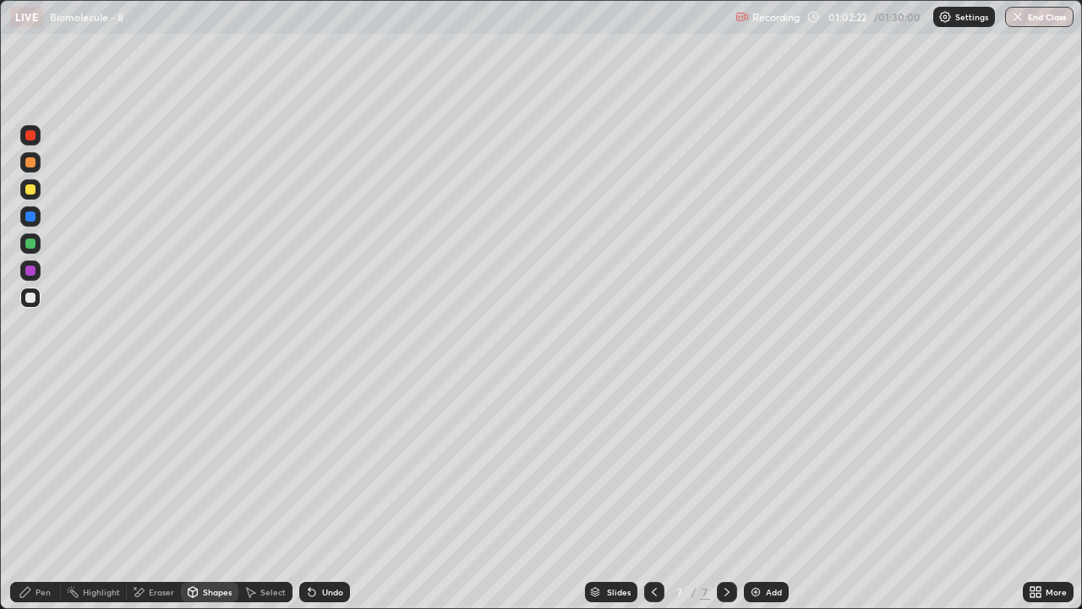
click at [35, 196] on div at bounding box center [30, 189] width 20 height 20
click at [222, 494] on div "Shapes" at bounding box center [217, 591] width 29 height 8
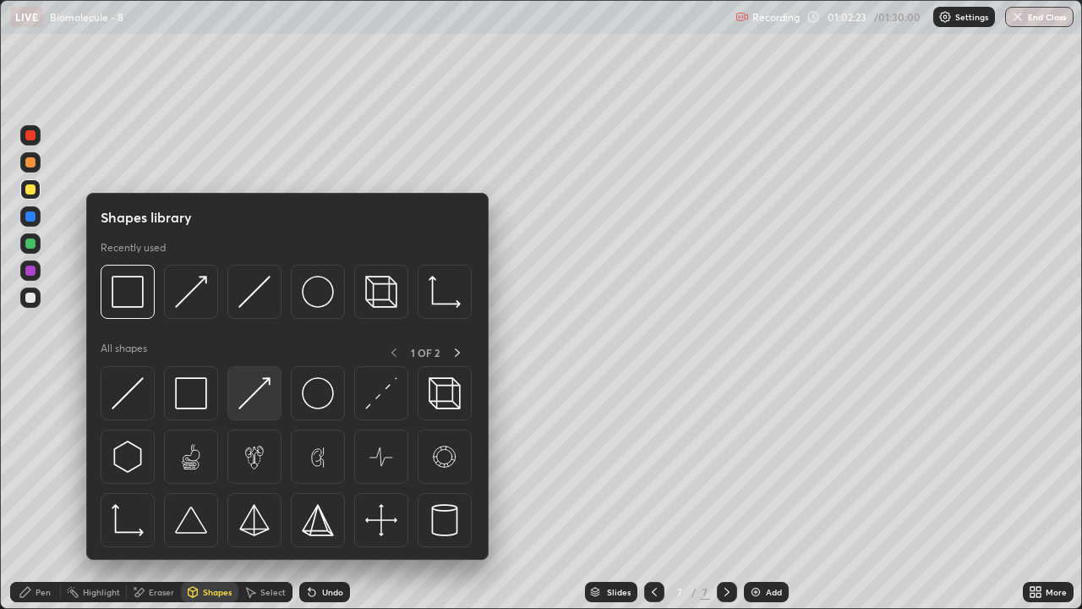
click at [263, 394] on img at bounding box center [254, 393] width 32 height 32
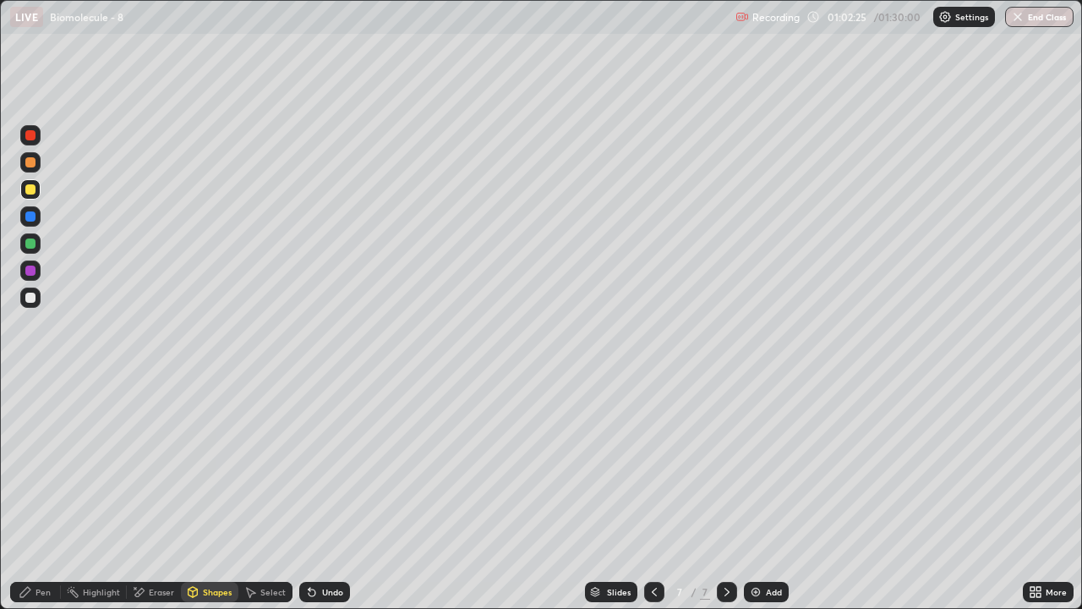
click at [43, 494] on div "Pen" at bounding box center [43, 591] width 15 height 8
click at [24, 298] on div at bounding box center [30, 297] width 20 height 20
click at [193, 494] on icon at bounding box center [193, 594] width 0 height 6
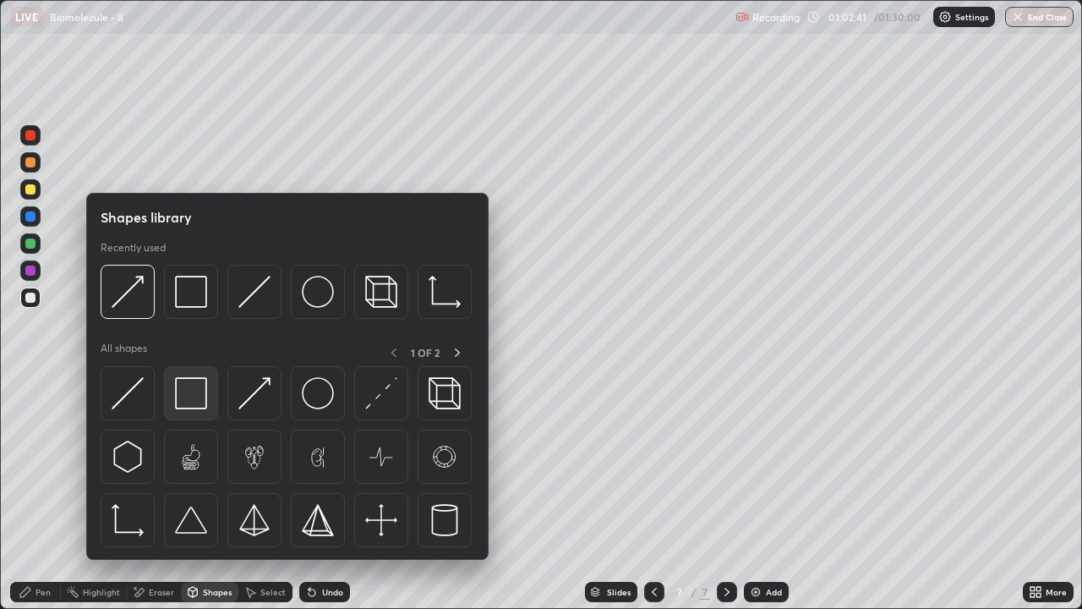
click at [180, 413] on div at bounding box center [191, 393] width 54 height 54
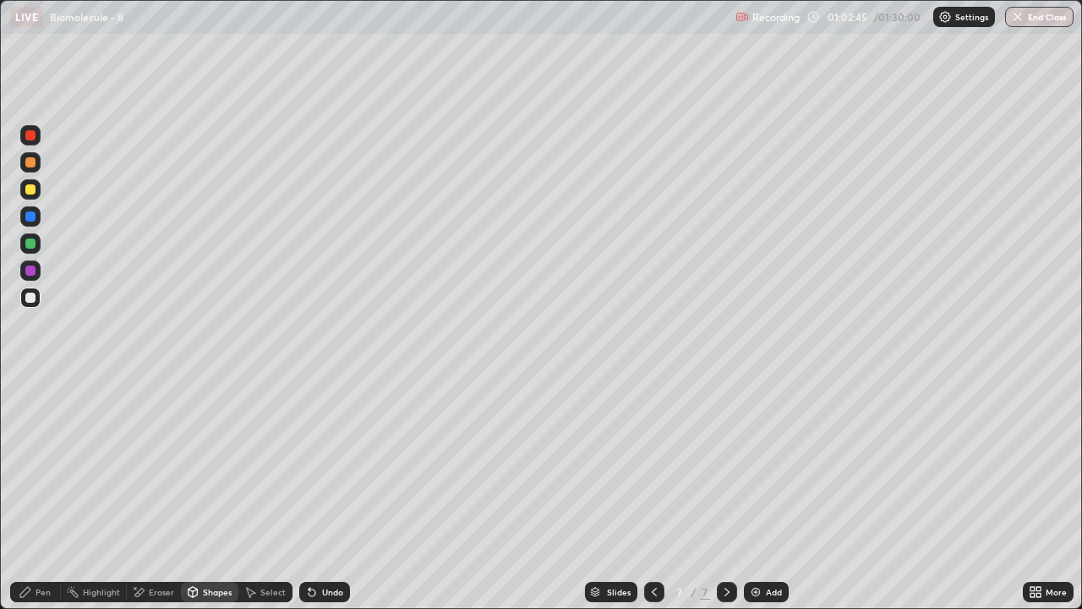
click at [41, 494] on div "Pen" at bounding box center [43, 591] width 15 height 8
click at [31, 301] on div at bounding box center [30, 297] width 10 height 10
click at [36, 494] on div "Pen" at bounding box center [43, 591] width 15 height 8
click at [39, 306] on div at bounding box center [30, 297] width 20 height 27
click at [40, 198] on div at bounding box center [30, 189] width 20 height 27
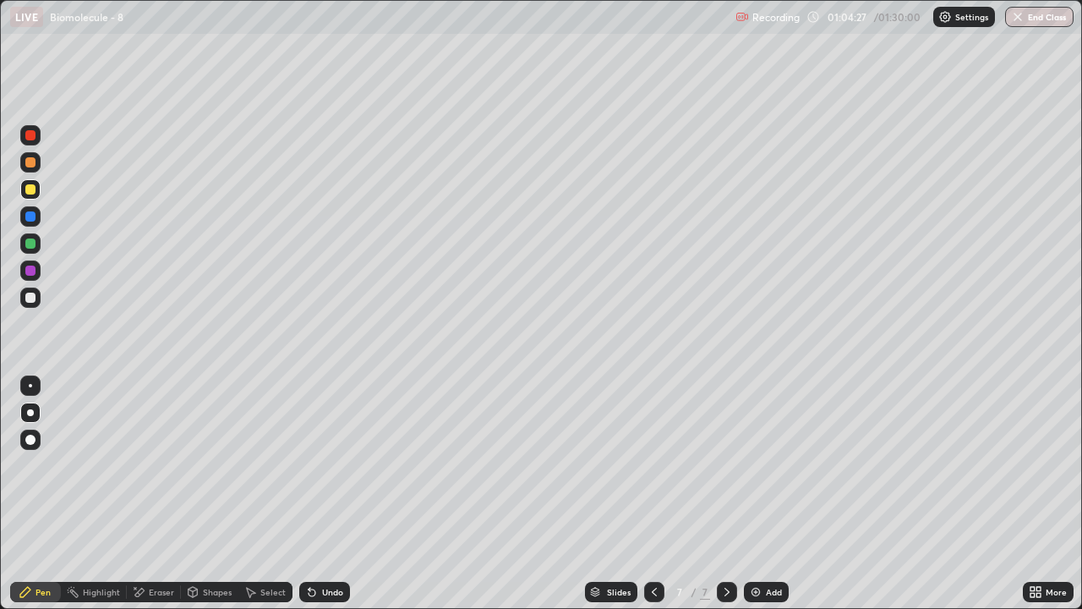
click at [220, 494] on div "Shapes" at bounding box center [217, 591] width 29 height 8
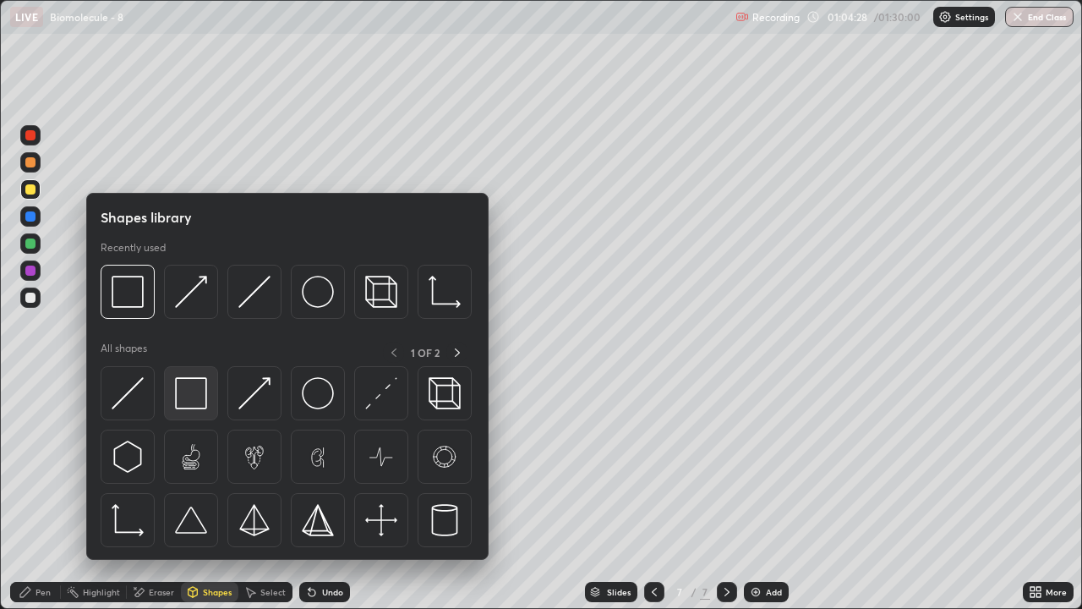
click at [186, 399] on img at bounding box center [191, 393] width 32 height 32
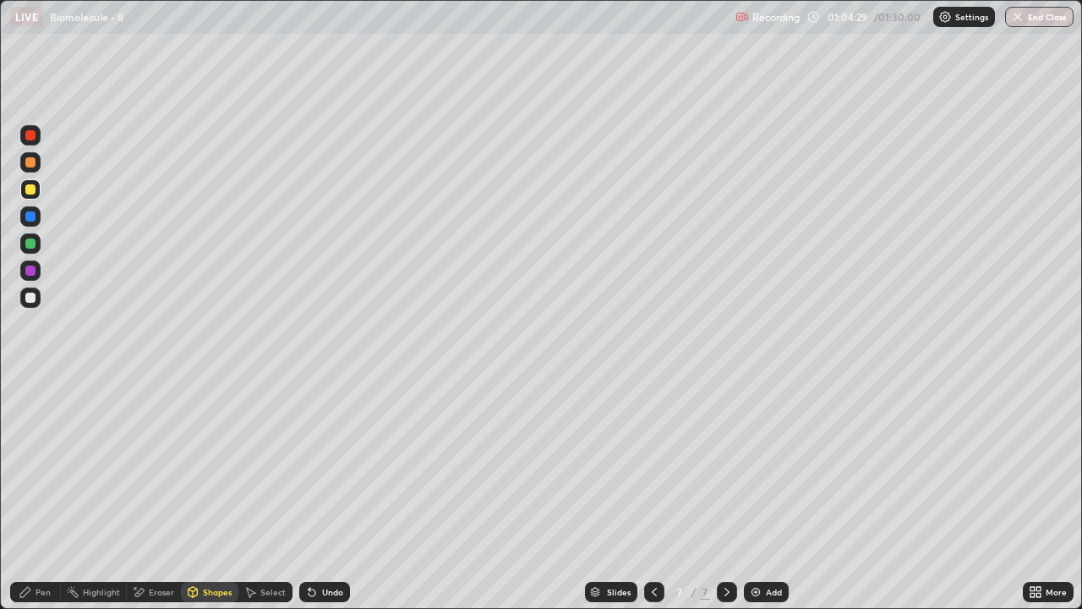
click at [231, 494] on div "Shapes" at bounding box center [209, 592] width 57 height 20
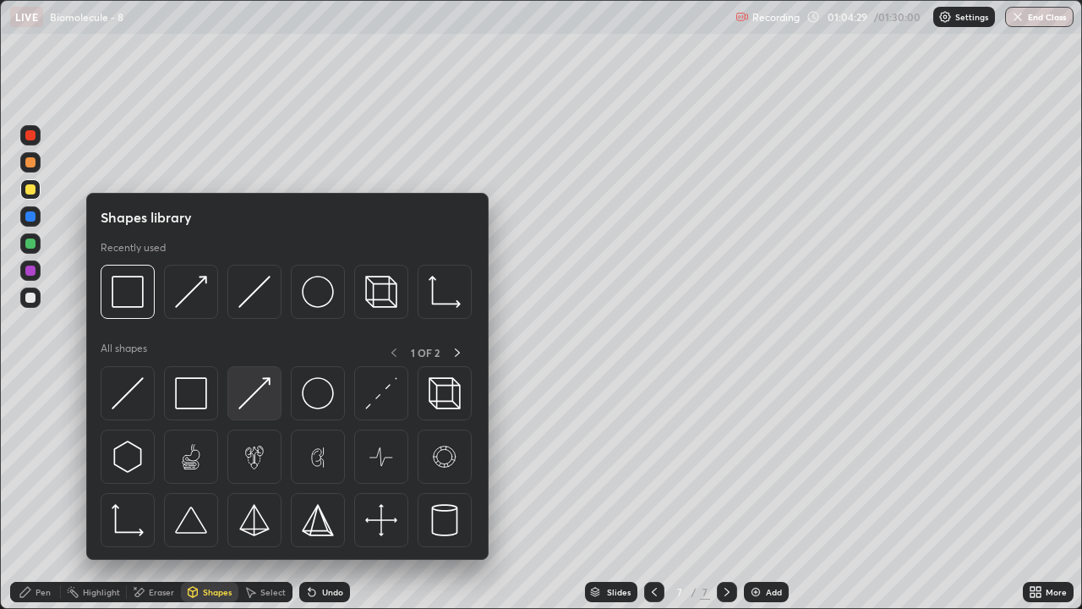
click at [270, 396] on img at bounding box center [254, 393] width 32 height 32
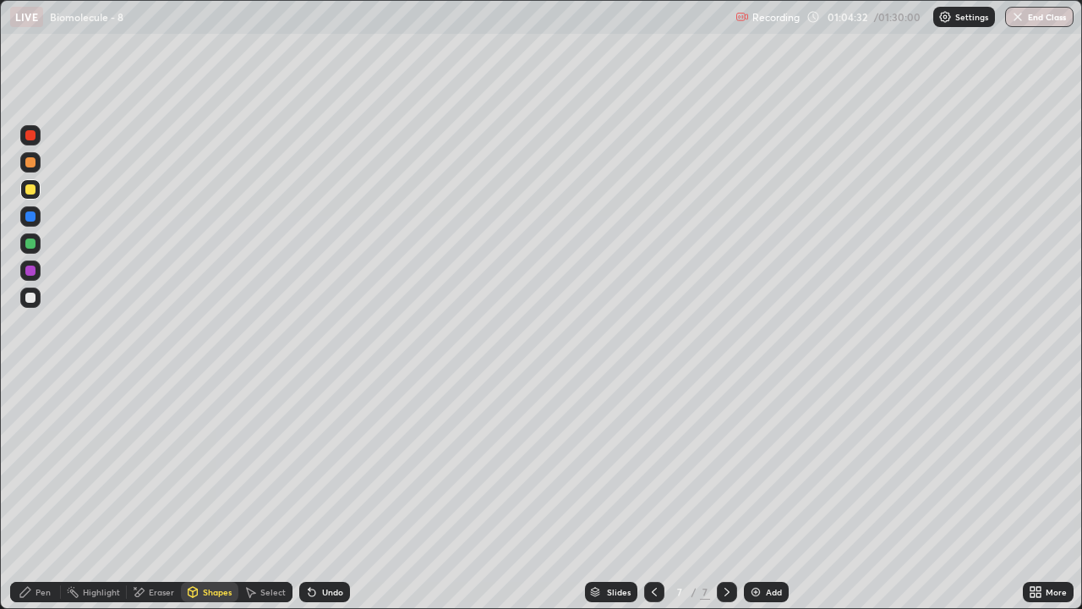
click at [43, 494] on div "Pen" at bounding box center [43, 591] width 15 height 8
click at [30, 301] on div at bounding box center [30, 297] width 10 height 10
click at [37, 191] on div at bounding box center [30, 189] width 20 height 20
click at [46, 494] on div "Pen" at bounding box center [43, 591] width 15 height 8
click at [34, 301] on div at bounding box center [30, 297] width 10 height 10
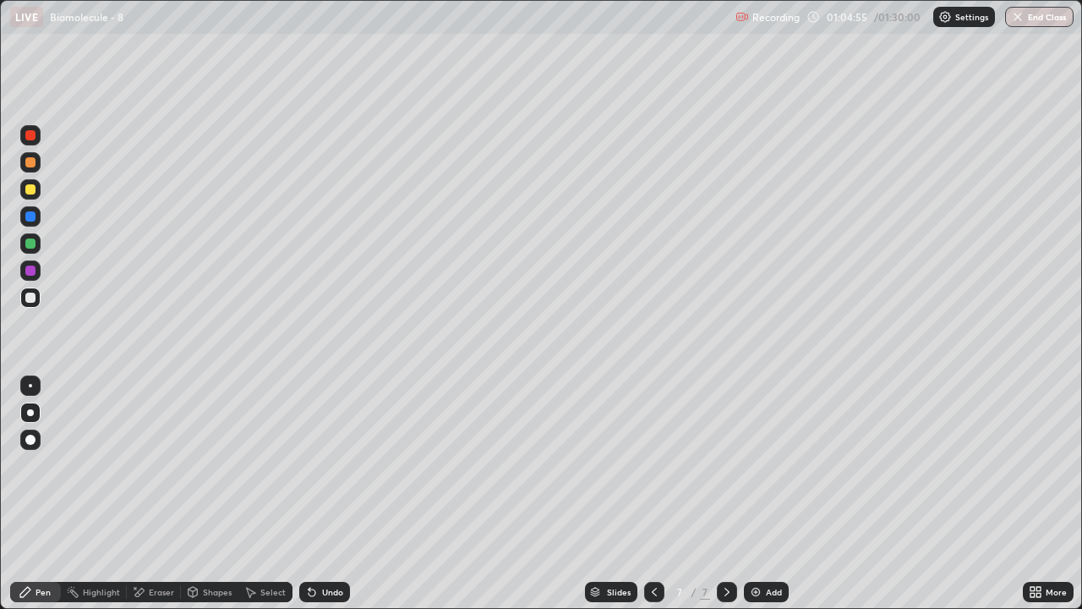
click at [218, 494] on div "Shapes" at bounding box center [217, 591] width 29 height 8
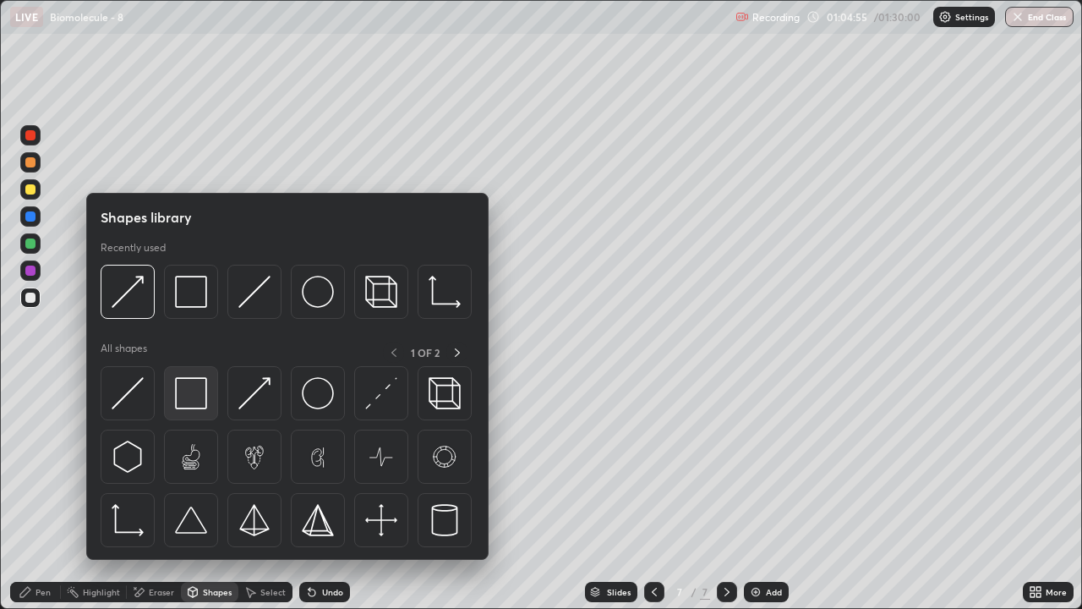
click at [166, 397] on div at bounding box center [191, 393] width 54 height 54
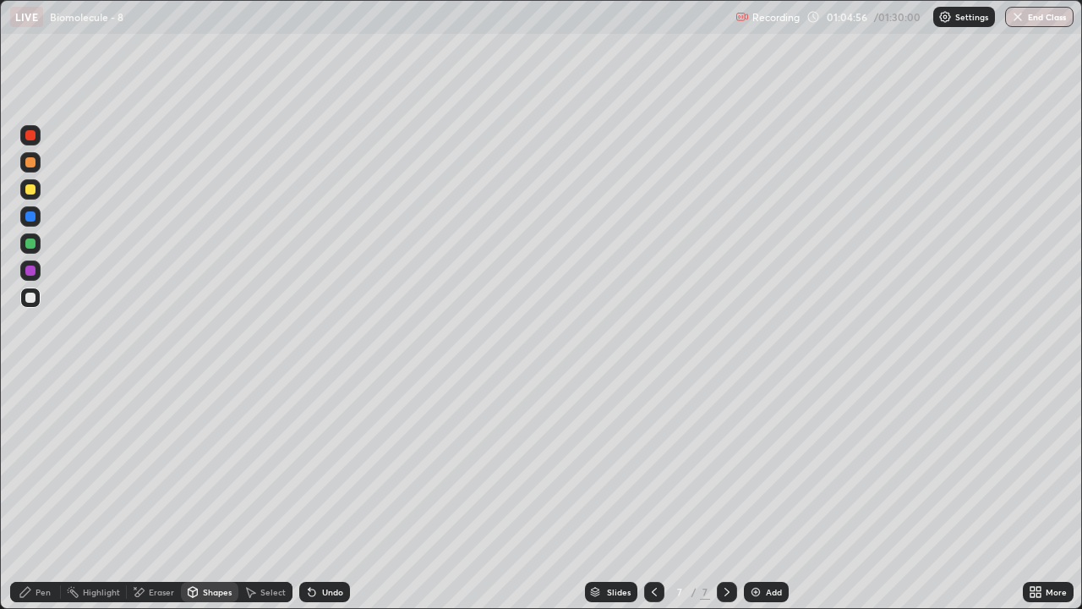
click at [207, 494] on div "Shapes" at bounding box center [209, 592] width 57 height 20
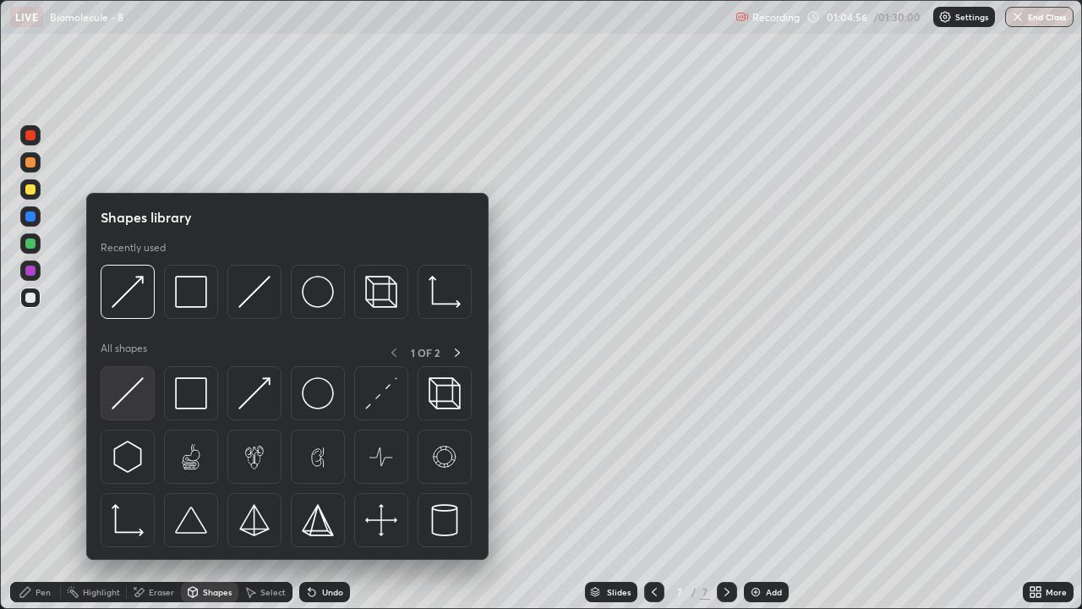
click at [131, 398] on img at bounding box center [128, 393] width 32 height 32
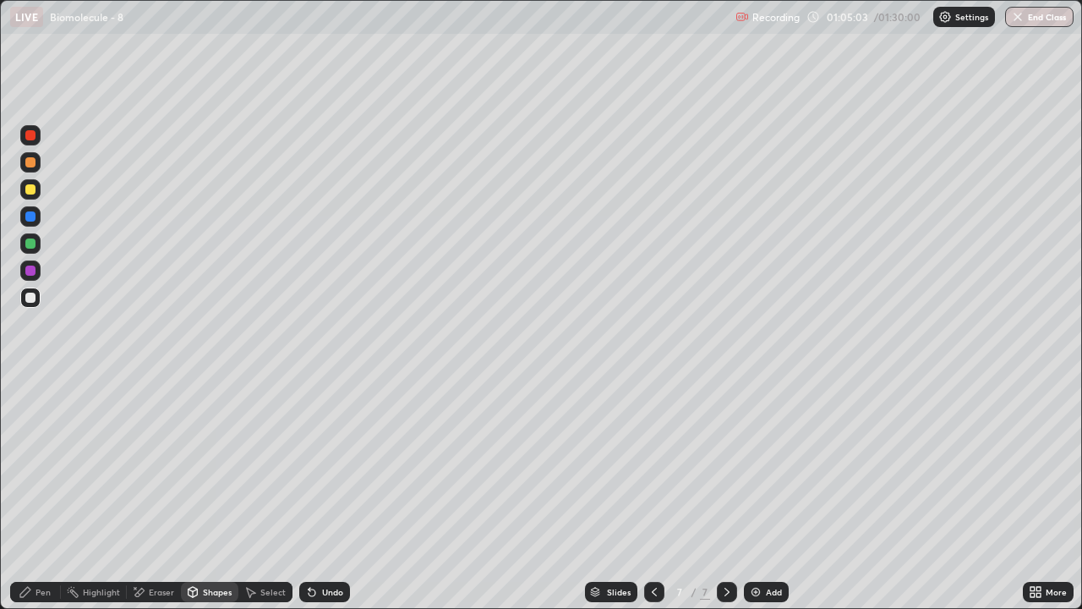
click at [30, 162] on div at bounding box center [30, 162] width 10 height 10
click at [46, 494] on div "Pen" at bounding box center [43, 591] width 15 height 8
click at [34, 194] on div at bounding box center [30, 189] width 10 height 10
click at [210, 494] on div "Shapes" at bounding box center [209, 592] width 57 height 20
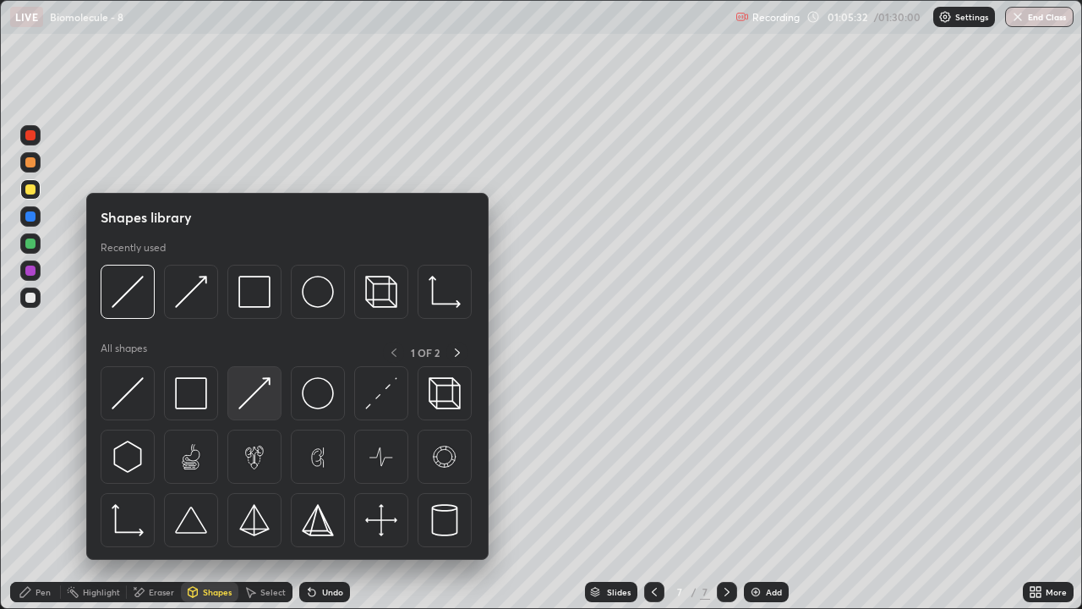
click at [251, 401] on img at bounding box center [254, 393] width 32 height 32
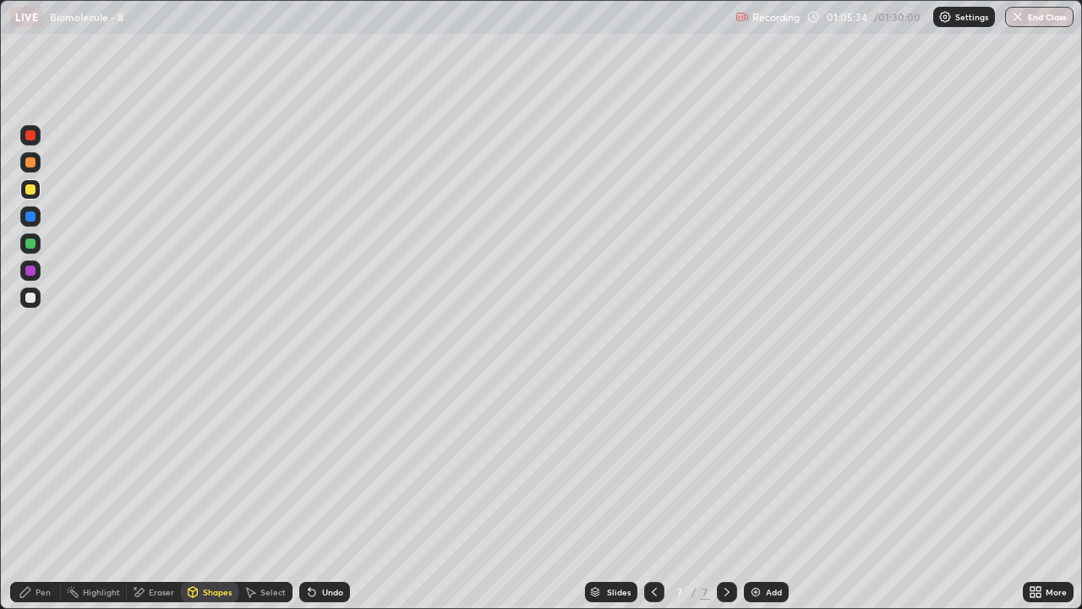
click at [36, 494] on div "Pen" at bounding box center [43, 591] width 15 height 8
click at [200, 494] on div "Shapes" at bounding box center [209, 592] width 57 height 20
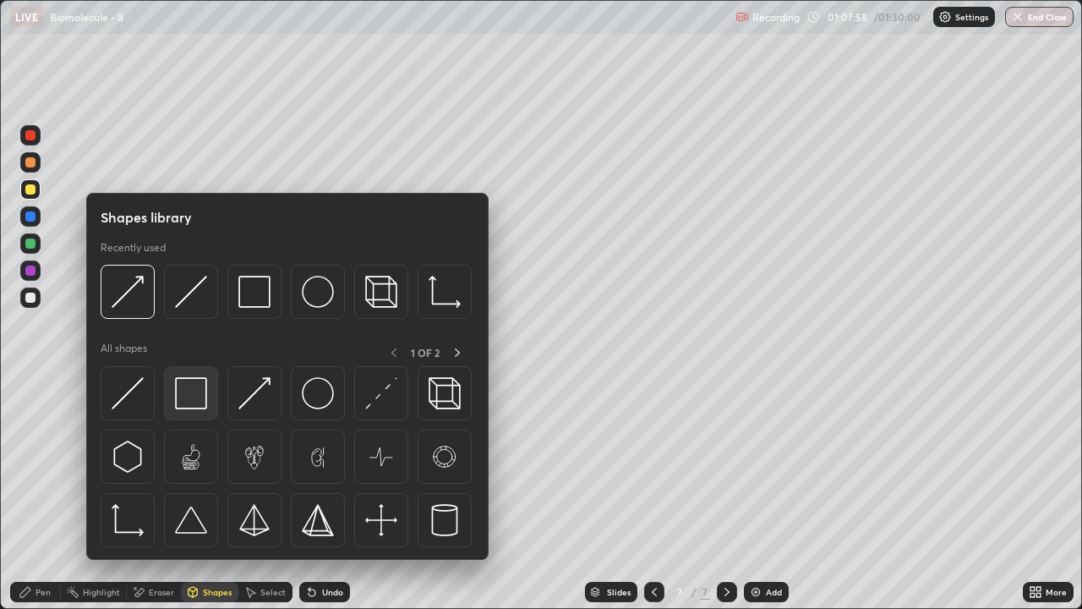
click at [186, 394] on img at bounding box center [191, 393] width 32 height 32
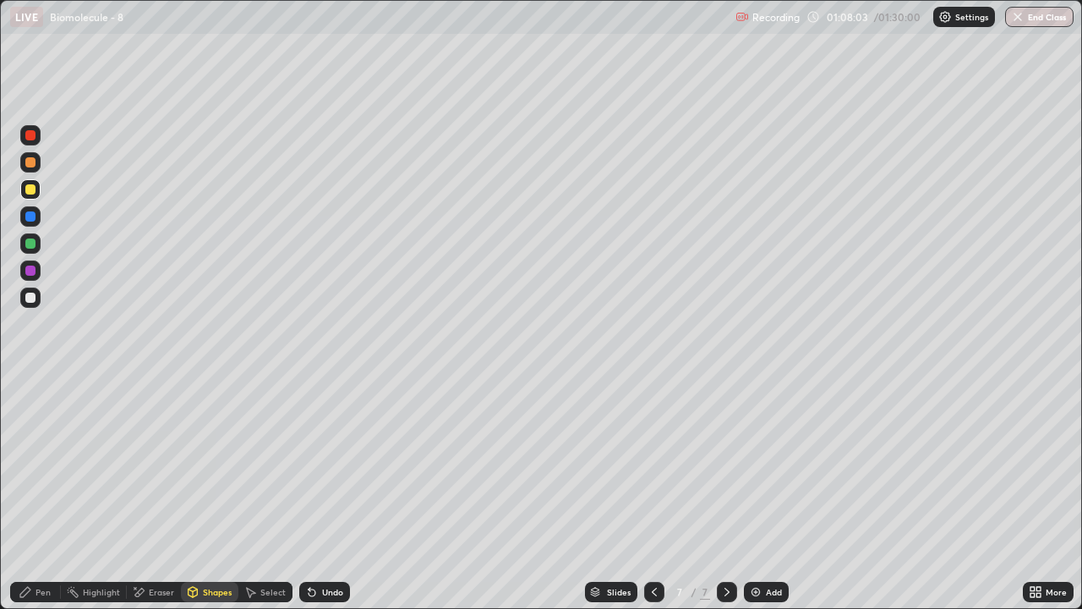
click at [40, 494] on div "Pen" at bounding box center [43, 591] width 15 height 8
click at [30, 306] on div at bounding box center [30, 297] width 20 height 20
click at [37, 494] on div "Pen" at bounding box center [43, 591] width 15 height 8
click at [27, 304] on div at bounding box center [30, 297] width 20 height 20
click at [34, 190] on div at bounding box center [30, 189] width 10 height 10
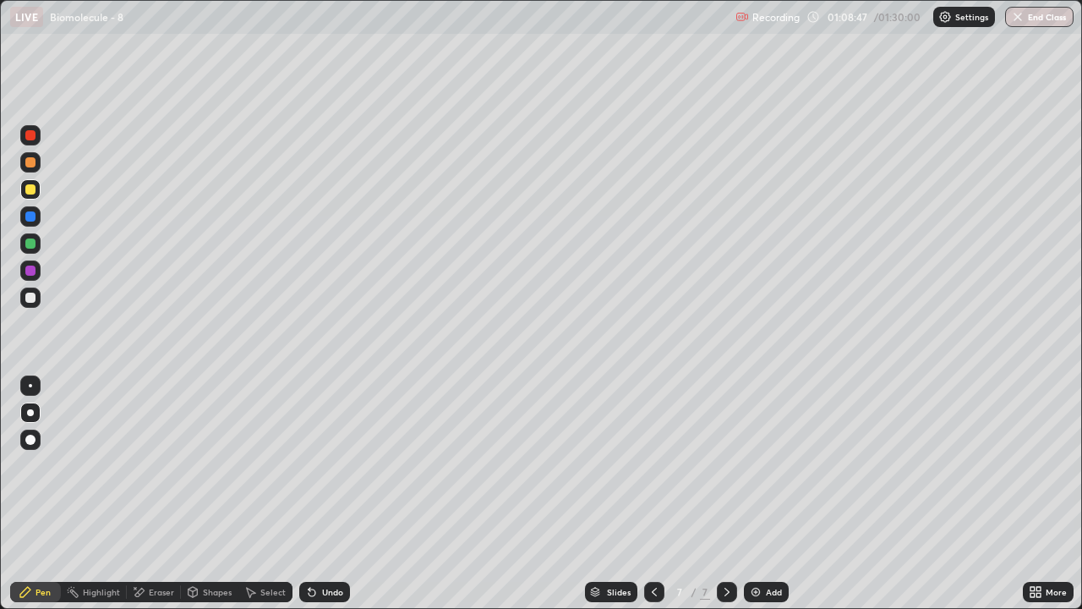
click at [211, 494] on div "Shapes" at bounding box center [217, 591] width 29 height 8
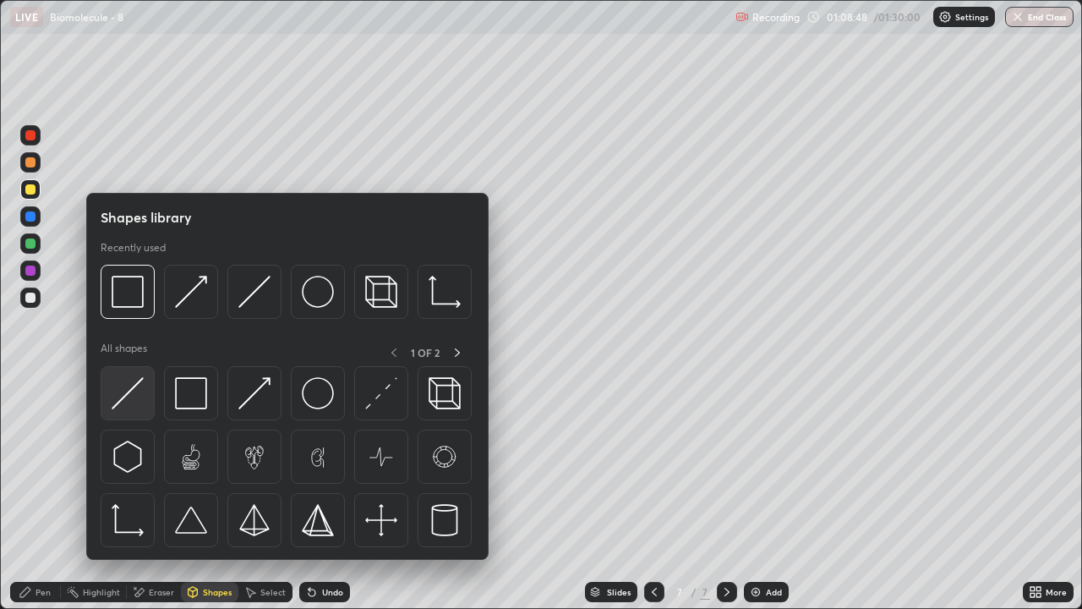
click at [139, 397] on img at bounding box center [128, 393] width 32 height 32
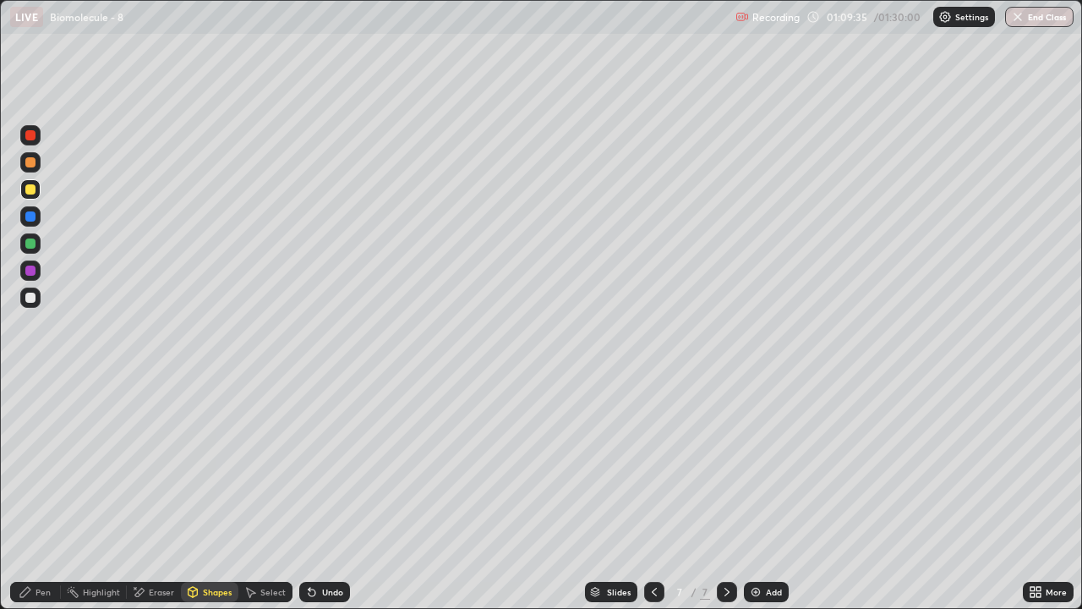
click at [725, 494] on icon at bounding box center [727, 592] width 14 height 14
click at [751, 494] on img at bounding box center [756, 592] width 14 height 14
click at [33, 494] on div "Pen" at bounding box center [35, 592] width 51 height 20
click at [31, 193] on div at bounding box center [30, 189] width 10 height 10
click at [31, 298] on div at bounding box center [30, 297] width 10 height 10
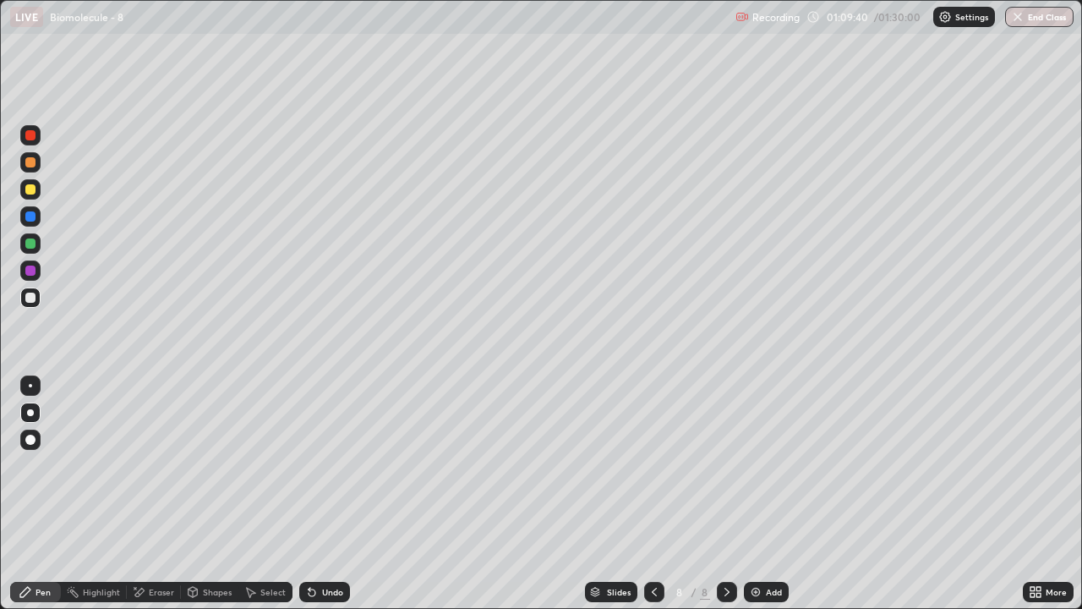
click at [210, 494] on div "Shapes" at bounding box center [217, 591] width 29 height 8
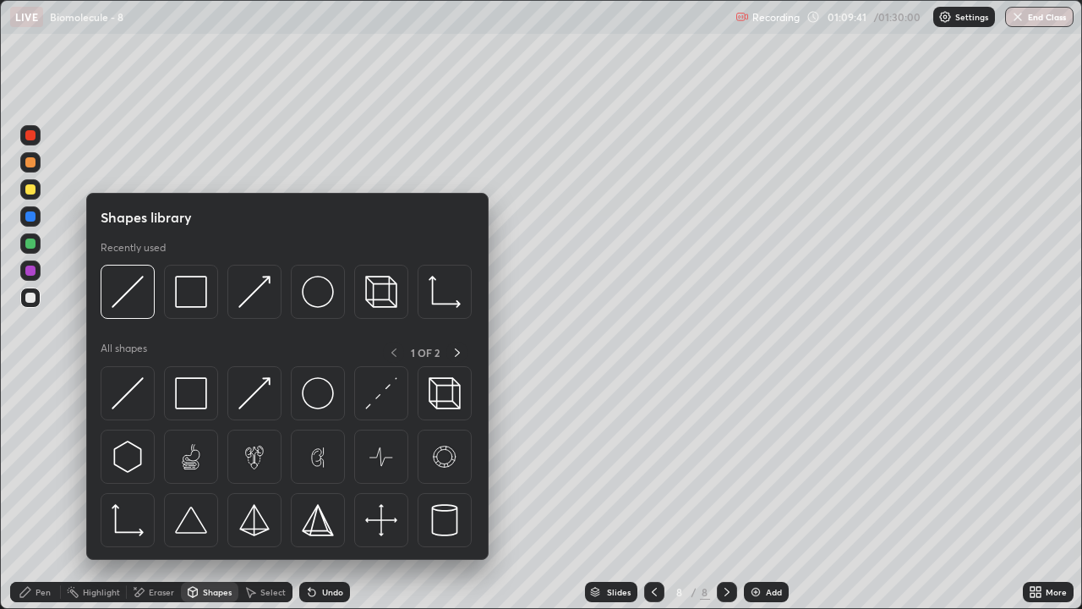
click at [42, 494] on div "Pen" at bounding box center [43, 591] width 15 height 8
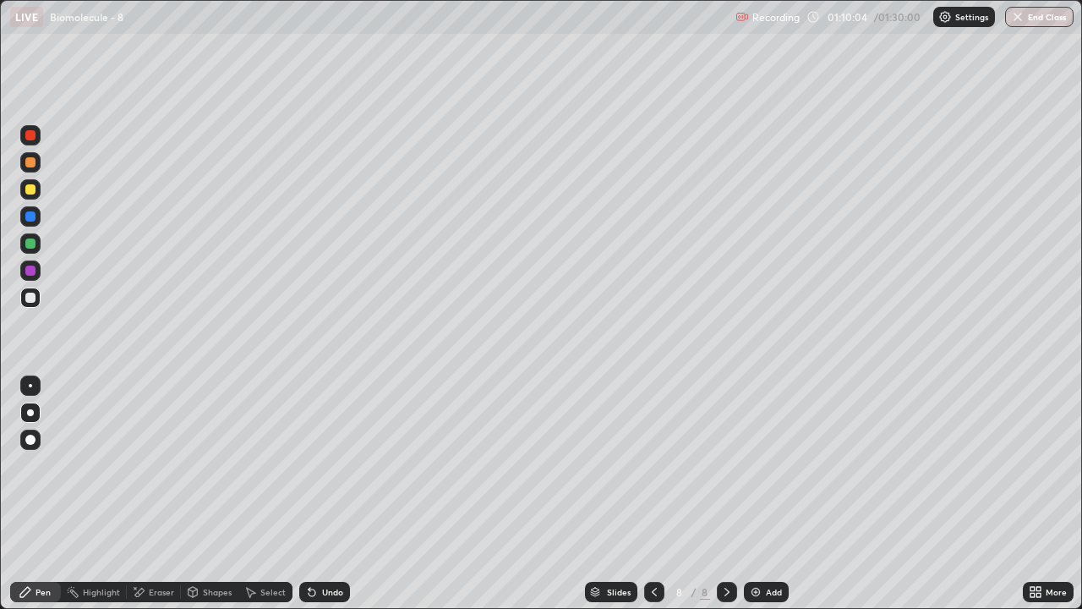
click at [30, 190] on div at bounding box center [30, 189] width 10 height 10
click at [220, 494] on div "Shapes" at bounding box center [217, 591] width 29 height 8
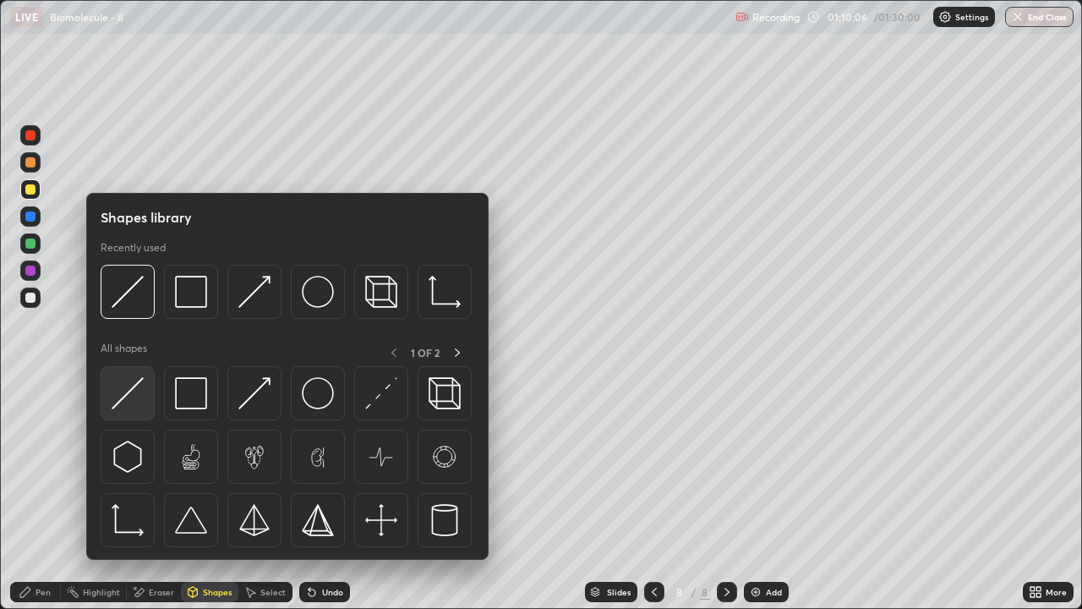
click at [141, 406] on img at bounding box center [128, 393] width 32 height 32
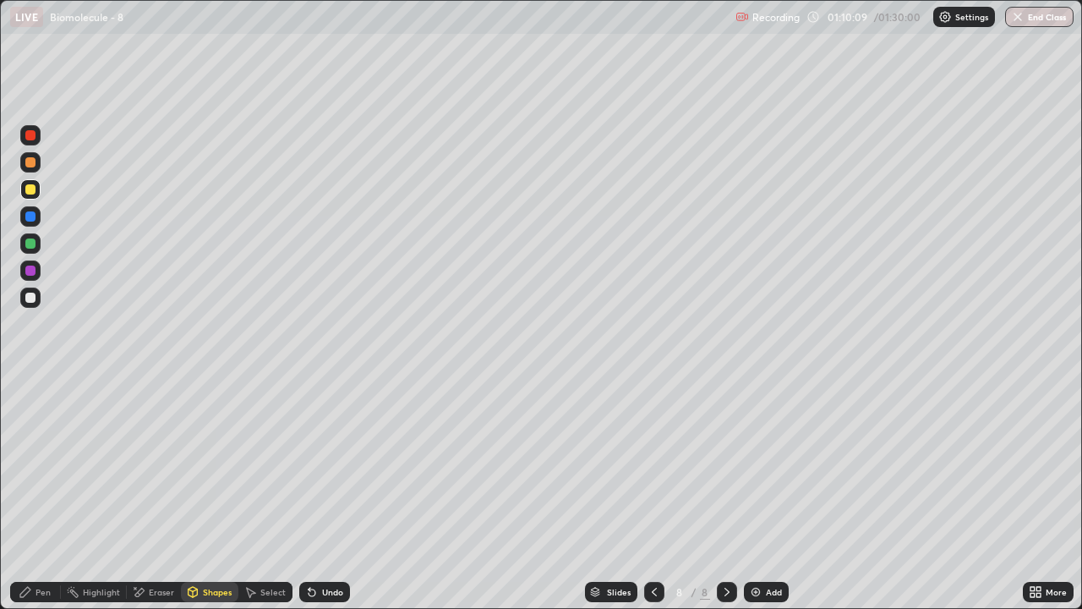
click at [217, 494] on div "Shapes" at bounding box center [209, 592] width 57 height 20
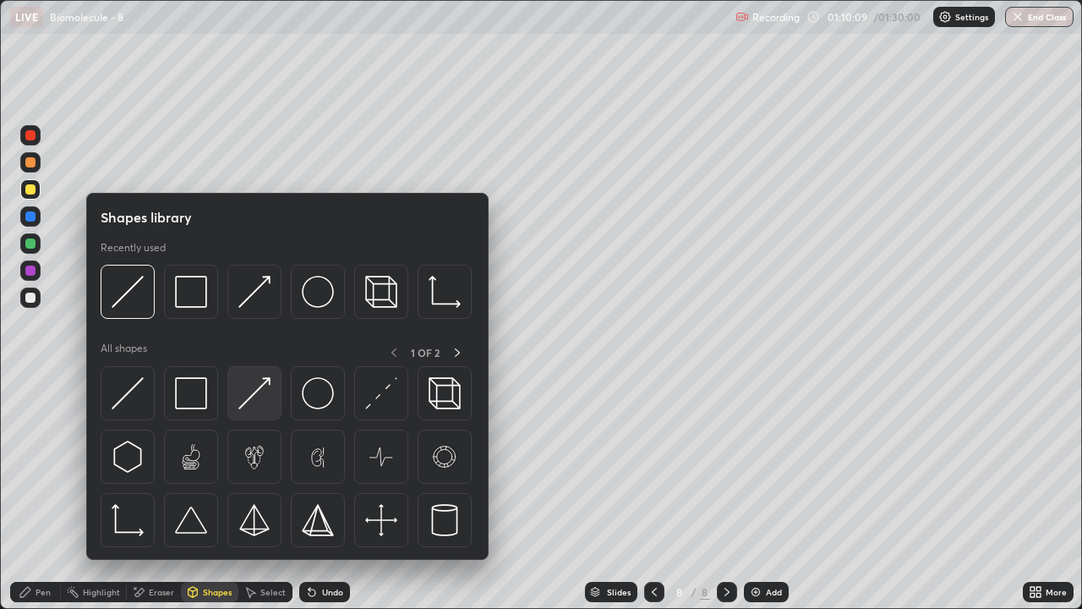
click at [261, 399] on img at bounding box center [254, 393] width 32 height 32
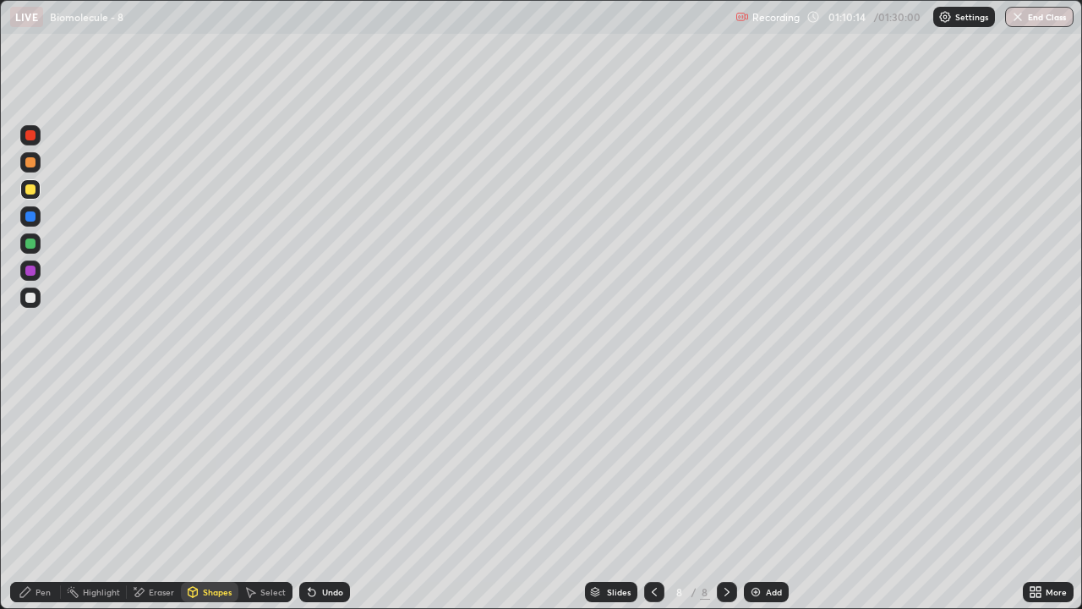
click at [41, 494] on div "Pen" at bounding box center [43, 591] width 15 height 8
click at [34, 166] on div at bounding box center [30, 162] width 10 height 10
click at [215, 494] on div "Shapes" at bounding box center [217, 591] width 29 height 8
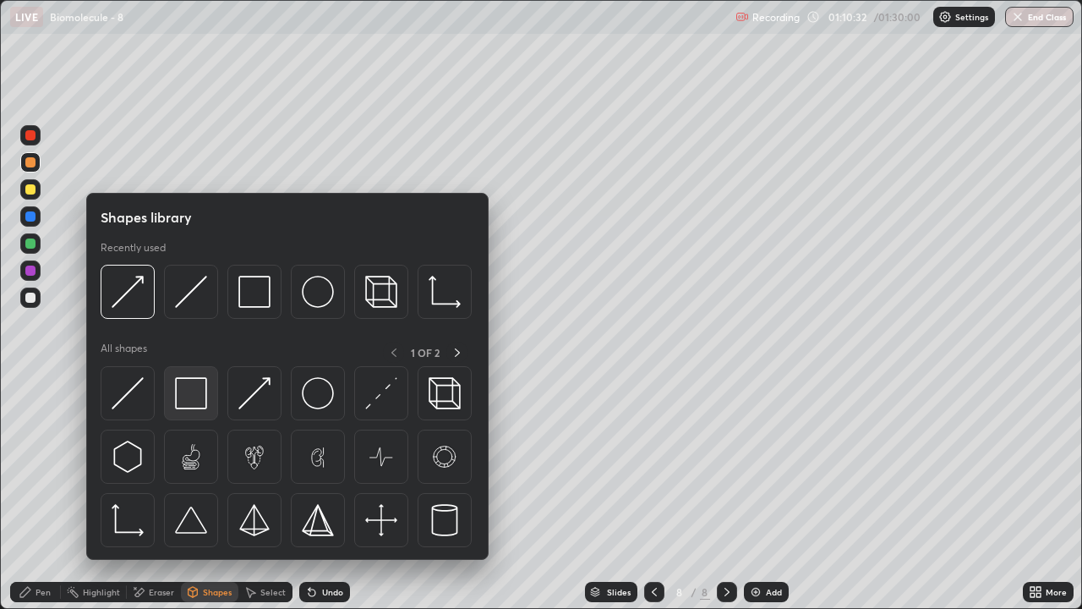
click at [187, 394] on img at bounding box center [191, 393] width 32 height 32
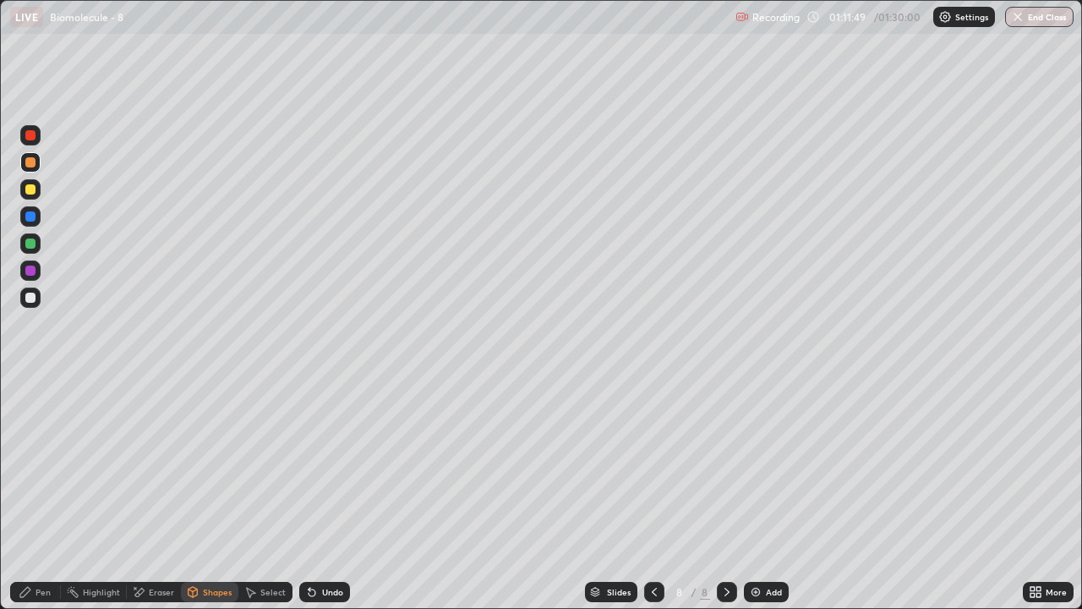
click at [31, 193] on div at bounding box center [30, 189] width 10 height 10
click at [47, 494] on div "Pen" at bounding box center [43, 591] width 15 height 8
click at [30, 298] on div at bounding box center [30, 297] width 10 height 10
click at [32, 195] on div at bounding box center [30, 189] width 20 height 20
click at [198, 494] on icon at bounding box center [193, 592] width 14 height 14
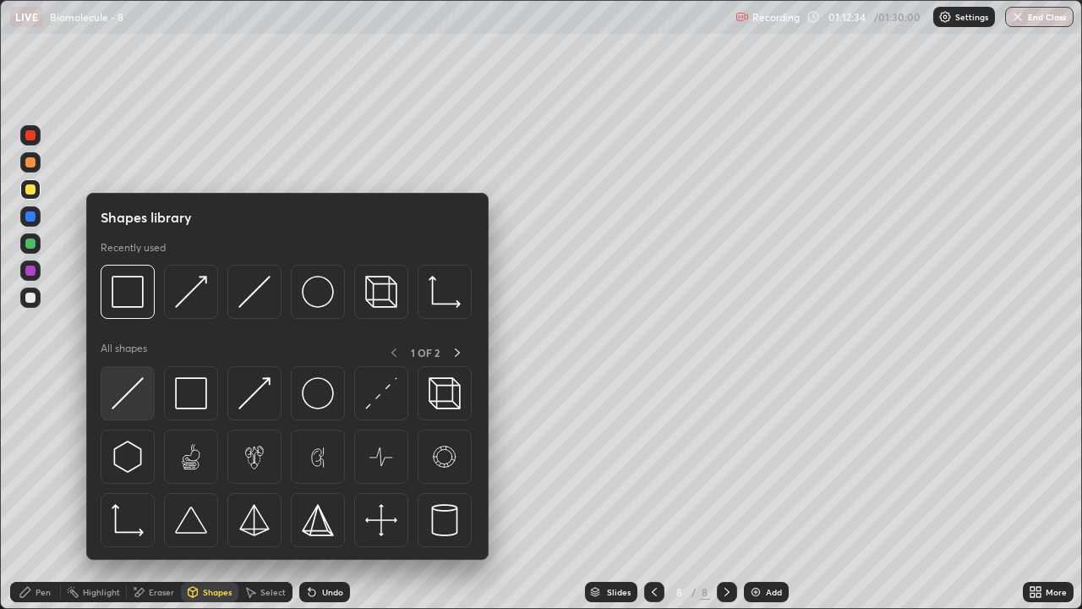
click at [137, 402] on img at bounding box center [128, 393] width 32 height 32
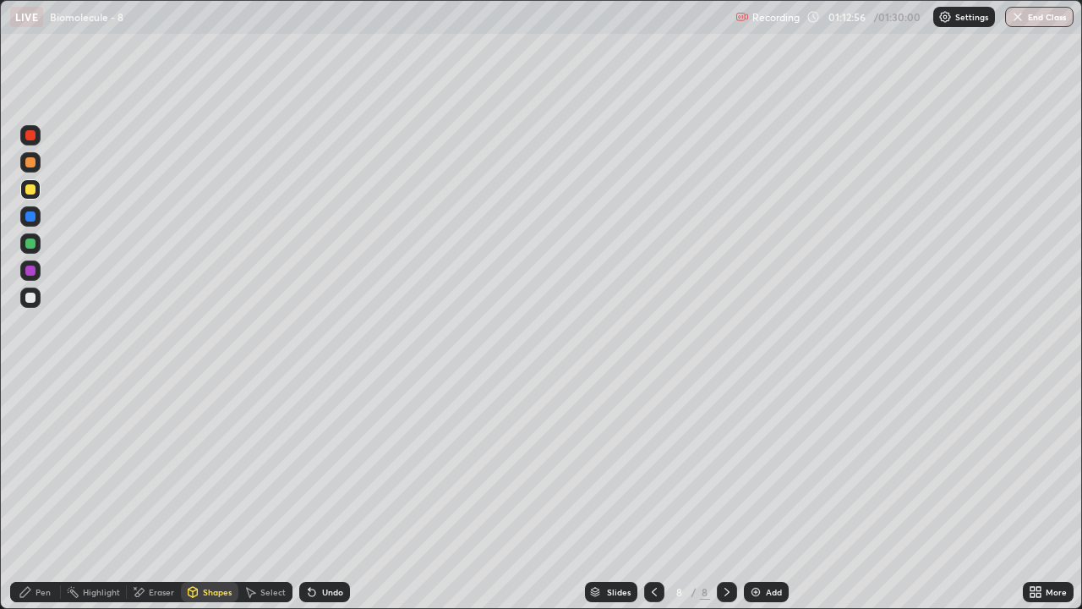
click at [44, 494] on div "Pen" at bounding box center [43, 591] width 15 height 8
click at [30, 299] on div at bounding box center [30, 297] width 10 height 10
click at [207, 494] on div "Shapes" at bounding box center [217, 591] width 29 height 8
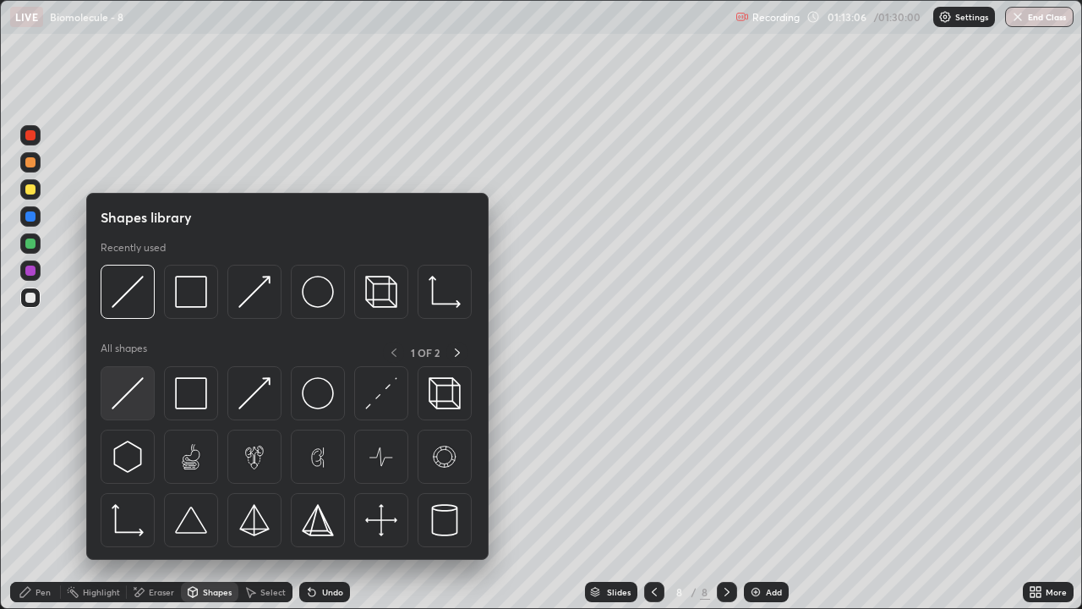
click at [135, 402] on img at bounding box center [128, 393] width 32 height 32
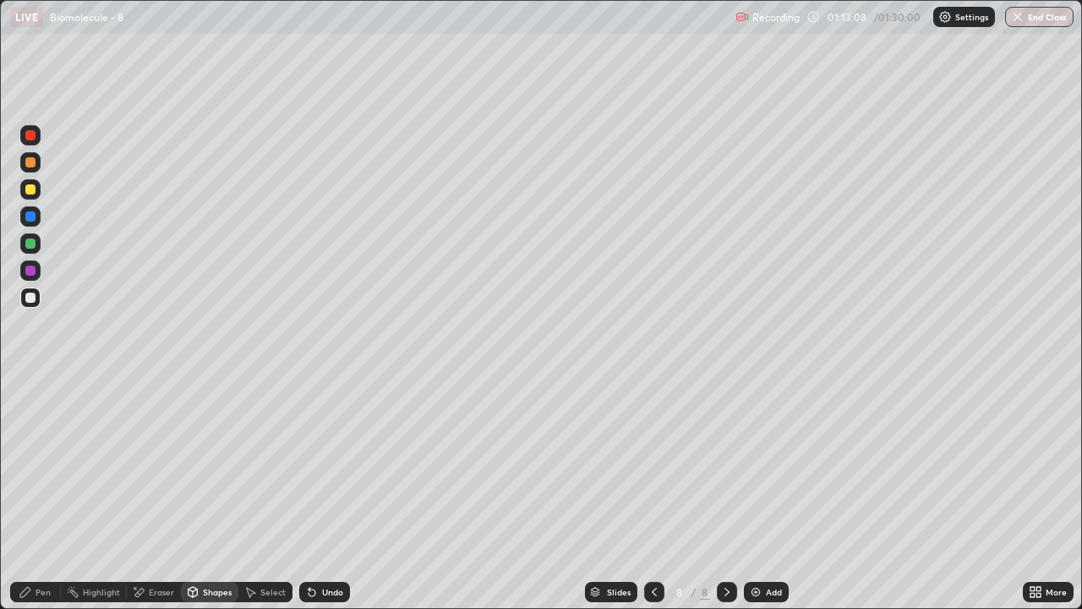
click at [42, 494] on div "Pen" at bounding box center [43, 591] width 15 height 8
click at [32, 191] on div at bounding box center [30, 189] width 10 height 10
click at [34, 296] on div at bounding box center [30, 297] width 10 height 10
click at [207, 494] on div "Shapes" at bounding box center [209, 592] width 57 height 20
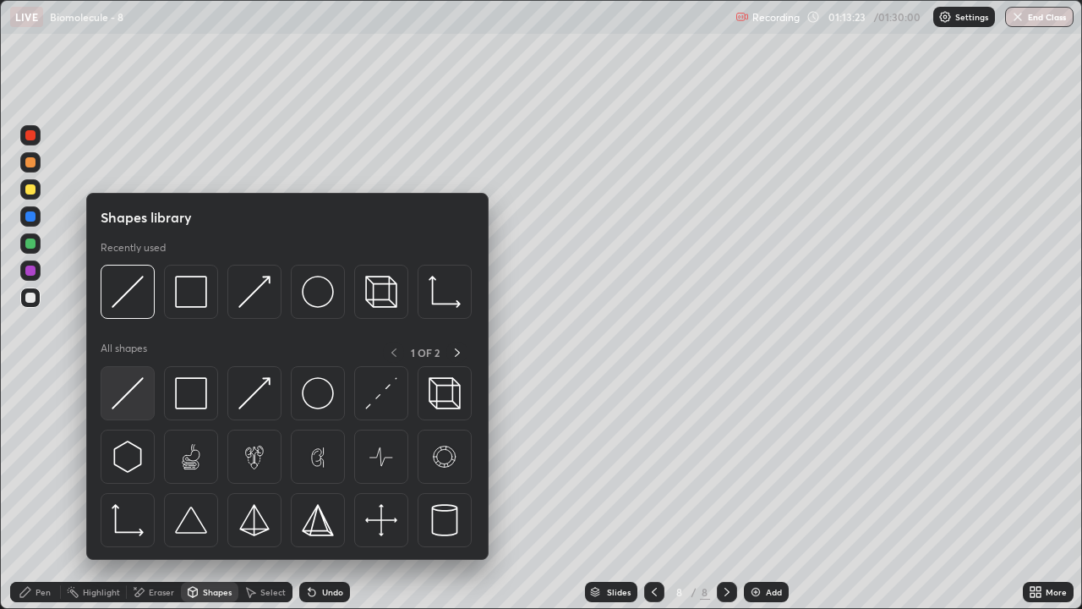
click at [144, 393] on img at bounding box center [128, 393] width 32 height 32
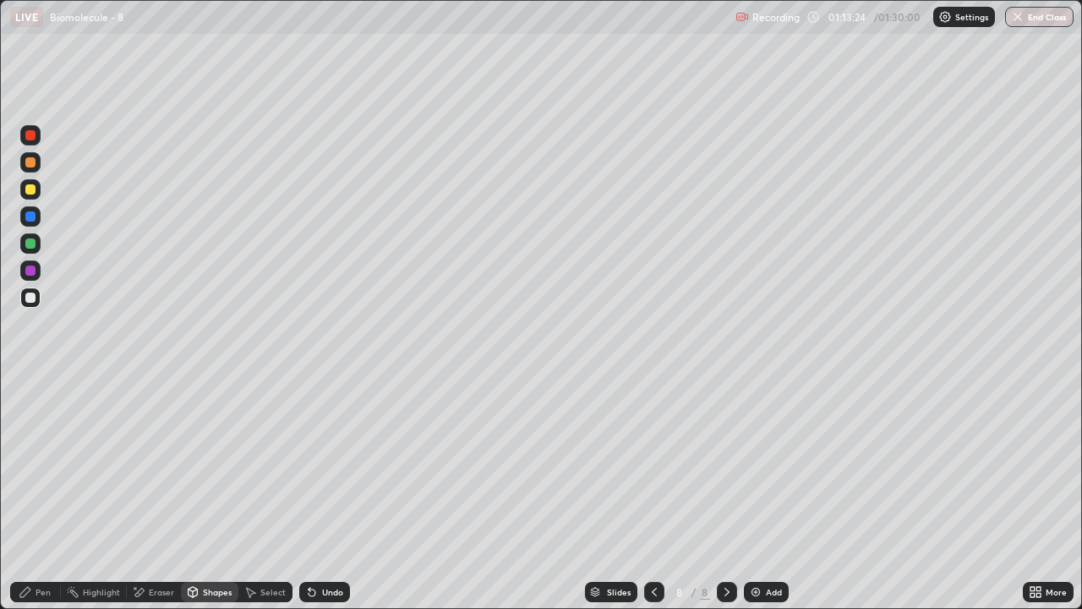
click at [210, 494] on div "Shapes" at bounding box center [209, 592] width 57 height 20
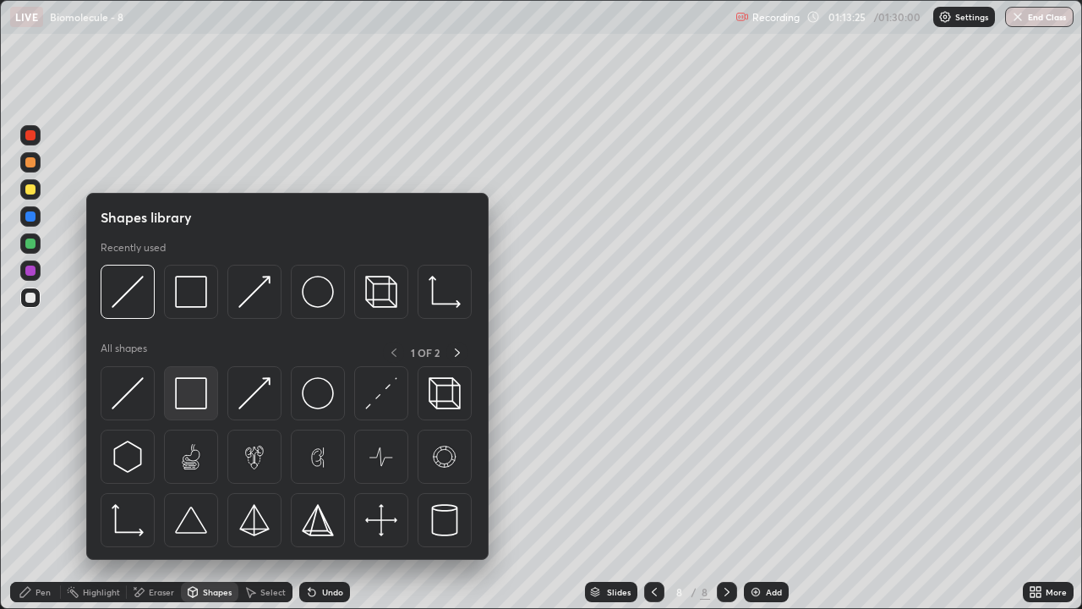
click at [198, 400] on img at bounding box center [191, 393] width 32 height 32
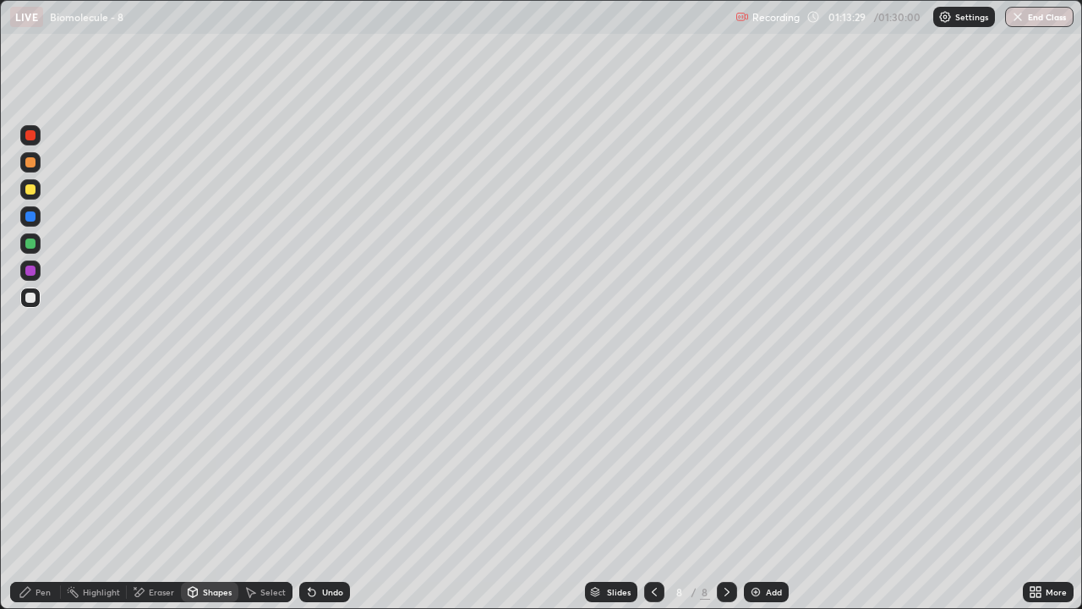
click at [30, 190] on div at bounding box center [30, 189] width 10 height 10
click at [37, 494] on div "Pen" at bounding box center [43, 591] width 15 height 8
click at [206, 494] on div "Shapes" at bounding box center [217, 591] width 29 height 8
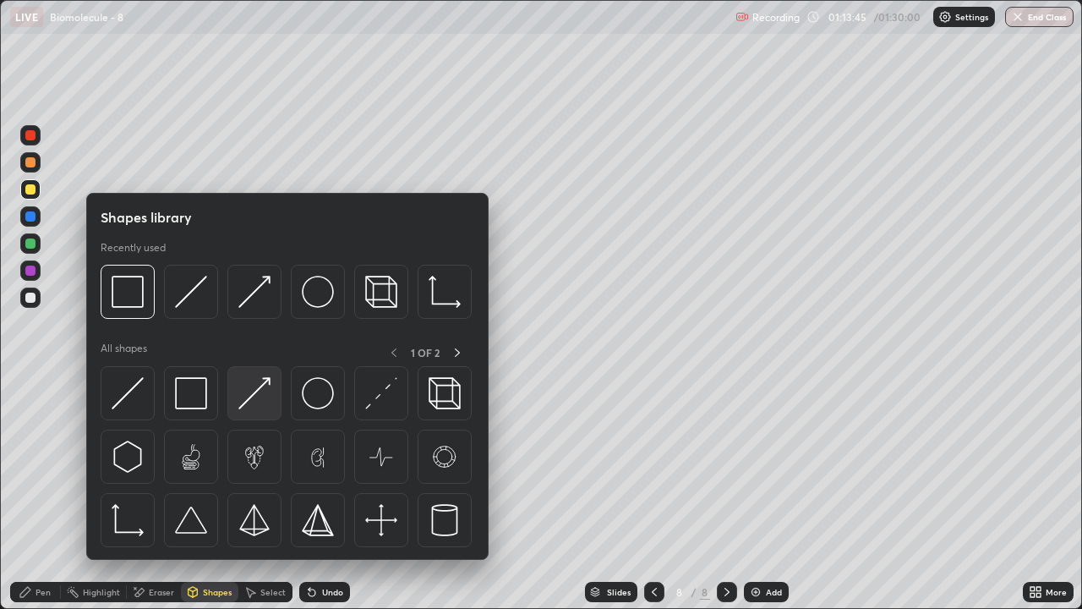
click at [243, 401] on img at bounding box center [254, 393] width 32 height 32
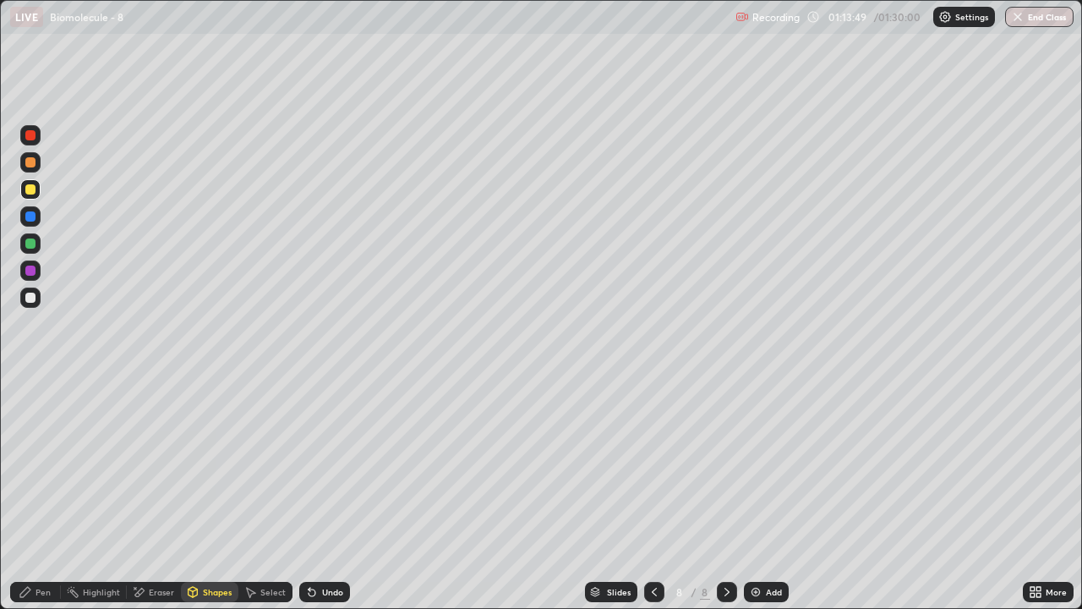
click at [203, 494] on div "Shapes" at bounding box center [217, 591] width 29 height 8
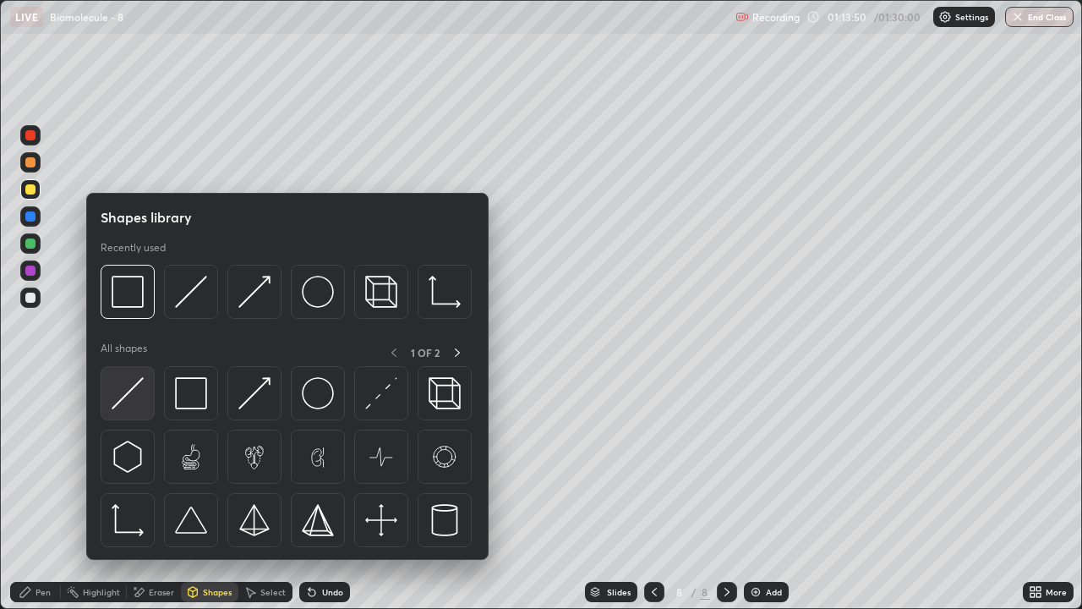
click at [134, 397] on img at bounding box center [128, 393] width 32 height 32
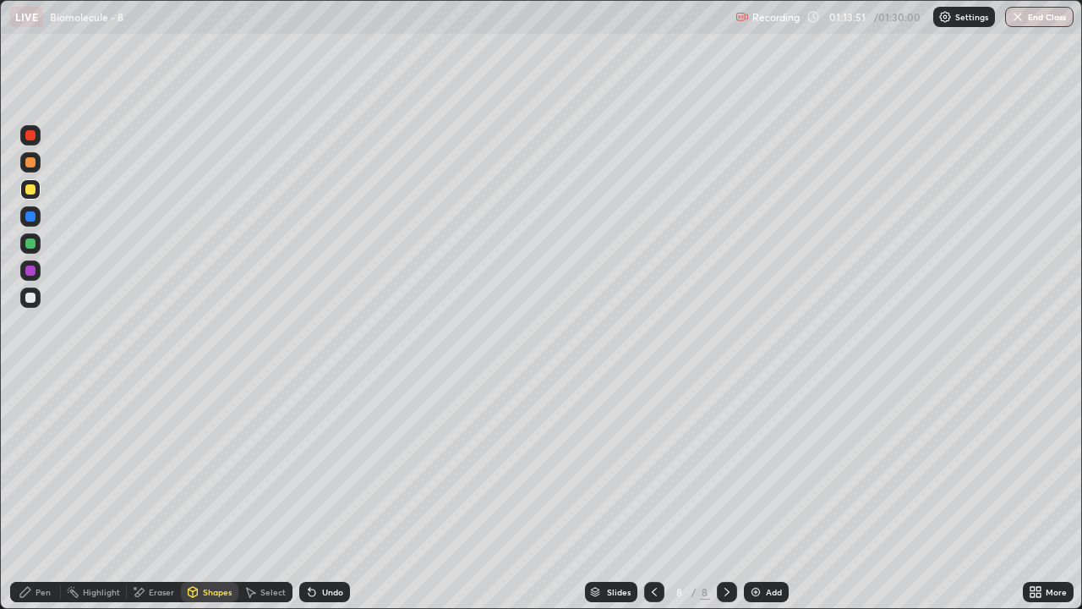
click at [201, 494] on div "Shapes" at bounding box center [209, 592] width 57 height 20
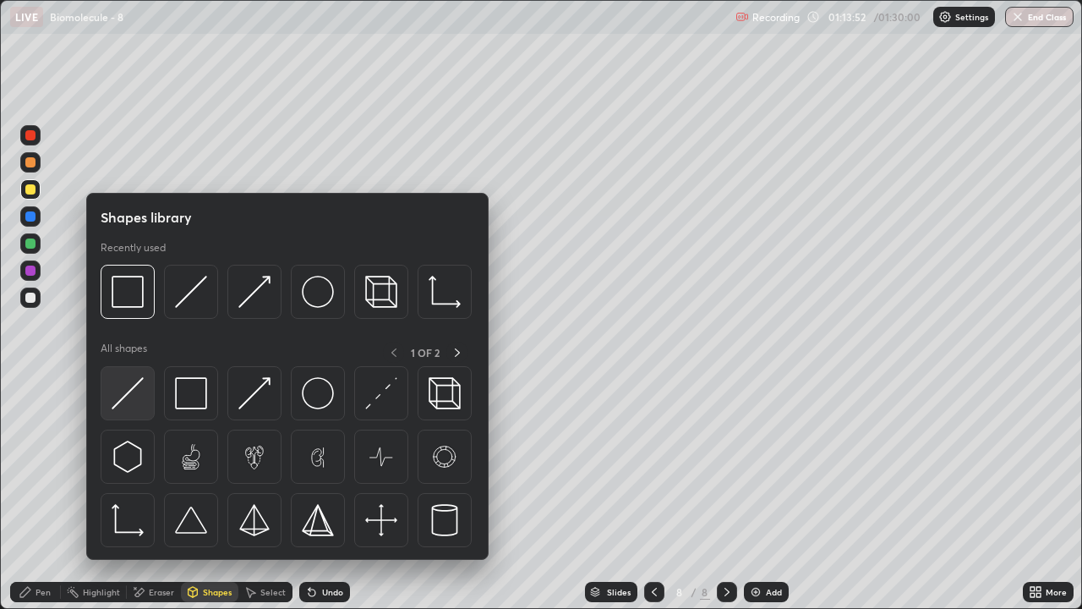
click at [140, 400] on img at bounding box center [128, 393] width 32 height 32
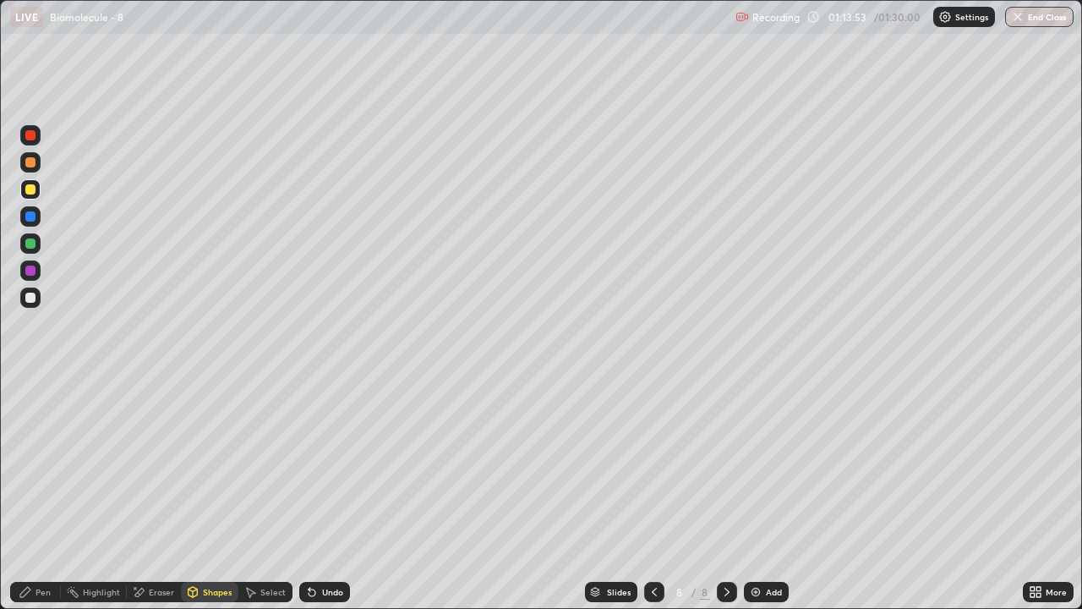
click at [41, 494] on div "Pen" at bounding box center [43, 591] width 15 height 8
click at [211, 494] on div "Shapes" at bounding box center [209, 592] width 57 height 20
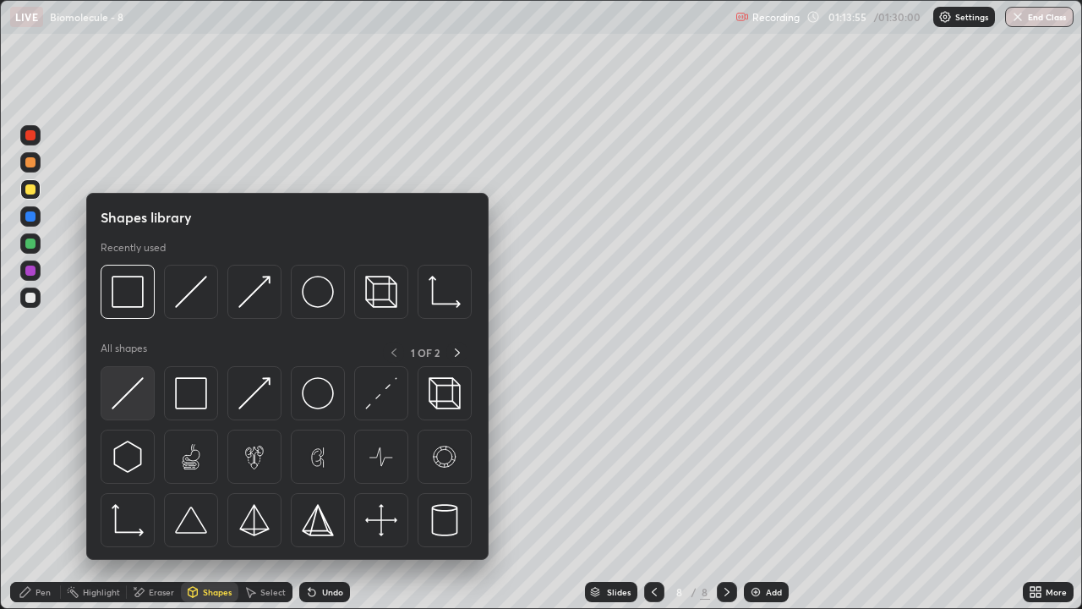
click at [137, 398] on img at bounding box center [128, 393] width 32 height 32
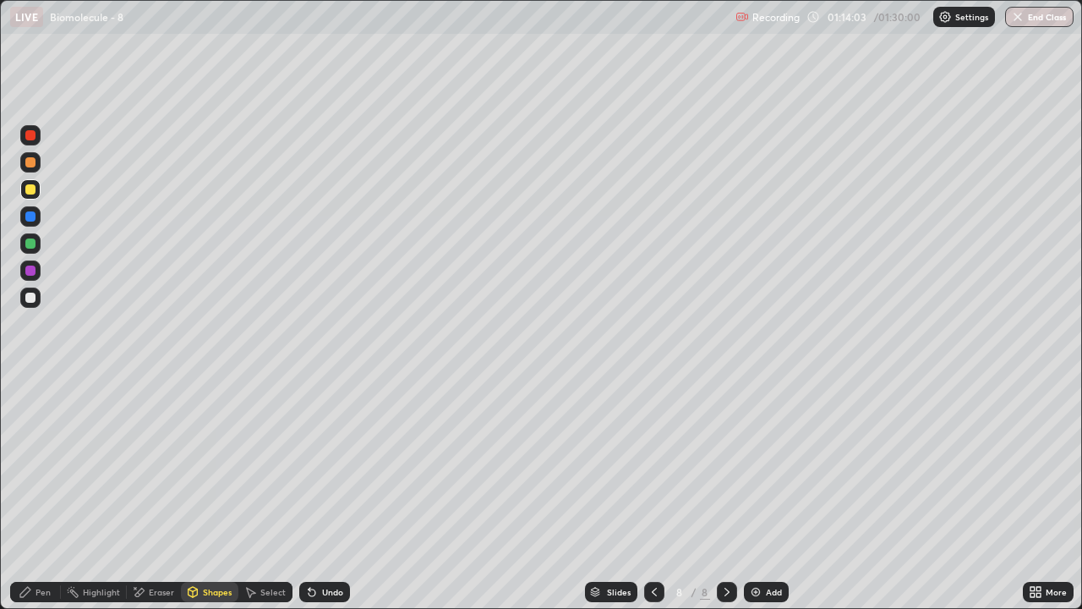
click at [150, 494] on div "Eraser" at bounding box center [154, 592] width 54 height 20
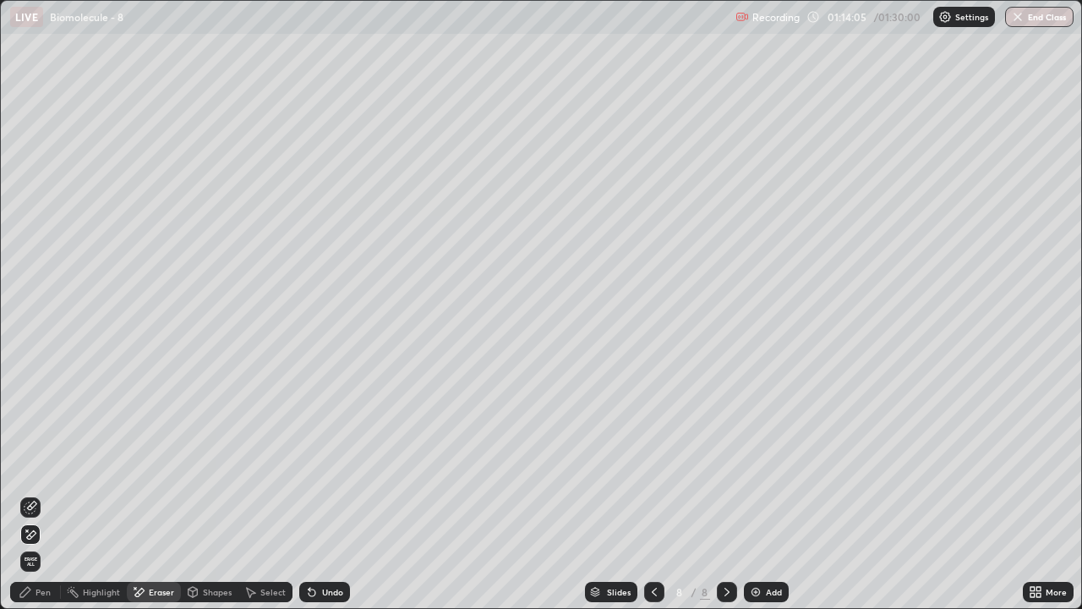
click at [46, 494] on div "Pen" at bounding box center [43, 591] width 15 height 8
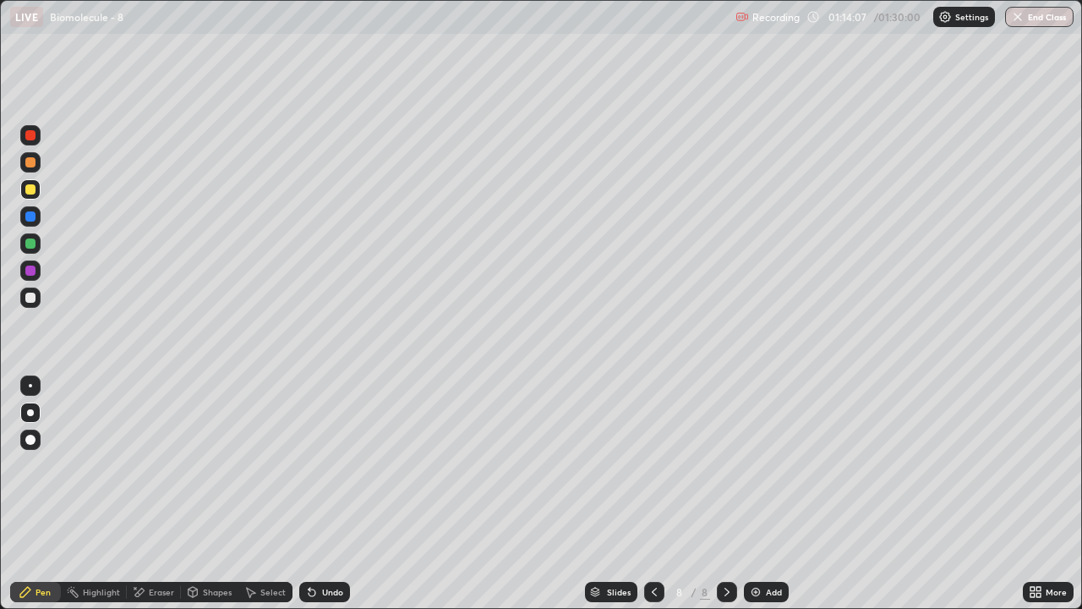
click at [210, 494] on div "Shapes" at bounding box center [217, 591] width 29 height 8
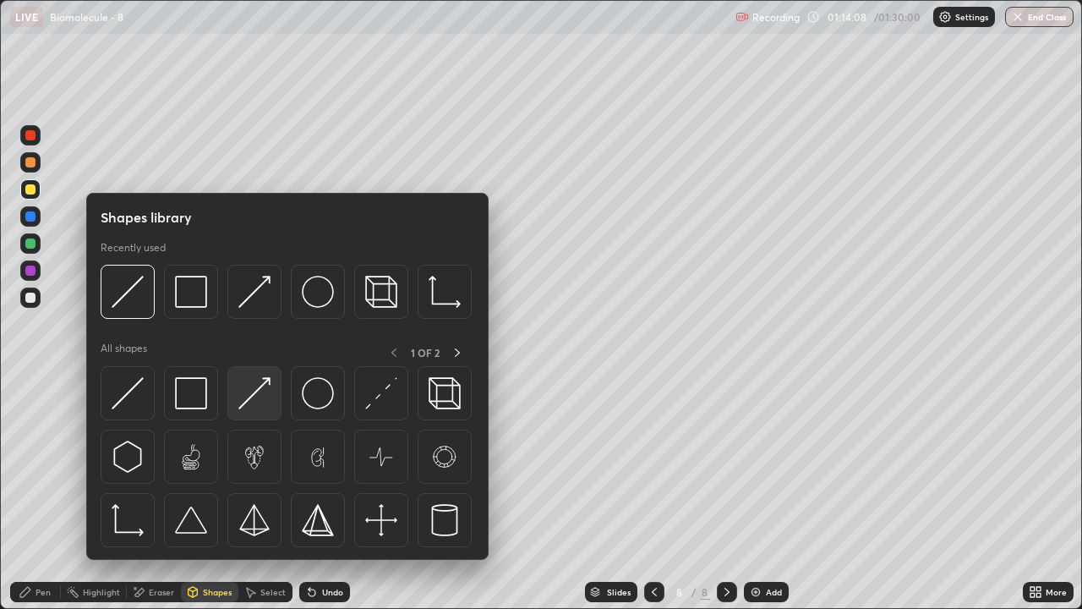
click at [247, 399] on img at bounding box center [254, 393] width 32 height 32
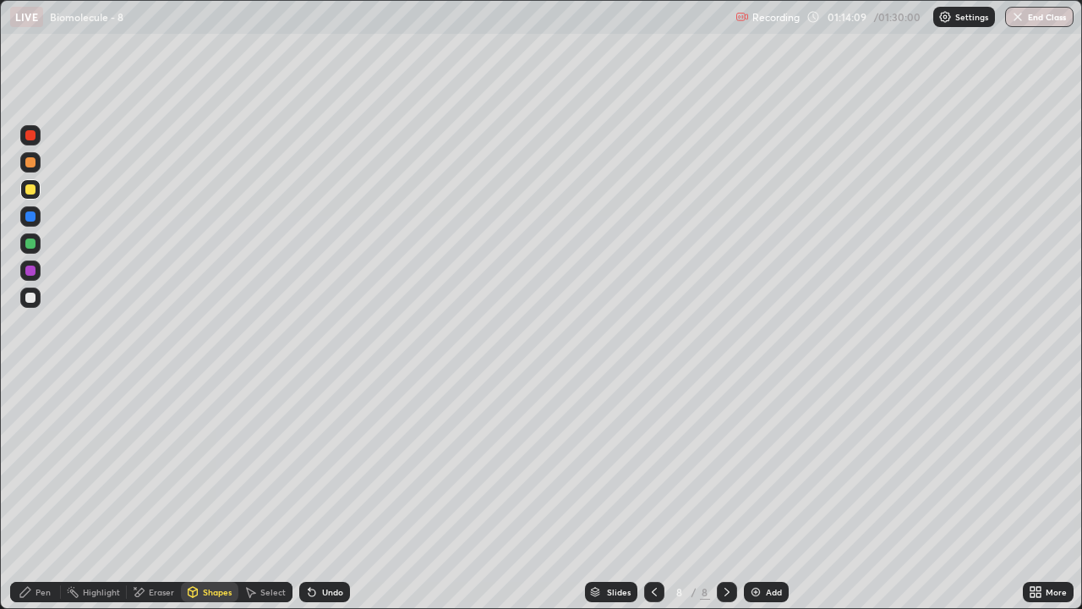
click at [41, 494] on div "Pen" at bounding box center [43, 591] width 15 height 8
click at [211, 494] on div "Shapes" at bounding box center [217, 591] width 29 height 8
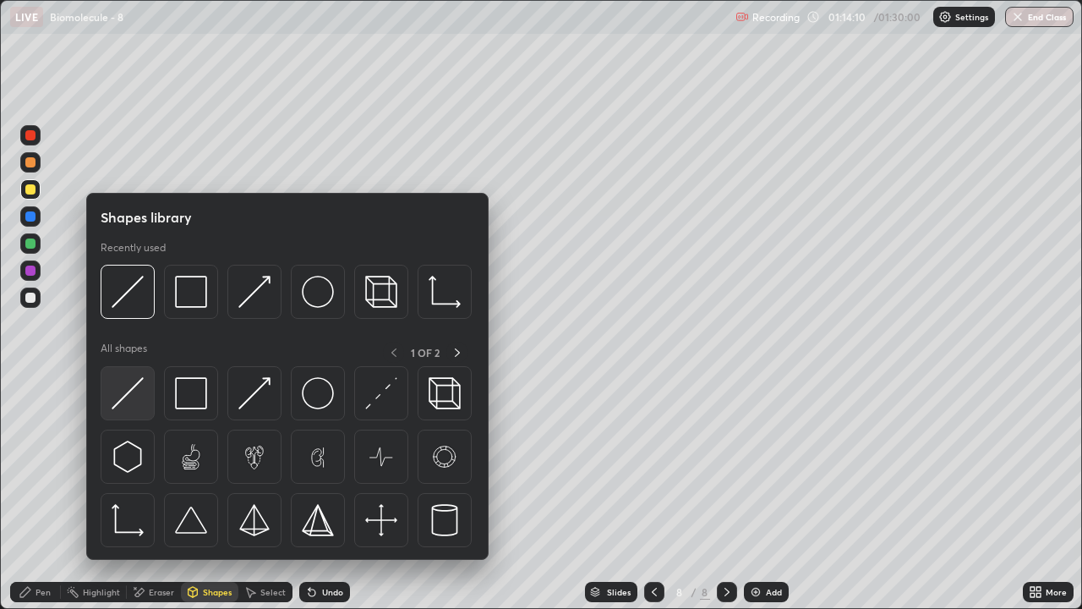
click at [137, 401] on img at bounding box center [128, 393] width 32 height 32
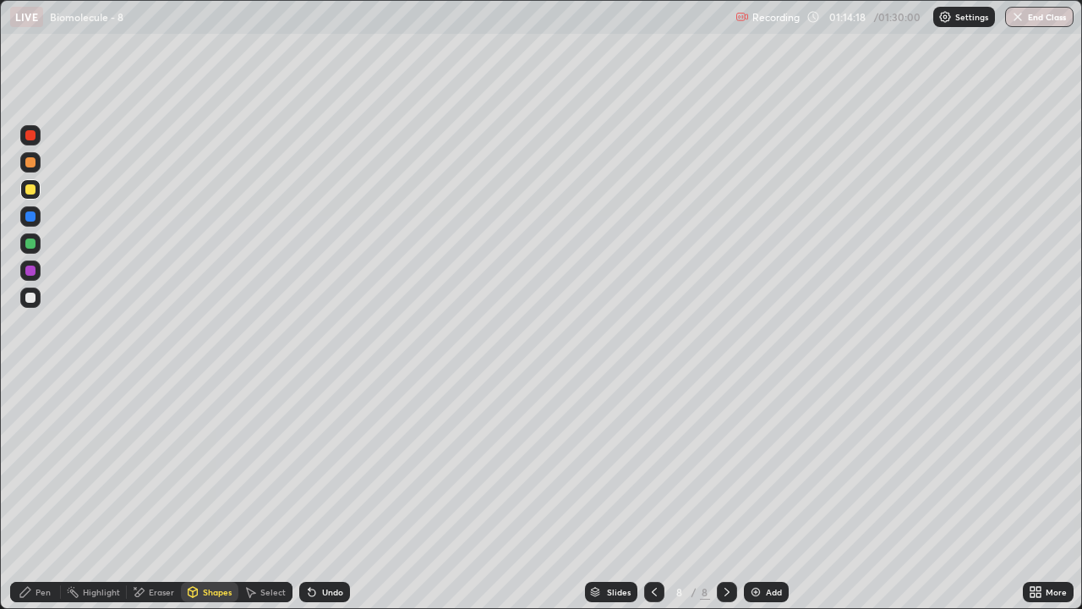
click at [45, 494] on div "Pen" at bounding box center [43, 591] width 15 height 8
click at [30, 302] on div at bounding box center [30, 297] width 10 height 10
click at [34, 494] on div "Pen" at bounding box center [35, 592] width 51 height 20
click at [35, 295] on div at bounding box center [30, 297] width 10 height 10
click at [208, 494] on div "Shapes" at bounding box center [217, 591] width 29 height 8
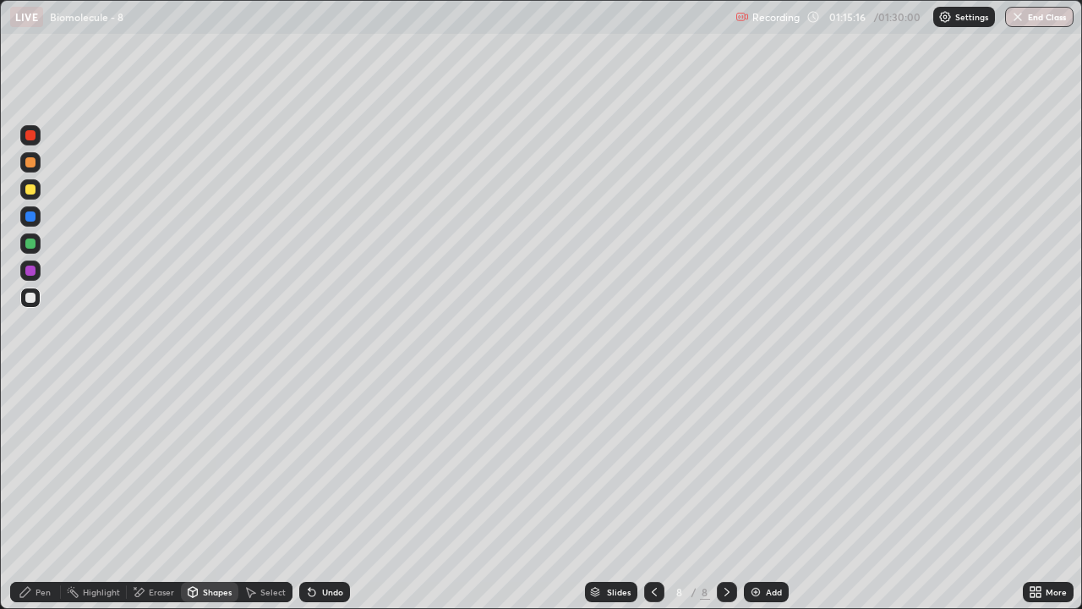
click at [38, 494] on div "Pen" at bounding box center [43, 591] width 15 height 8
click at [30, 298] on div at bounding box center [30, 297] width 10 height 10
click at [30, 189] on div at bounding box center [30, 189] width 10 height 10
click at [208, 494] on div "Shapes" at bounding box center [217, 591] width 29 height 8
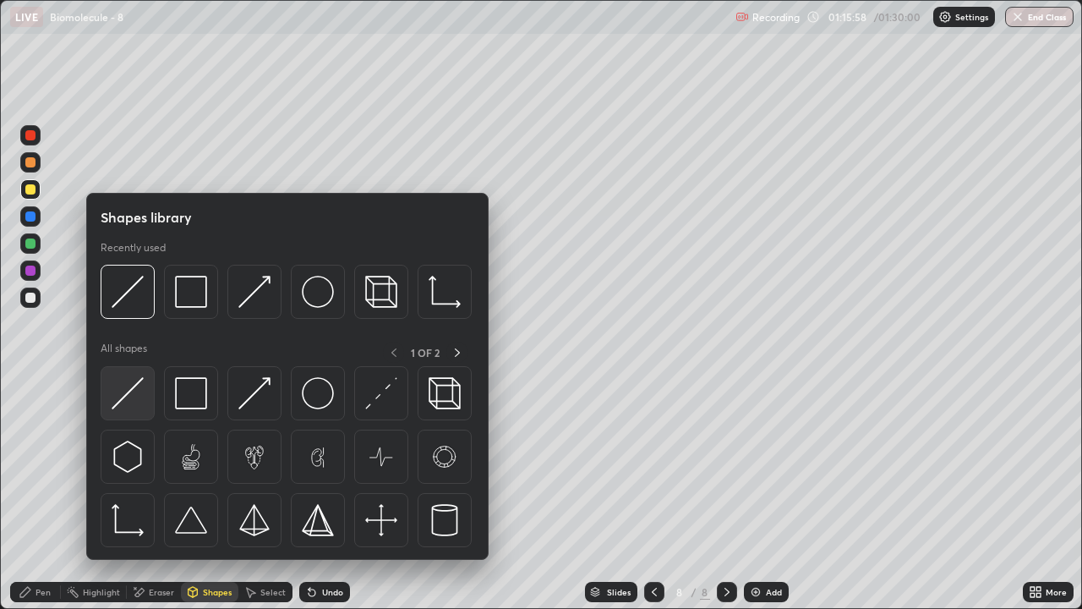
click at [129, 394] on img at bounding box center [128, 393] width 32 height 32
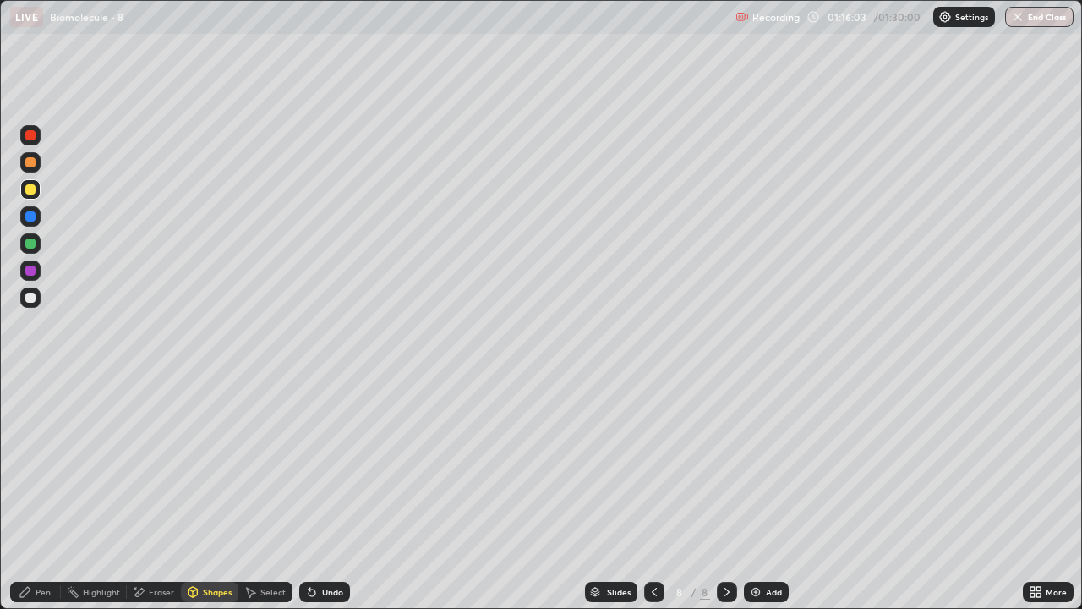
click at [39, 494] on div "Pen" at bounding box center [43, 591] width 15 height 8
click at [30, 298] on div at bounding box center [30, 297] width 10 height 10
click at [39, 494] on div "Pen" at bounding box center [43, 591] width 15 height 8
click at [166, 494] on div "Eraser" at bounding box center [154, 592] width 54 height 20
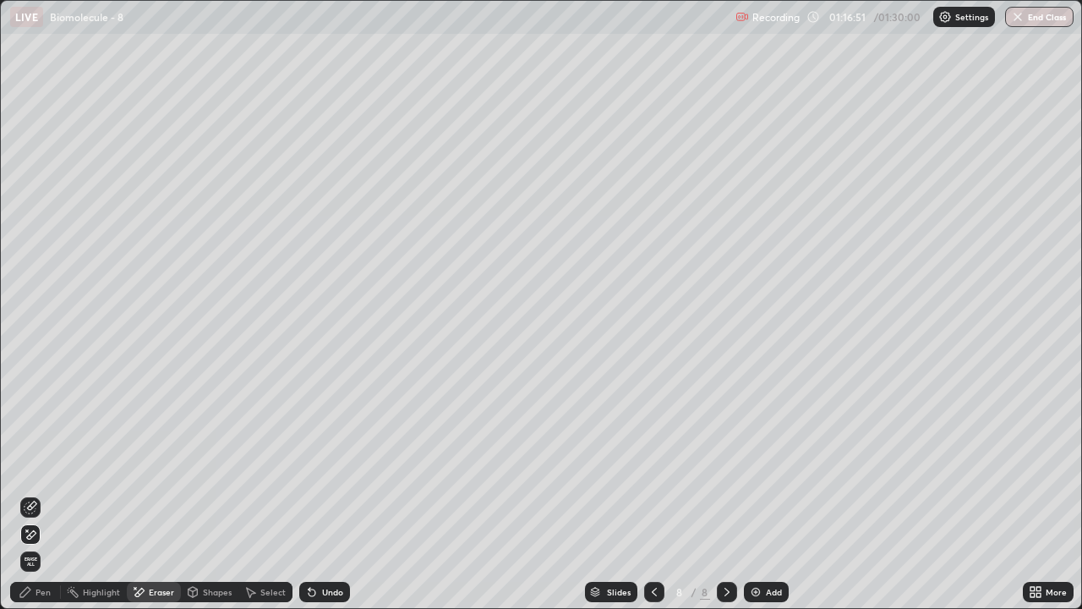
click at [35, 494] on div "Pen" at bounding box center [35, 592] width 51 height 20
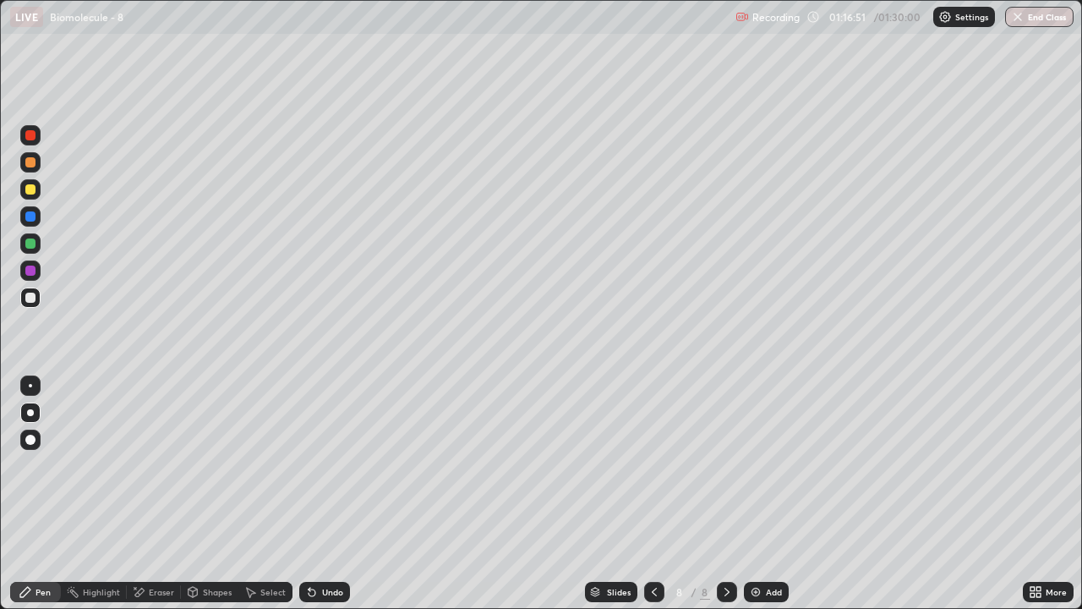
click at [32, 191] on div at bounding box center [30, 189] width 10 height 10
click at [208, 494] on div "Shapes" at bounding box center [217, 591] width 29 height 8
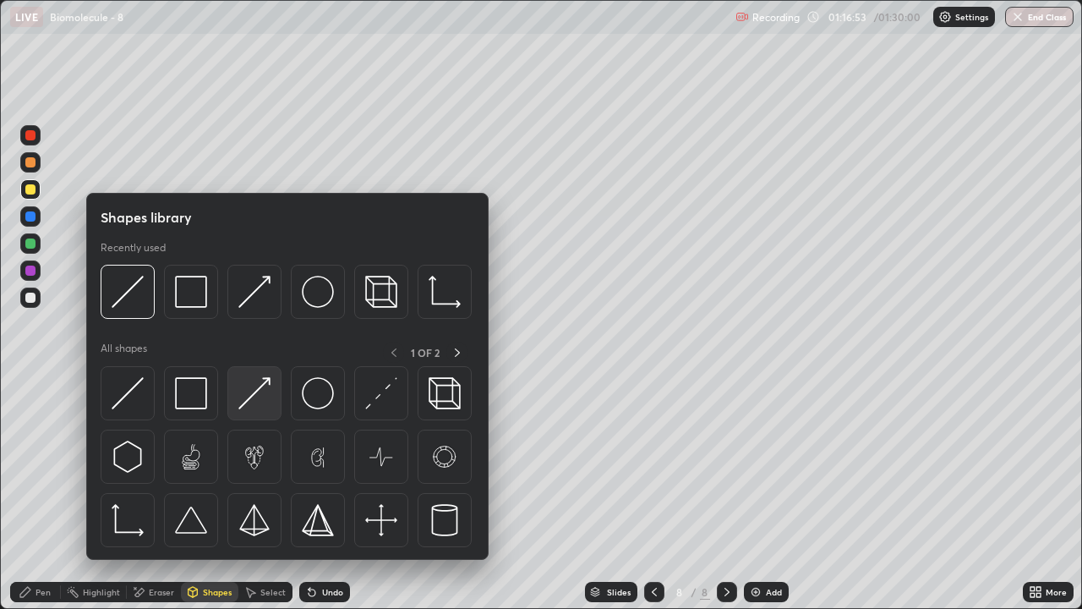
click at [265, 402] on img at bounding box center [254, 393] width 32 height 32
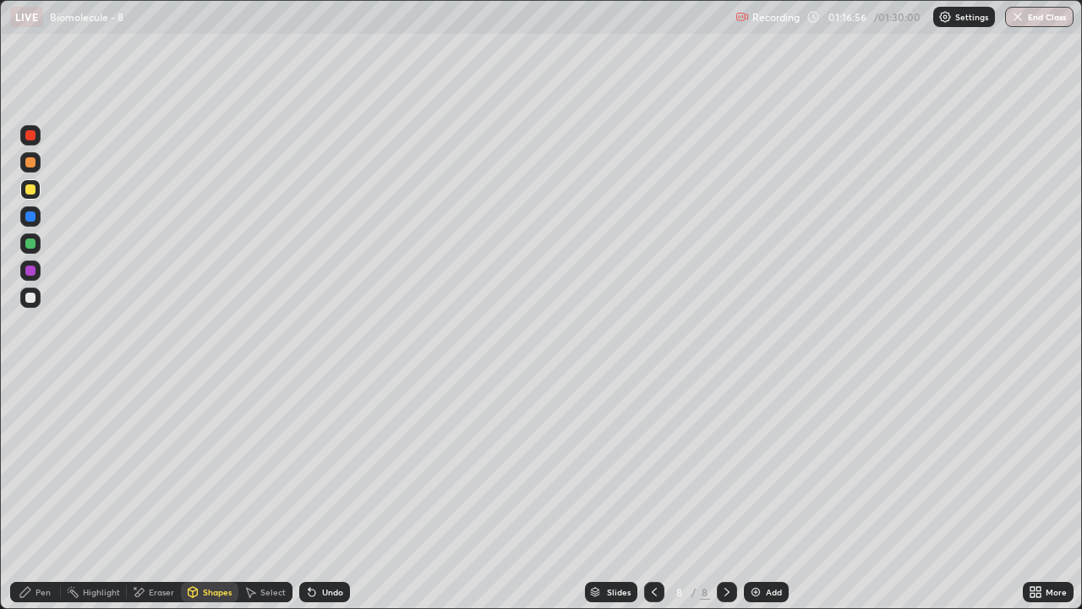
click at [40, 494] on div "Pen" at bounding box center [43, 591] width 15 height 8
click at [31, 299] on div at bounding box center [30, 297] width 10 height 10
click at [208, 494] on div "Shapes" at bounding box center [209, 592] width 57 height 20
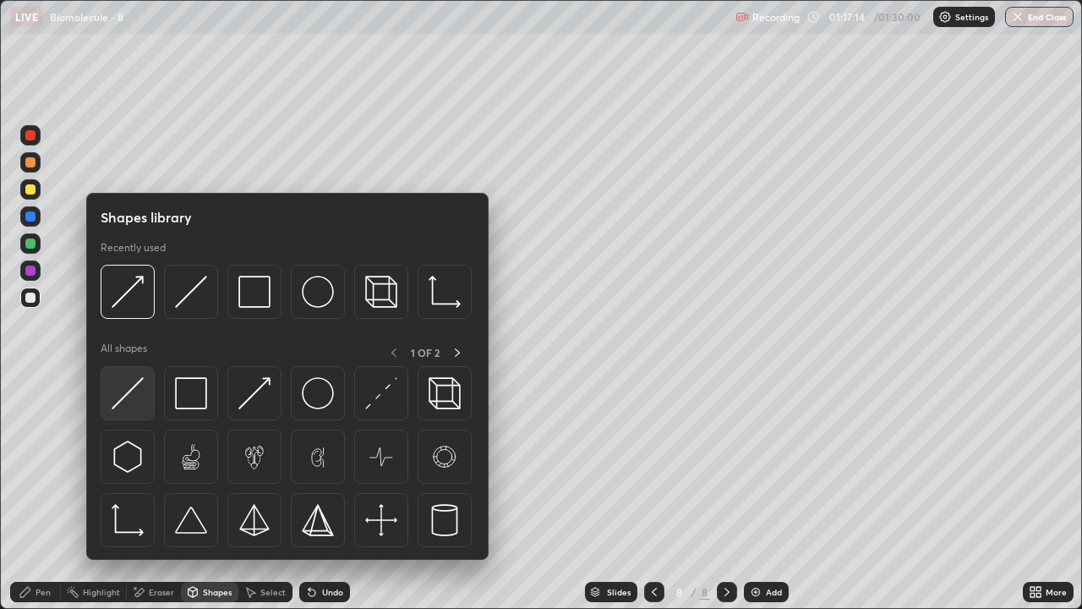
click at [132, 406] on img at bounding box center [128, 393] width 32 height 32
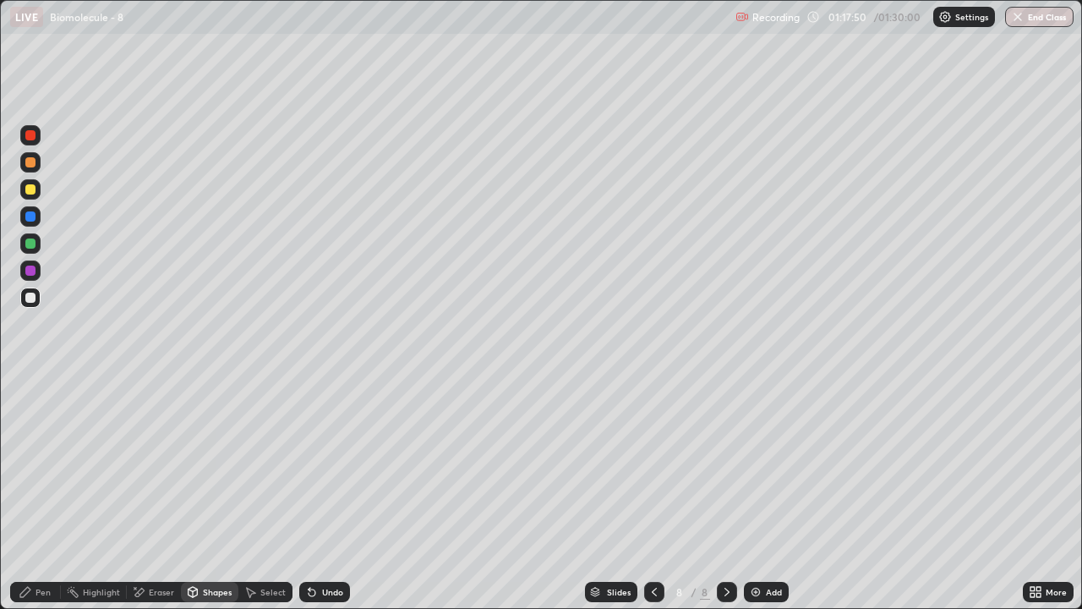
click at [732, 494] on icon at bounding box center [727, 592] width 14 height 14
click at [757, 494] on img at bounding box center [756, 592] width 14 height 14
click at [30, 189] on div at bounding box center [30, 189] width 10 height 10
click at [31, 168] on div at bounding box center [30, 162] width 20 height 20
click at [36, 494] on div "Pen" at bounding box center [43, 591] width 15 height 8
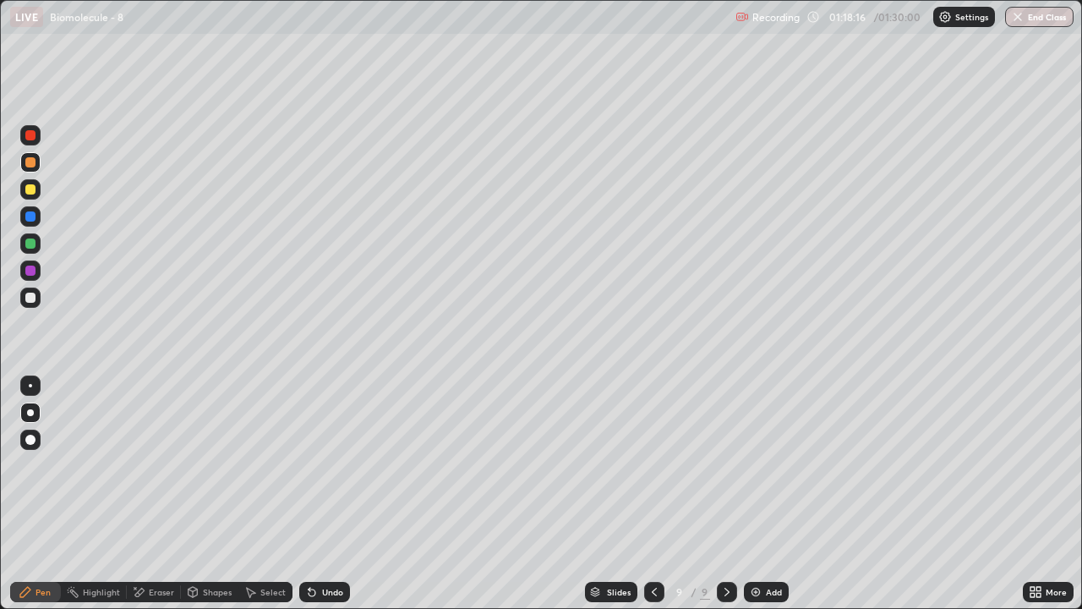
click at [31, 191] on div at bounding box center [30, 189] width 10 height 10
click at [223, 494] on div "Shapes" at bounding box center [217, 591] width 29 height 8
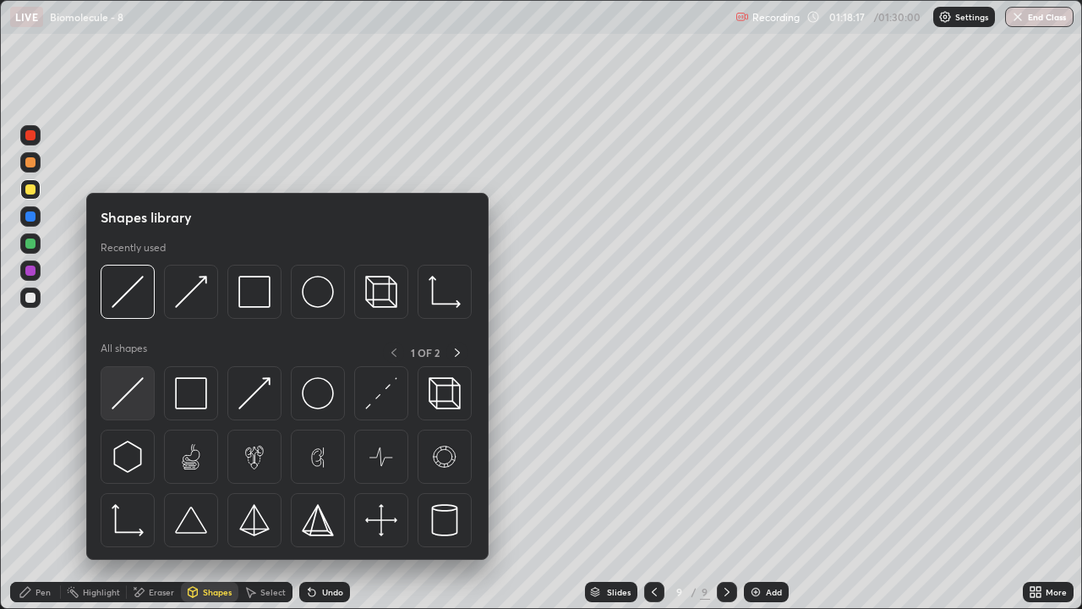
click at [145, 399] on div at bounding box center [128, 393] width 54 height 54
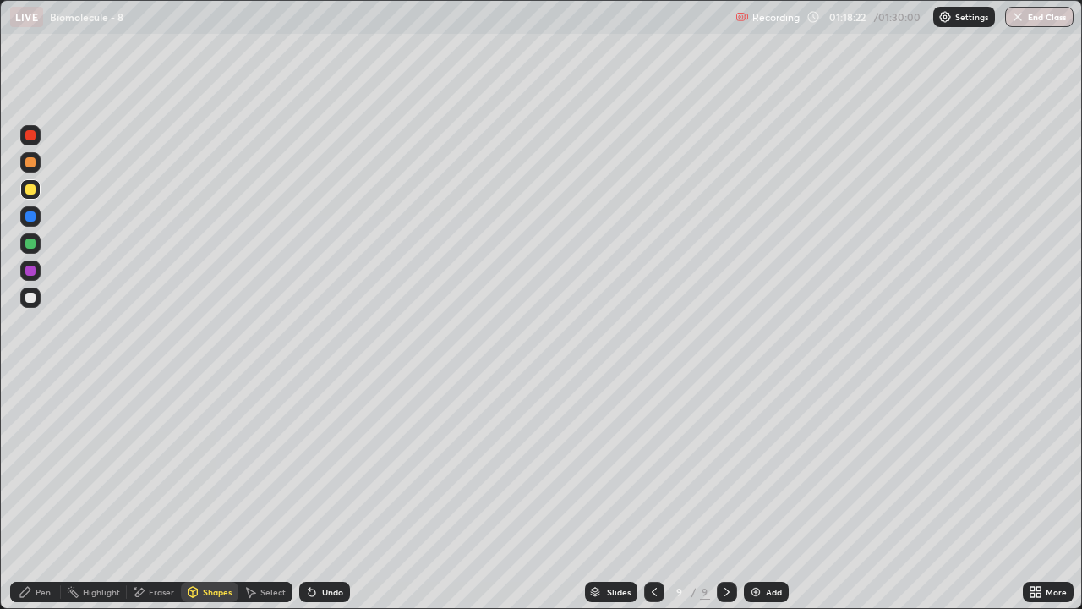
click at [39, 494] on div "Pen" at bounding box center [43, 591] width 15 height 8
click at [210, 494] on div "Shapes" at bounding box center [217, 591] width 29 height 8
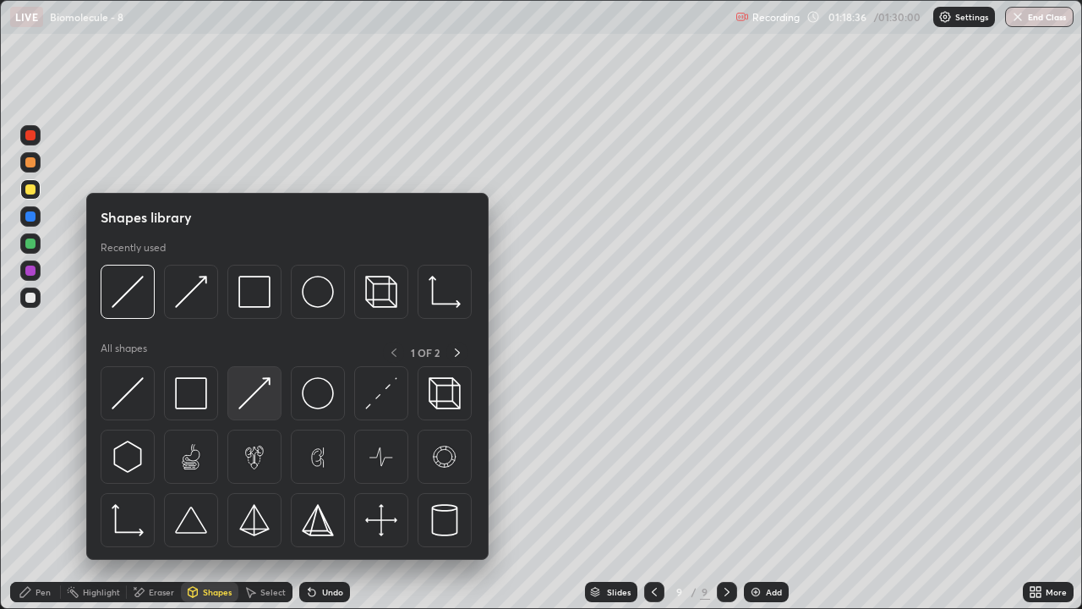
click at [263, 401] on img at bounding box center [254, 393] width 32 height 32
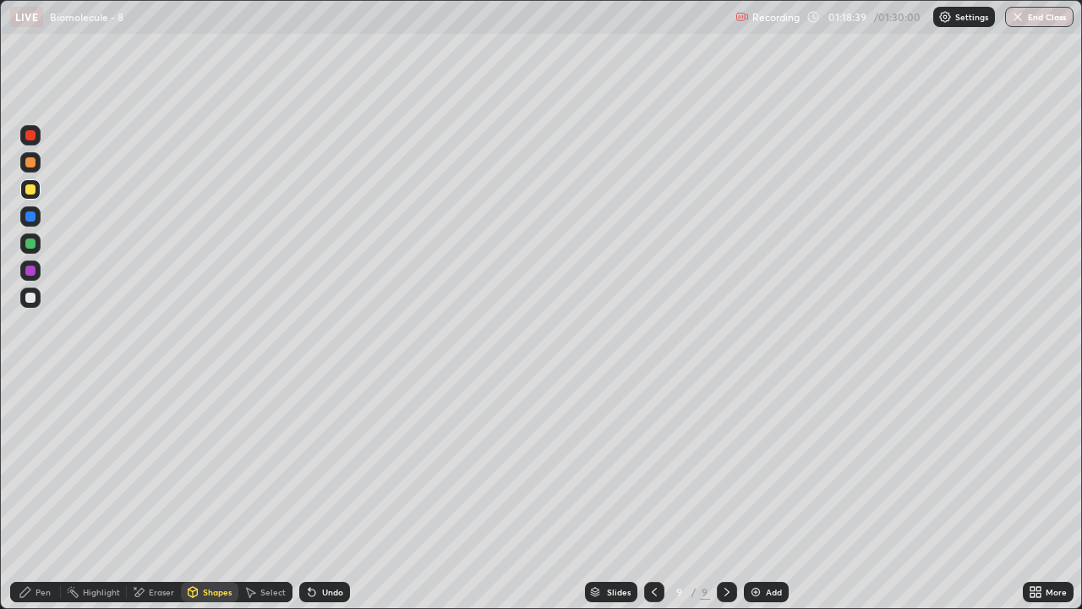
click at [44, 494] on div "Pen" at bounding box center [43, 591] width 15 height 8
click at [30, 191] on div at bounding box center [30, 189] width 10 height 10
click at [36, 494] on div "Pen" at bounding box center [43, 591] width 15 height 8
click at [31, 301] on div at bounding box center [30, 297] width 10 height 10
click at [222, 494] on div "Shapes" at bounding box center [217, 591] width 29 height 8
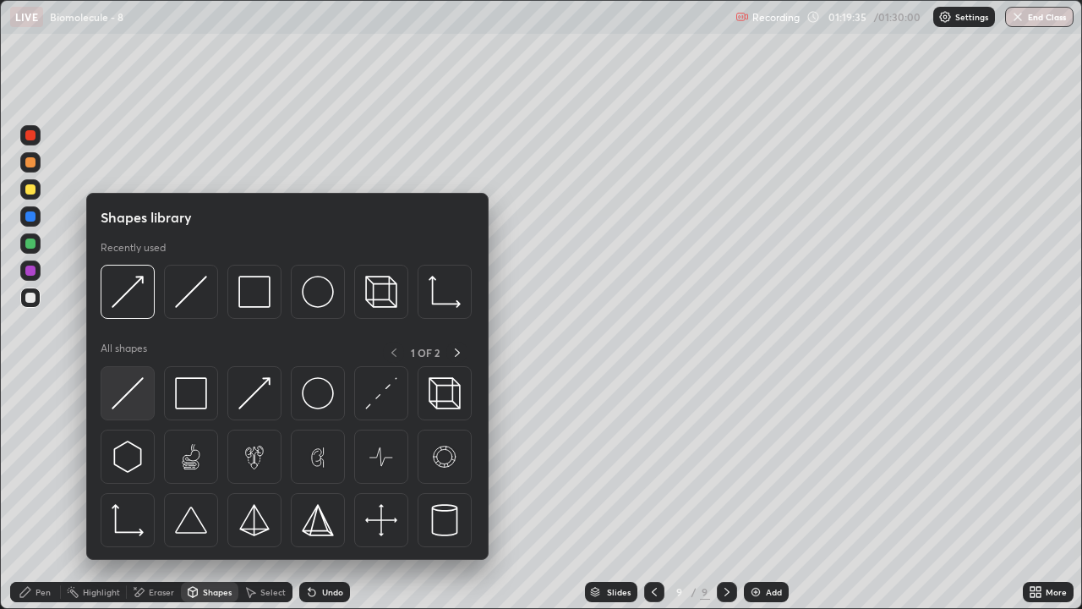
click at [134, 399] on img at bounding box center [128, 393] width 32 height 32
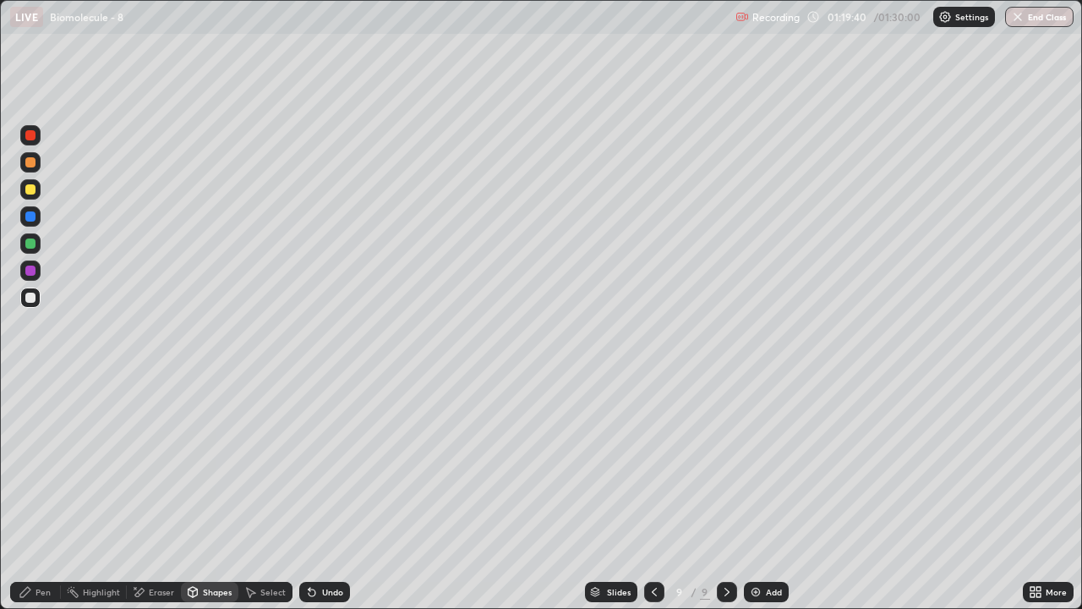
click at [223, 494] on div "Shapes" at bounding box center [217, 591] width 29 height 8
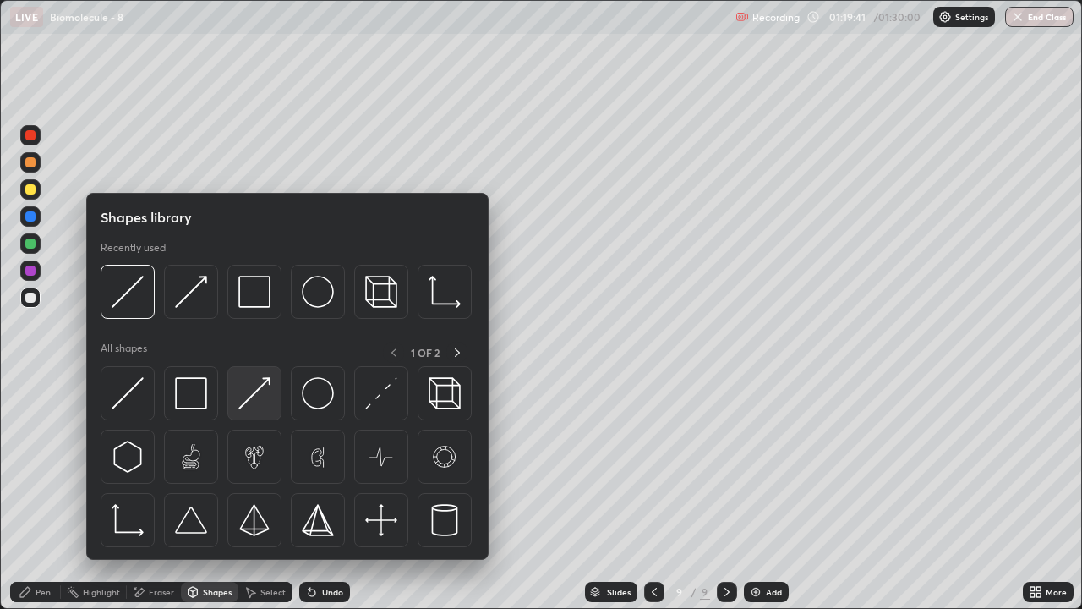
click at [270, 396] on img at bounding box center [254, 393] width 32 height 32
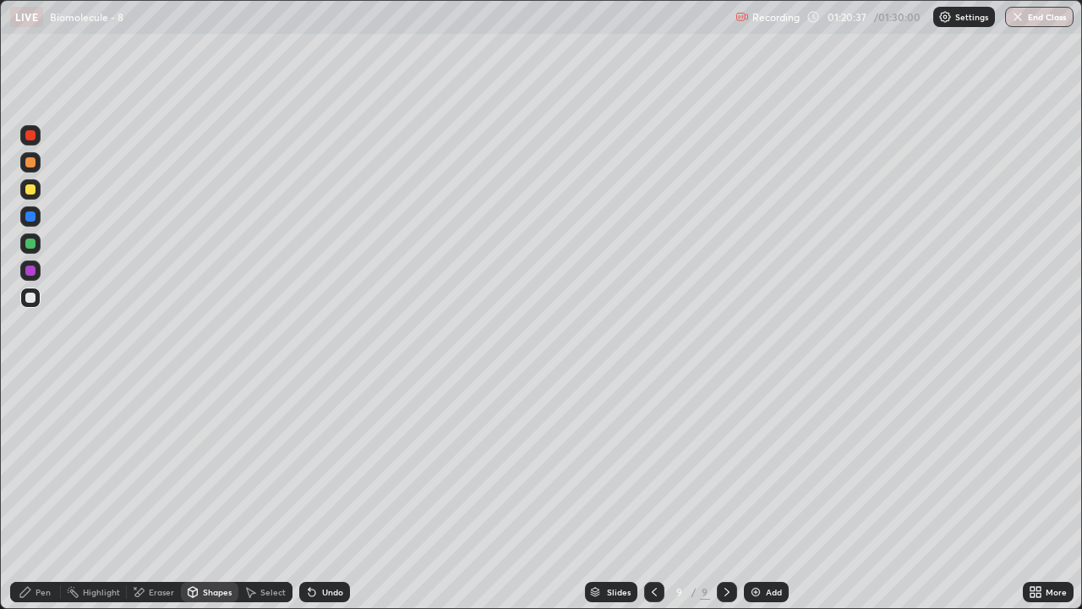
click at [46, 494] on div "Pen" at bounding box center [35, 592] width 51 height 20
click at [31, 299] on div at bounding box center [30, 297] width 10 height 10
click at [203, 494] on div "Shapes" at bounding box center [217, 591] width 29 height 8
click at [156, 494] on div "Eraser" at bounding box center [161, 591] width 25 height 8
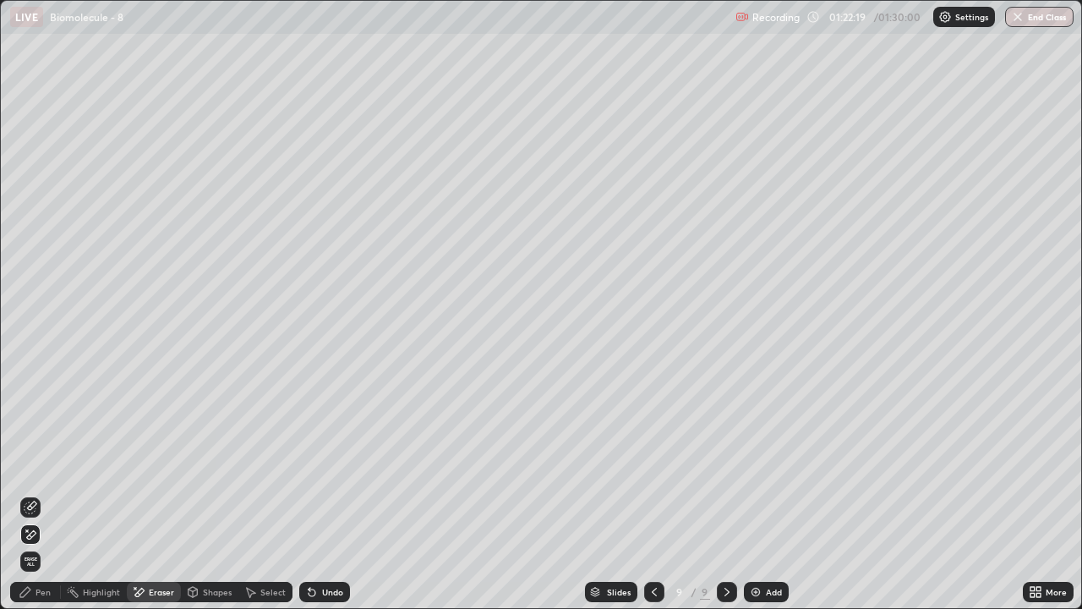
click at [30, 494] on icon at bounding box center [31, 534] width 14 height 14
click at [41, 494] on div "Pen" at bounding box center [43, 591] width 15 height 8
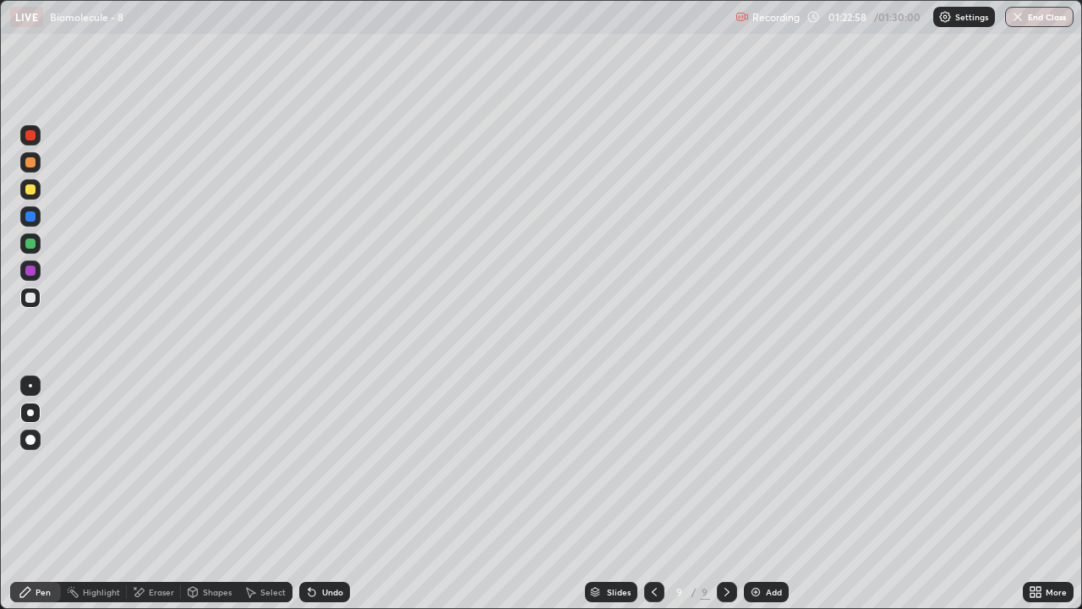
click at [32, 193] on div at bounding box center [30, 189] width 10 height 10
click at [199, 494] on div "Shapes" at bounding box center [209, 592] width 57 height 20
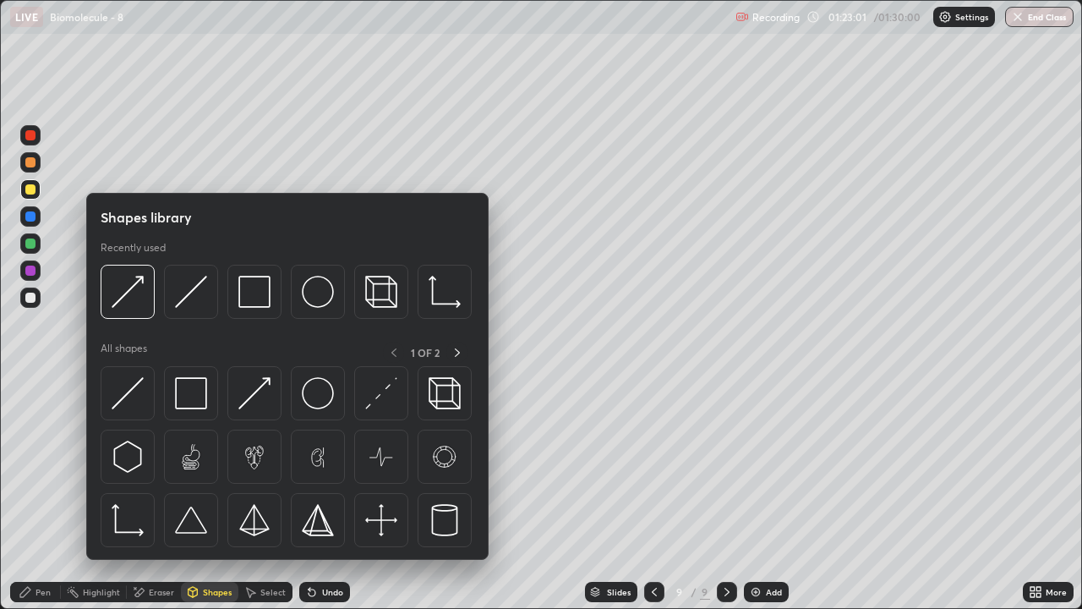
click at [37, 494] on div "Pen" at bounding box center [35, 592] width 51 height 20
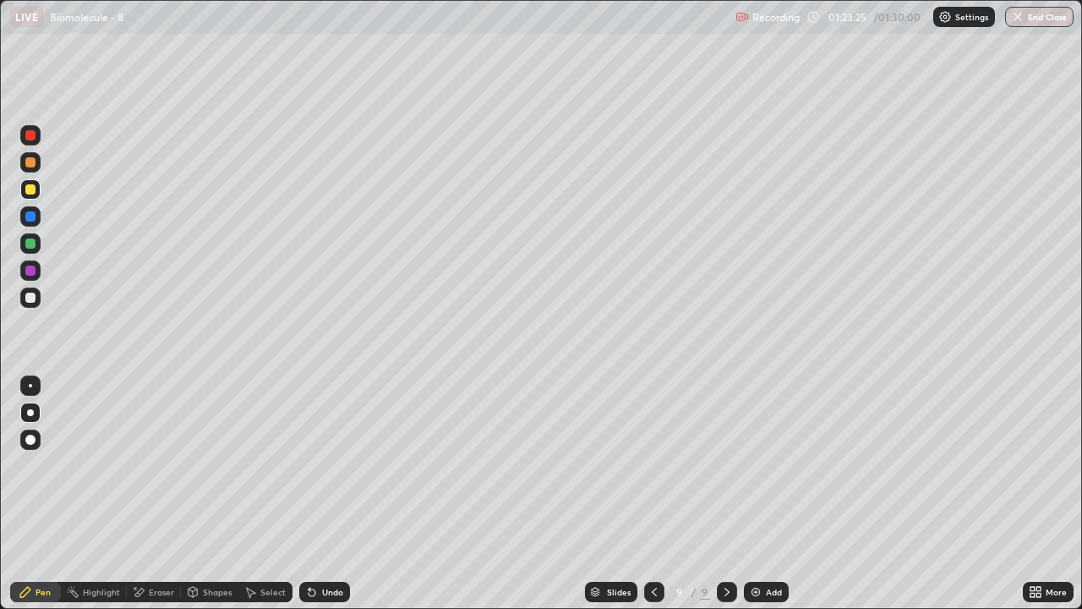
click at [37, 298] on div at bounding box center [30, 297] width 20 height 20
click at [39, 196] on div at bounding box center [30, 189] width 20 height 20
click at [212, 494] on div "Shapes" at bounding box center [217, 591] width 29 height 8
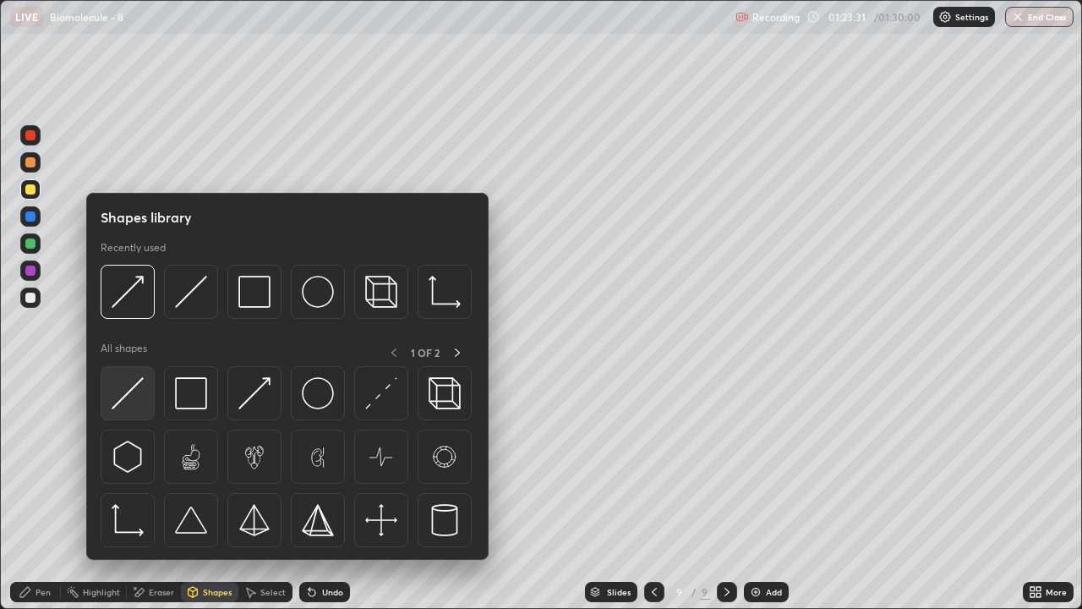
click at [145, 406] on div at bounding box center [128, 393] width 54 height 54
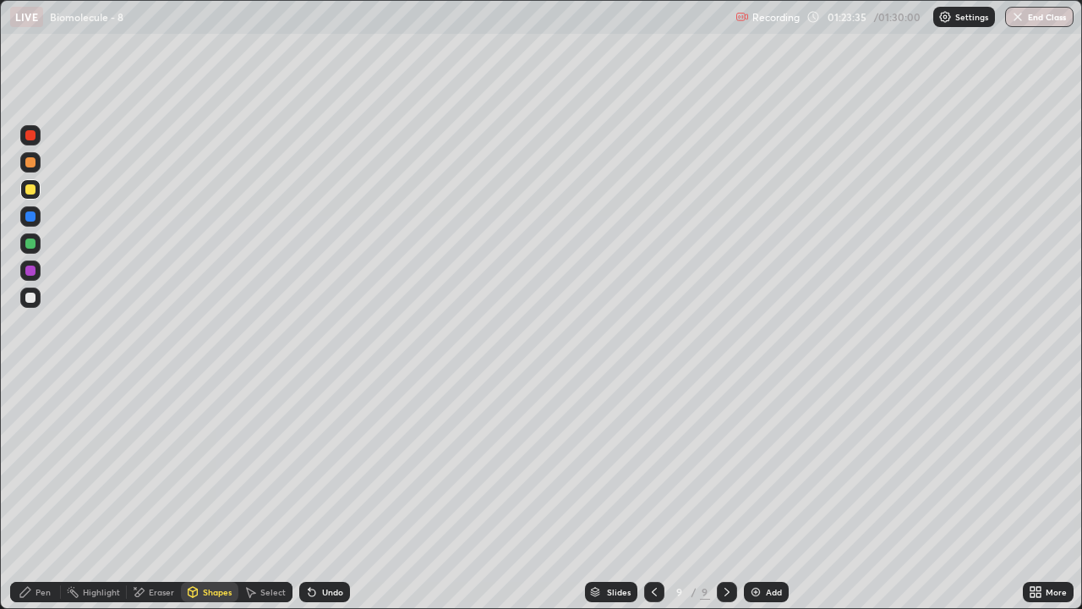
click at [42, 494] on div "Pen" at bounding box center [43, 591] width 15 height 8
click at [30, 301] on div at bounding box center [30, 297] width 10 height 10
click at [30, 494] on icon at bounding box center [26, 592] width 14 height 14
click at [30, 298] on div at bounding box center [30, 297] width 10 height 10
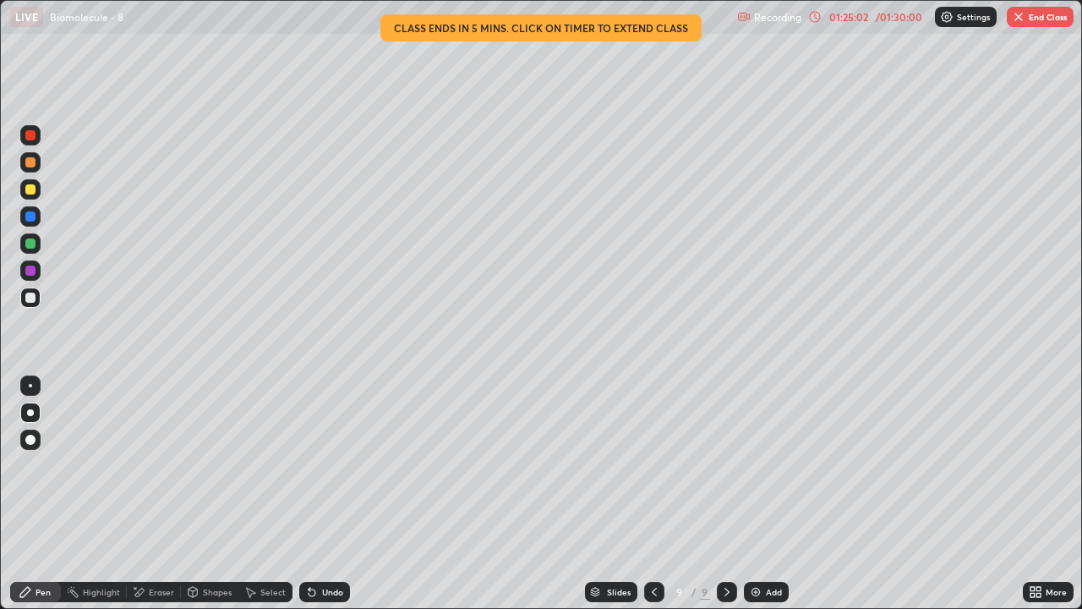
click at [30, 195] on div at bounding box center [30, 189] width 20 height 20
click at [212, 494] on div "Shapes" at bounding box center [217, 591] width 29 height 8
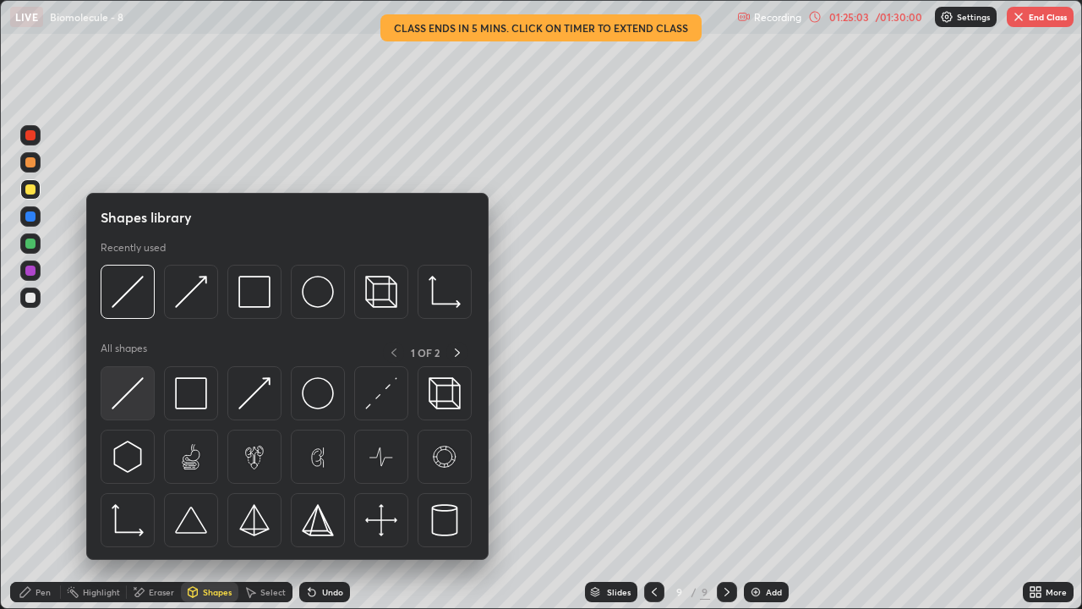
click at [137, 396] on img at bounding box center [128, 393] width 32 height 32
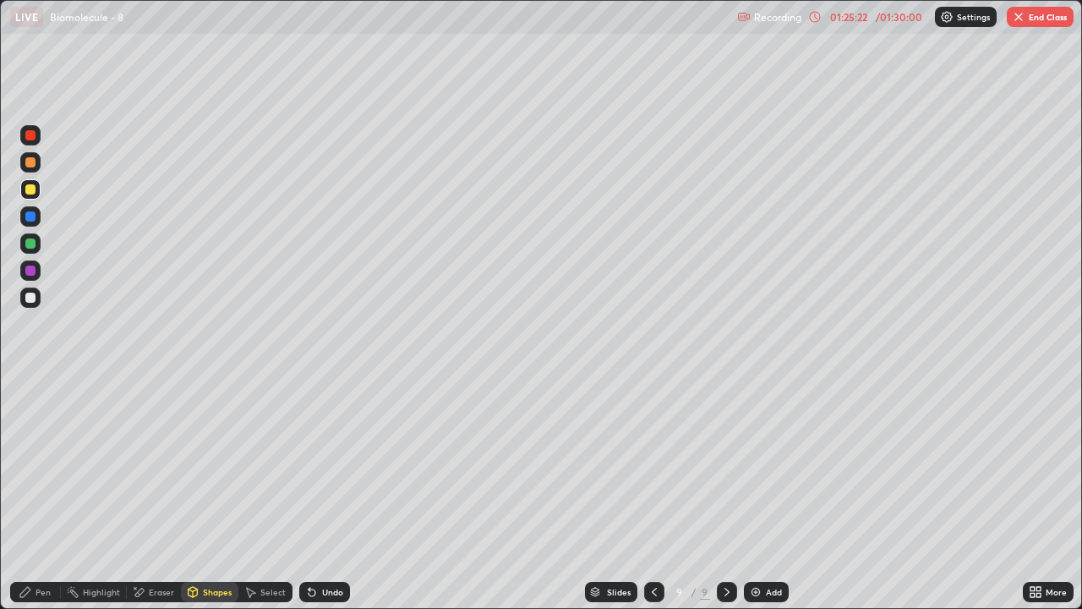
click at [47, 494] on div "Pen" at bounding box center [43, 591] width 15 height 8
click at [30, 299] on div at bounding box center [30, 297] width 10 height 10
click at [33, 192] on div at bounding box center [30, 189] width 10 height 10
click at [220, 494] on div "Shapes" at bounding box center [217, 591] width 29 height 8
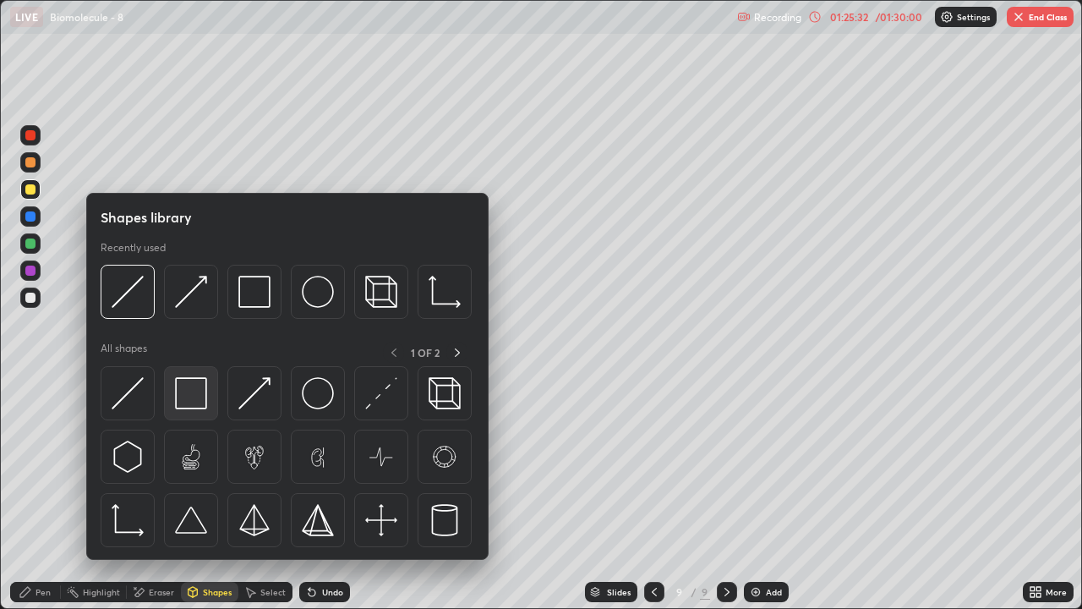
click at [191, 396] on img at bounding box center [191, 393] width 32 height 32
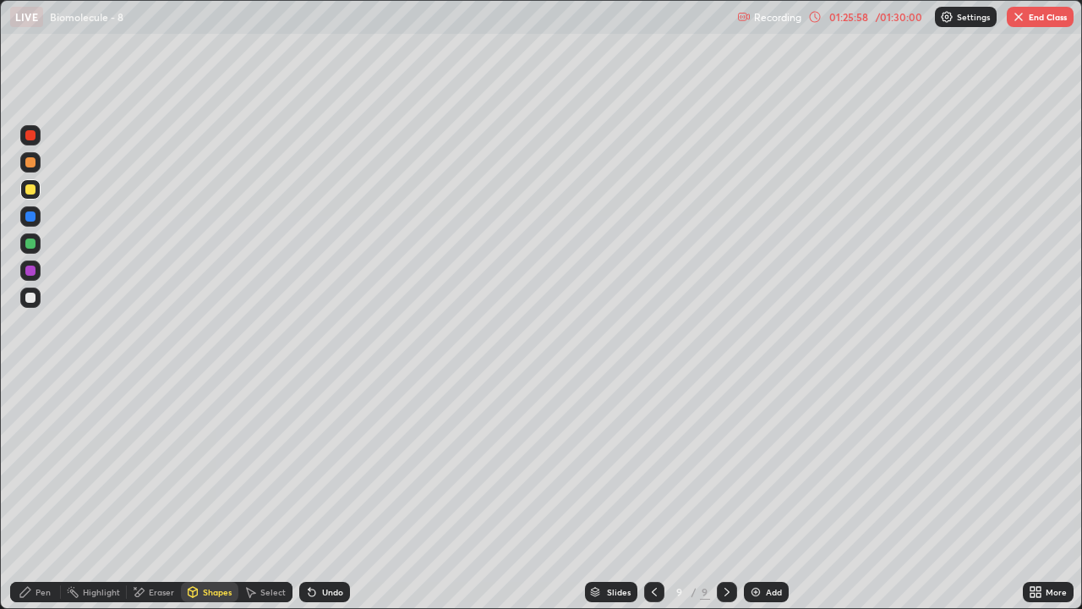
click at [221, 494] on div "Shapes" at bounding box center [217, 591] width 29 height 8
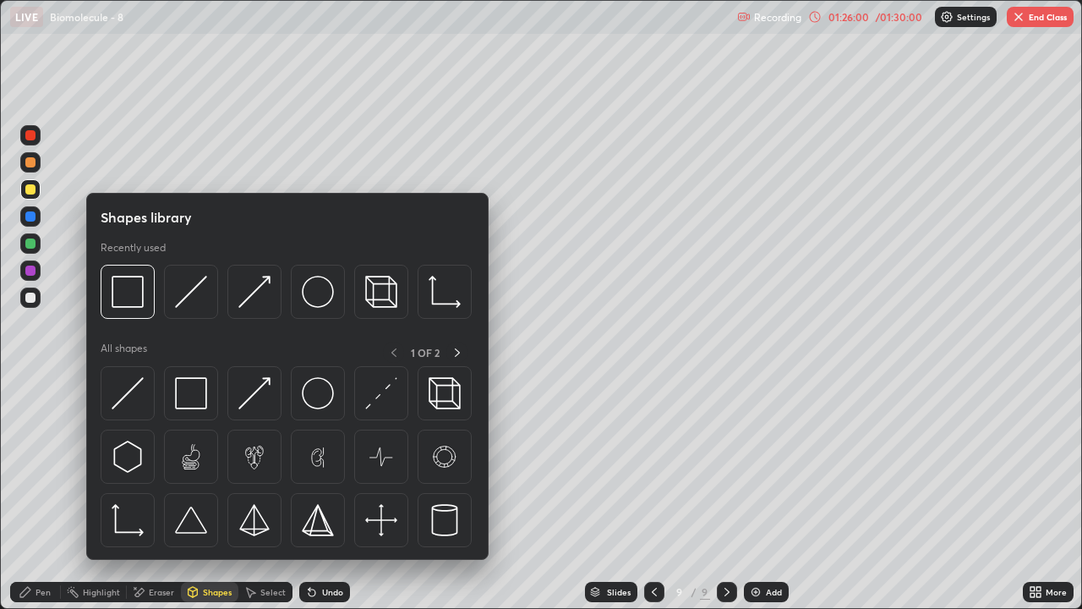
click at [48, 494] on div "Pen" at bounding box center [43, 591] width 15 height 8
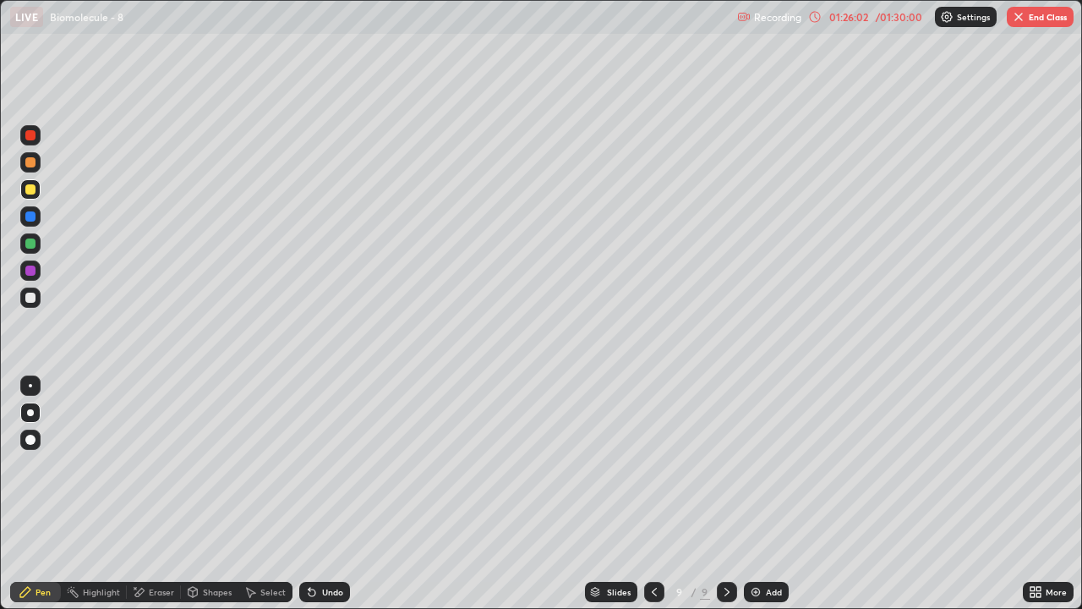
click at [30, 190] on div at bounding box center [30, 189] width 10 height 10
click at [157, 494] on div "Eraser" at bounding box center [161, 591] width 25 height 8
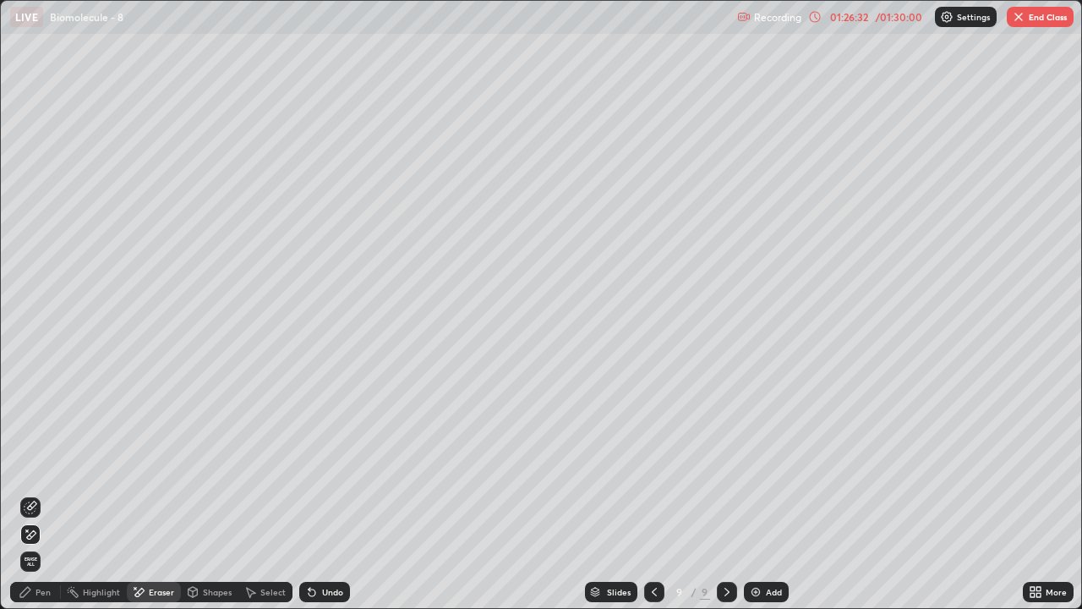
click at [42, 494] on div "Pen" at bounding box center [43, 591] width 15 height 8
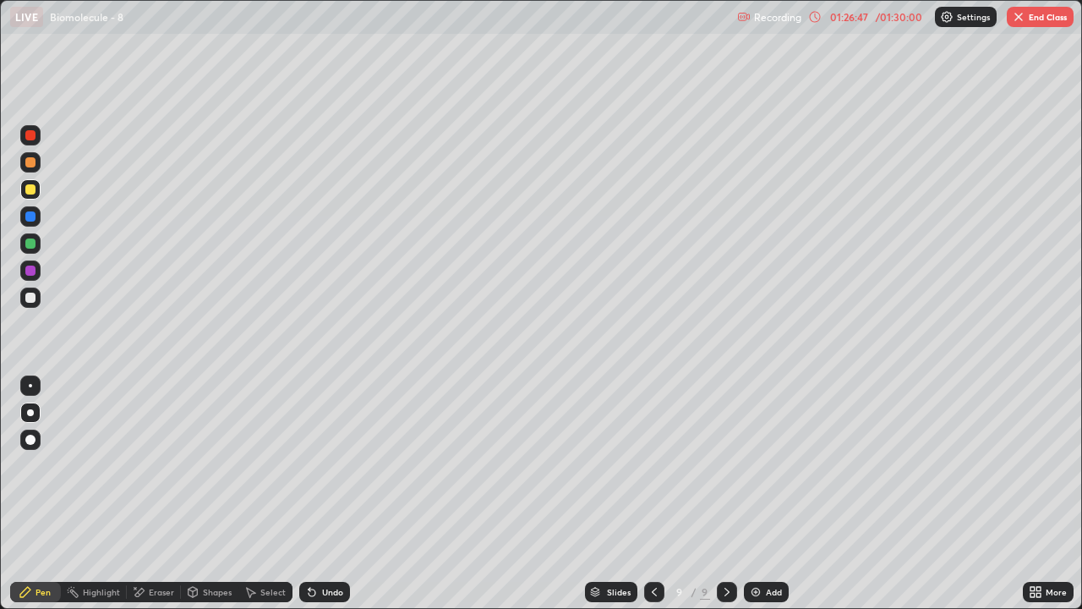
click at [30, 300] on div at bounding box center [30, 297] width 10 height 10
click at [215, 494] on div "Shapes" at bounding box center [217, 591] width 29 height 8
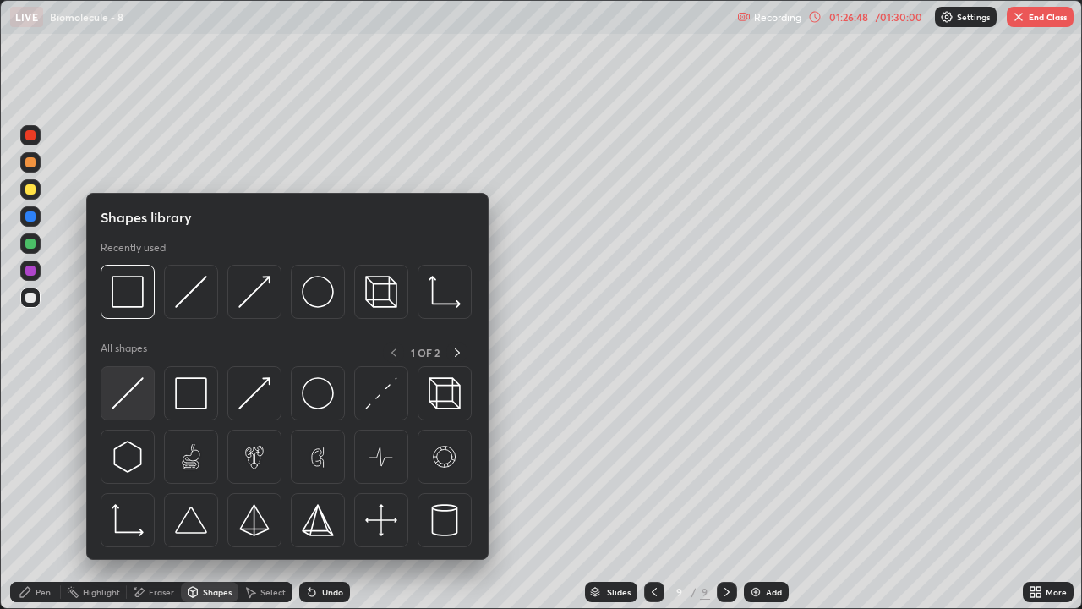
click at [139, 408] on img at bounding box center [128, 393] width 32 height 32
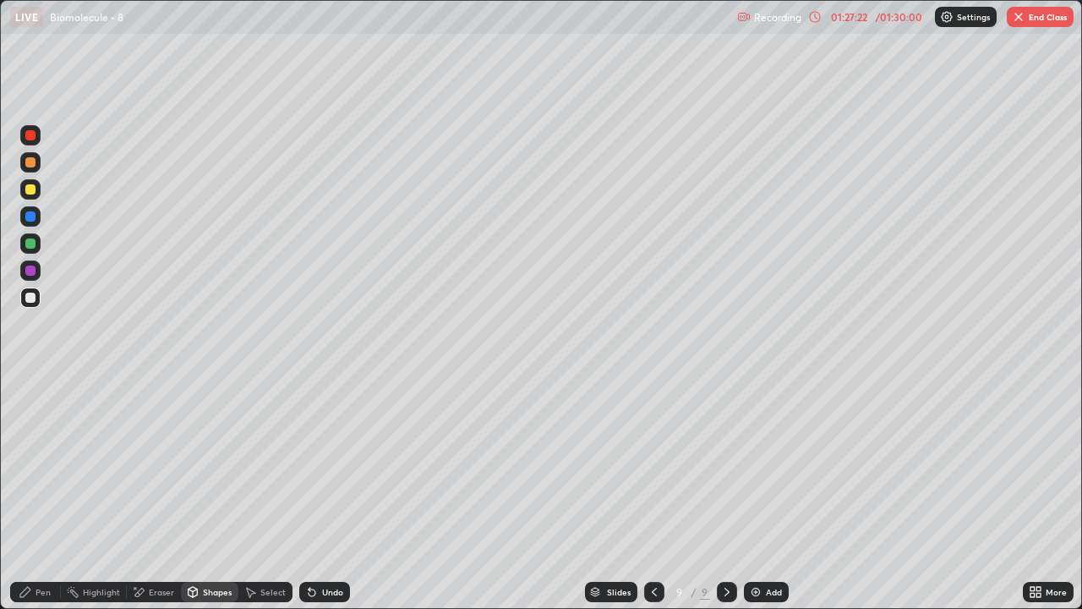
click at [199, 494] on div "Shapes" at bounding box center [209, 592] width 57 height 20
click at [36, 494] on div "Pen" at bounding box center [43, 591] width 15 height 8
click at [41, 494] on div "Pen" at bounding box center [43, 591] width 15 height 8
click at [30, 162] on div at bounding box center [30, 162] width 10 height 10
click at [203, 494] on div "Shapes" at bounding box center [217, 591] width 29 height 8
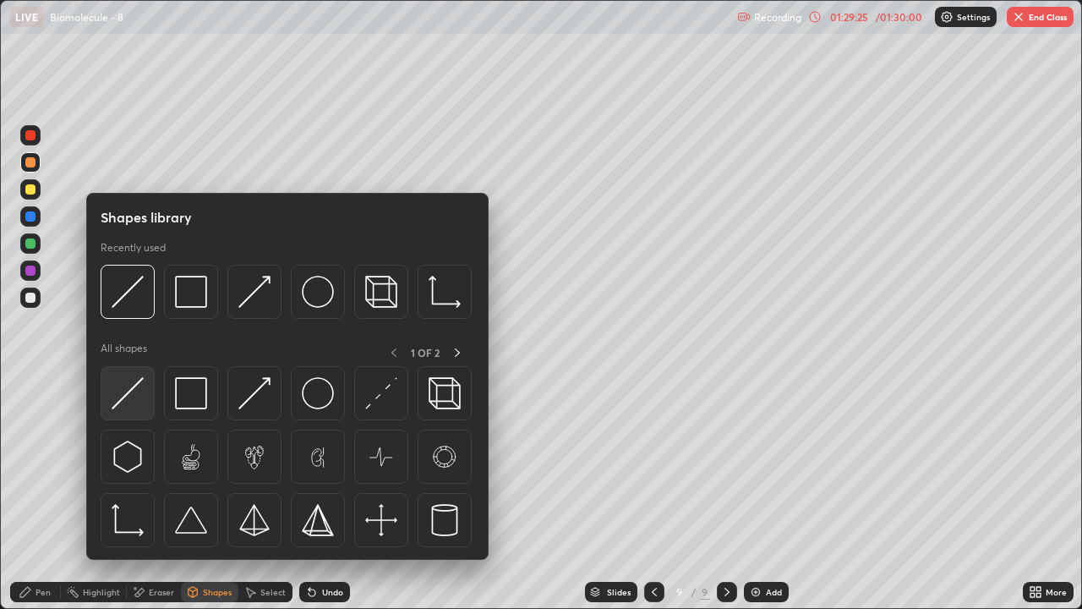
click at [139, 395] on img at bounding box center [128, 393] width 32 height 32
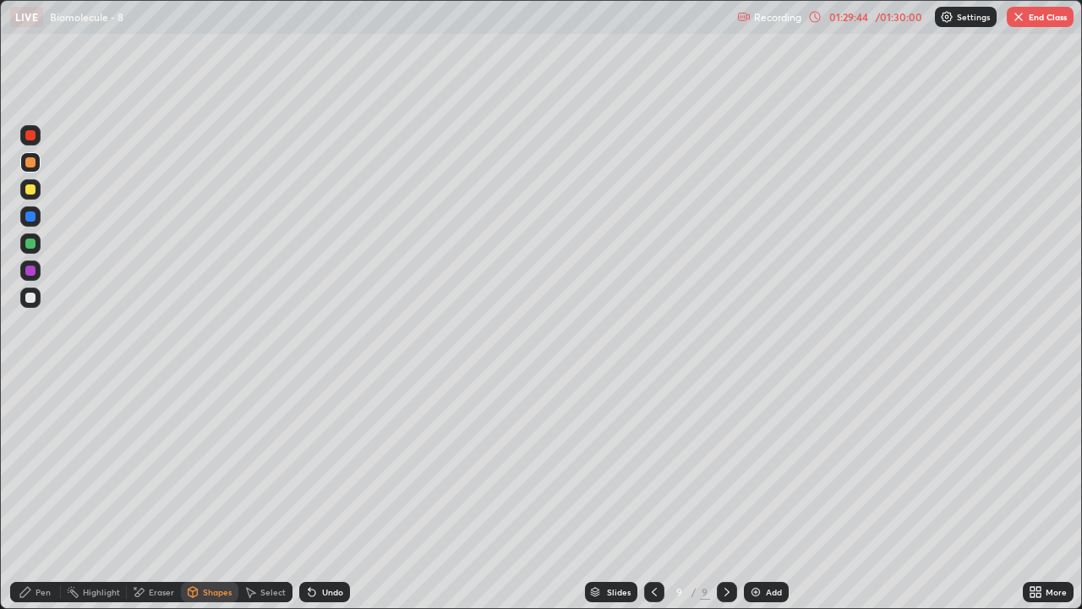
click at [725, 494] on icon at bounding box center [727, 592] width 14 height 14
click at [757, 494] on img at bounding box center [756, 592] width 14 height 14
click at [37, 195] on div at bounding box center [30, 189] width 20 height 20
click at [50, 494] on div "Pen" at bounding box center [43, 591] width 15 height 8
click at [208, 494] on div "Shapes" at bounding box center [209, 592] width 57 height 20
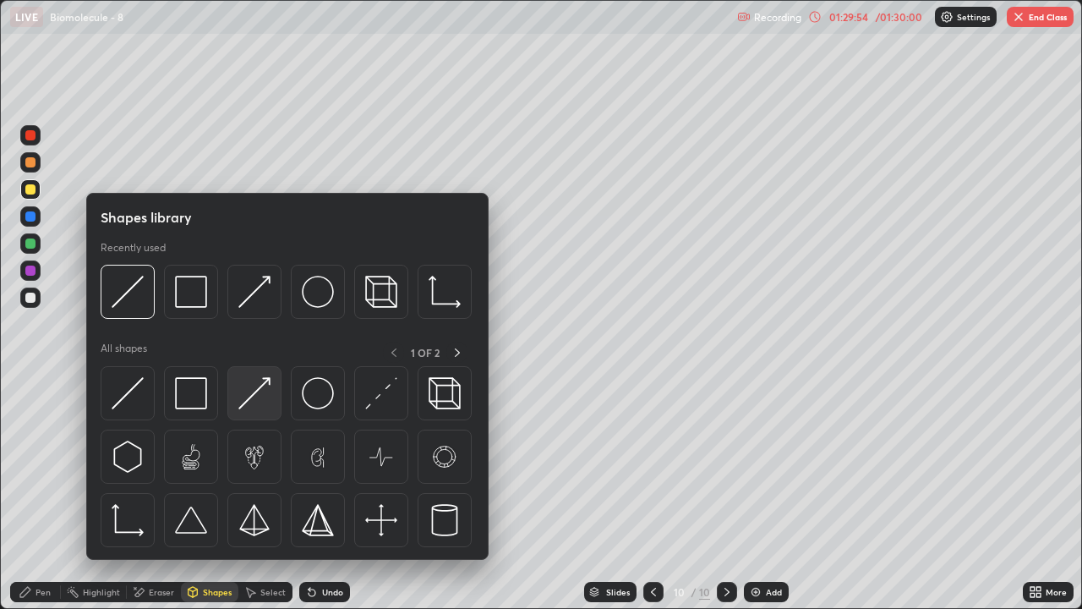
click at [249, 402] on img at bounding box center [254, 393] width 32 height 32
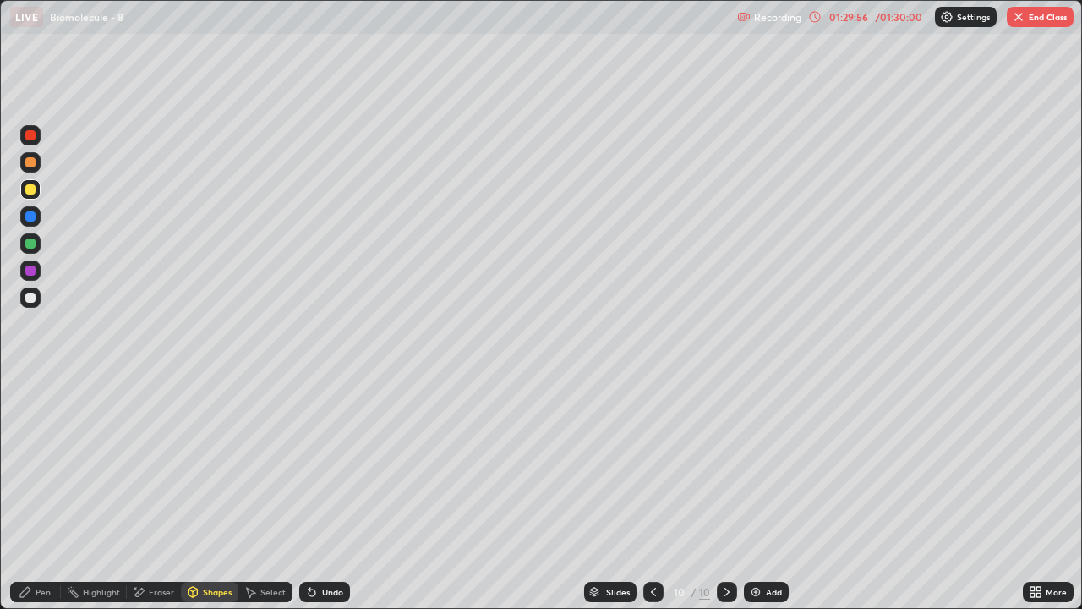
click at [30, 189] on div at bounding box center [30, 189] width 10 height 10
click at [103, 494] on div "Highlight" at bounding box center [101, 591] width 37 height 8
click at [159, 494] on div "Eraser" at bounding box center [161, 591] width 25 height 8
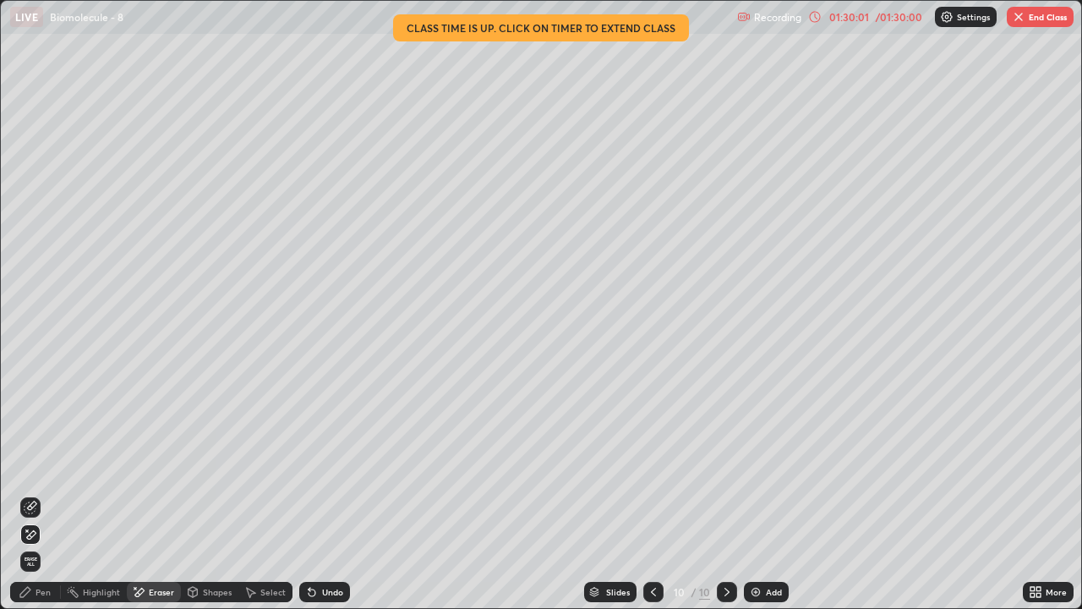
click at [36, 494] on div "Pen" at bounding box center [43, 591] width 15 height 8
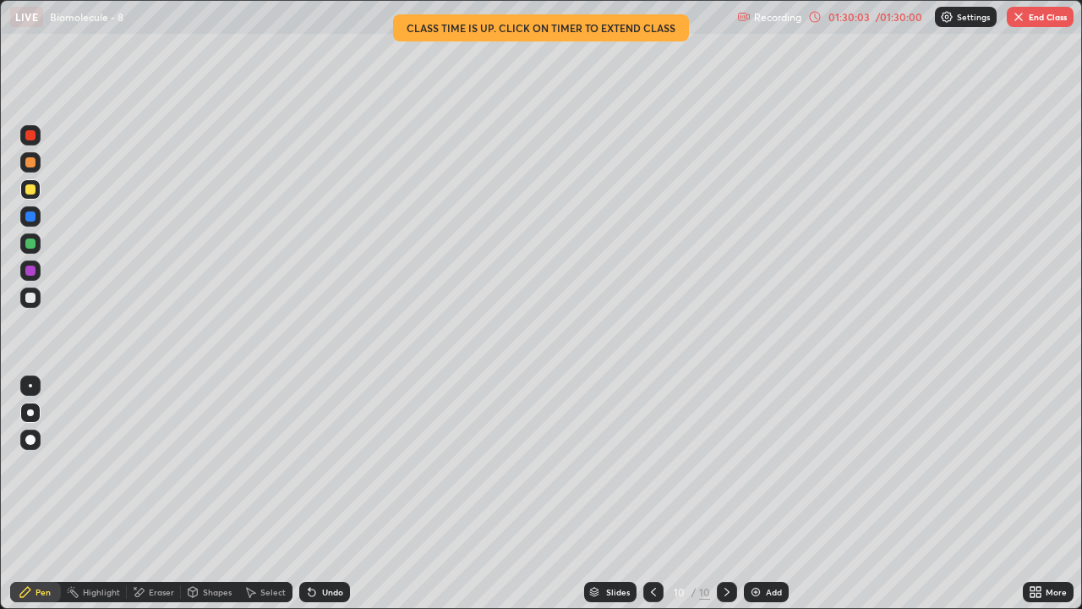
click at [33, 165] on div at bounding box center [30, 162] width 10 height 10
click at [27, 298] on div at bounding box center [30, 297] width 10 height 10
click at [205, 494] on div "Shapes" at bounding box center [217, 591] width 29 height 8
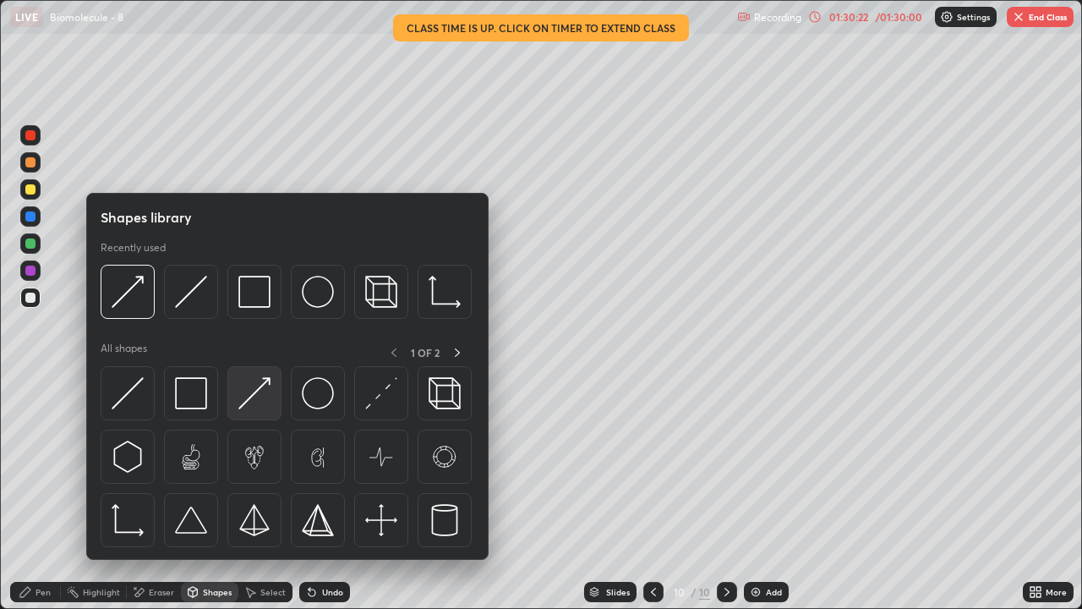
click at [247, 400] on img at bounding box center [254, 393] width 32 height 32
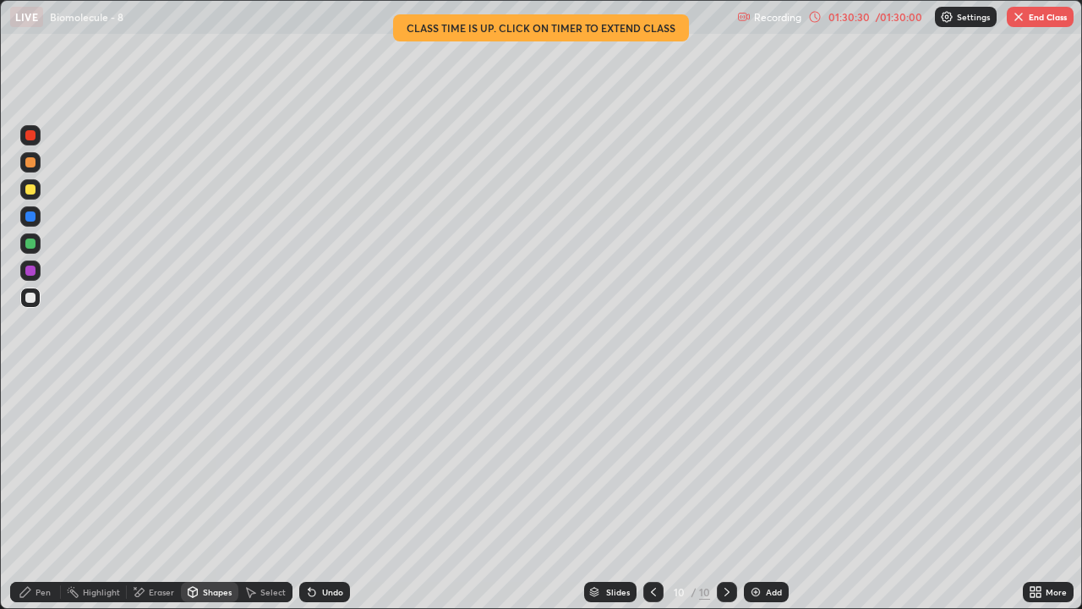
click at [203, 494] on div "Shapes" at bounding box center [217, 591] width 29 height 8
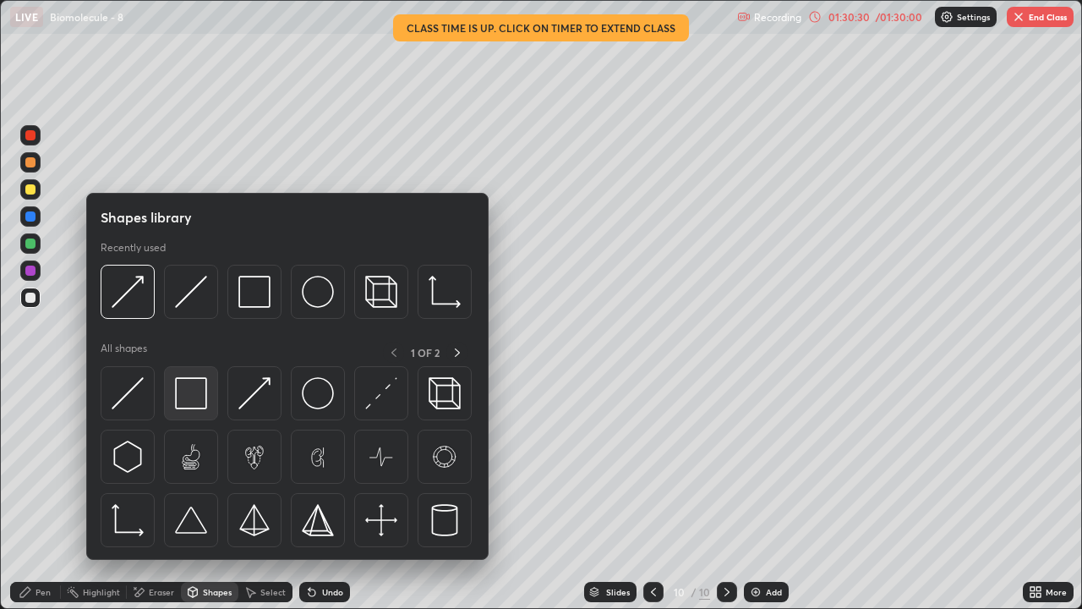
click at [194, 400] on img at bounding box center [191, 393] width 32 height 32
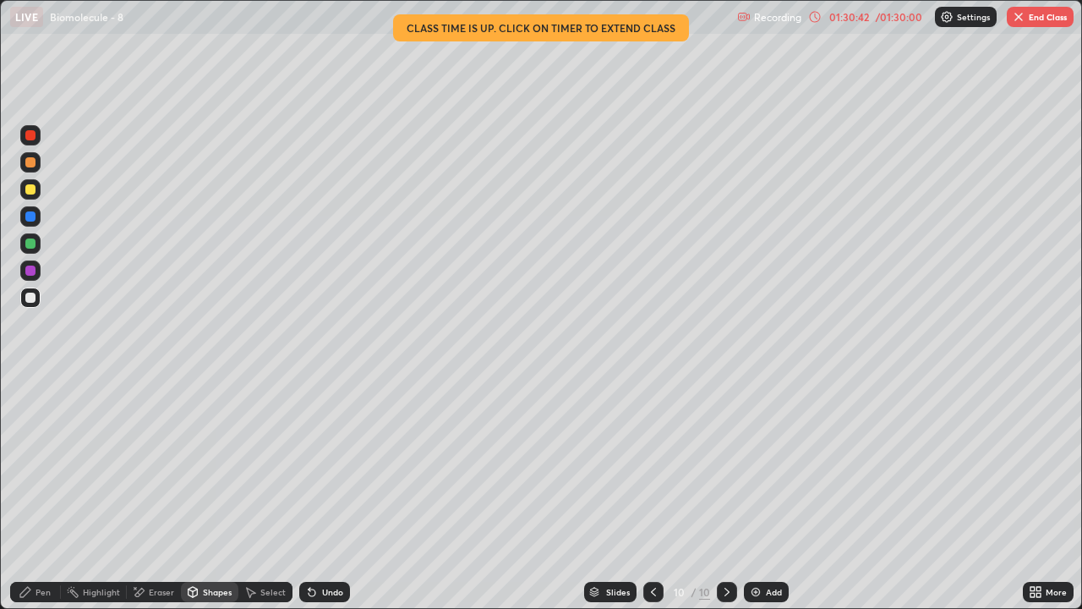
click at [32, 194] on div at bounding box center [30, 189] width 10 height 10
click at [37, 494] on div "Pen" at bounding box center [43, 591] width 15 height 8
click at [30, 305] on div at bounding box center [30, 297] width 20 height 20
click at [218, 494] on div "Shapes" at bounding box center [217, 591] width 29 height 8
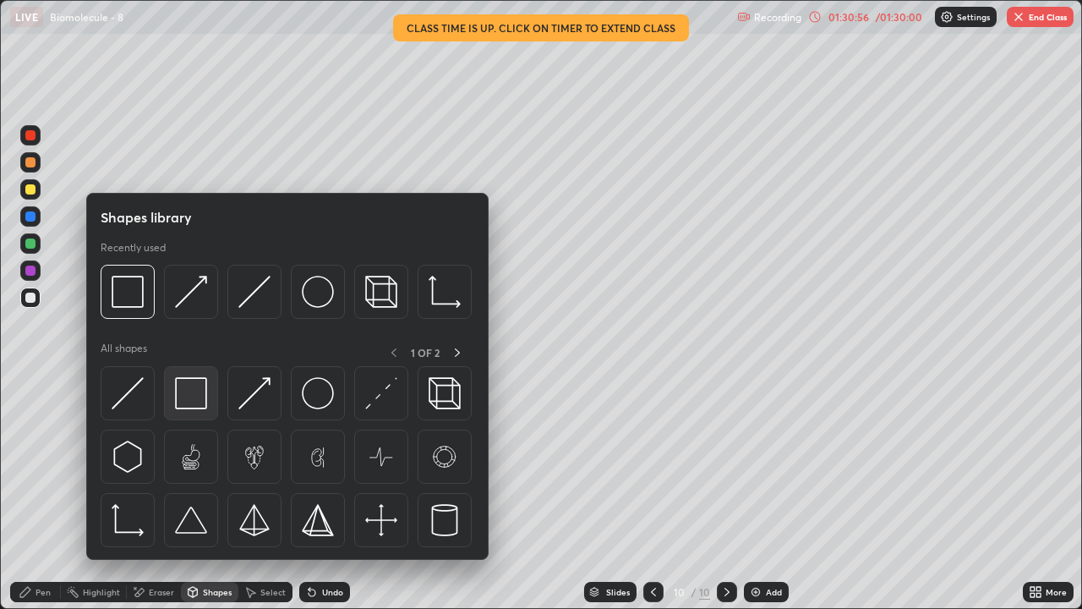
click at [195, 406] on img at bounding box center [191, 393] width 32 height 32
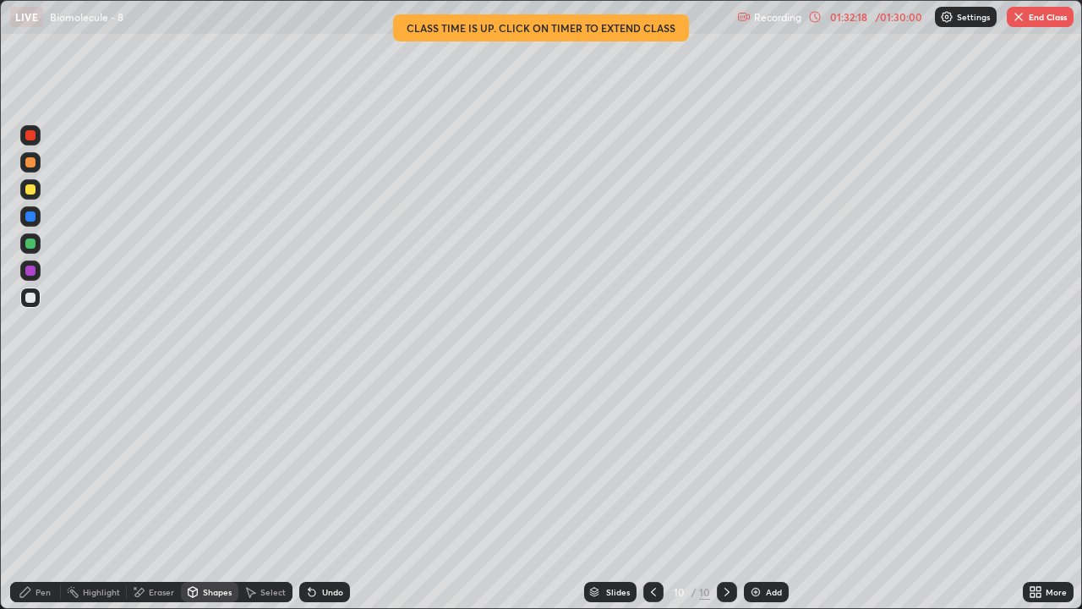
click at [1021, 20] on img "button" at bounding box center [1019, 17] width 14 height 14
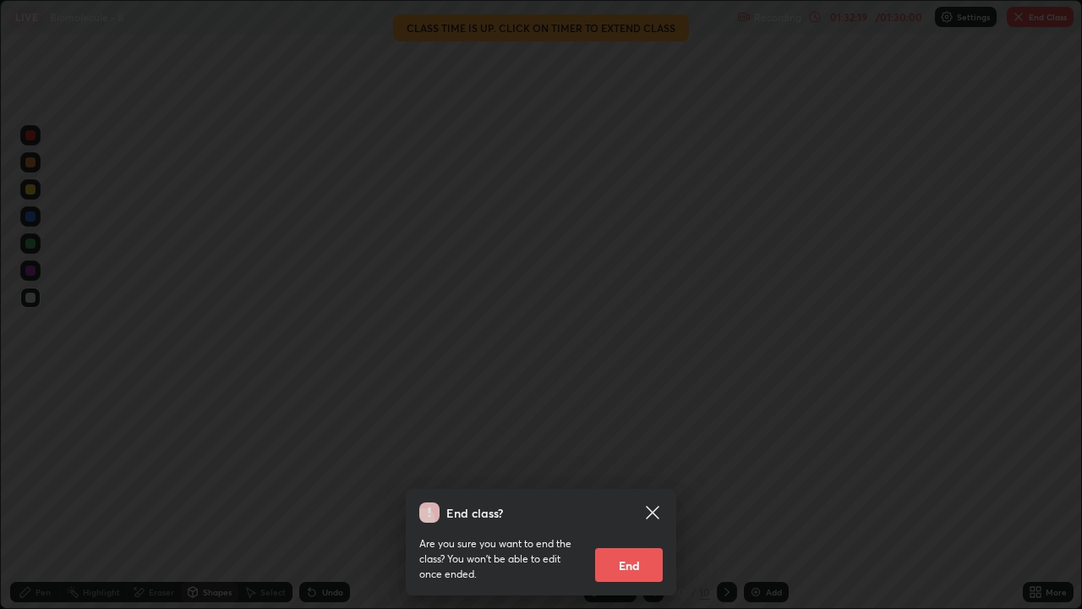
click at [634, 494] on button "End" at bounding box center [629, 565] width 68 height 34
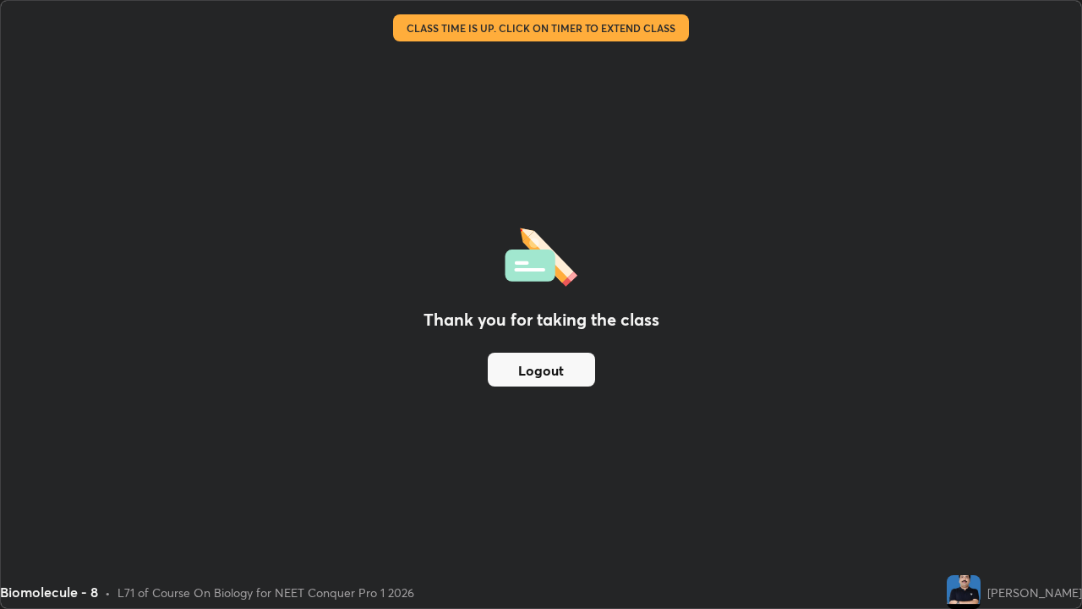
click at [565, 369] on button "Logout" at bounding box center [541, 369] width 107 height 34
click at [558, 363] on button "Logout" at bounding box center [541, 369] width 107 height 34
